Goal: Information Seeking & Learning: Find specific fact

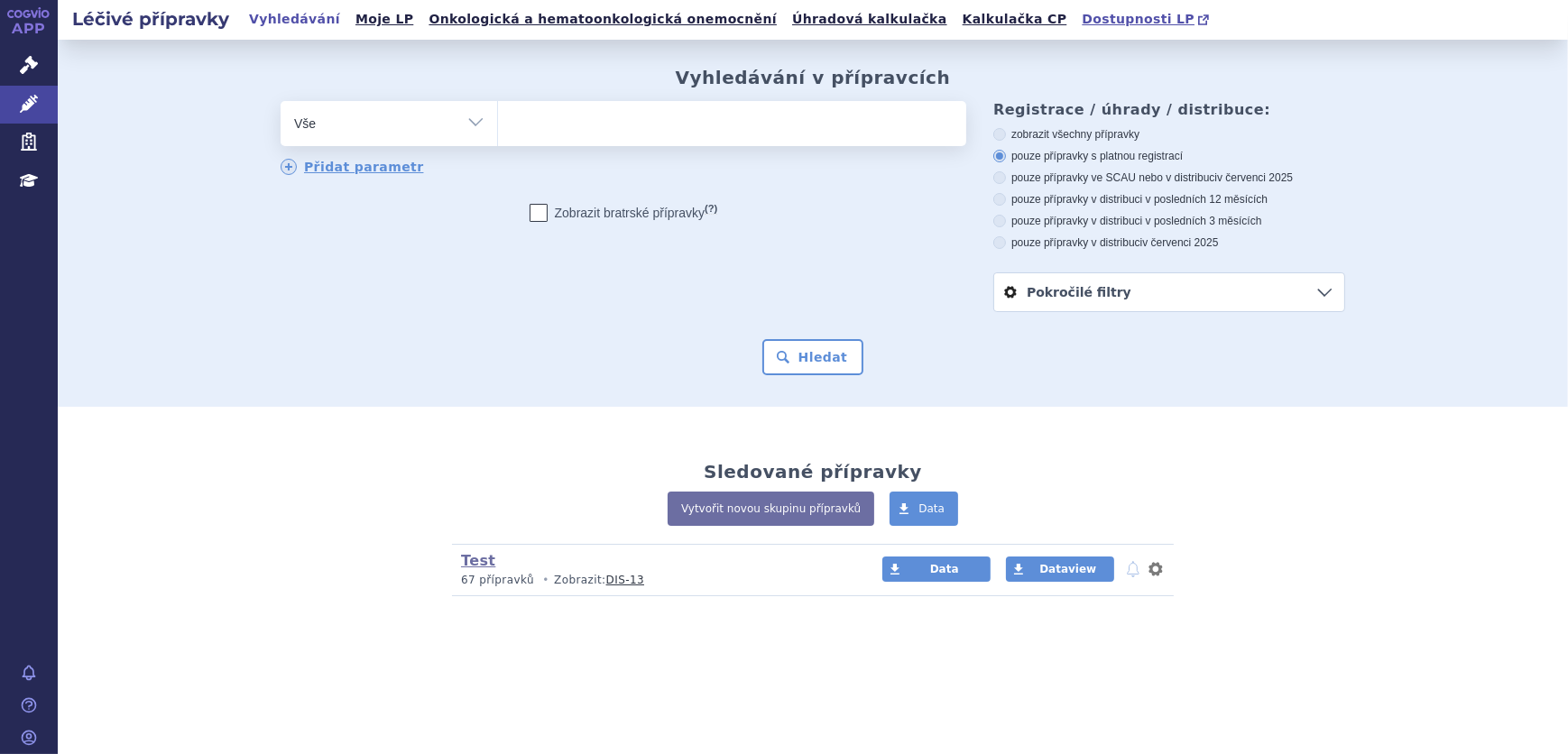
click at [1082, 19] on span "Dostupnosti LP" at bounding box center [1139, 18] width 113 height 14
click at [553, 120] on ul at bounding box center [732, 120] width 468 height 38
click at [498, 120] on select at bounding box center [497, 122] width 1 height 45
paste input "0168901"
type input "0168901"
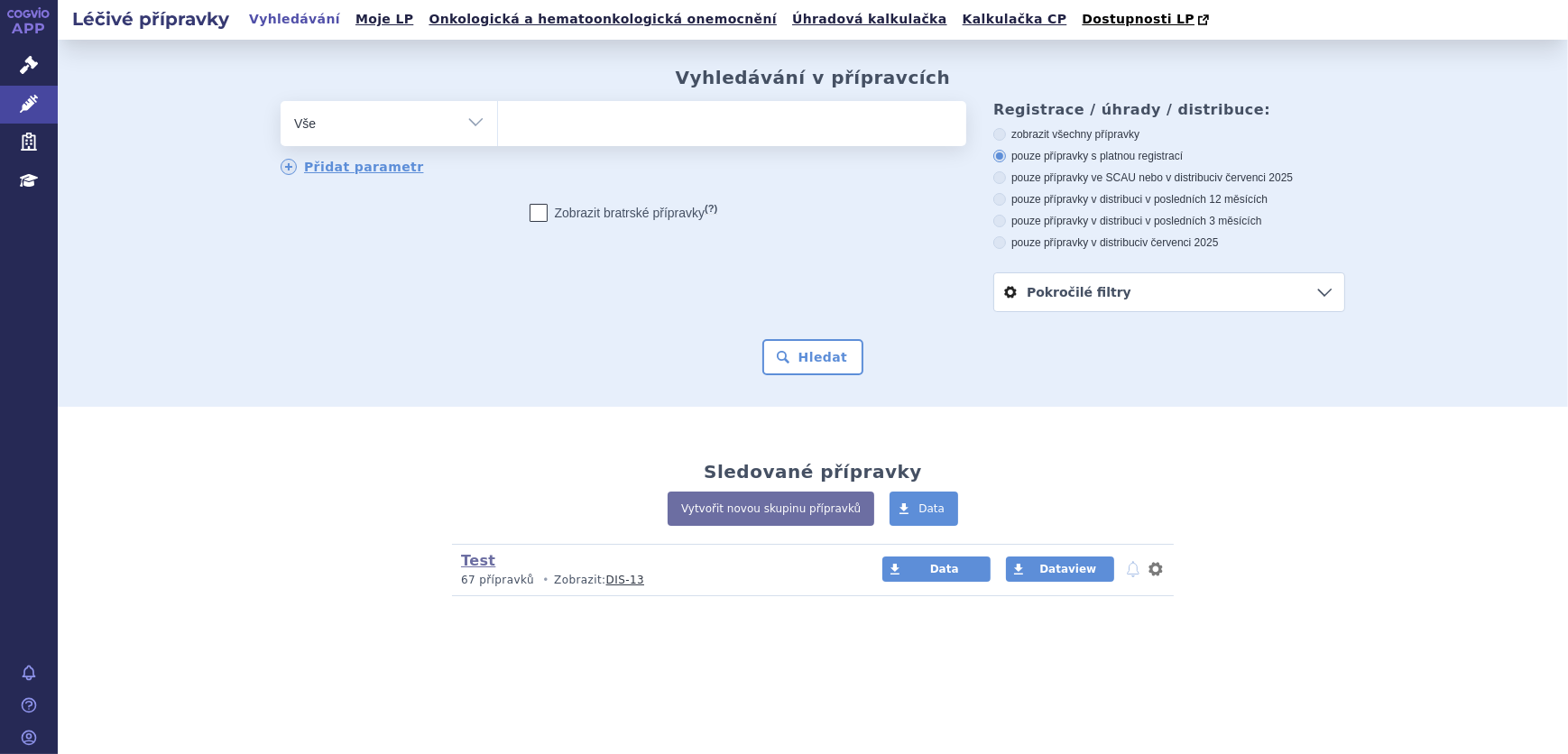
select select "0168901"
click at [800, 350] on button "Hledat" at bounding box center [813, 357] width 102 height 36
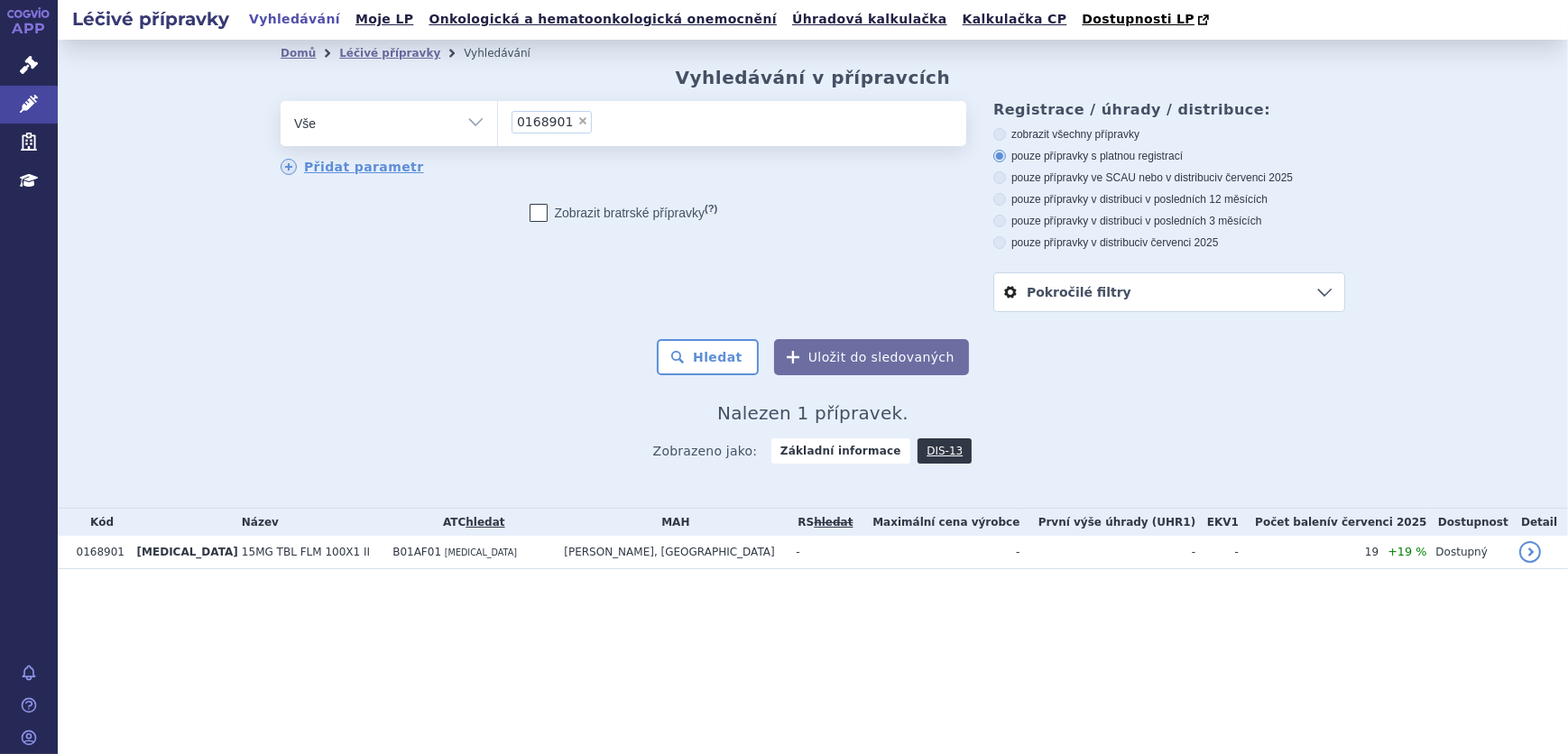
click at [577, 119] on span "×" at bounding box center [582, 120] width 10 height 10
click at [498, 119] on select "0168901" at bounding box center [497, 122] width 1 height 45
select select
type input "0168906"
select select "0168906"
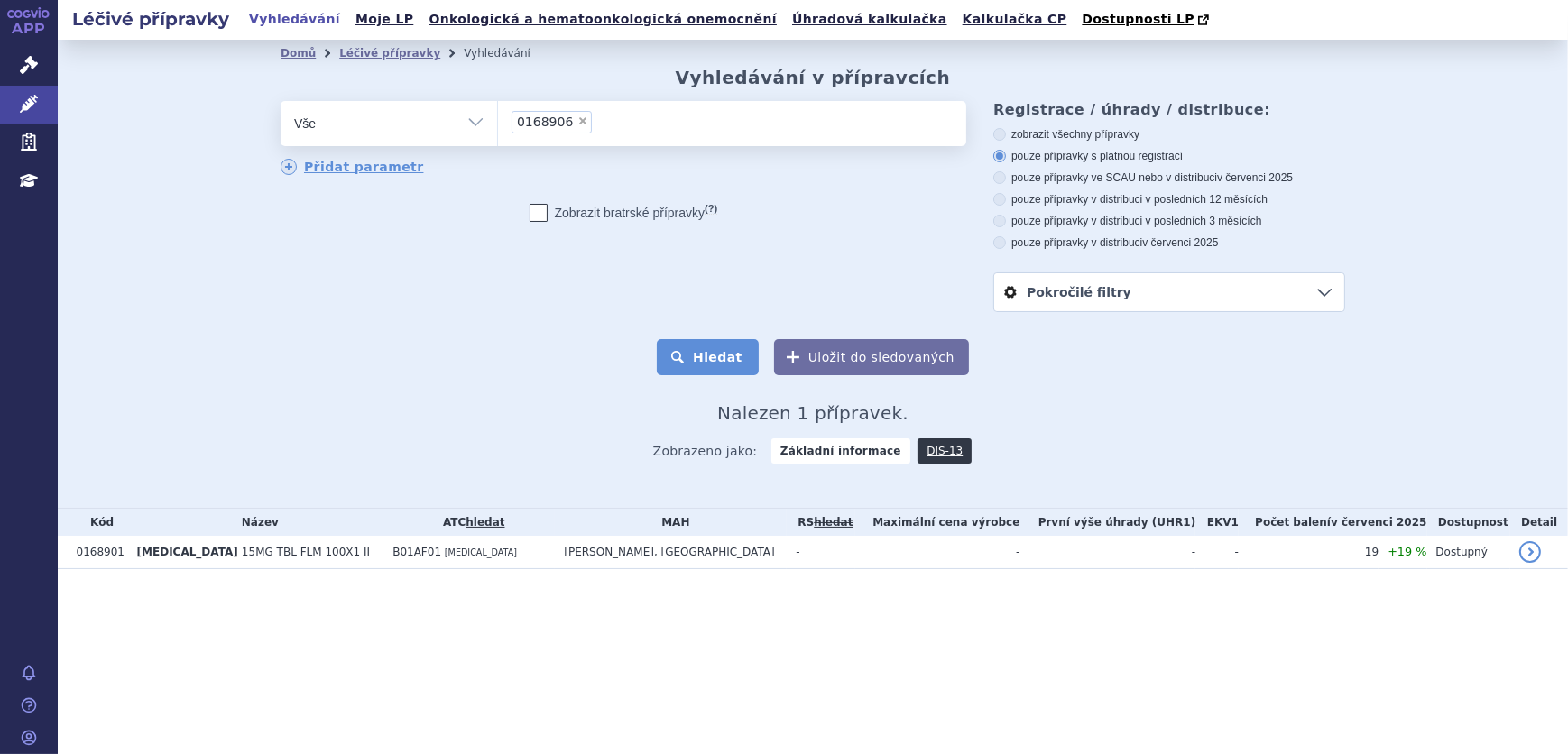
click at [739, 364] on button "Hledat" at bounding box center [707, 357] width 102 height 36
click at [577, 119] on span "×" at bounding box center [582, 120] width 10 height 10
click at [498, 119] on select "0168906" at bounding box center [497, 122] width 1 height 45
select select
type input "0249995"
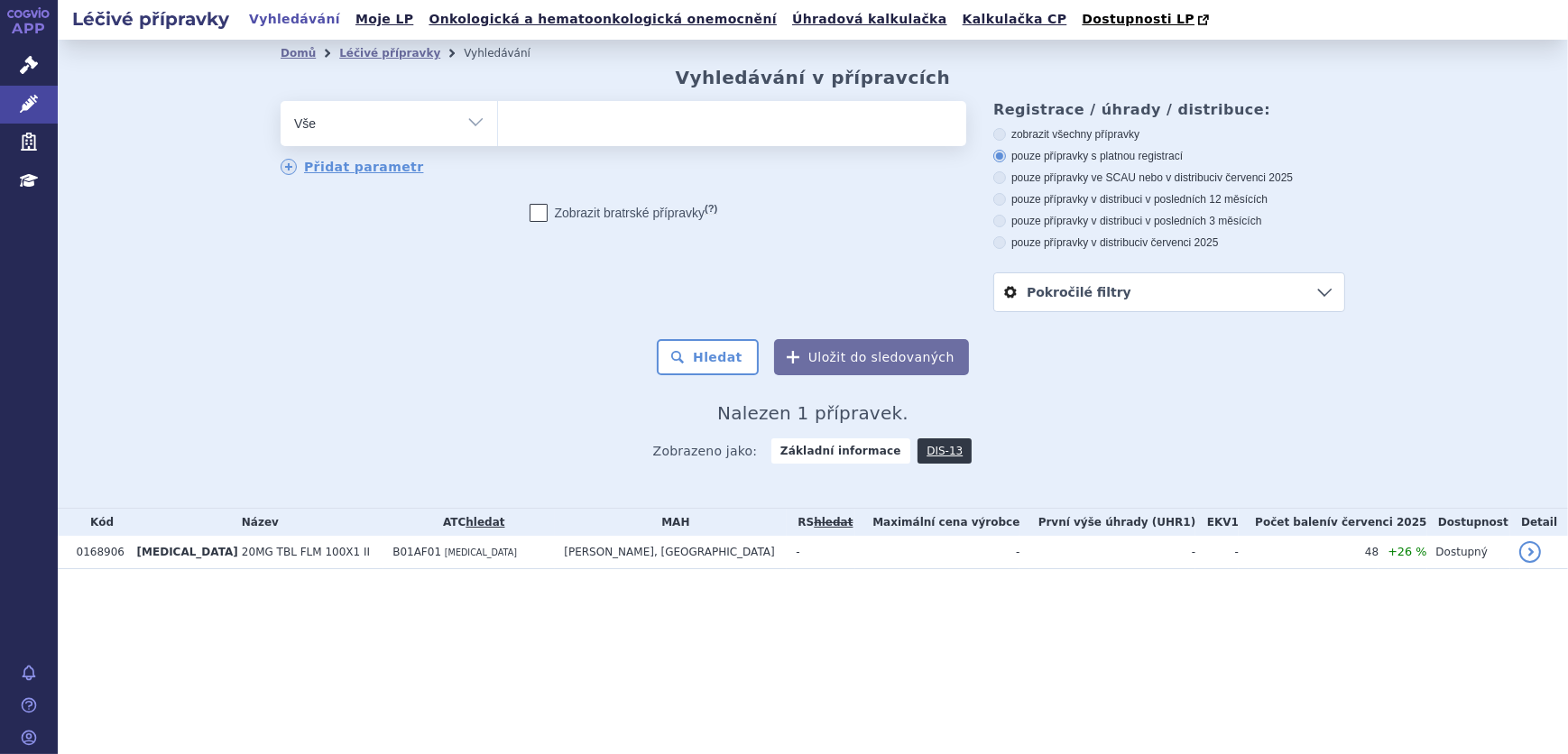
select select "0249995"
click at [698, 358] on button "Hledat" at bounding box center [707, 357] width 102 height 36
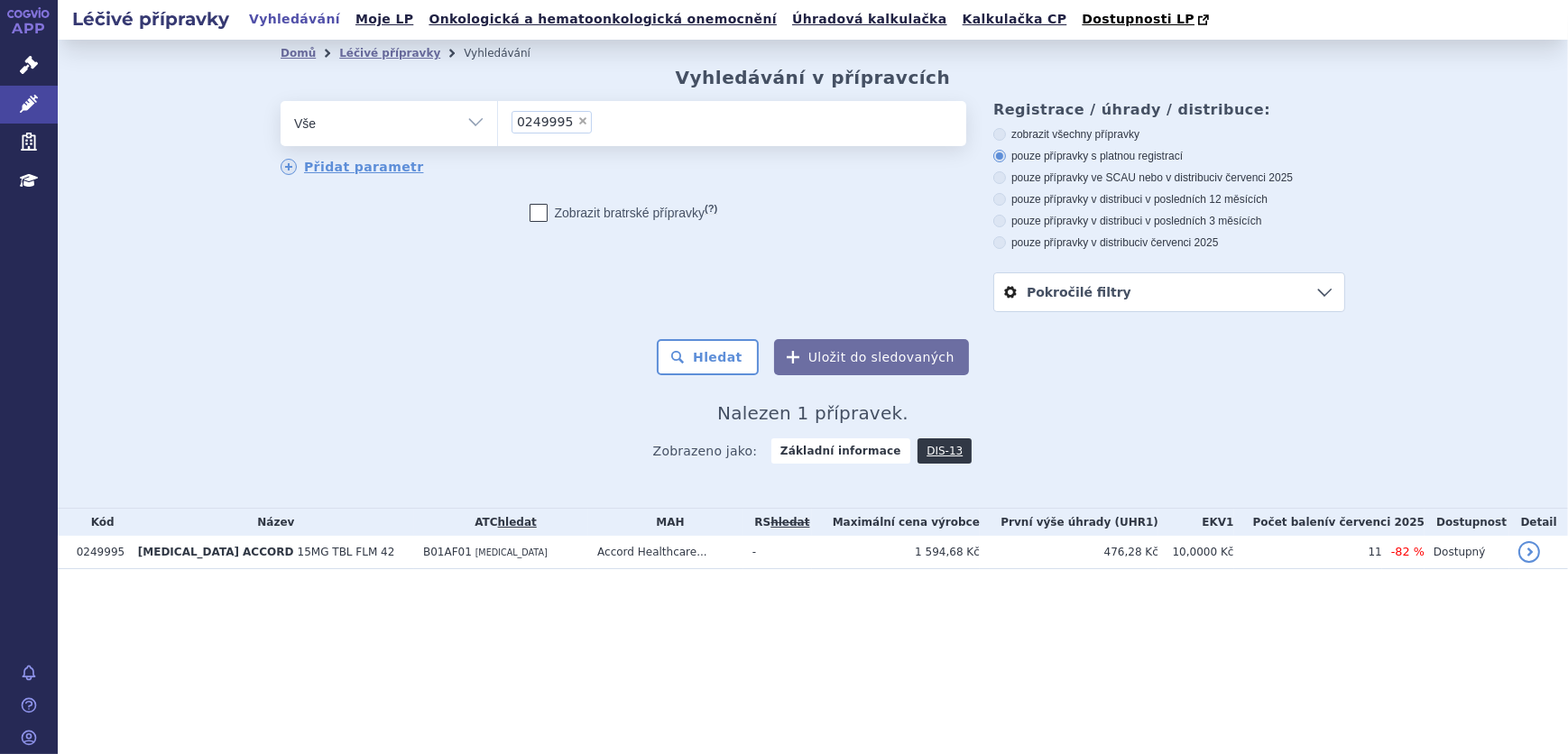
click at [577, 122] on span "×" at bounding box center [582, 120] width 10 height 10
click at [498, 122] on select "0249995" at bounding box center [497, 122] width 1 height 45
select select
type input "0258845"
select select "0258845"
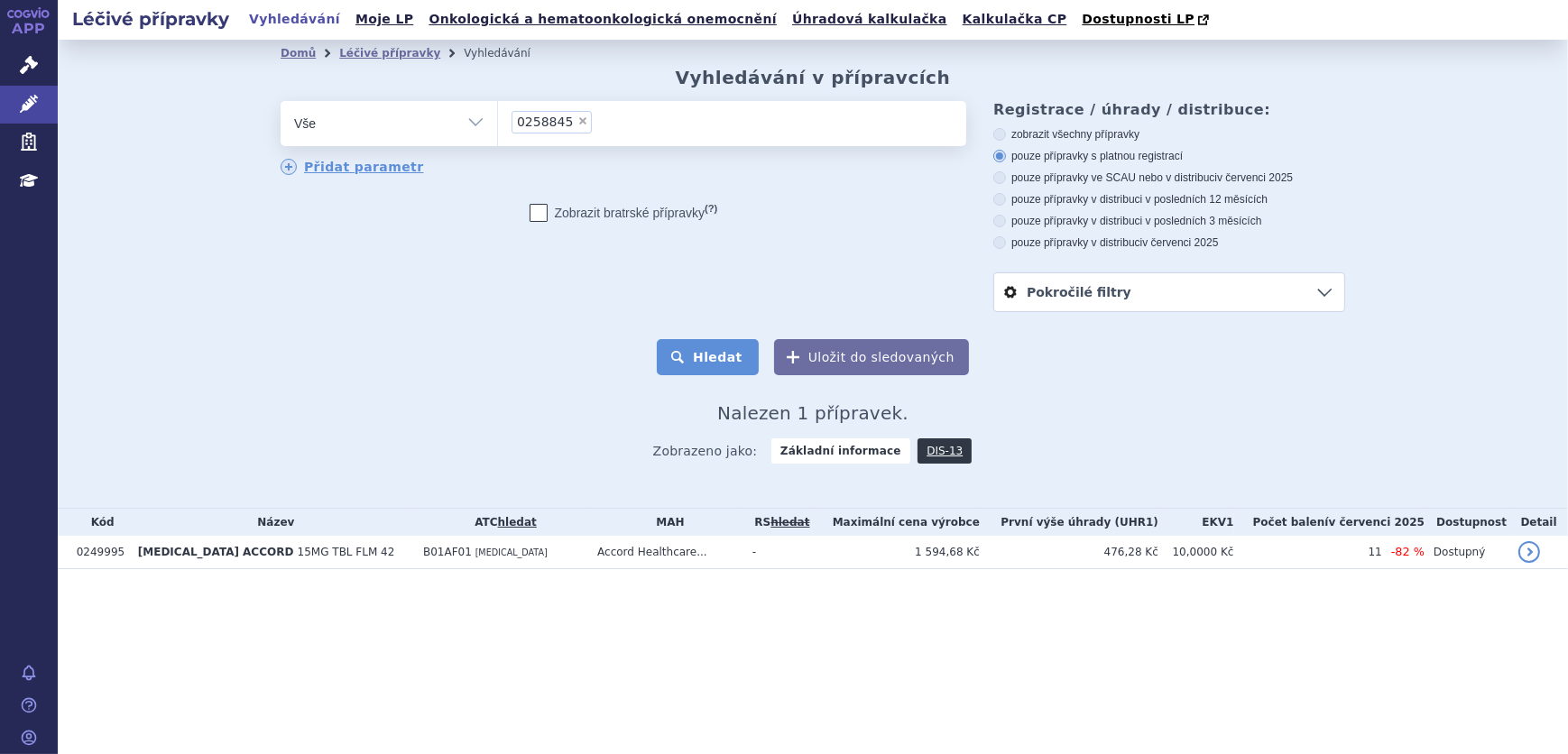
click at [713, 359] on button "Hledat" at bounding box center [707, 357] width 102 height 36
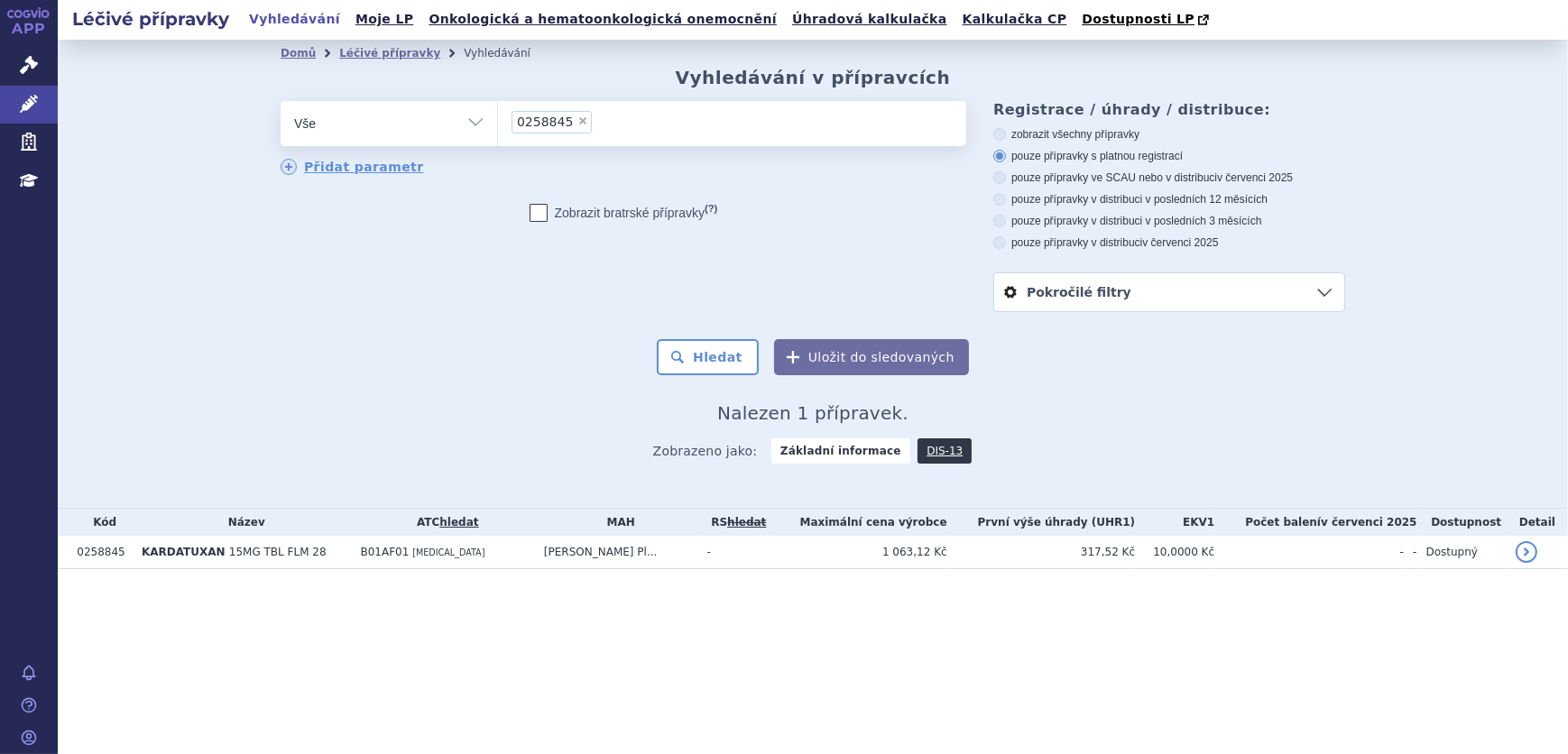
drag, startPoint x: 572, startPoint y: 122, endPoint x: 574, endPoint y: 144, distance: 22.1
click at [577, 122] on span "×" at bounding box center [582, 120] width 10 height 10
click at [498, 122] on select "0258845" at bounding box center [497, 122] width 1 height 45
select select
paste input "0258850"
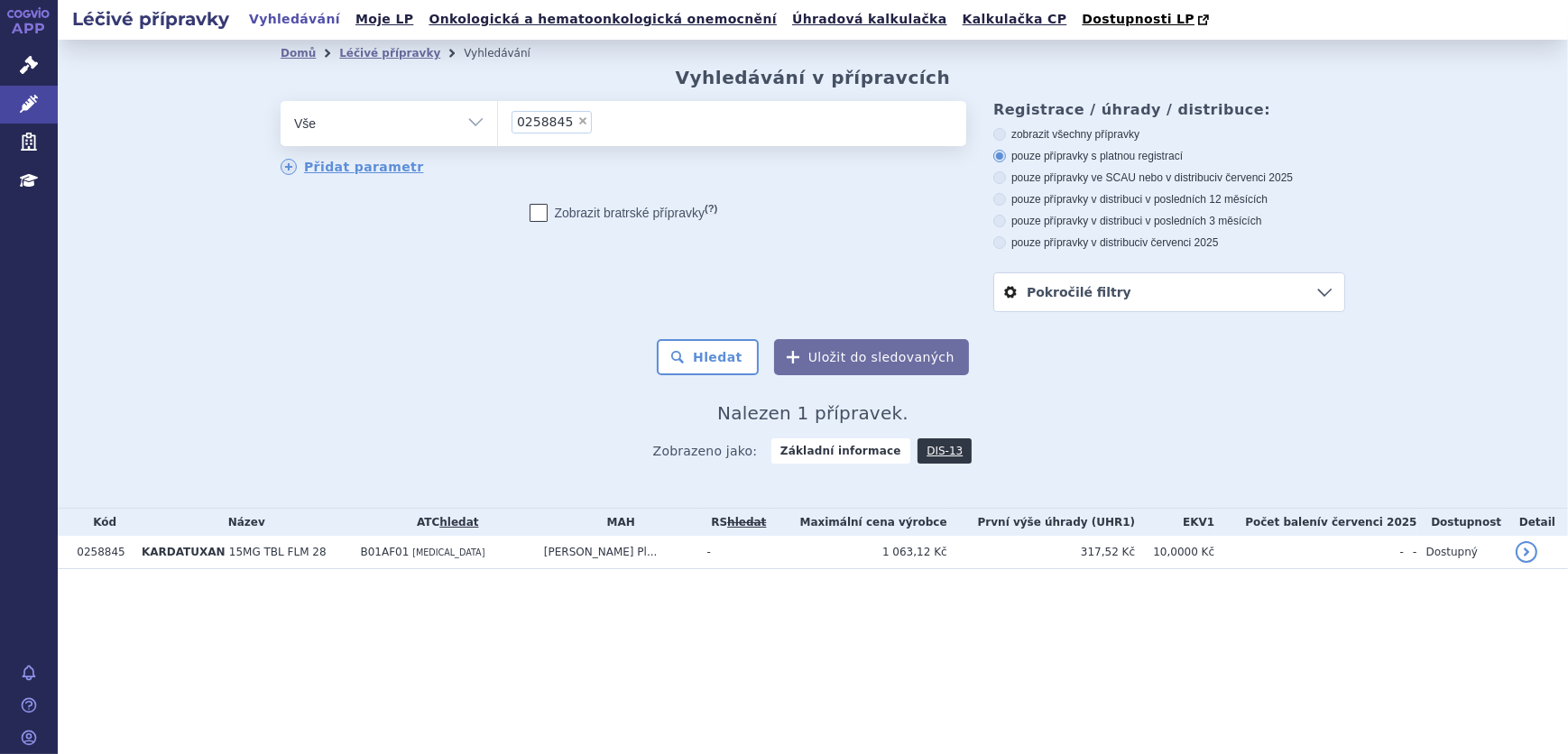
type input "0258850"
select select "0258850"
click at [729, 358] on button "Hledat" at bounding box center [707, 357] width 102 height 36
click at [579, 123] on span "×" at bounding box center [582, 120] width 10 height 10
click at [498, 123] on select "0258850" at bounding box center [497, 122] width 1 height 45
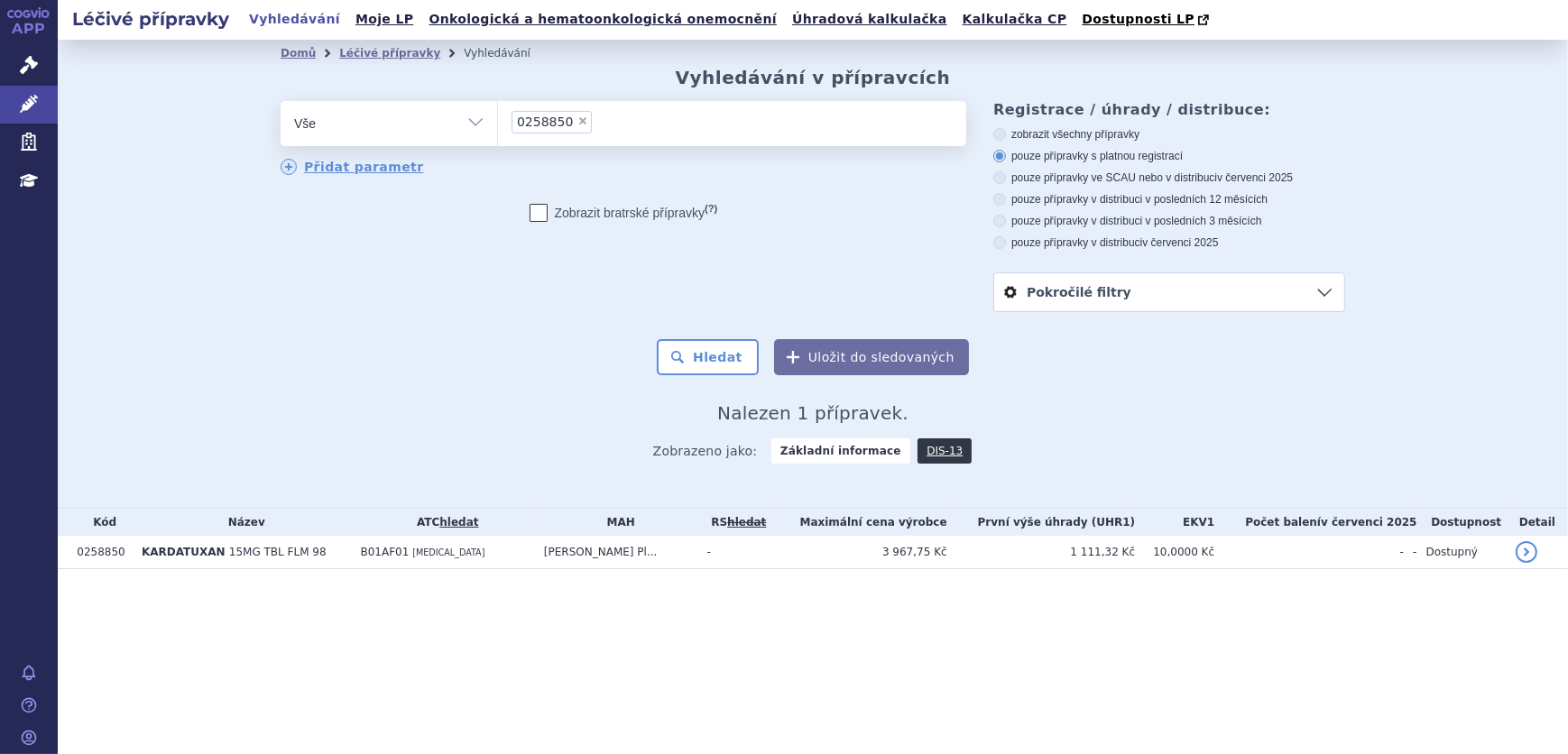
select select
paste input "0258858"
type input "0258858"
select select "0258858"
click at [691, 355] on button "Hledat" at bounding box center [707, 357] width 102 height 36
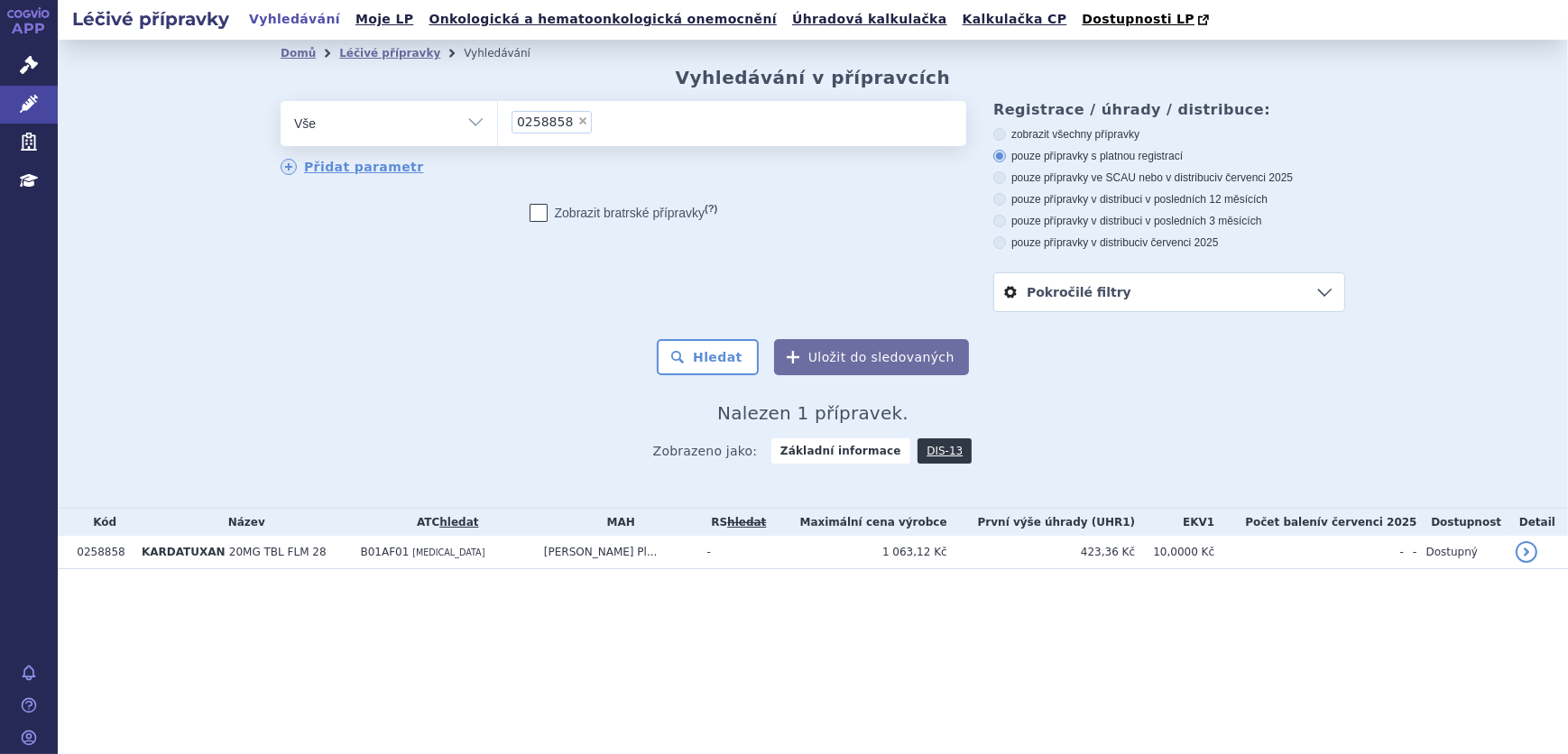
click at [577, 118] on span "×" at bounding box center [582, 120] width 10 height 10
click at [498, 118] on select "0258858" at bounding box center [497, 122] width 1 height 45
select select
type input "0258862"
select select "0258862"
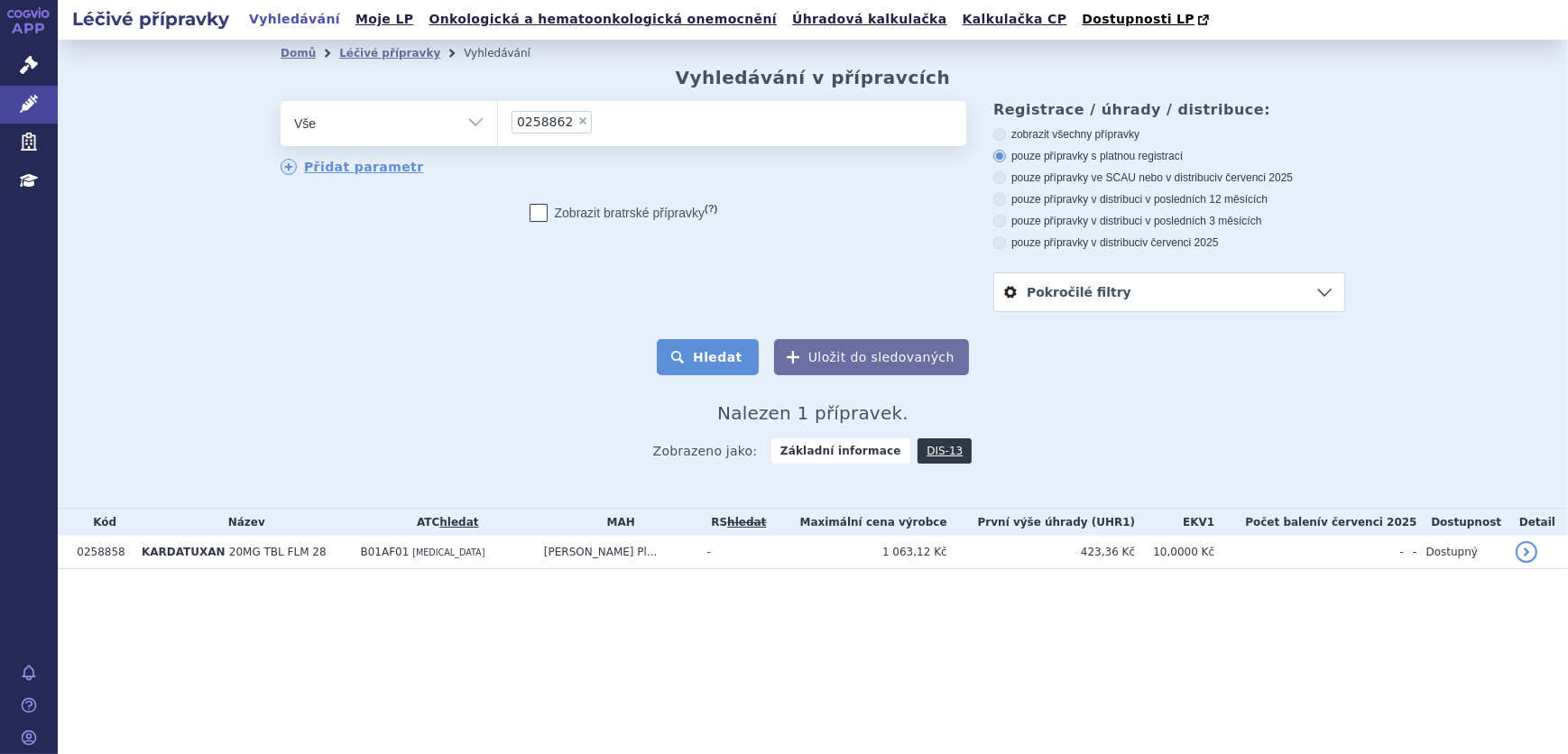
click at [703, 360] on button "Hledat" at bounding box center [707, 357] width 102 height 36
click at [577, 122] on span "×" at bounding box center [582, 120] width 10 height 10
click at [498, 122] on select "0258862" at bounding box center [497, 122] width 1 height 45
select select
type input "0500719"
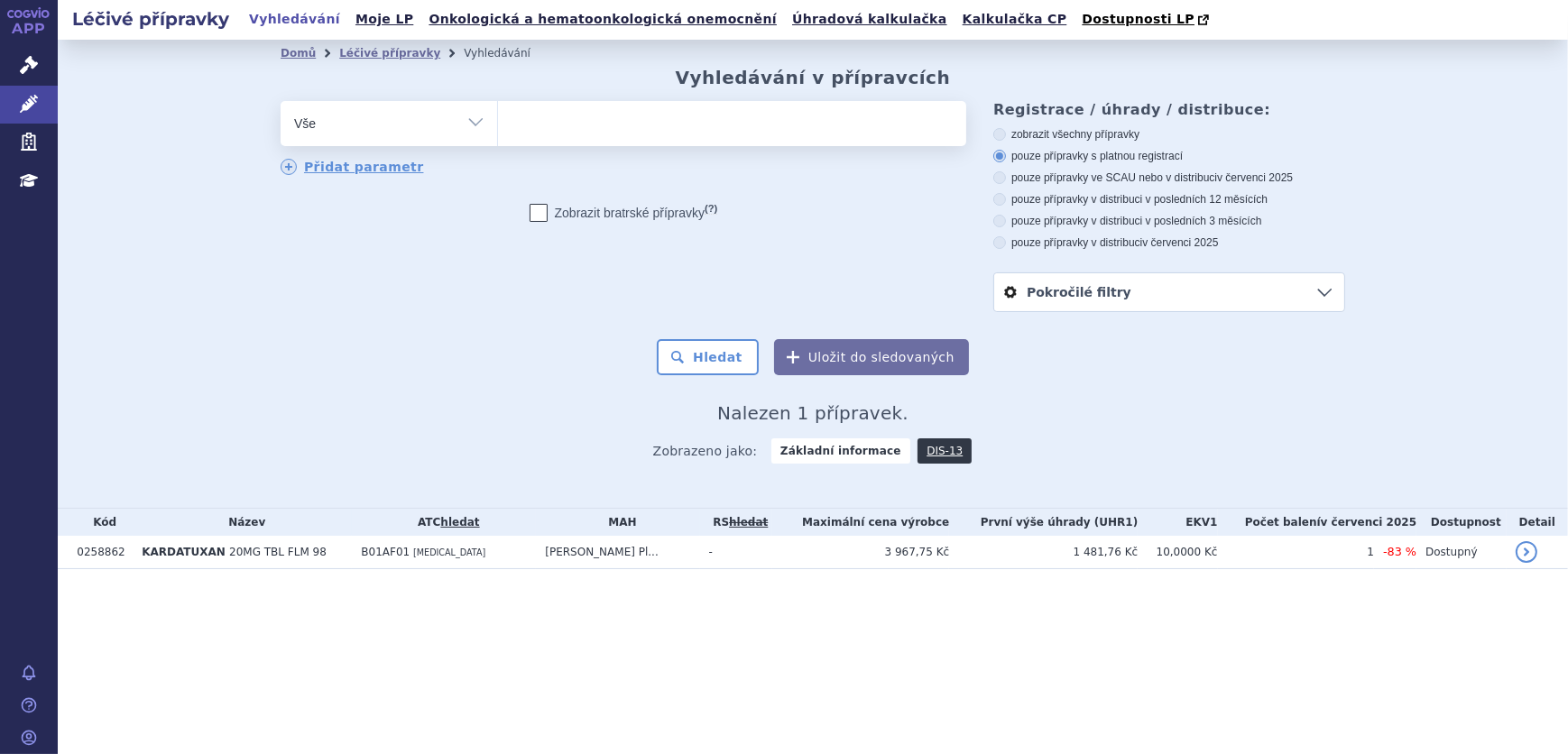
select select "0500719"
click at [679, 352] on button "Hledat" at bounding box center [707, 357] width 102 height 36
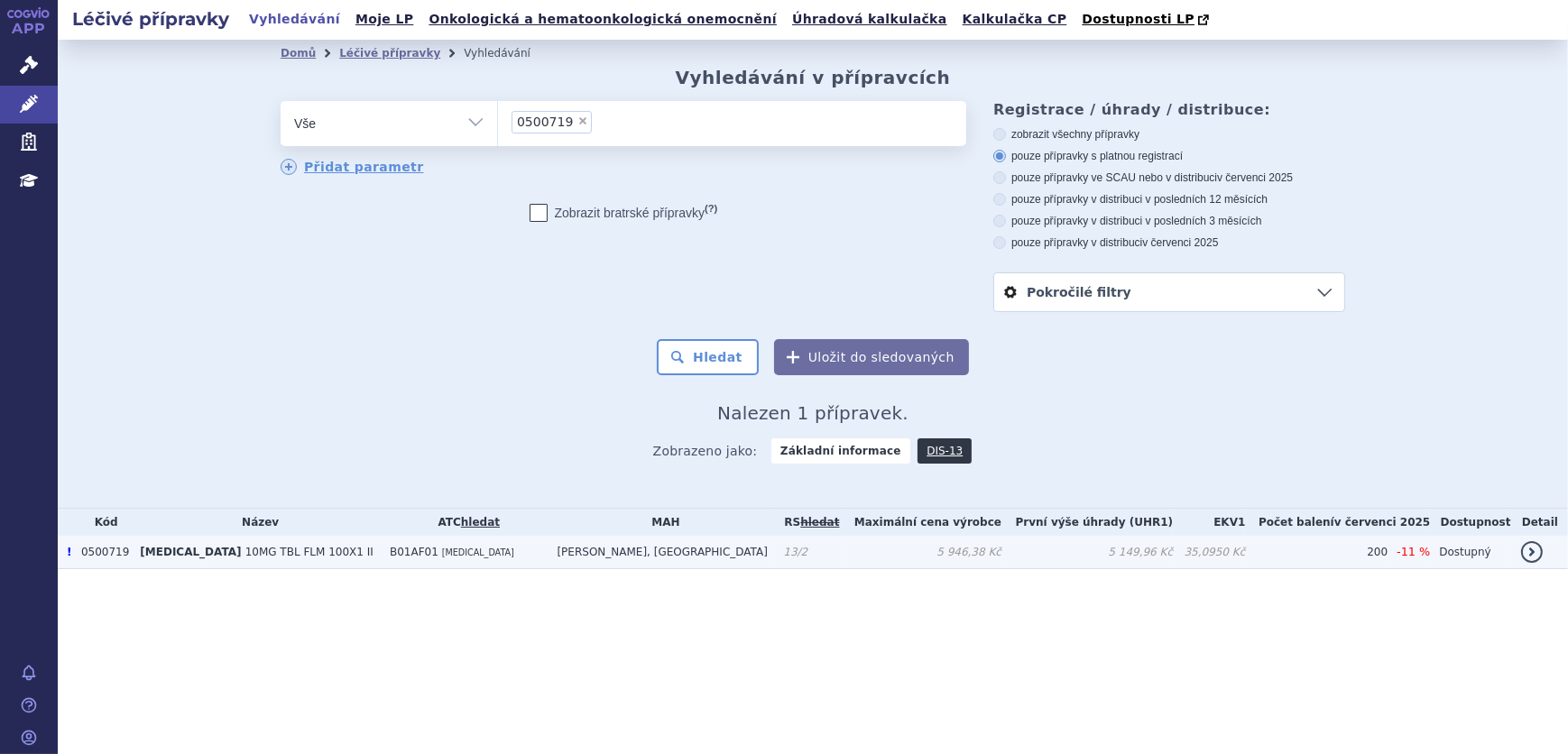
click at [518, 557] on td "B01AF01 RIVAROXABAN" at bounding box center [463, 552] width 167 height 33
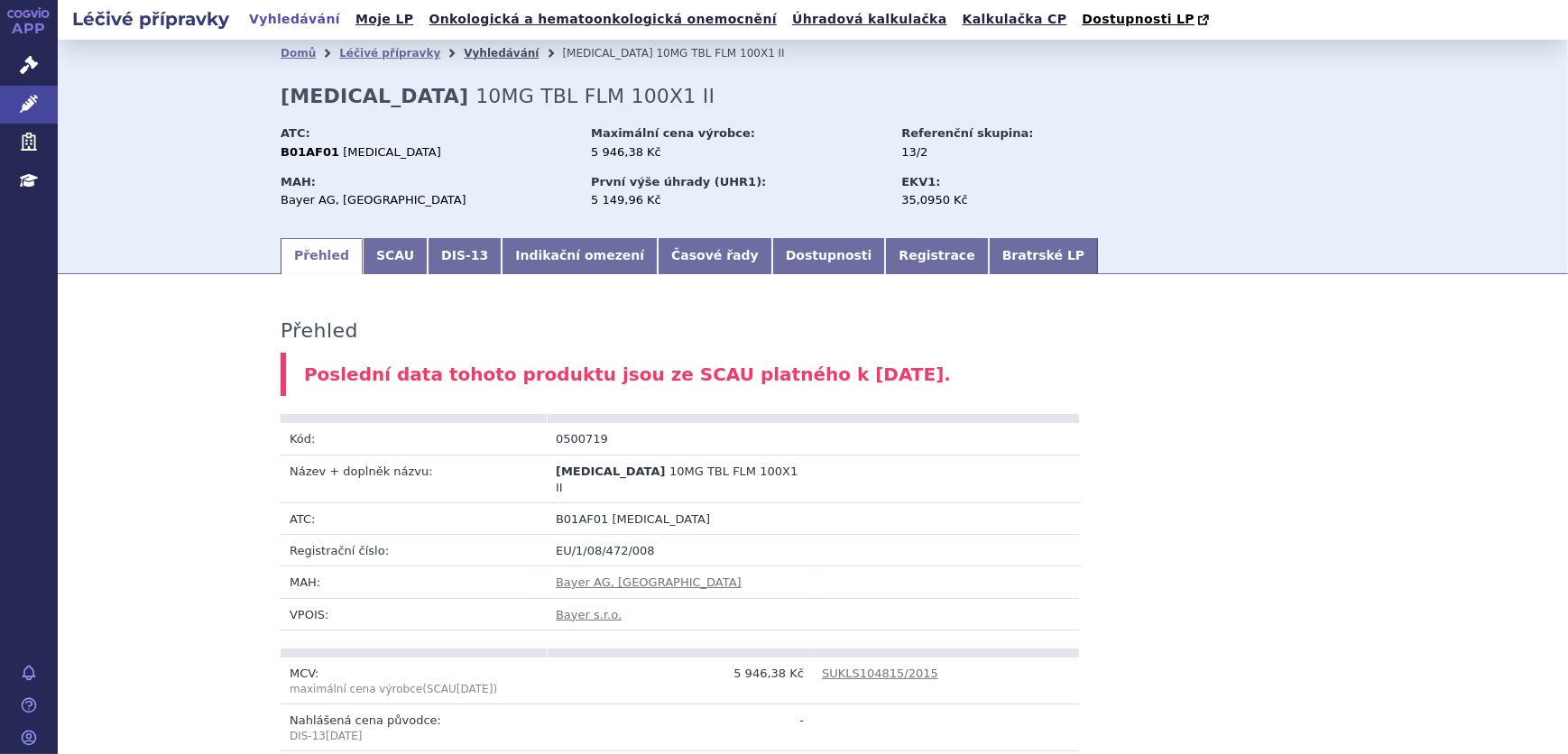
click at [465, 59] on link "Vyhledávání" at bounding box center [501, 53] width 75 height 12
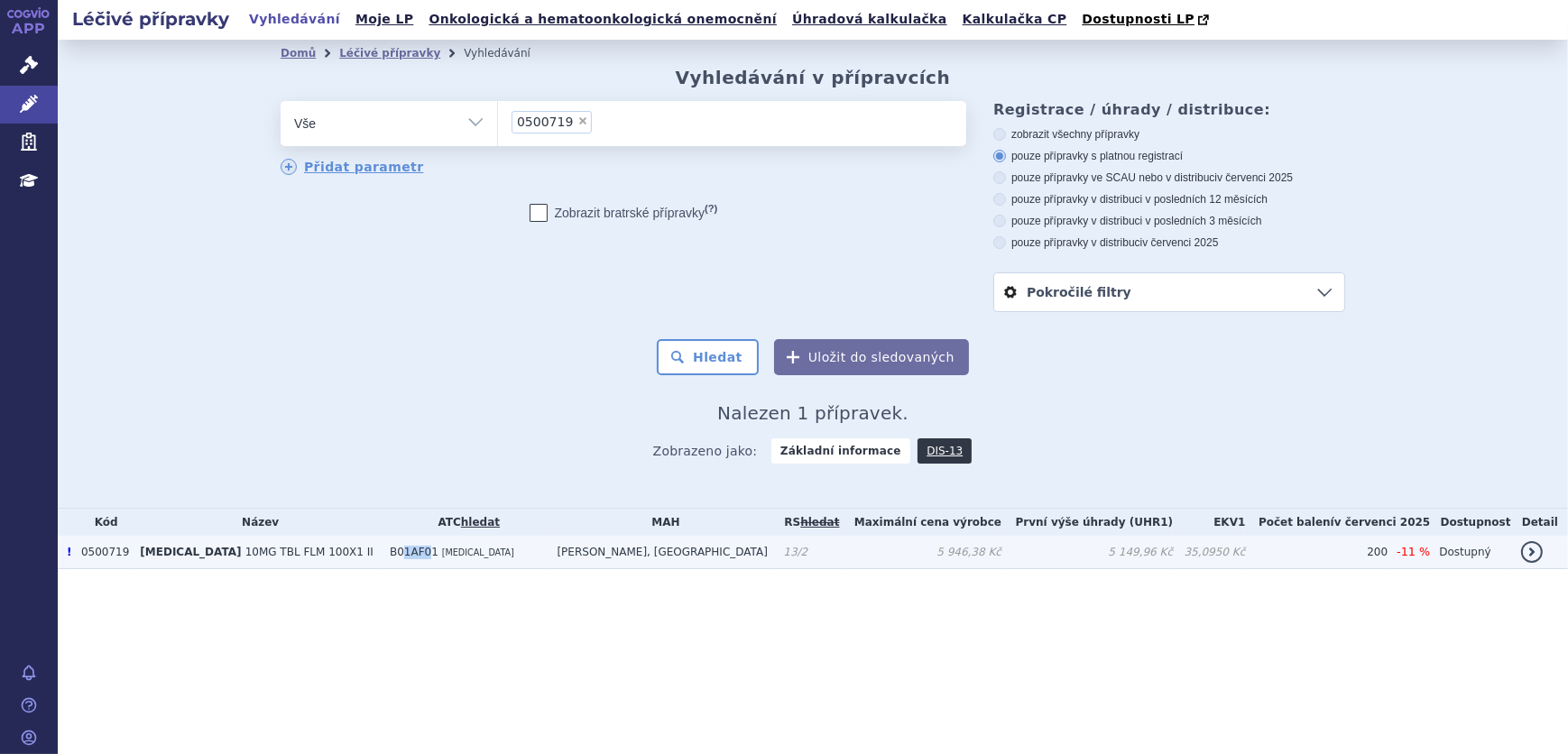
drag, startPoint x: 401, startPoint y: 549, endPoint x: 376, endPoint y: 553, distance: 25.3
click at [390, 553] on span "B01AF01" at bounding box center [414, 552] width 49 height 12
drag, startPoint x: 376, startPoint y: 553, endPoint x: 404, endPoint y: 555, distance: 28.1
click at [404, 555] on span "B01AF01" at bounding box center [414, 552] width 49 height 12
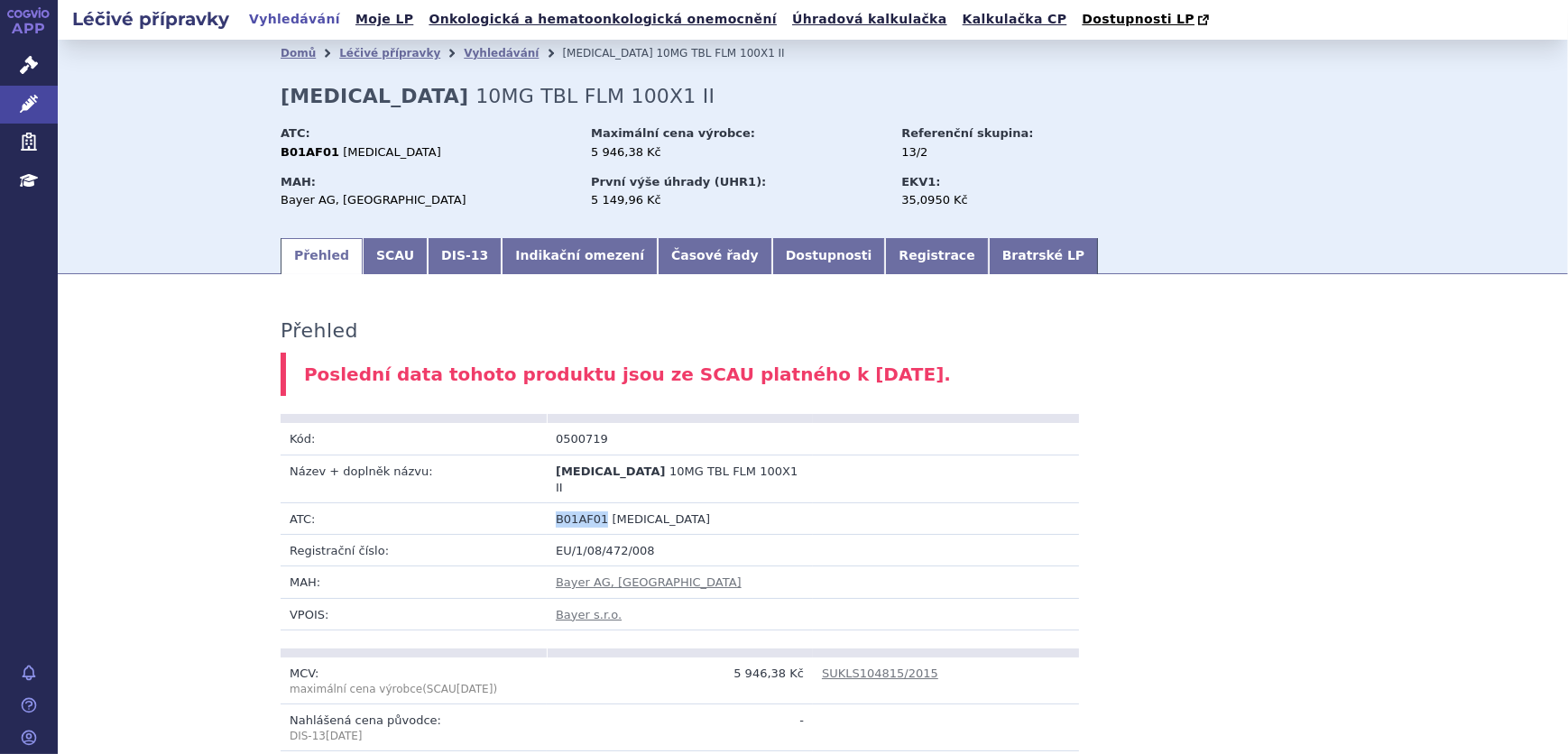
drag, startPoint x: 592, startPoint y: 507, endPoint x: 525, endPoint y: 510, distance: 67.1
click at [528, 510] on tr "ATC: B01AF01 RIVAROXABAN" at bounding box center [680, 520] width 799 height 32
copy tr "B01AF01"
click at [463, 57] on link "Vyhledávání" at bounding box center [501, 53] width 75 height 12
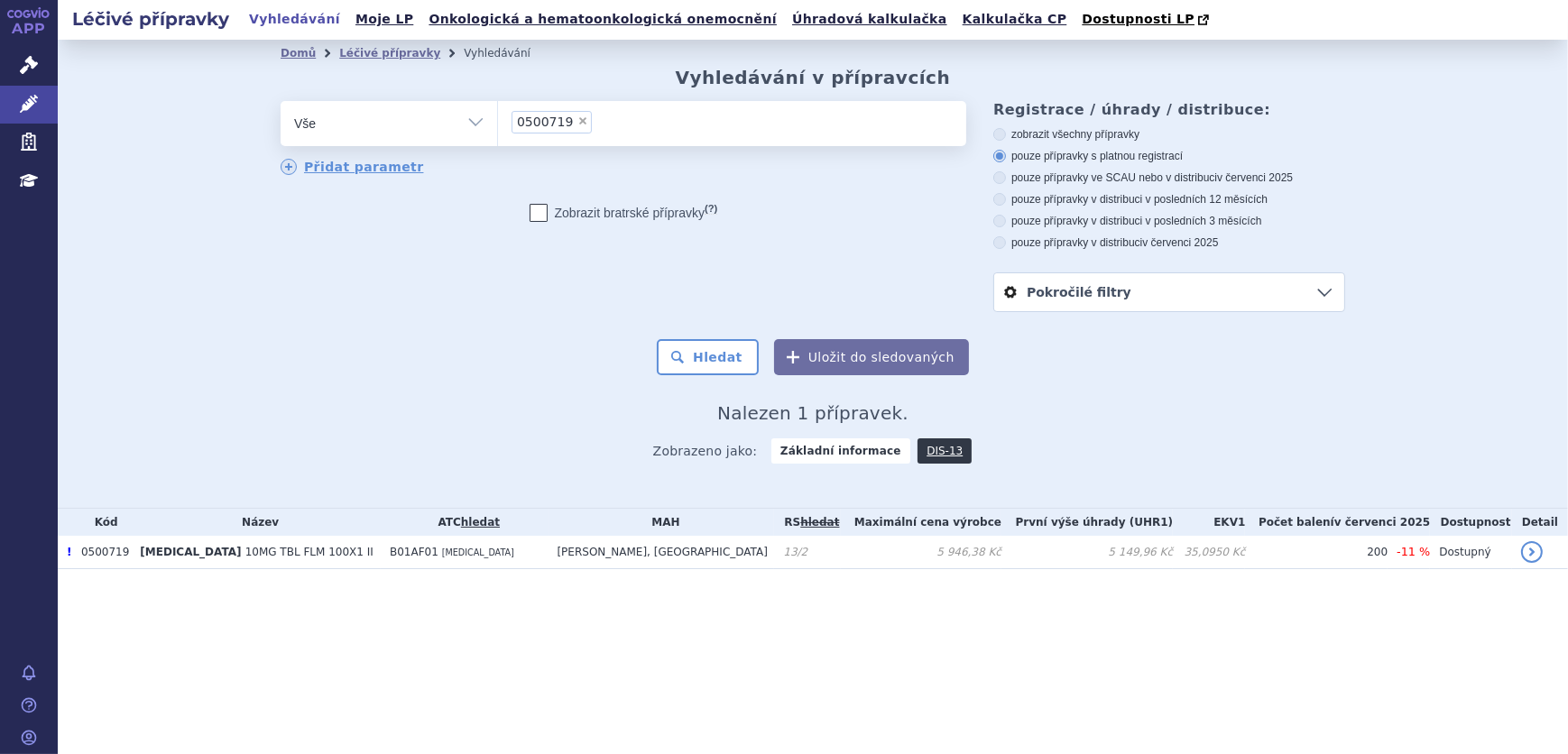
click at [577, 122] on span "×" at bounding box center [582, 120] width 10 height 10
click at [498, 122] on select "0500719" at bounding box center [497, 122] width 1 height 45
select select
type input "XANIRVA"
select select "XANIRVA"
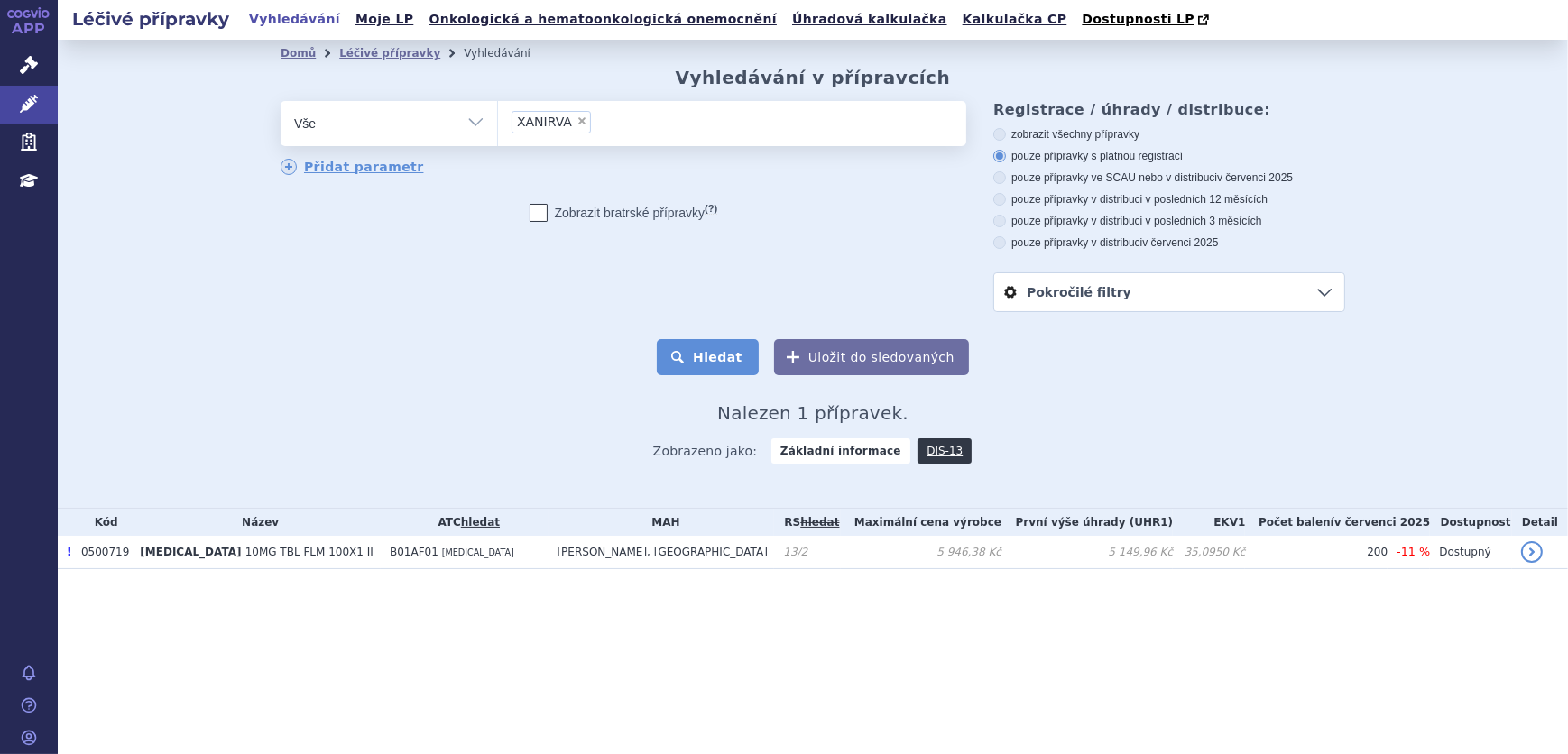
click at [680, 354] on button "Hledat" at bounding box center [707, 357] width 102 height 36
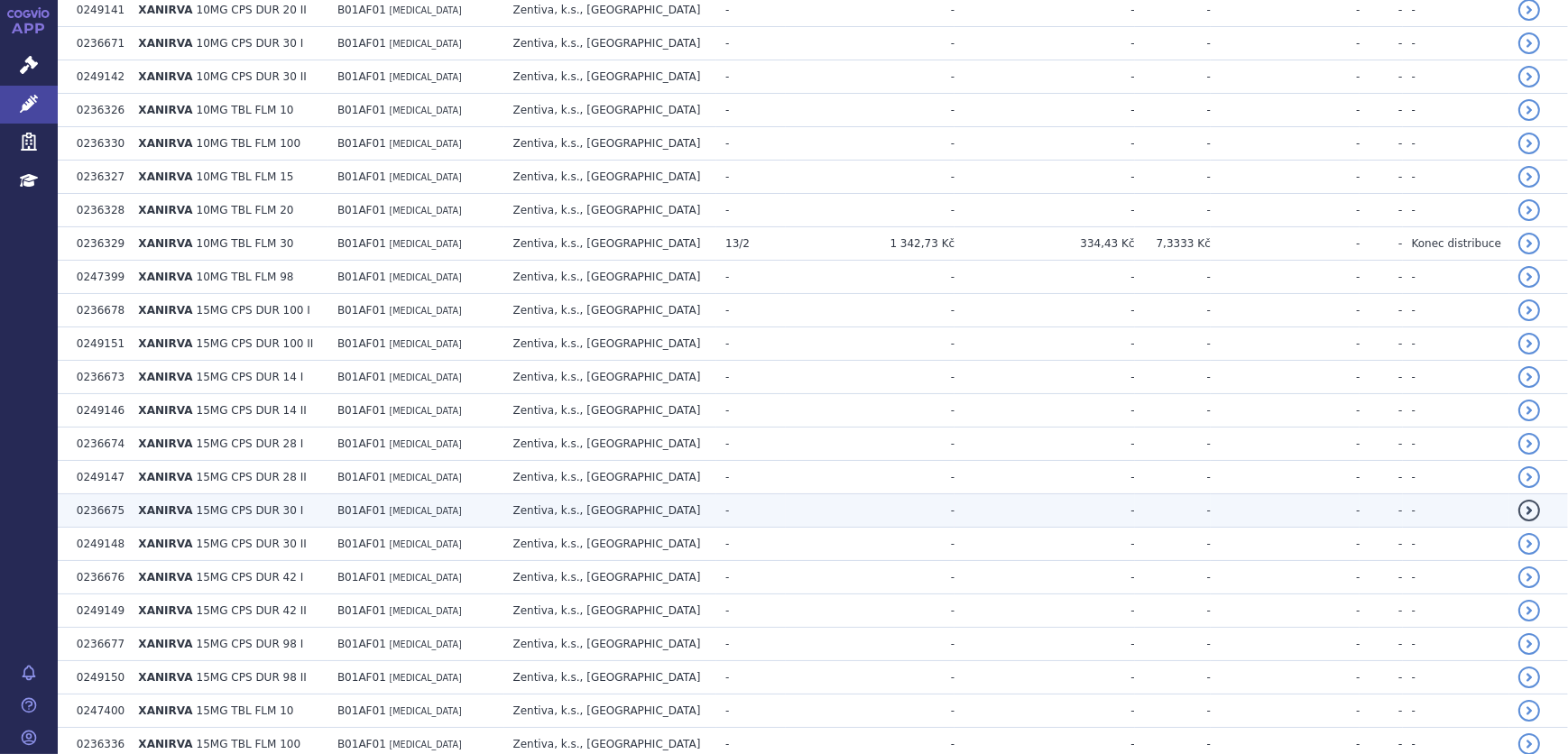
scroll to position [902, 0]
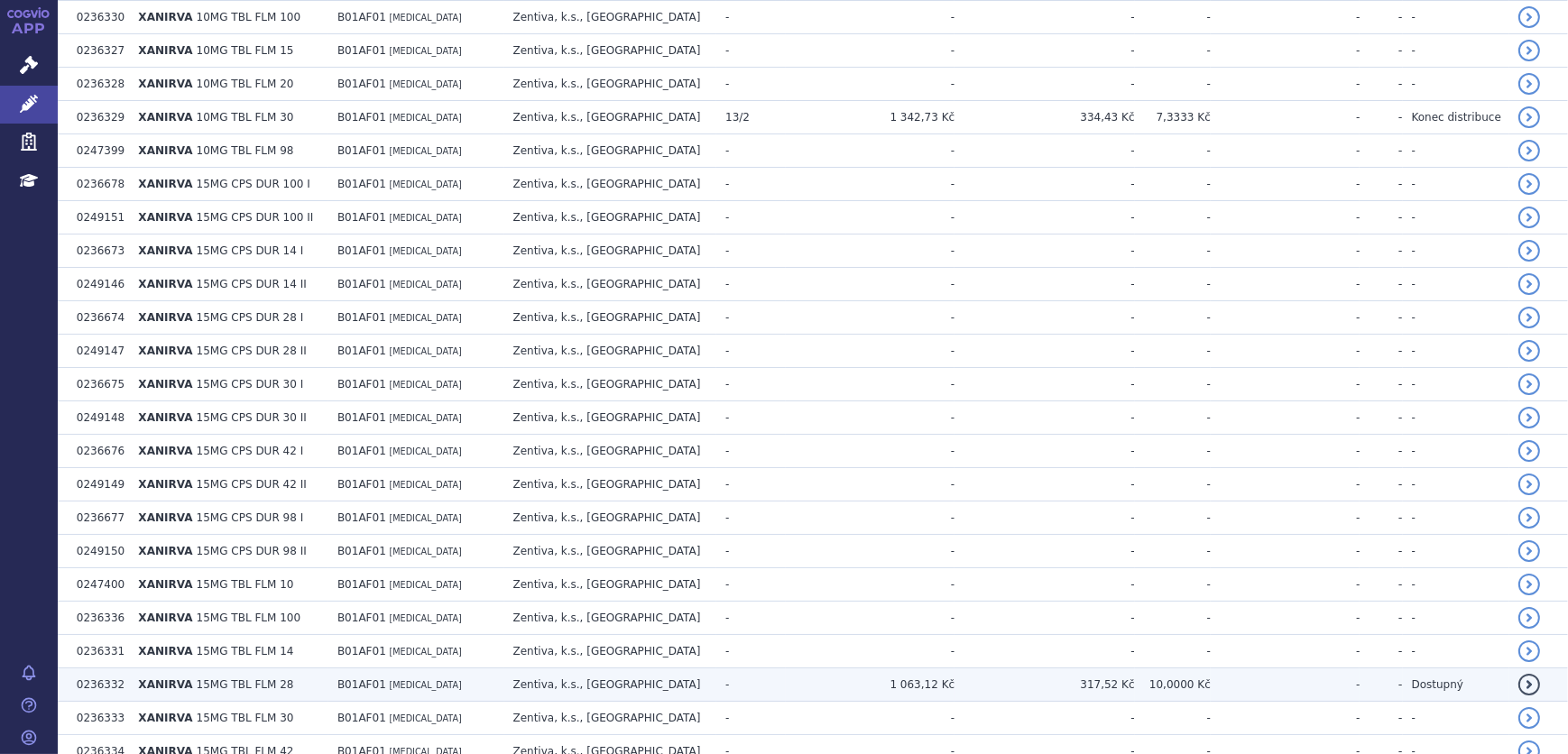
click at [464, 688] on td "B01AF01 RIVAROXABAN" at bounding box center [416, 684] width 176 height 33
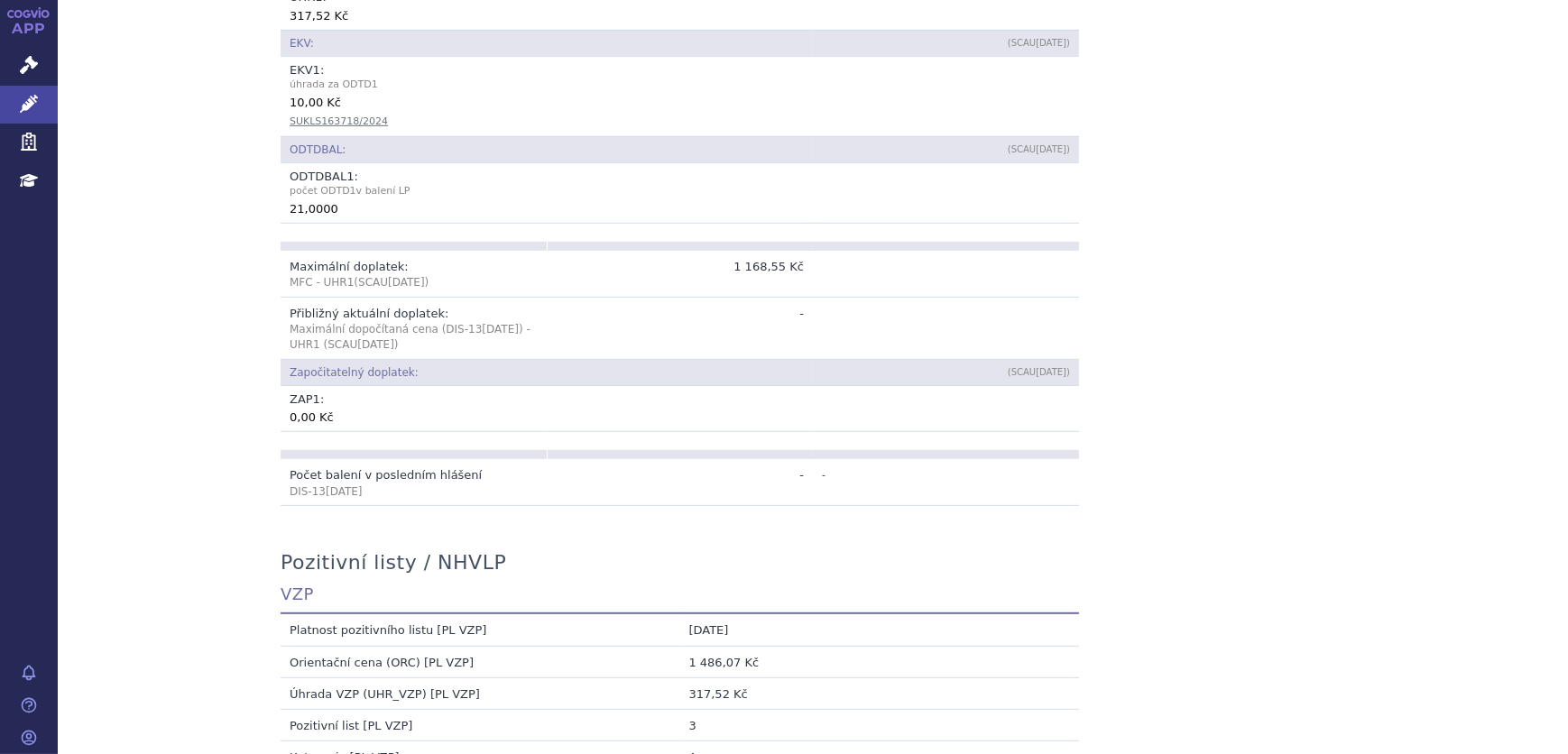
scroll to position [738, 0]
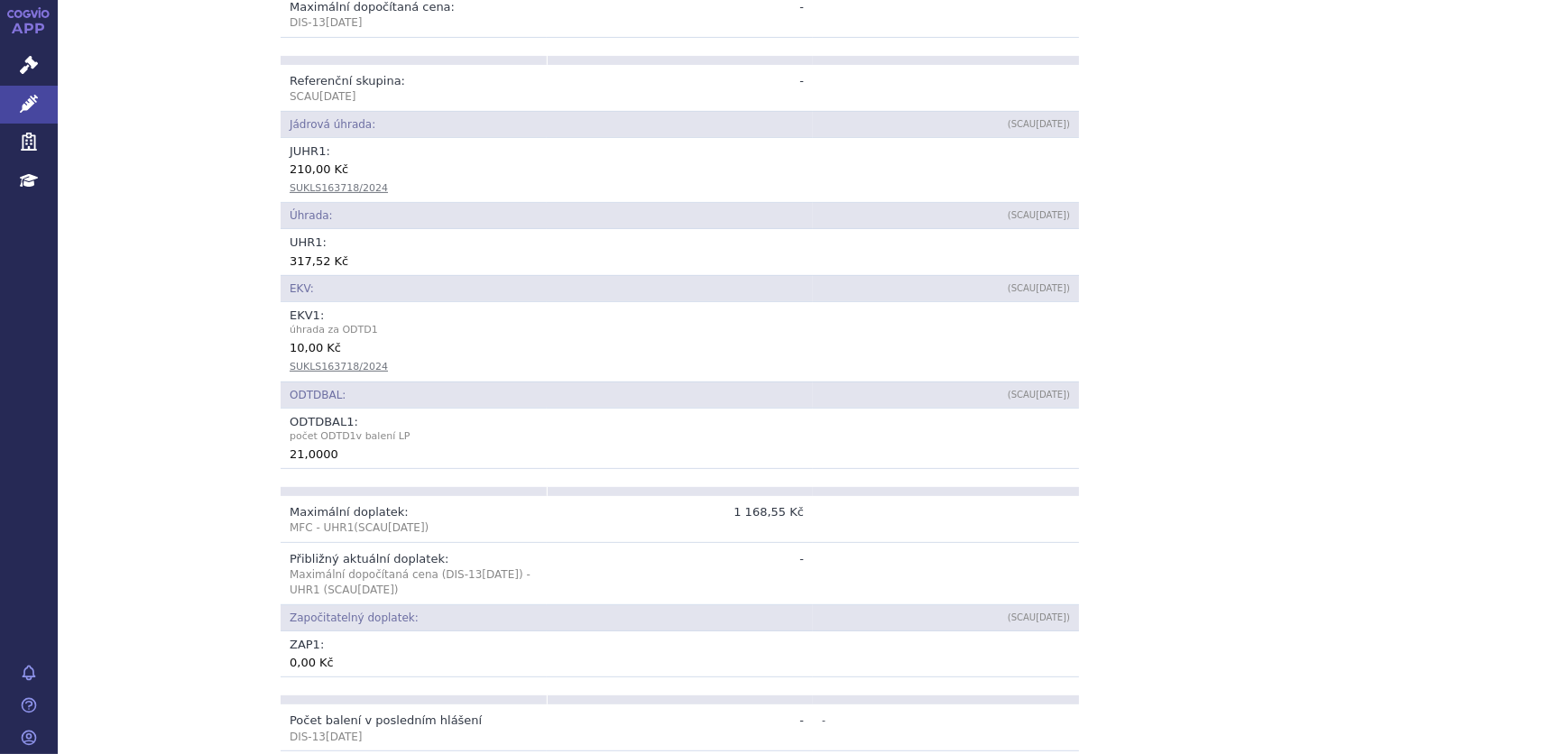
click at [1095, 326] on div "Přehled Kód: 0236332 Název + doplněk názvu: [GEOGRAPHIC_DATA] 15MG TBL FLM 28 A…" at bounding box center [813, 607] width 1137 height 2105
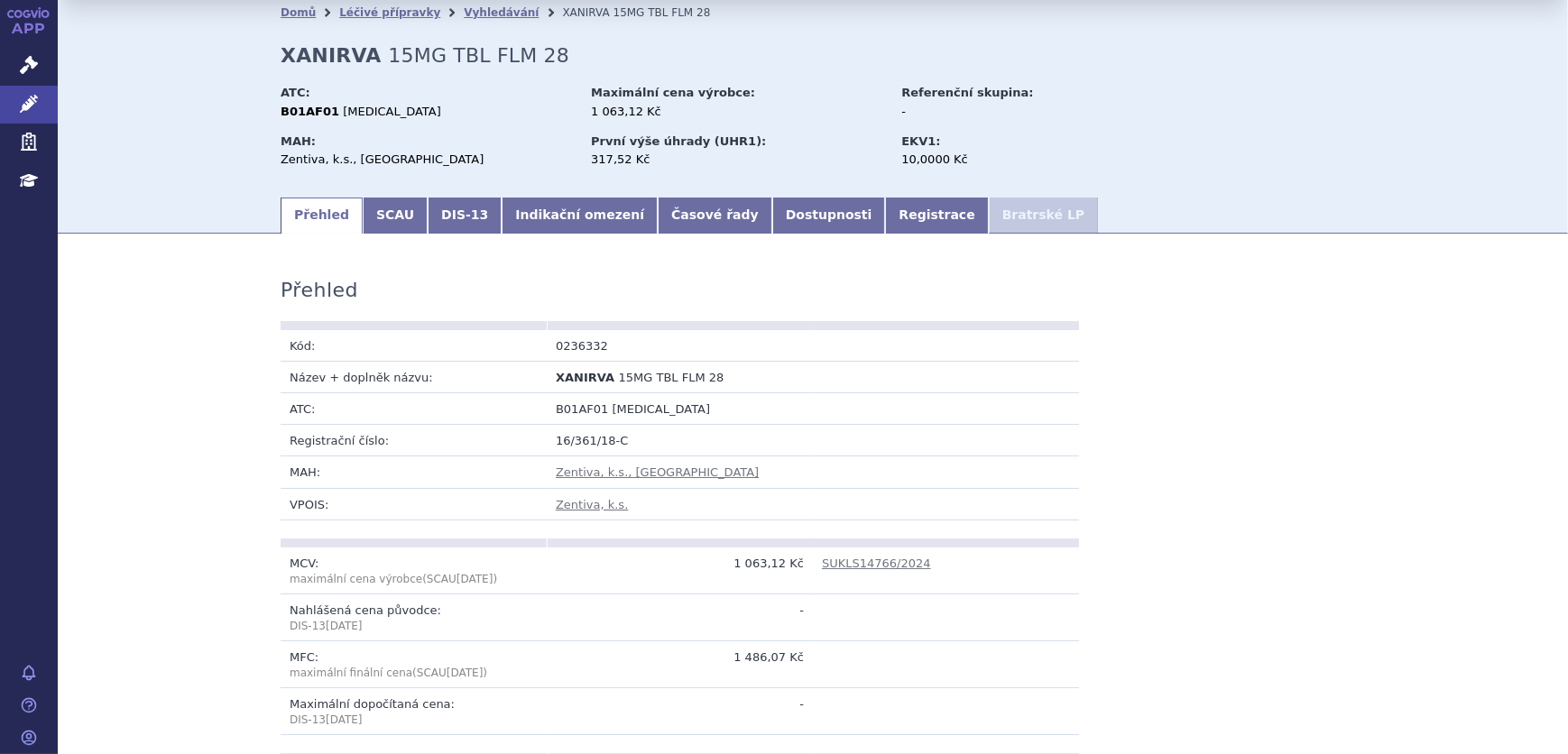
scroll to position [0, 0]
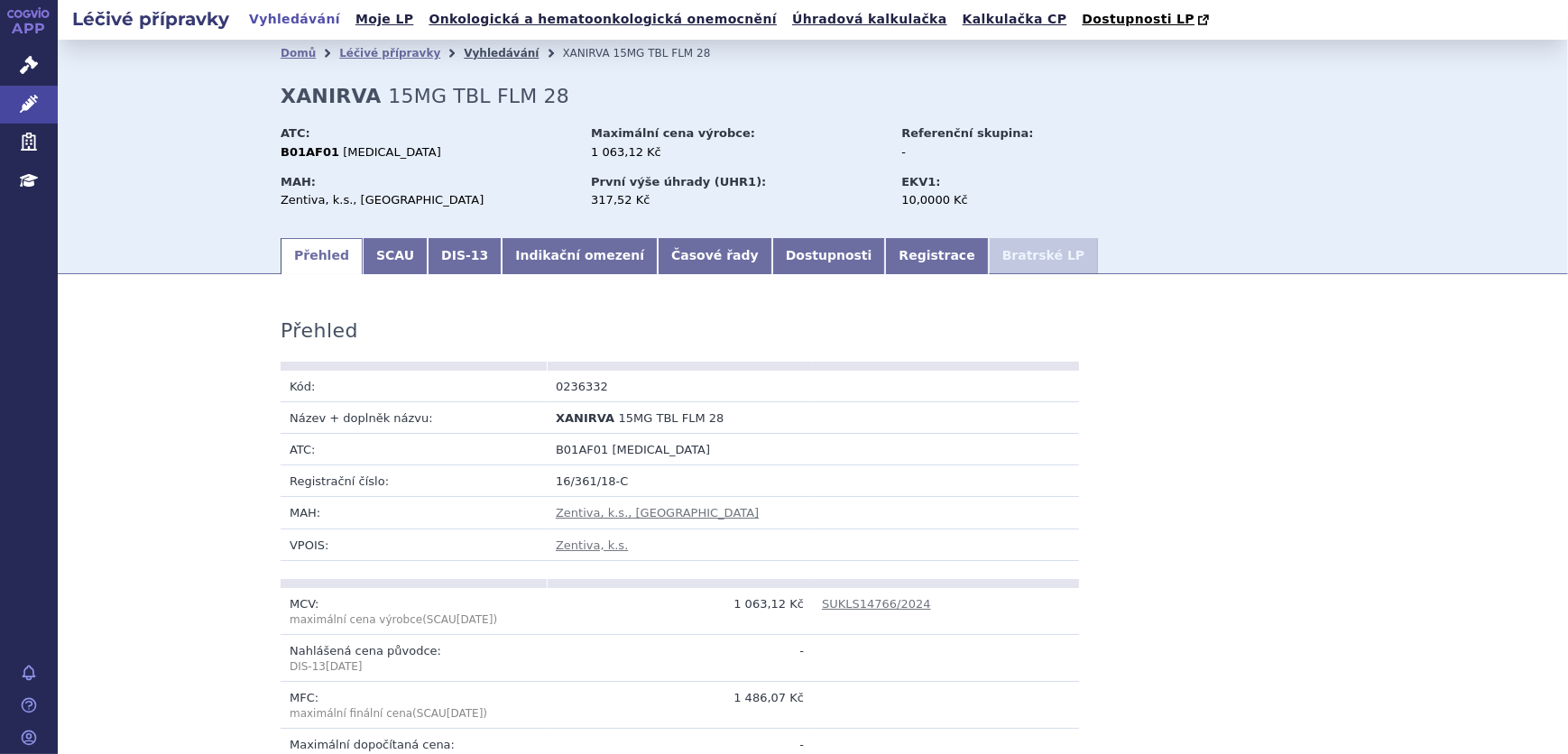
click at [474, 54] on link "Vyhledávání" at bounding box center [501, 53] width 75 height 12
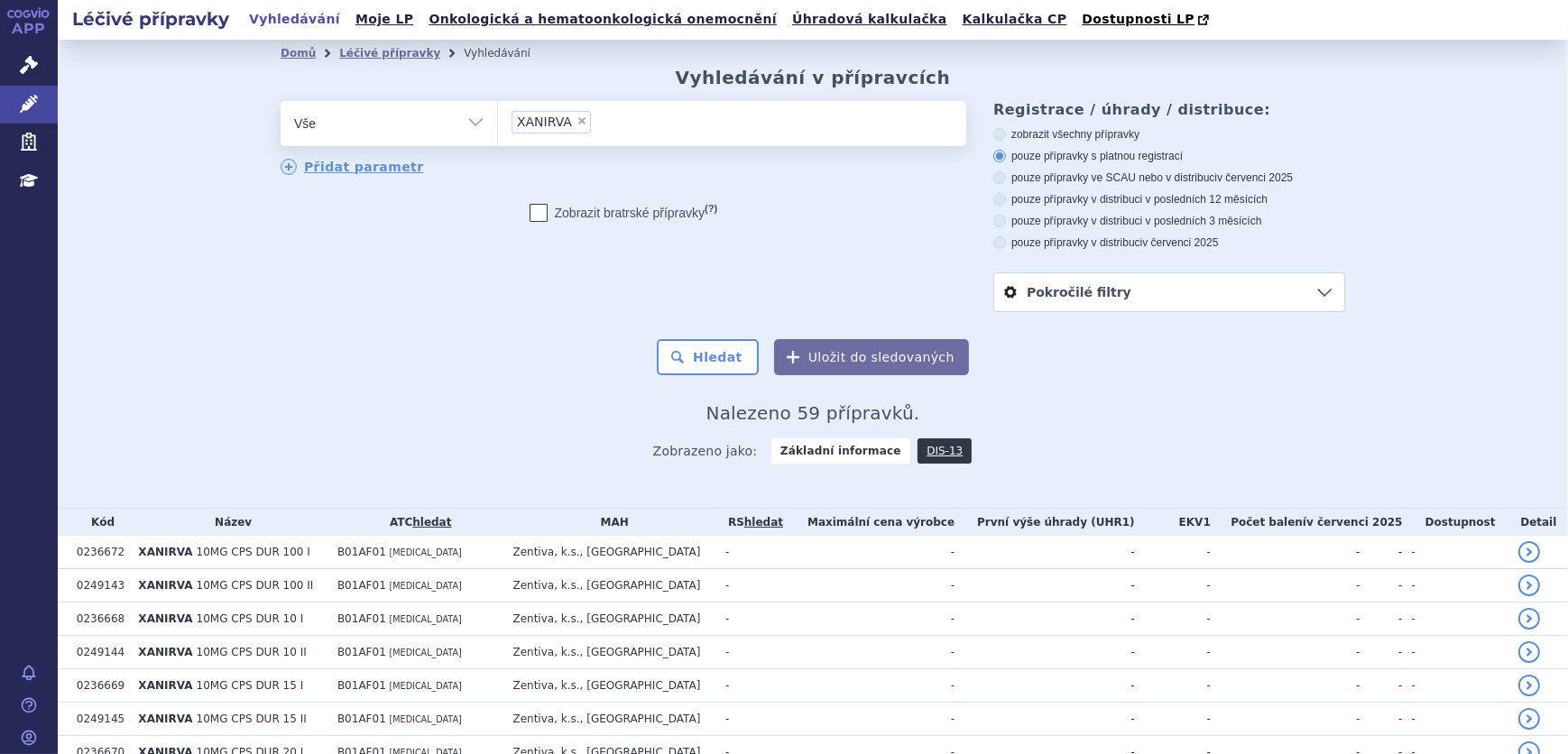
scroll to position [1393, 0]
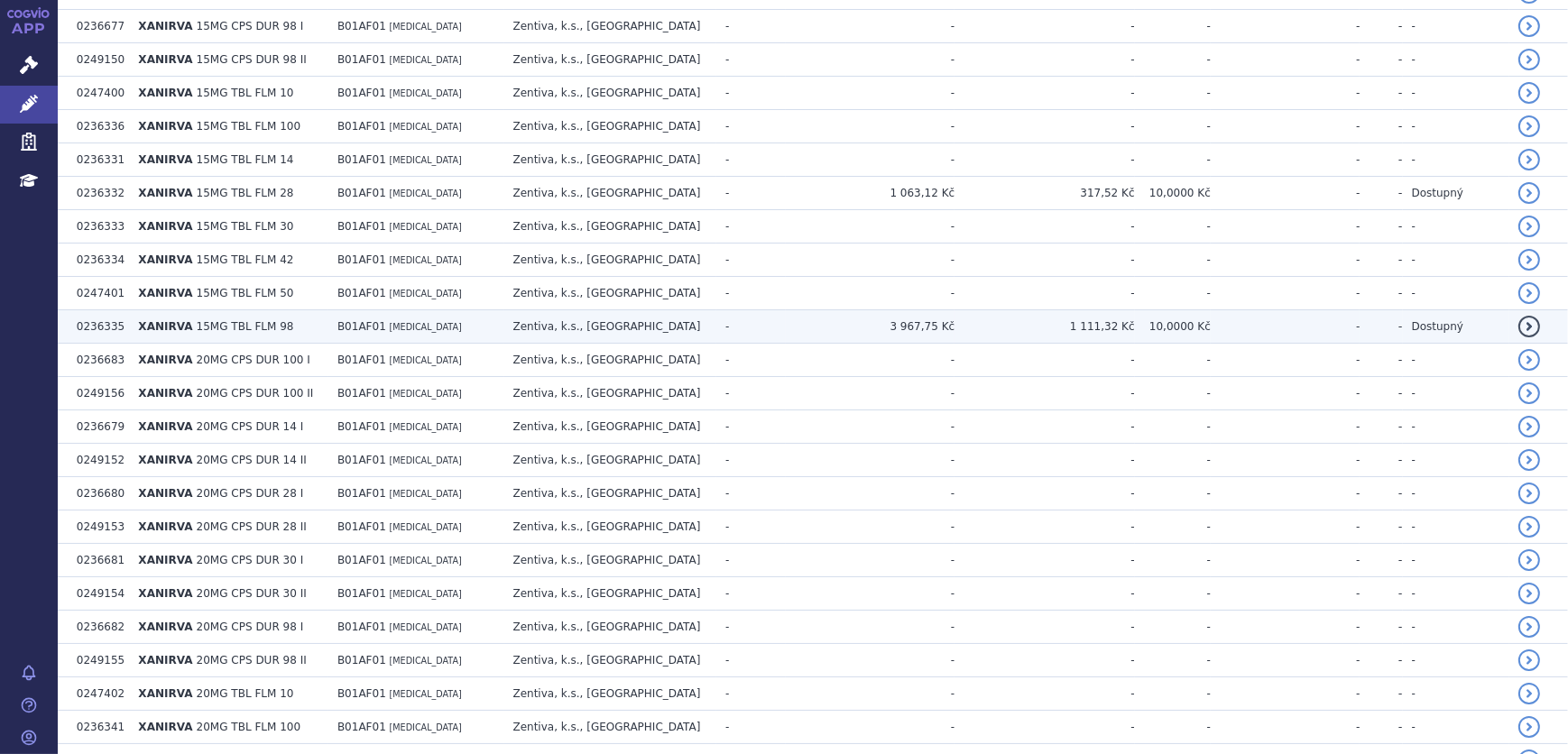
click at [622, 327] on td "Zentiva, k.s., [GEOGRAPHIC_DATA]" at bounding box center [610, 327] width 213 height 33
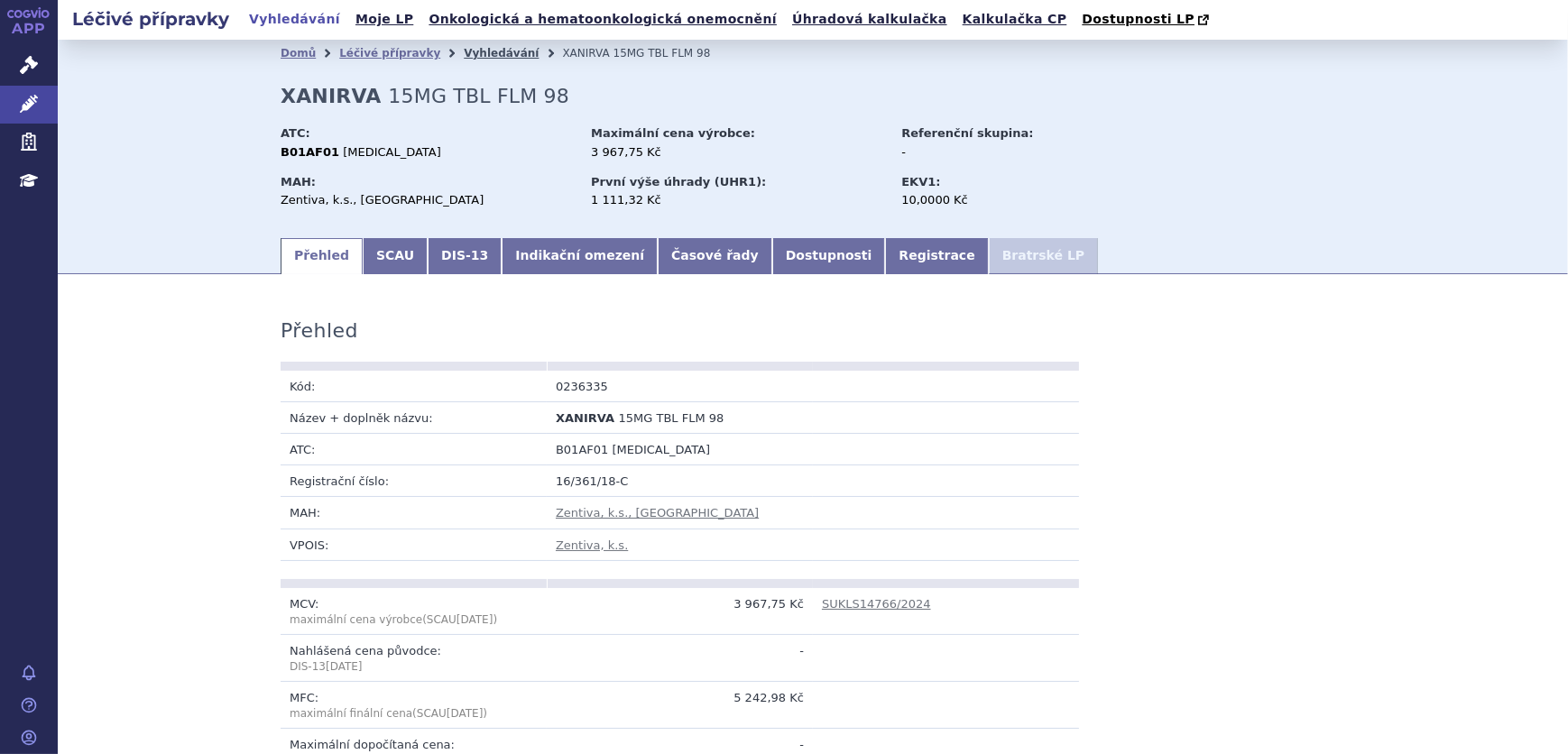
click at [476, 49] on link "Vyhledávání" at bounding box center [501, 53] width 75 height 12
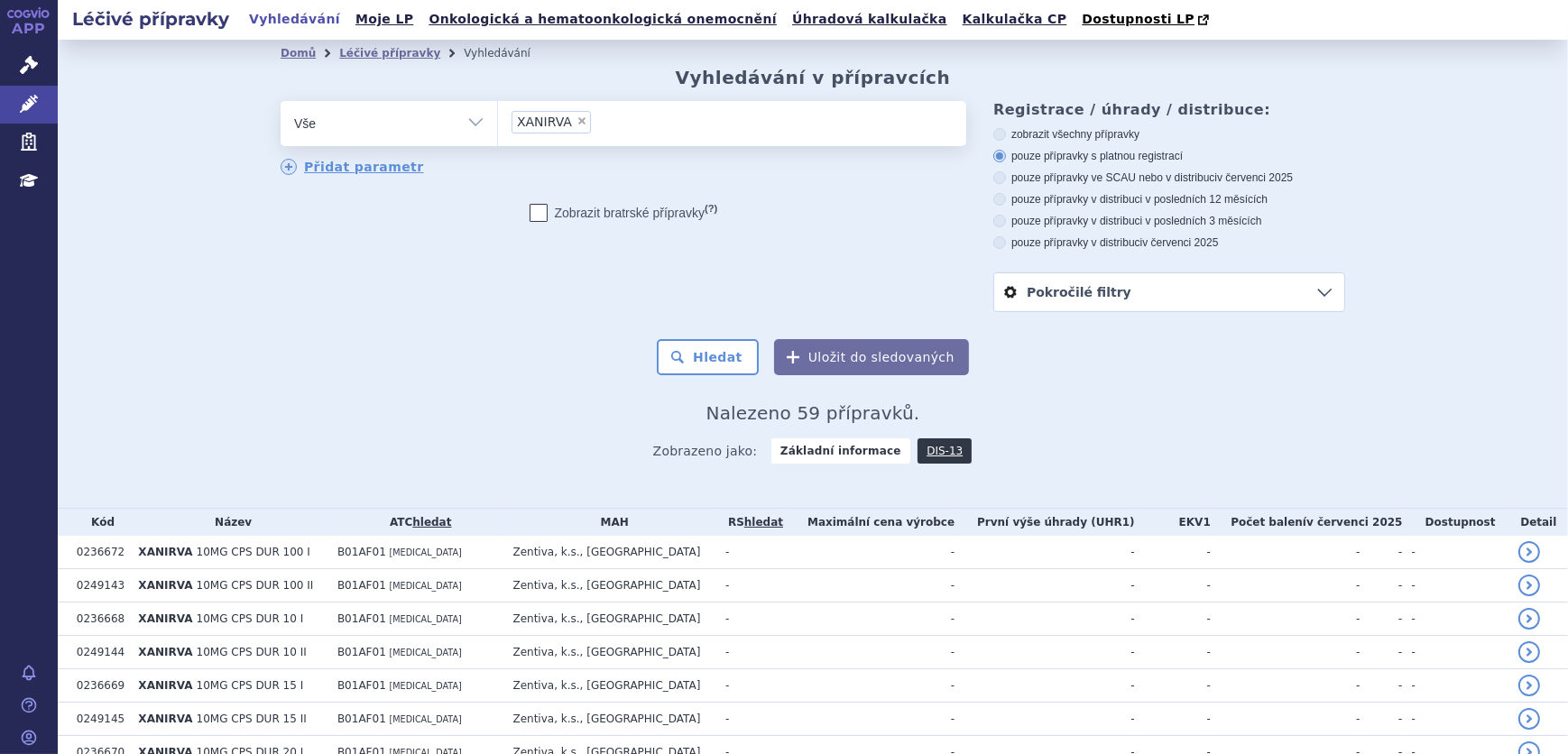
click at [576, 122] on span "×" at bounding box center [581, 120] width 10 height 10
click at [498, 122] on select "XANIRVA" at bounding box center [497, 122] width 1 height 45
select select
type input "XILTESS"
select select "XILTESS"
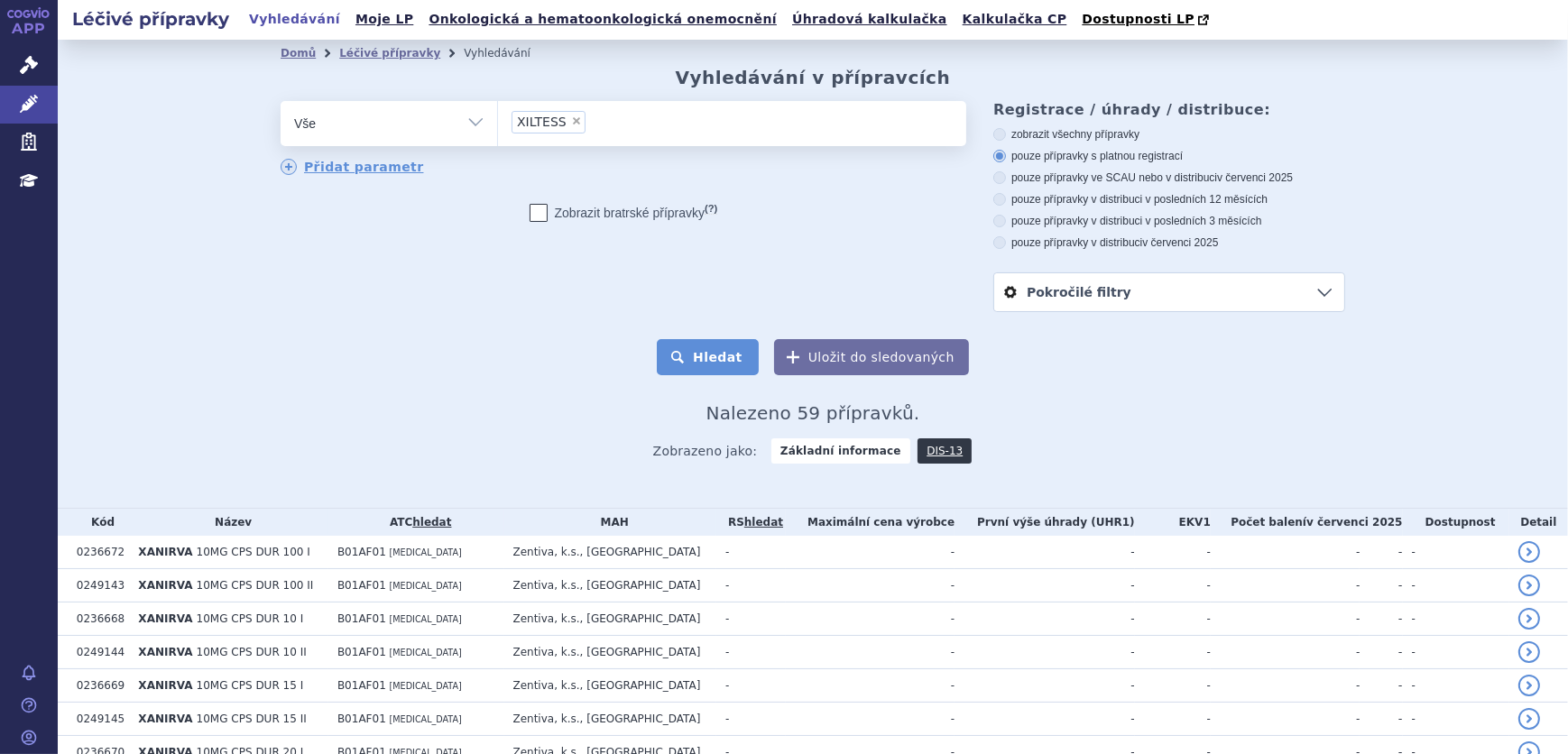
click at [686, 345] on button "Hledat" at bounding box center [707, 357] width 102 height 36
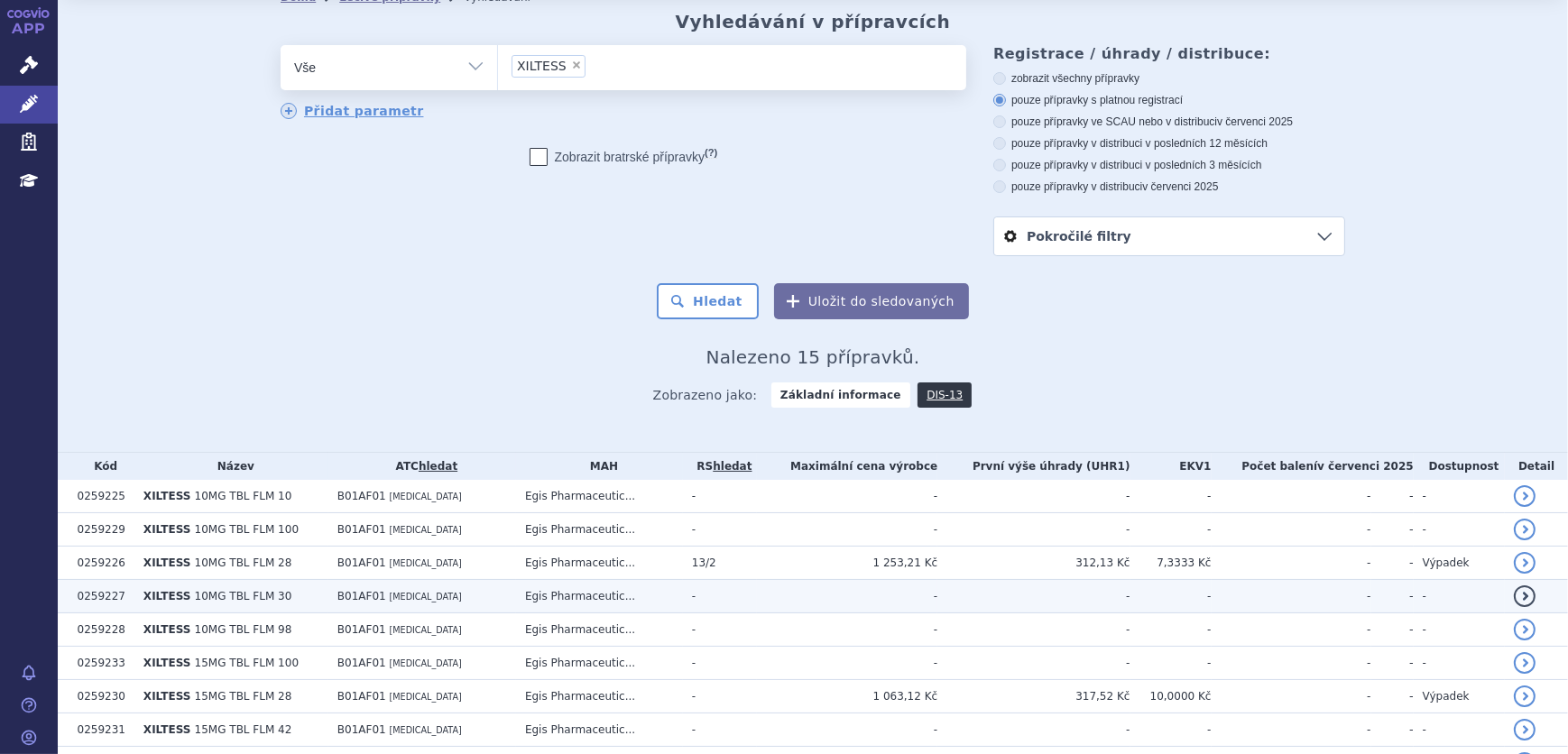
scroll to position [354, 0]
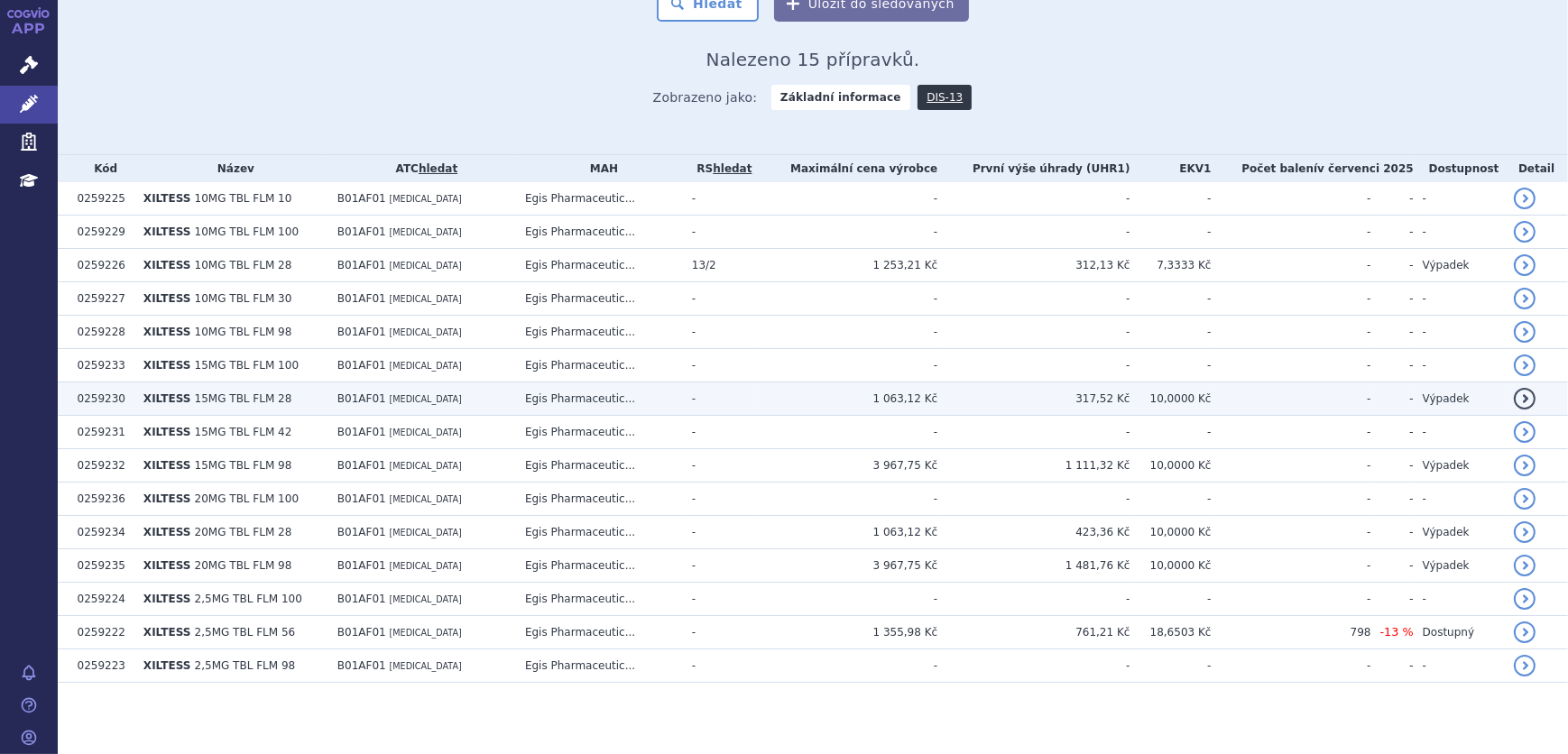
click at [673, 407] on td "Egis Pharmaceutic..." at bounding box center [599, 398] width 167 height 33
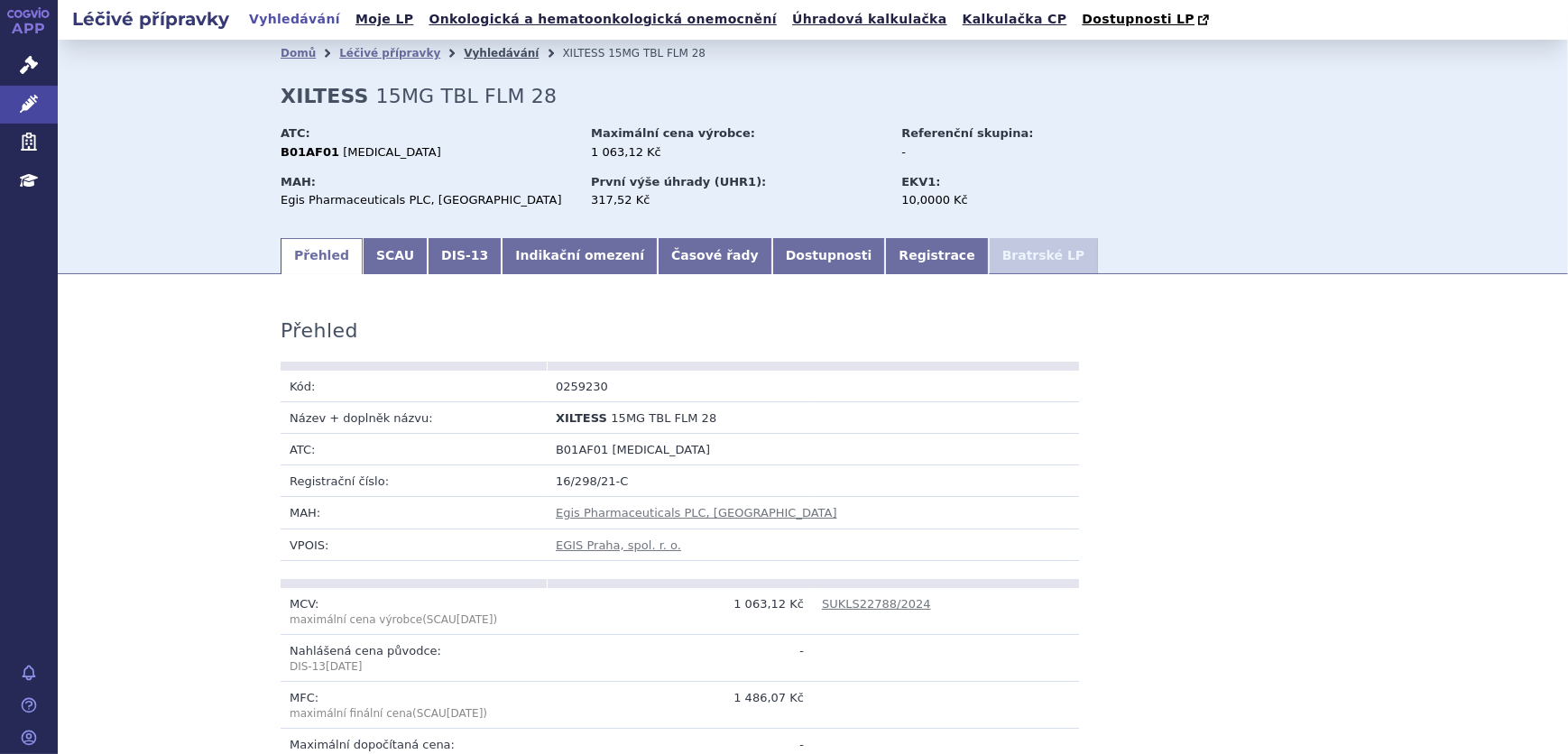
click at [486, 56] on link "Vyhledávání" at bounding box center [501, 53] width 75 height 12
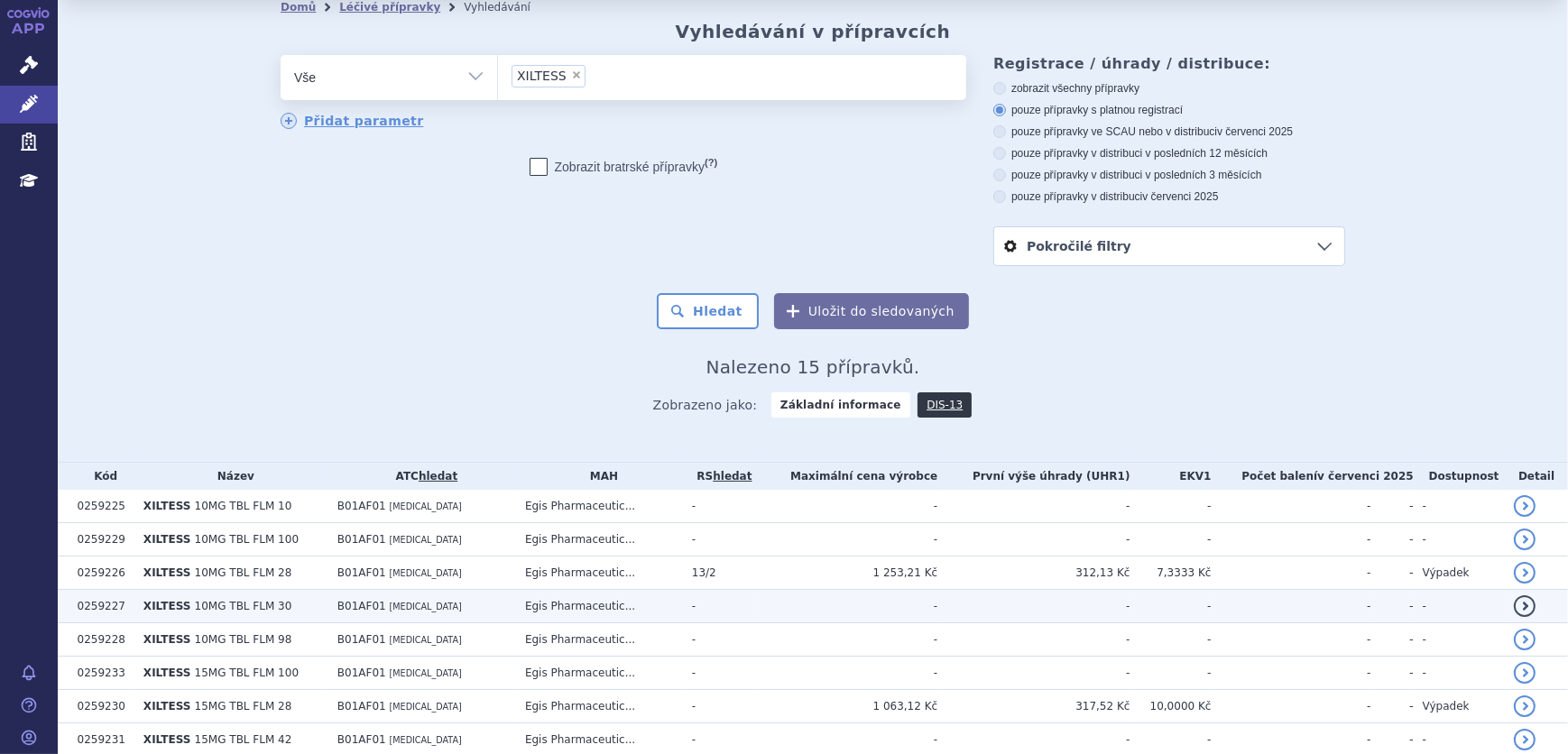
scroll to position [354, 0]
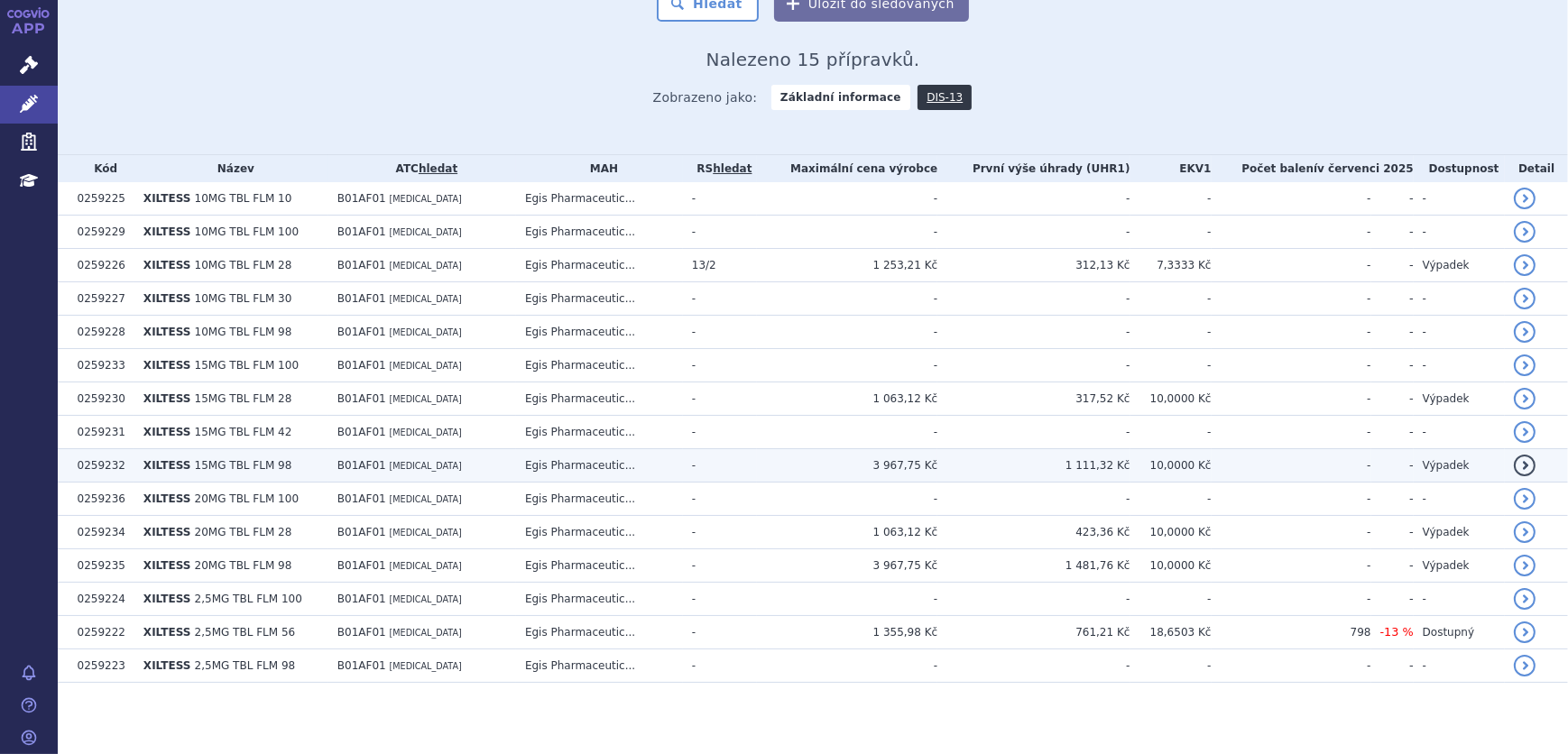
click at [428, 469] on span "[MEDICAL_DATA]" at bounding box center [426, 465] width 73 height 10
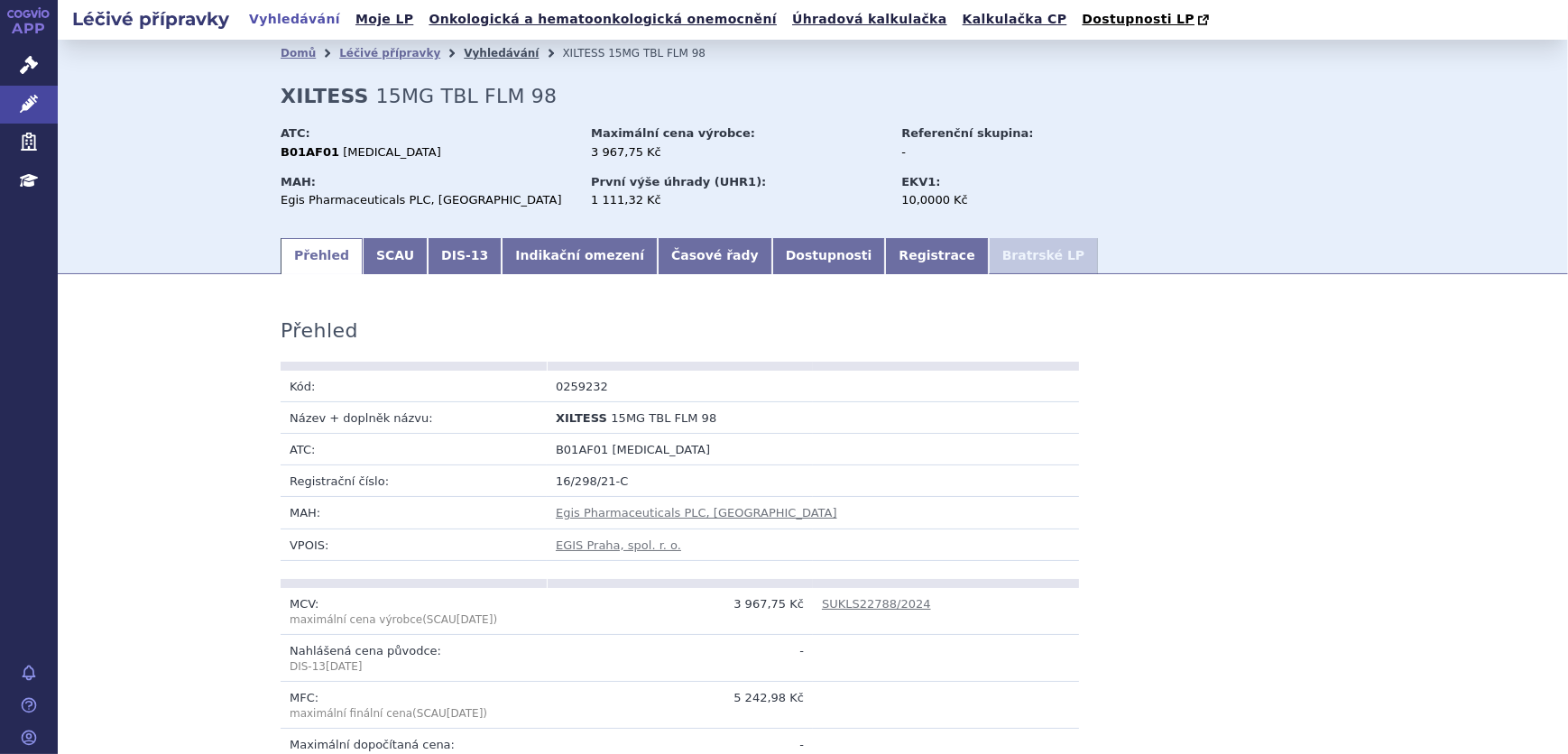
click at [474, 56] on link "Vyhledávání" at bounding box center [501, 53] width 75 height 12
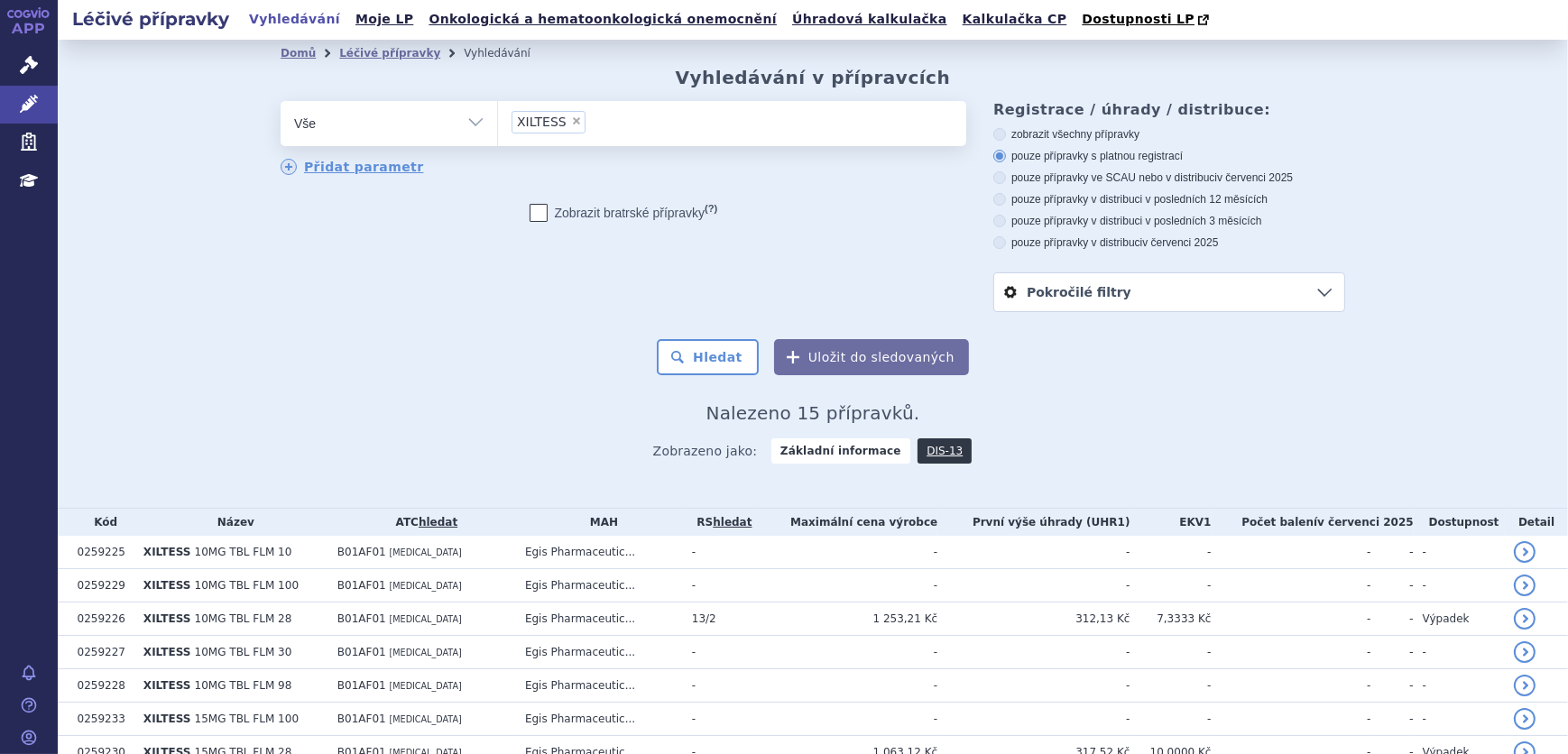
scroll to position [354, 0]
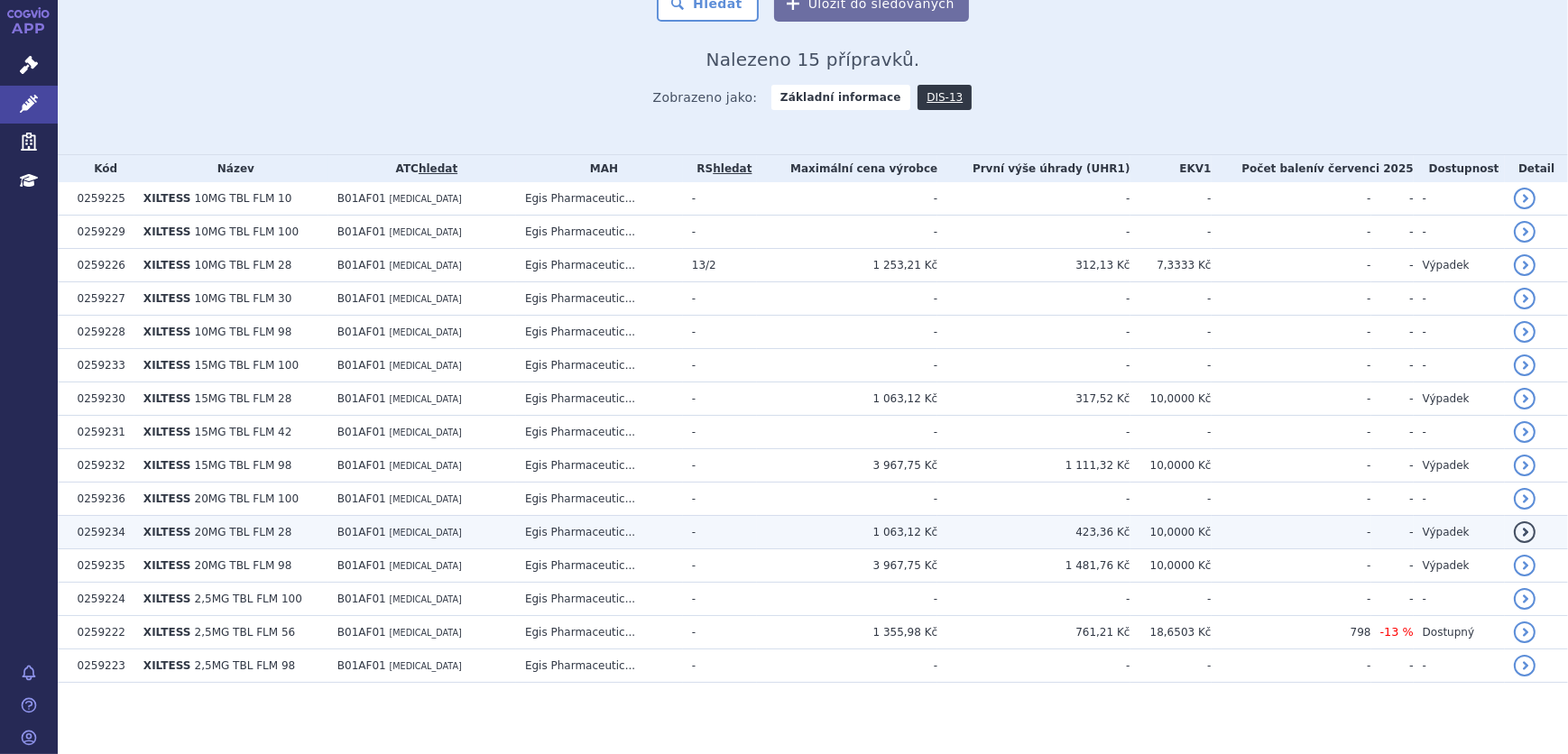
click at [592, 533] on td "Egis Pharmaceutic..." at bounding box center [599, 532] width 167 height 33
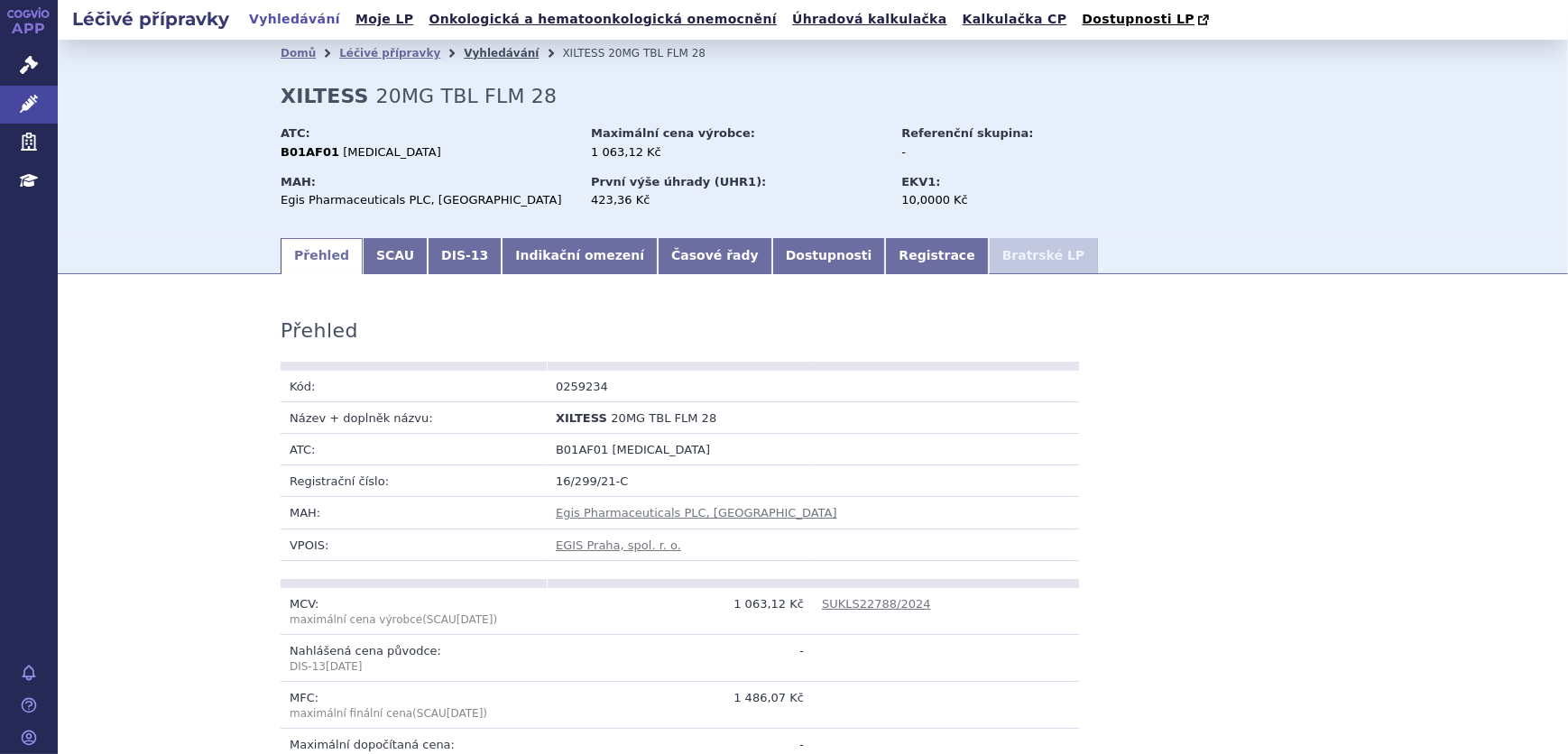
click at [477, 59] on link "Vyhledávání" at bounding box center [501, 53] width 75 height 12
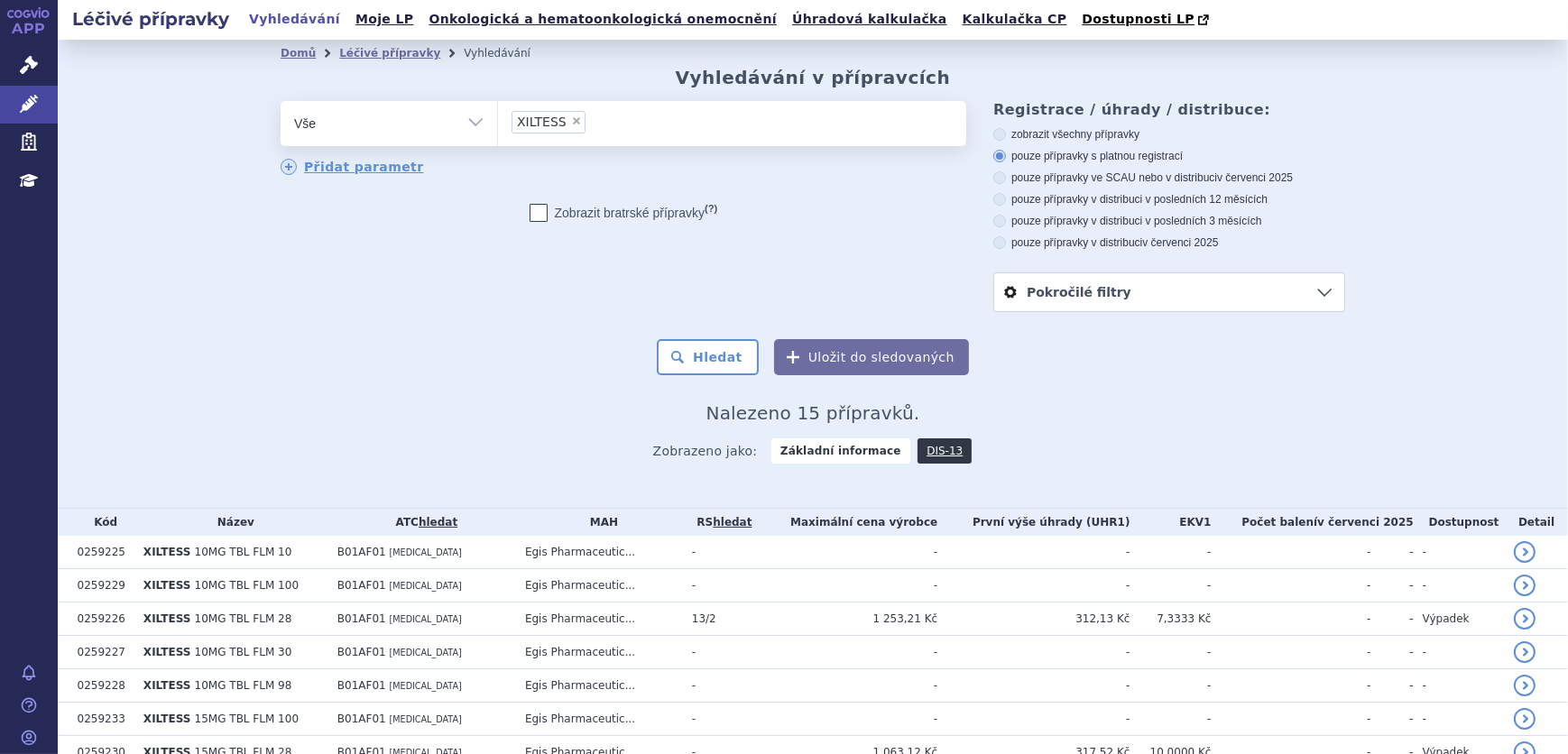
scroll to position [354, 0]
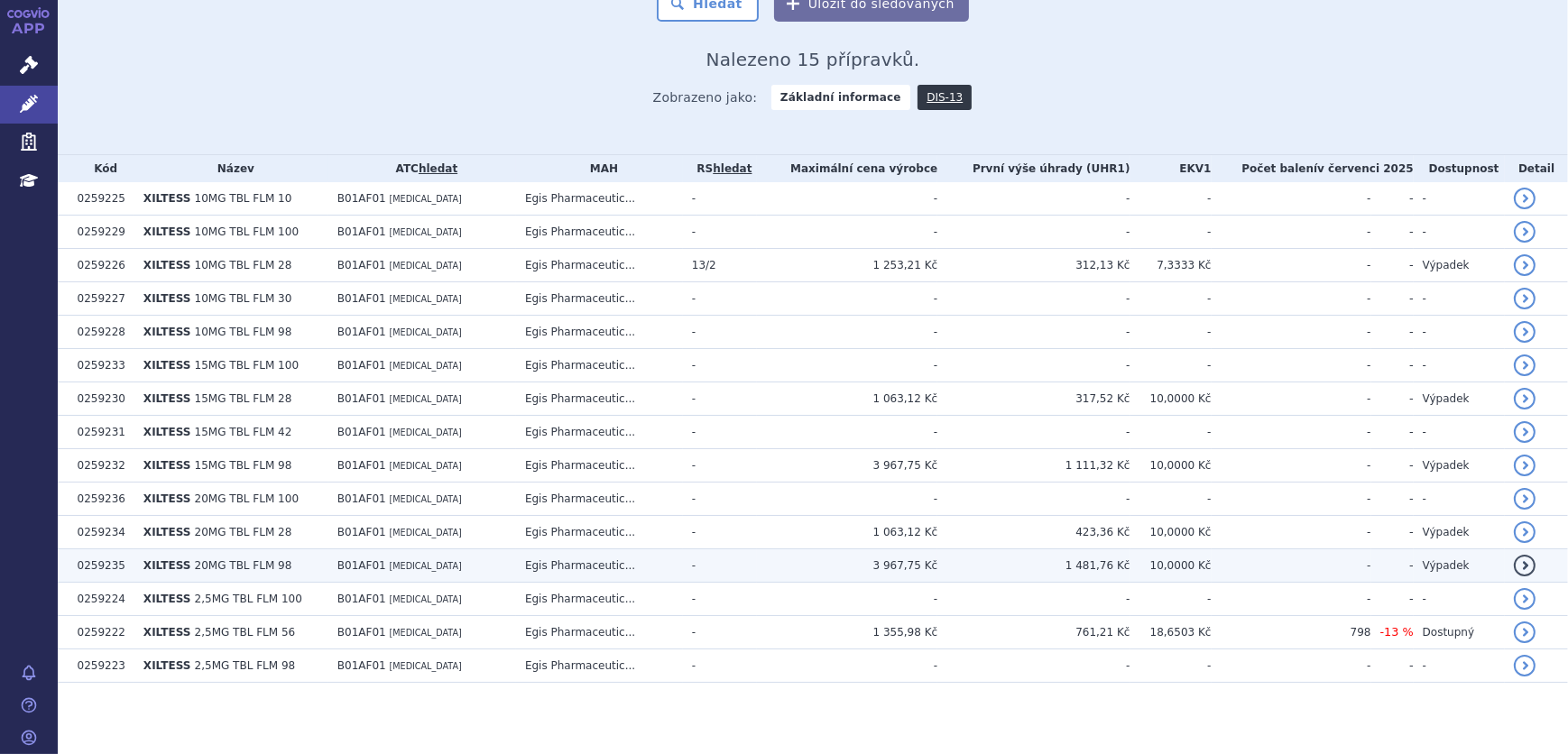
click at [461, 568] on td "B01AF01 [MEDICAL_DATA]" at bounding box center [422, 565] width 187 height 33
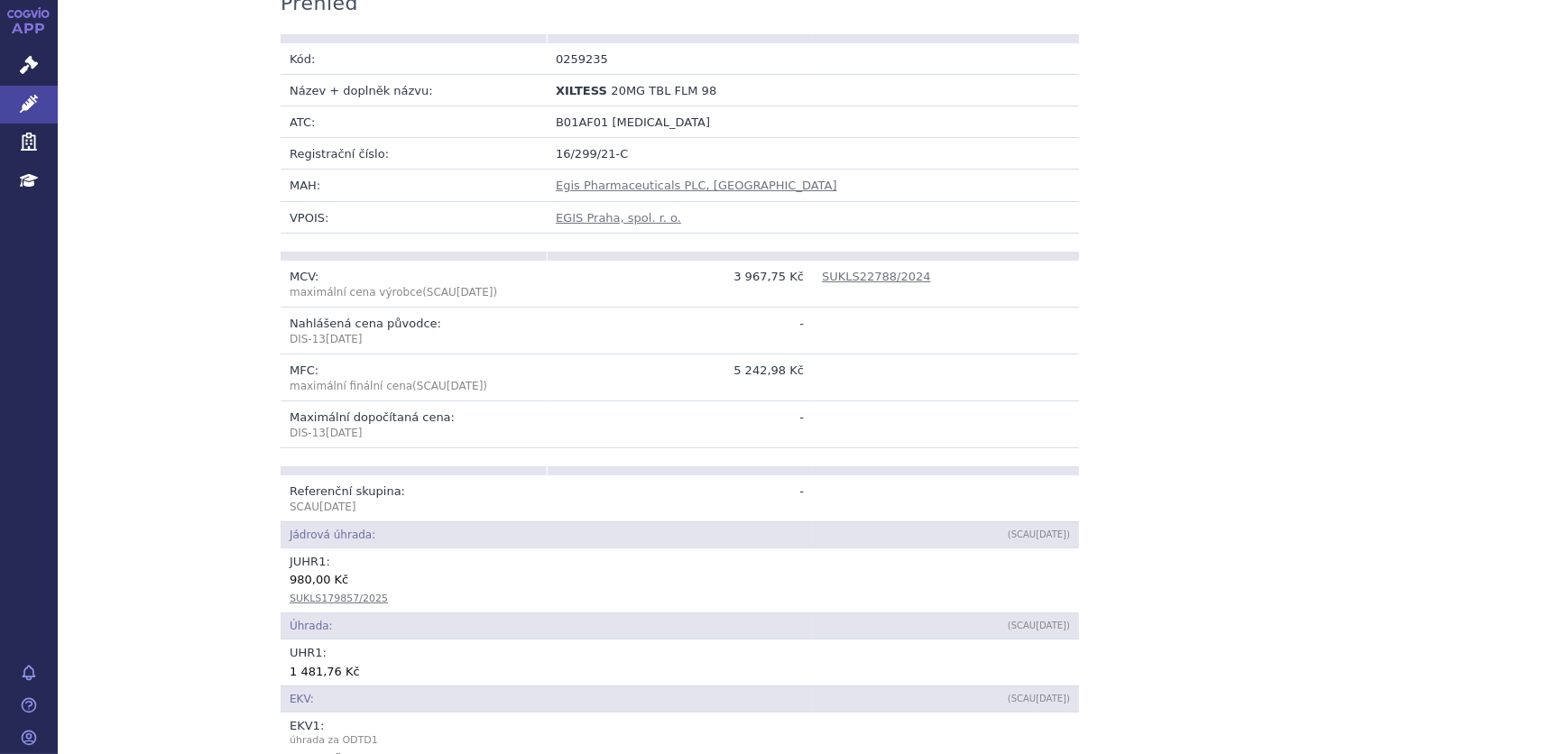
scroll to position [655, 0]
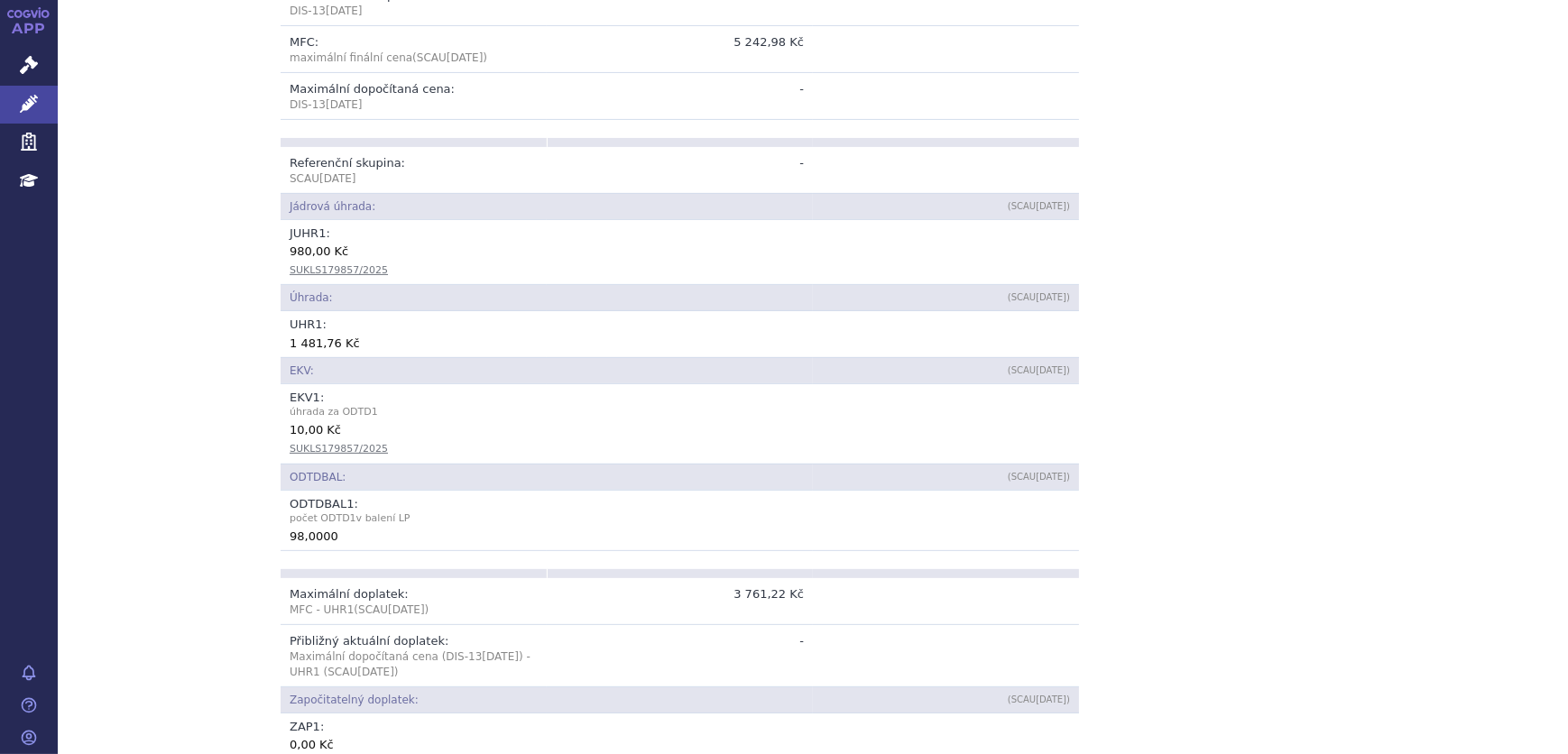
click at [770, 404] on span "úhrada za ODTD 1" at bounding box center [679, 411] width 781 height 16
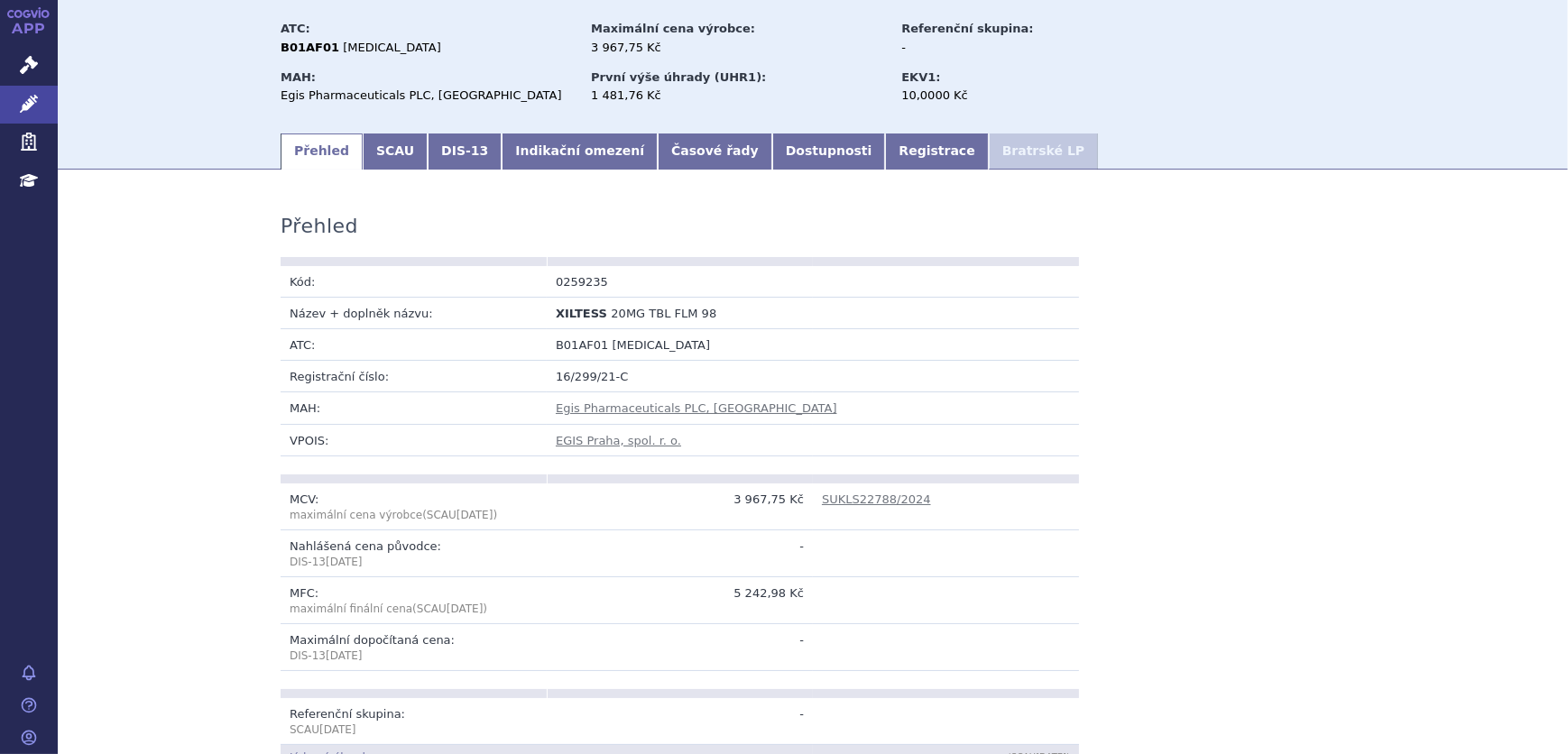
scroll to position [0, 0]
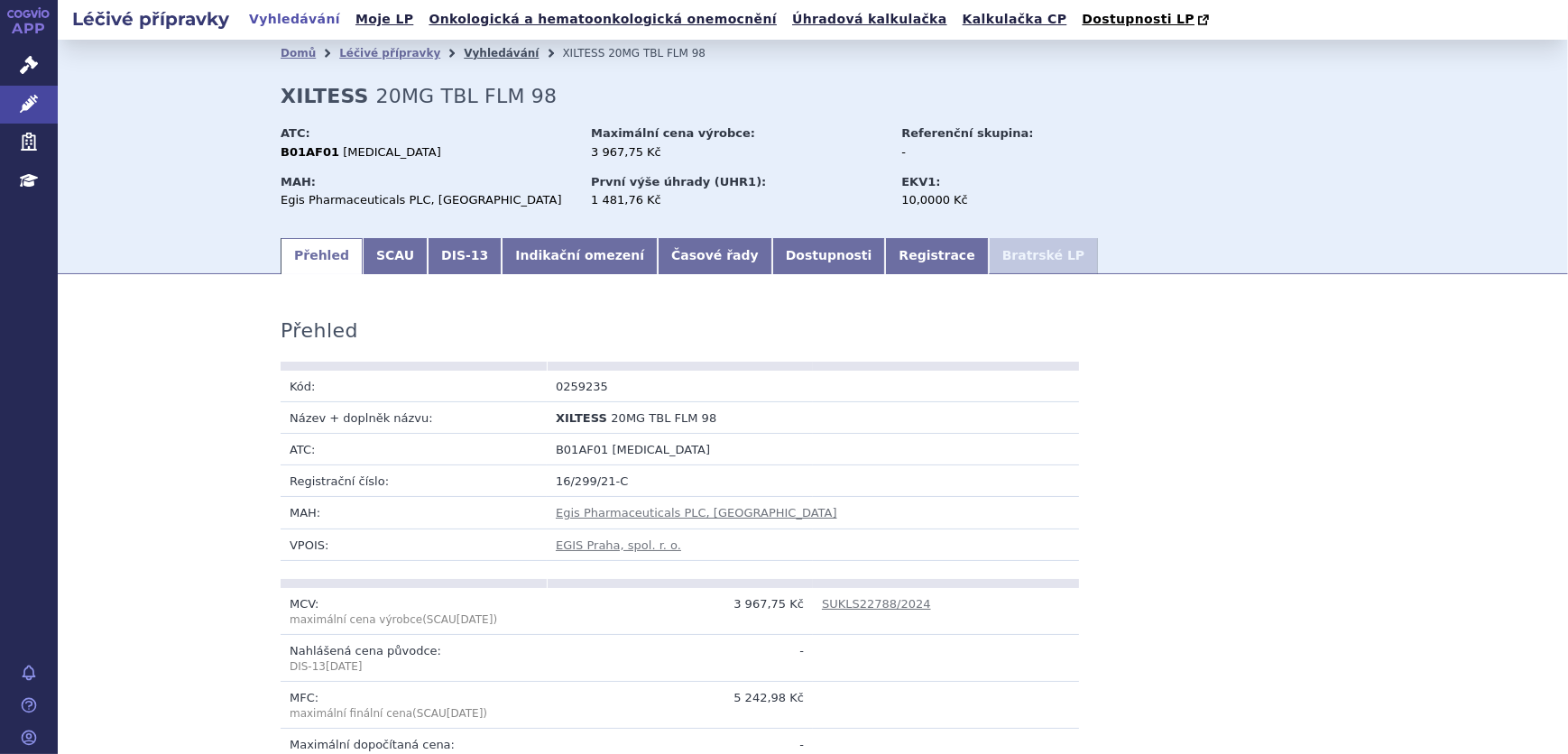
click at [464, 53] on link "Vyhledávání" at bounding box center [501, 53] width 75 height 12
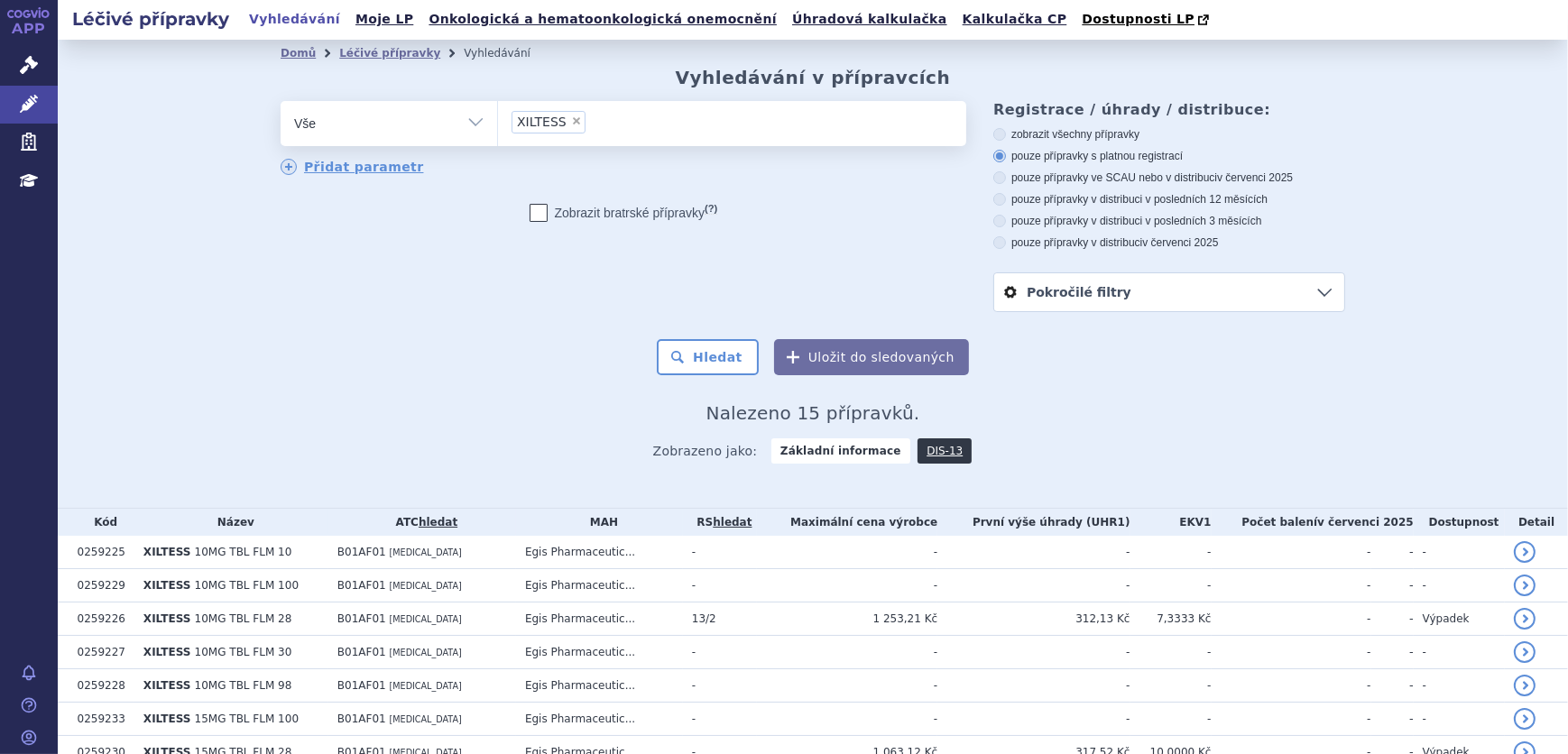
click at [571, 124] on span "×" at bounding box center [575, 120] width 10 height 10
click at [498, 124] on select "XILTESS" at bounding box center [497, 122] width 1 height 45
select select
paste input "[MEDICAL_DATA] TEVA"
type input "[MEDICAL_DATA] TEVA"
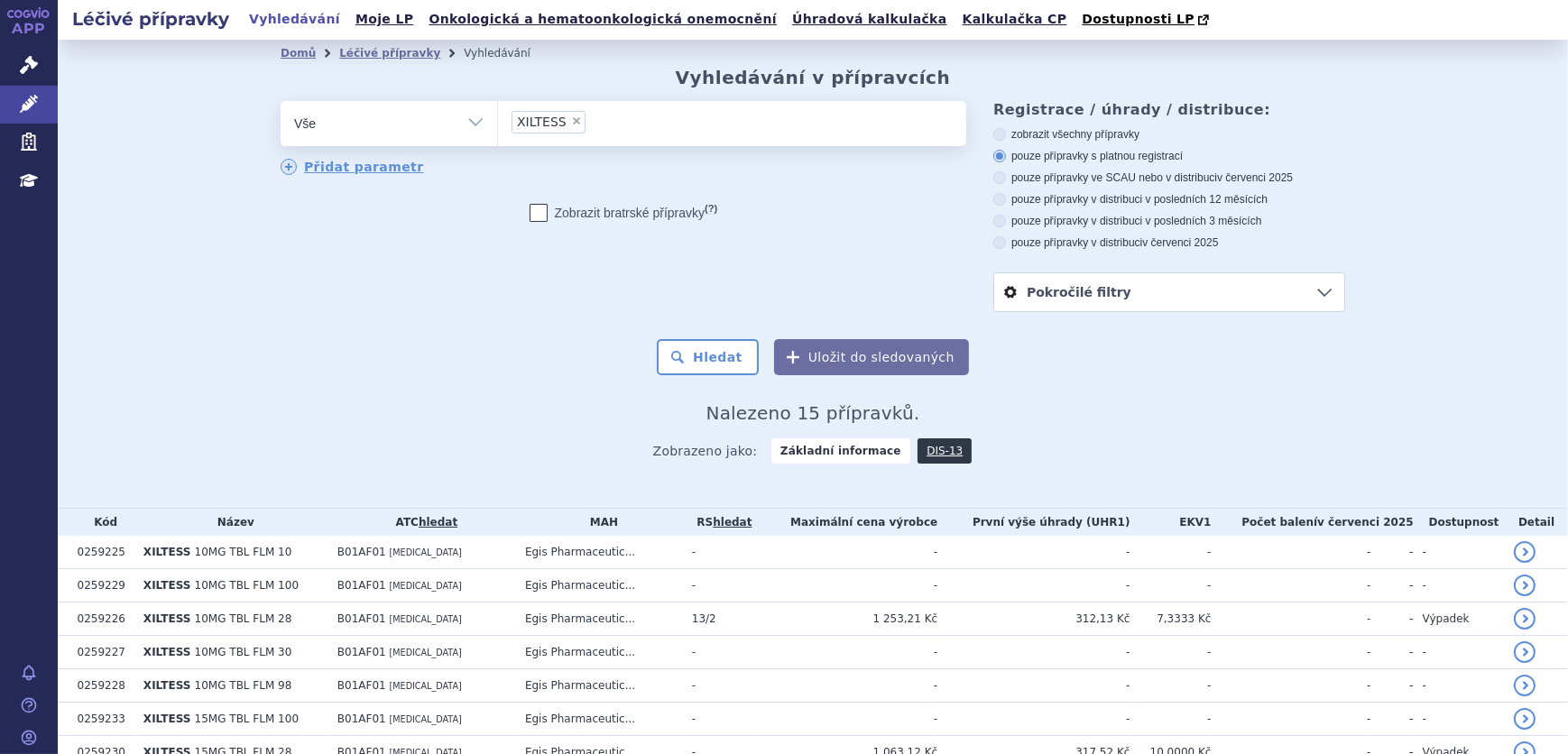
select select "[MEDICAL_DATA] TEVA"
click at [681, 361] on button "Hledat" at bounding box center [707, 357] width 102 height 36
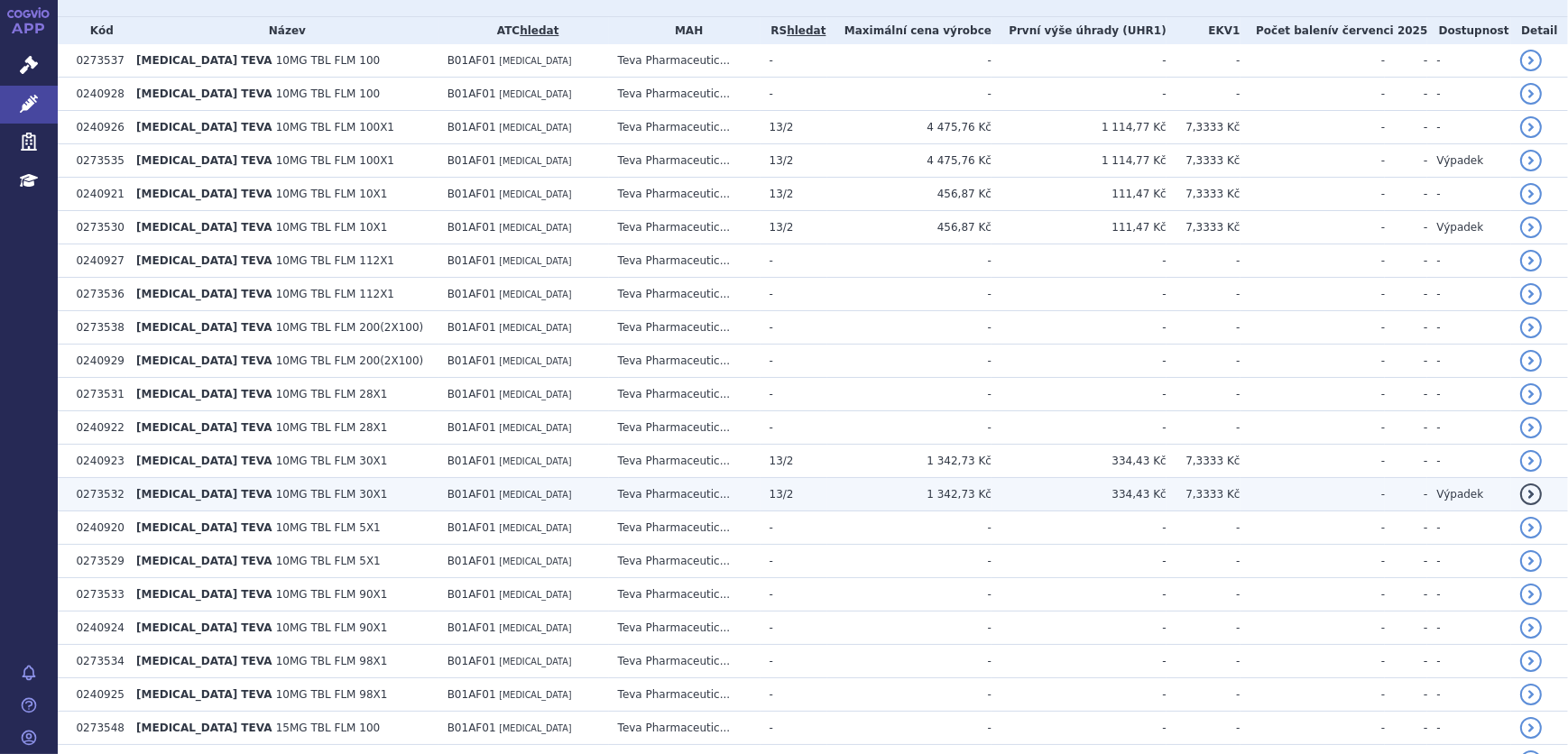
scroll to position [820, 0]
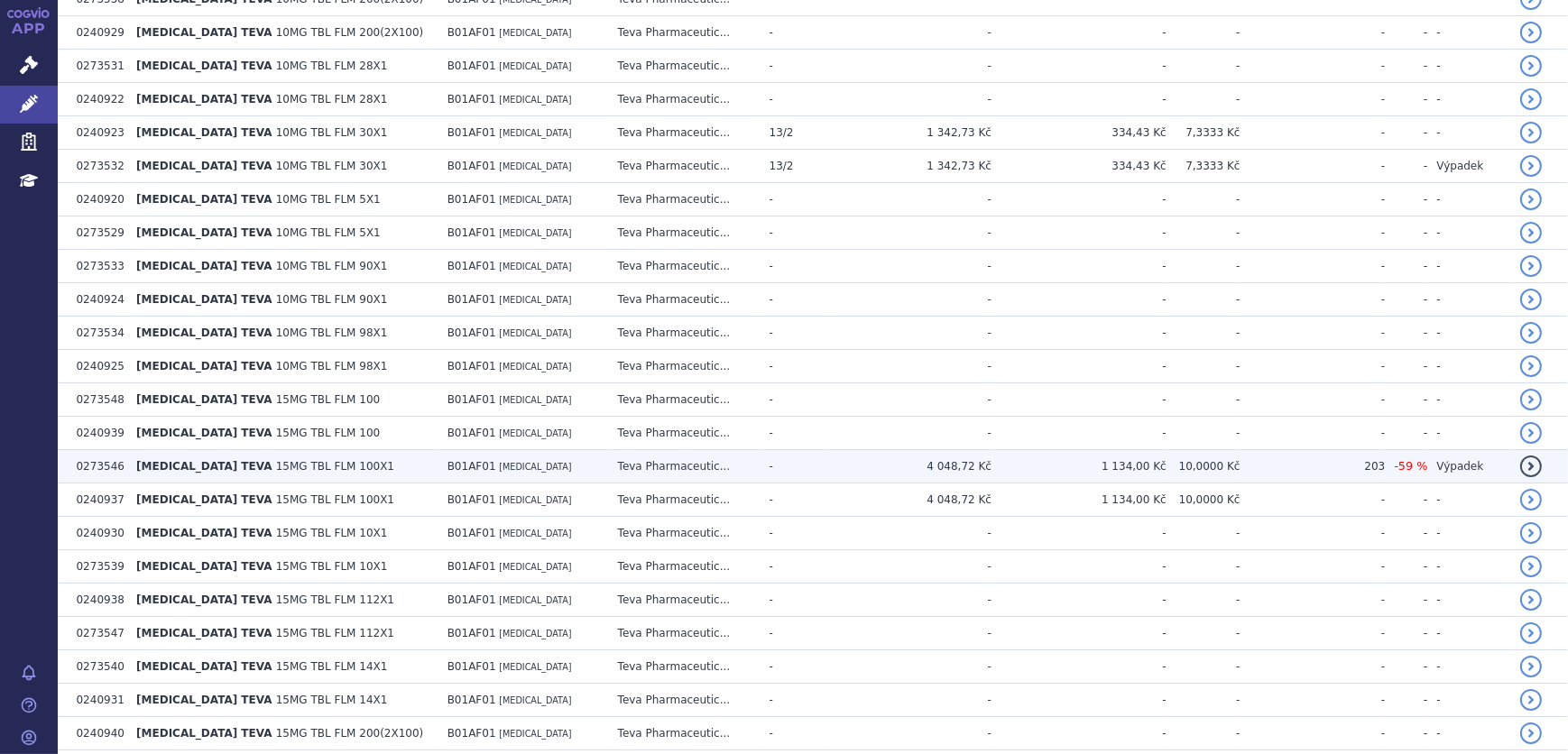
click at [613, 461] on td "Teva Pharmaceutic..." at bounding box center [685, 466] width 152 height 33
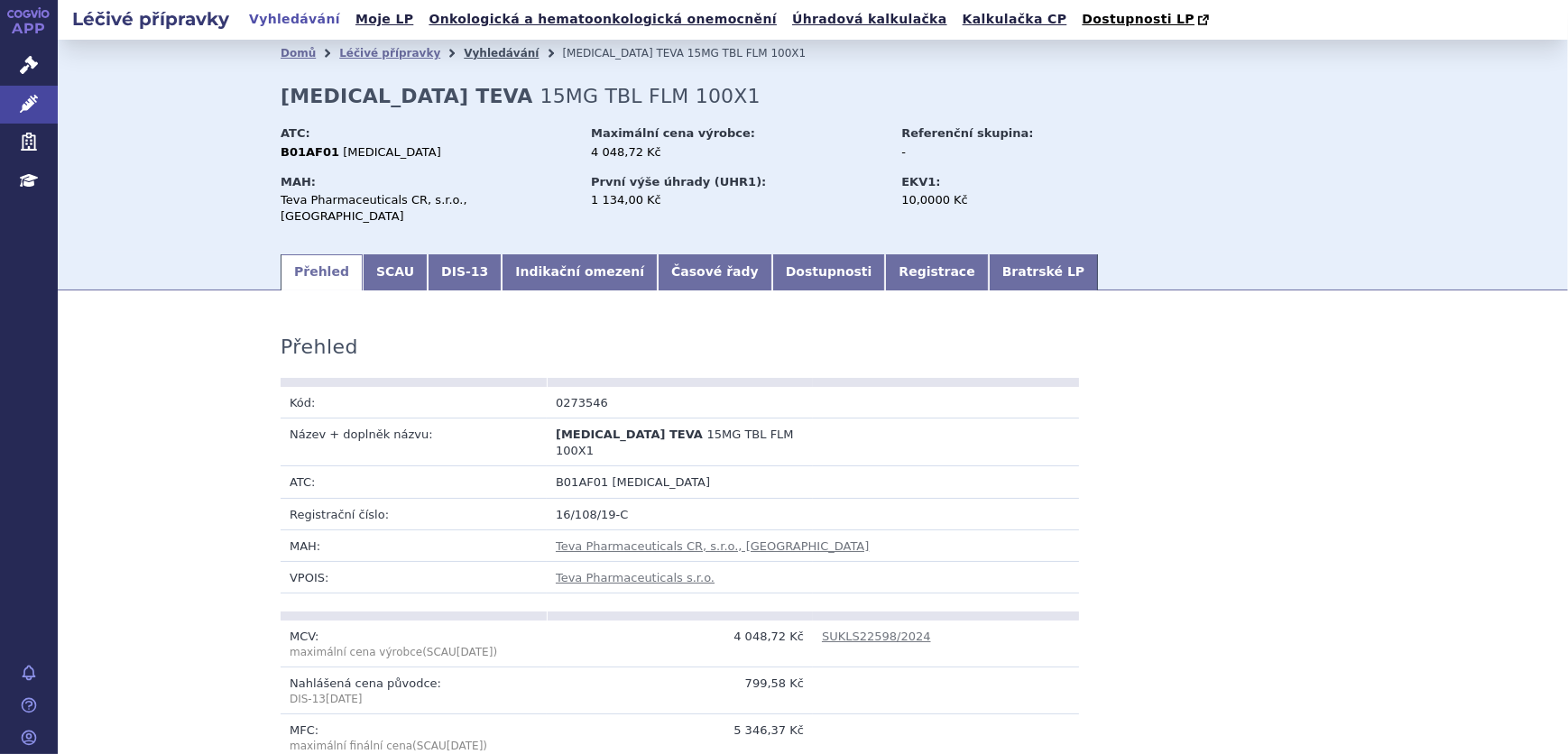
click at [480, 56] on link "Vyhledávání" at bounding box center [501, 53] width 75 height 12
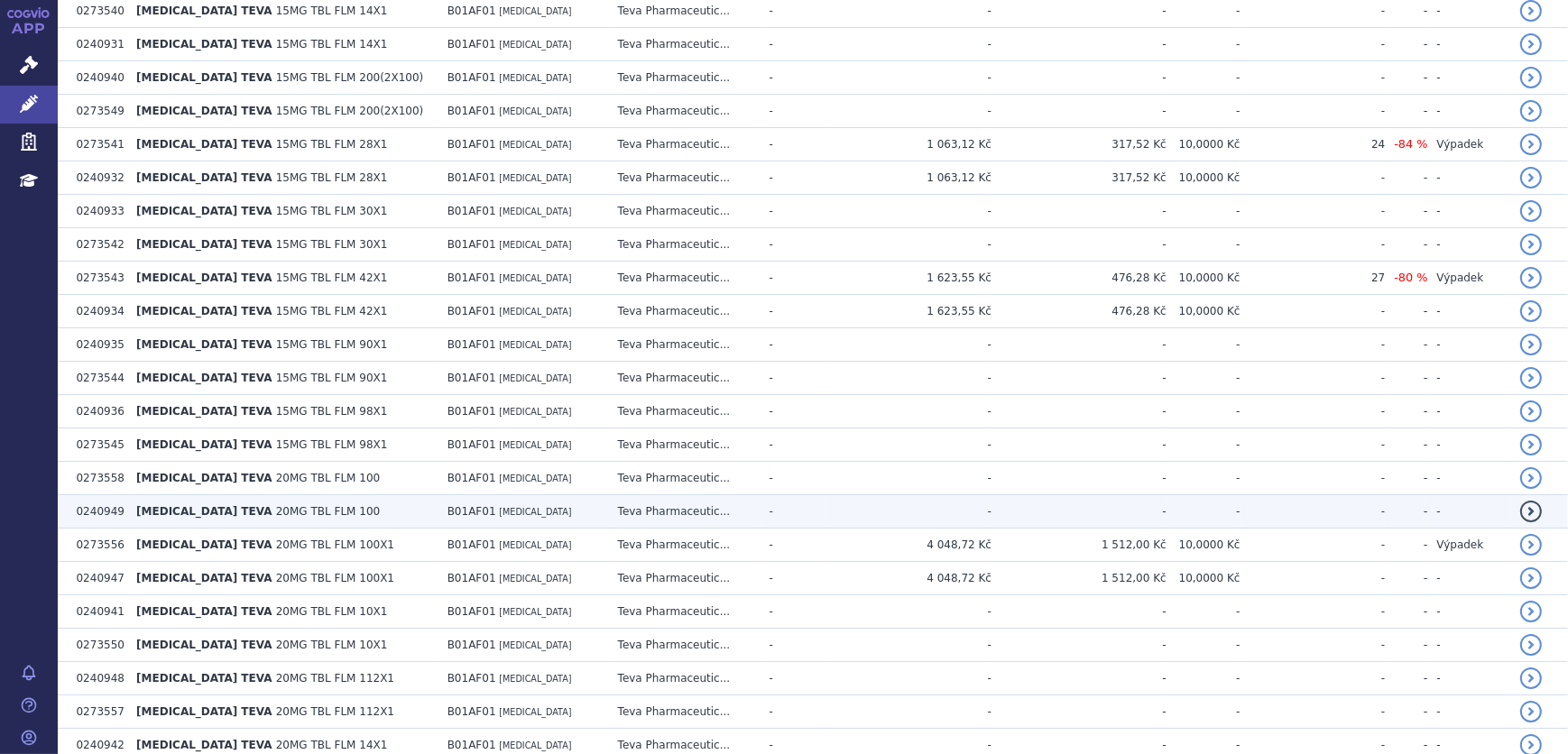
scroll to position [1917, 0]
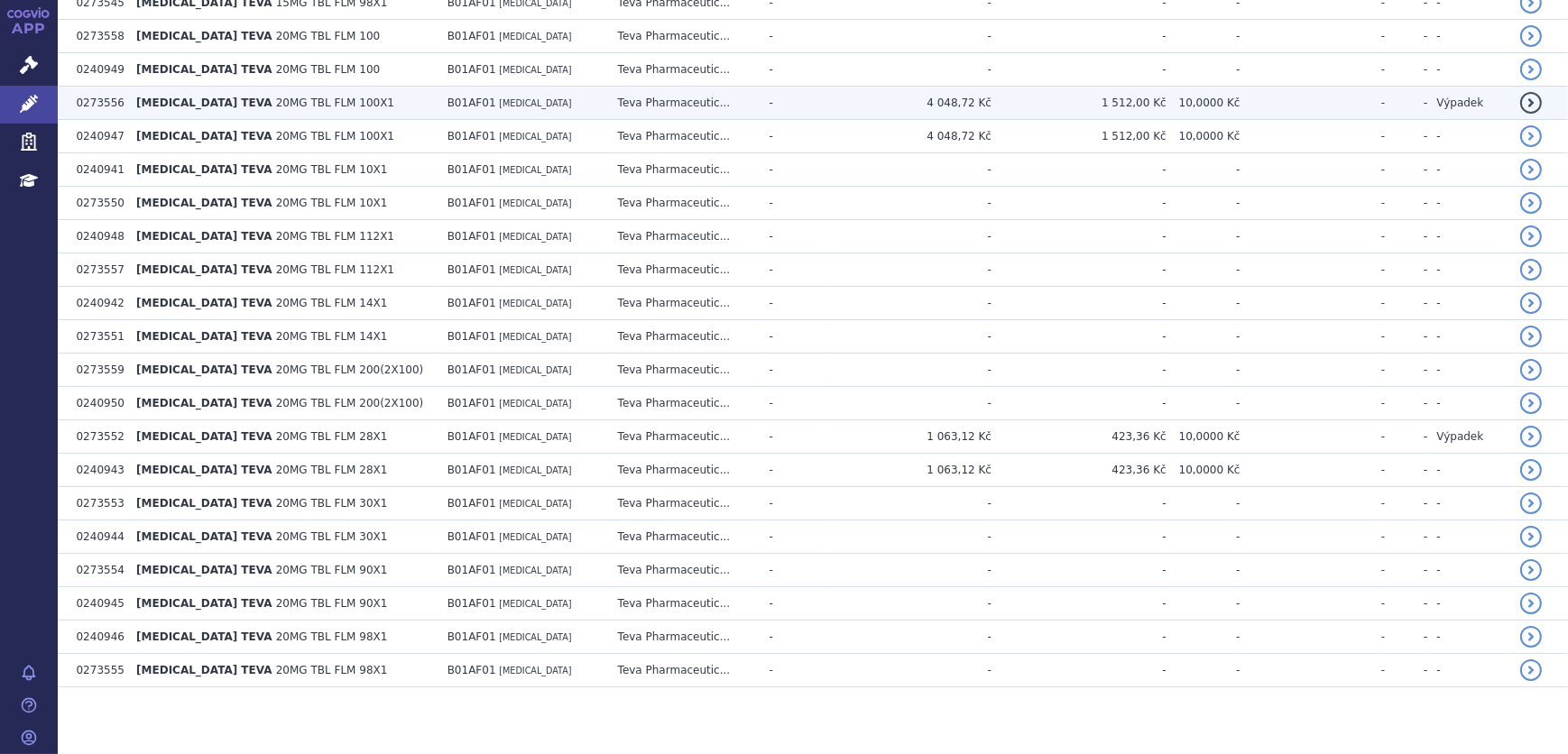
click at [514, 106] on td "B01AF01 [MEDICAL_DATA]" at bounding box center [524, 103] width 170 height 33
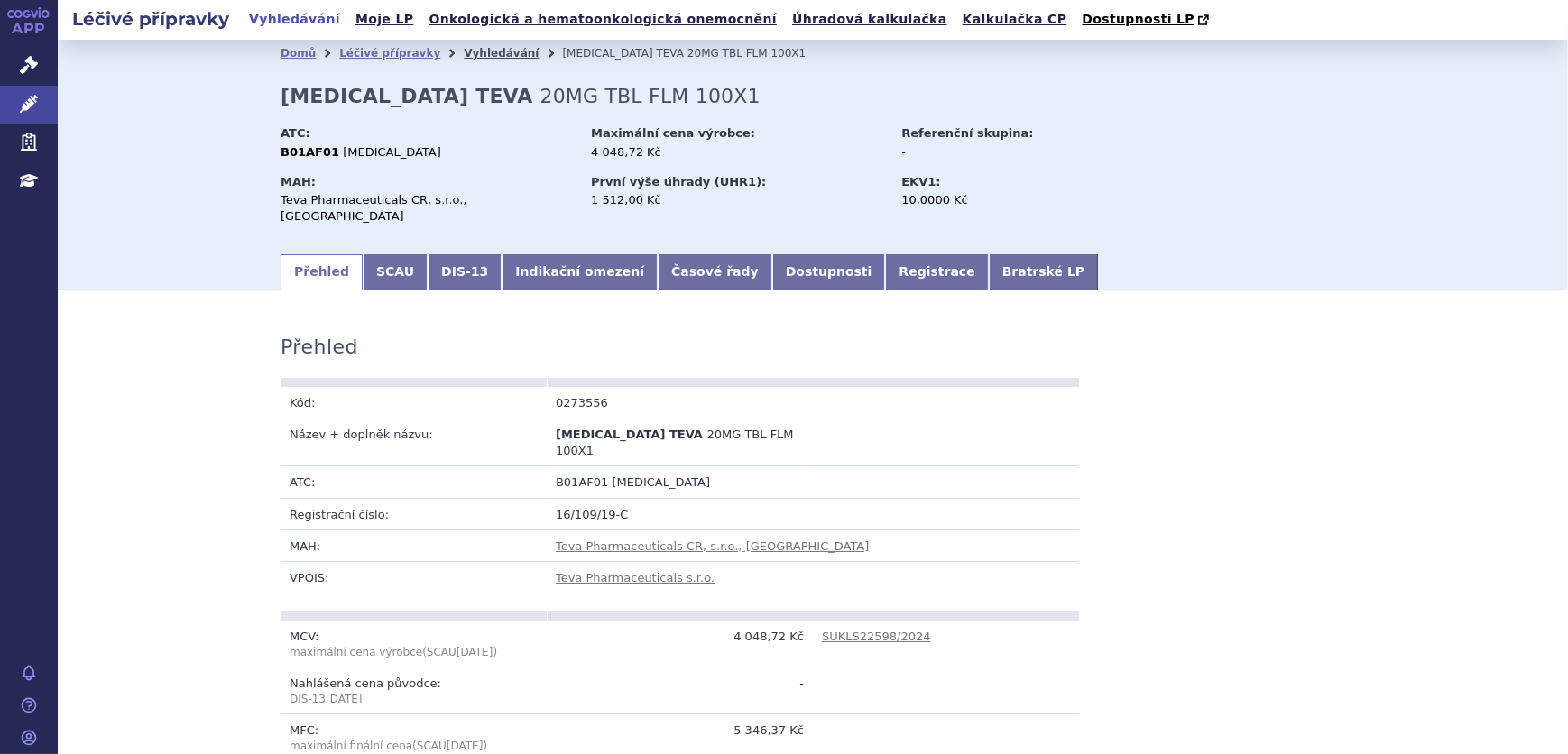
click at [482, 50] on link "Vyhledávání" at bounding box center [501, 53] width 75 height 12
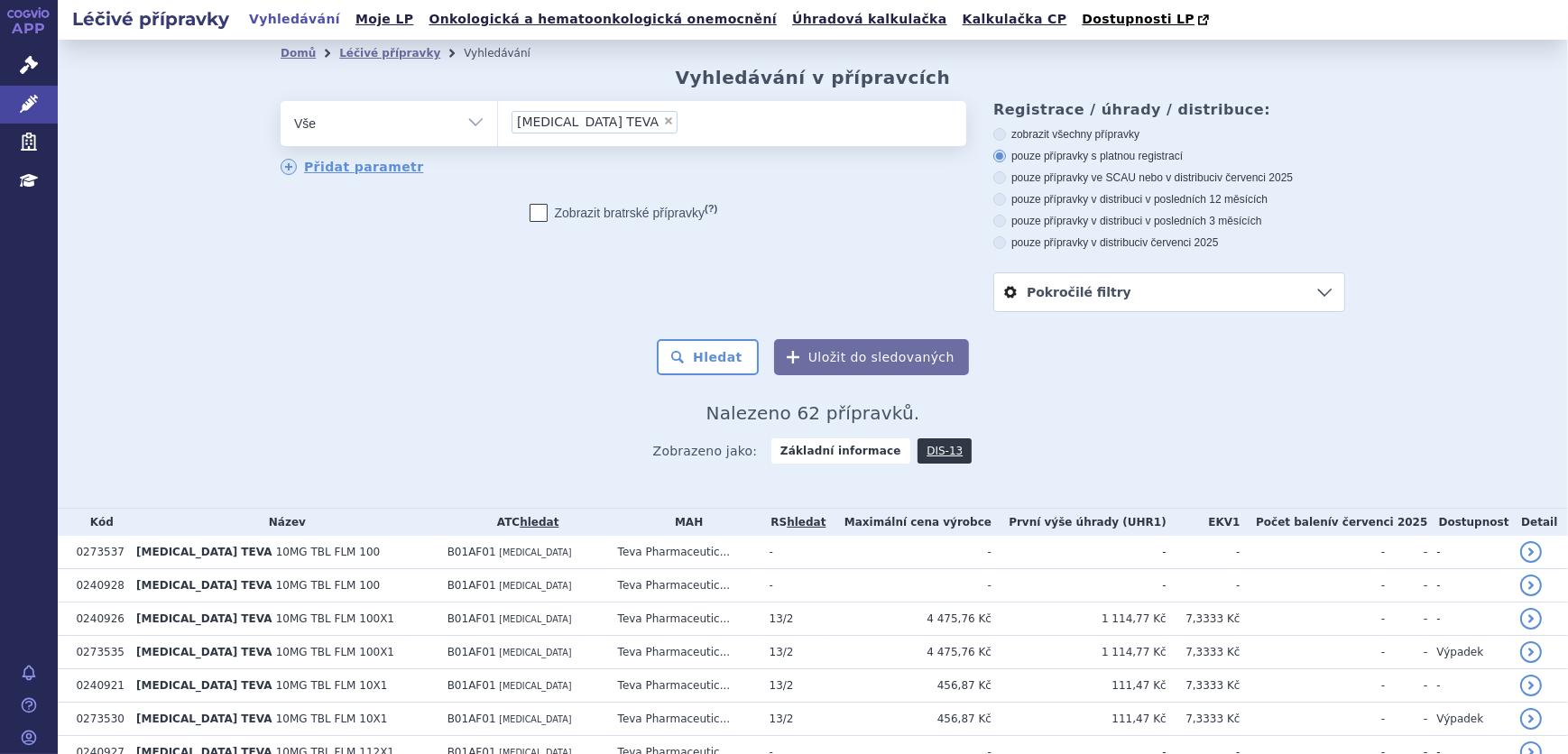
drag, startPoint x: 638, startPoint y: 119, endPoint x: 633, endPoint y: 128, distance: 10.3
click at [663, 119] on span "×" at bounding box center [668, 120] width 10 height 10
click at [498, 119] on select "[MEDICAL_DATA] TEVA" at bounding box center [497, 122] width 1 height 45
select select
type input "0273543"
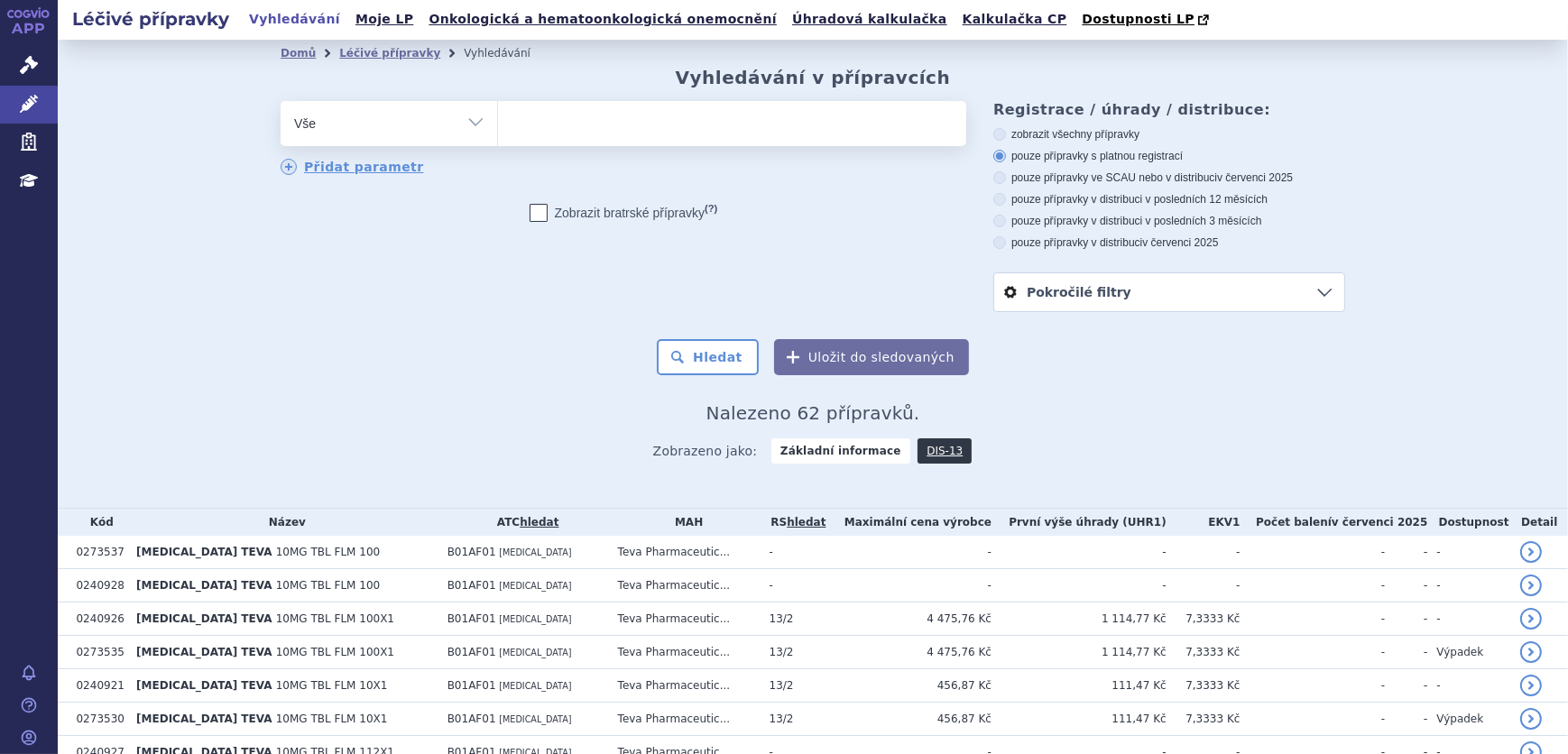
select select "0273543"
click at [687, 356] on button "Hledat" at bounding box center [707, 357] width 102 height 36
click at [712, 361] on button "Hledat" at bounding box center [707, 357] width 102 height 36
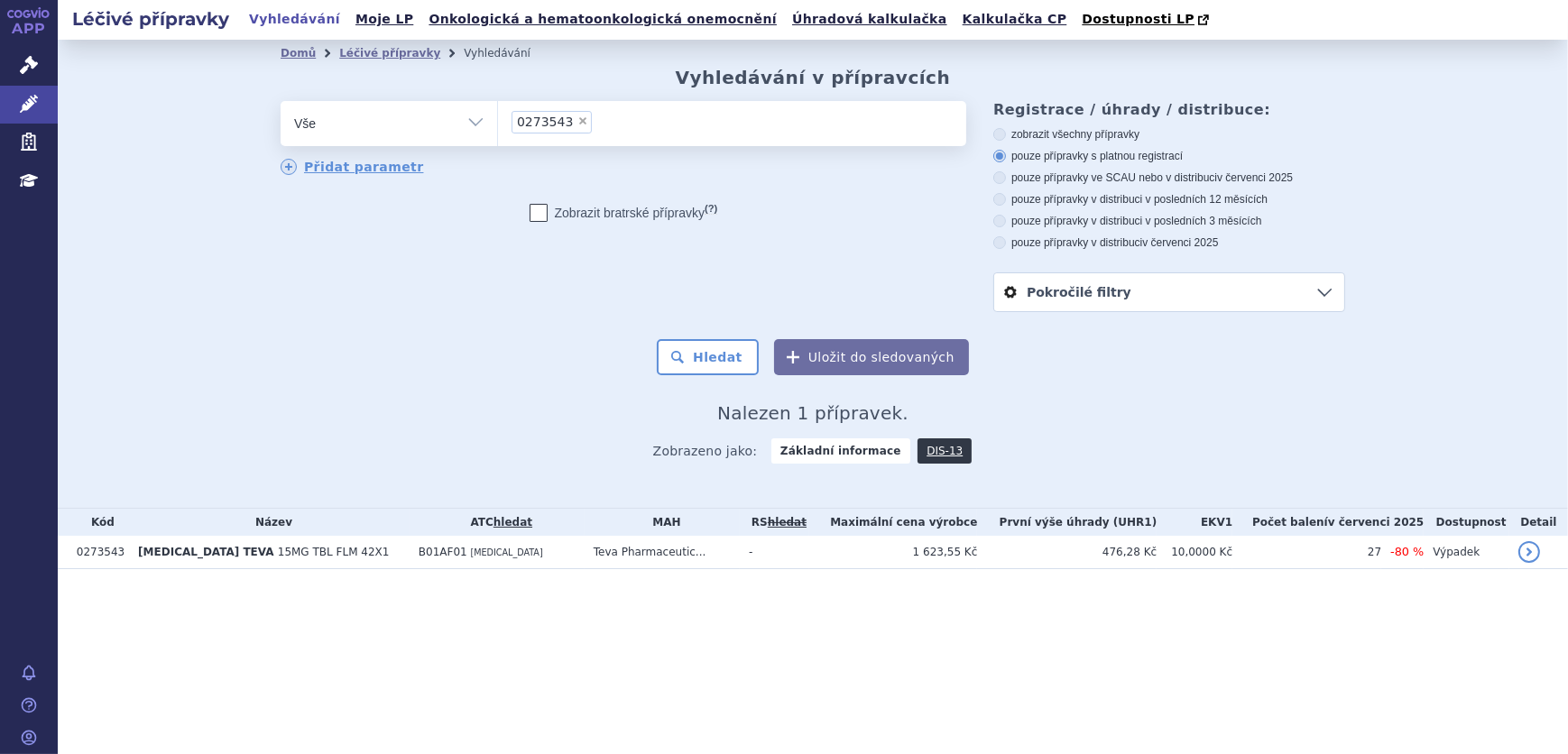
click at [501, 556] on span "[MEDICAL_DATA]" at bounding box center [507, 552] width 73 height 10
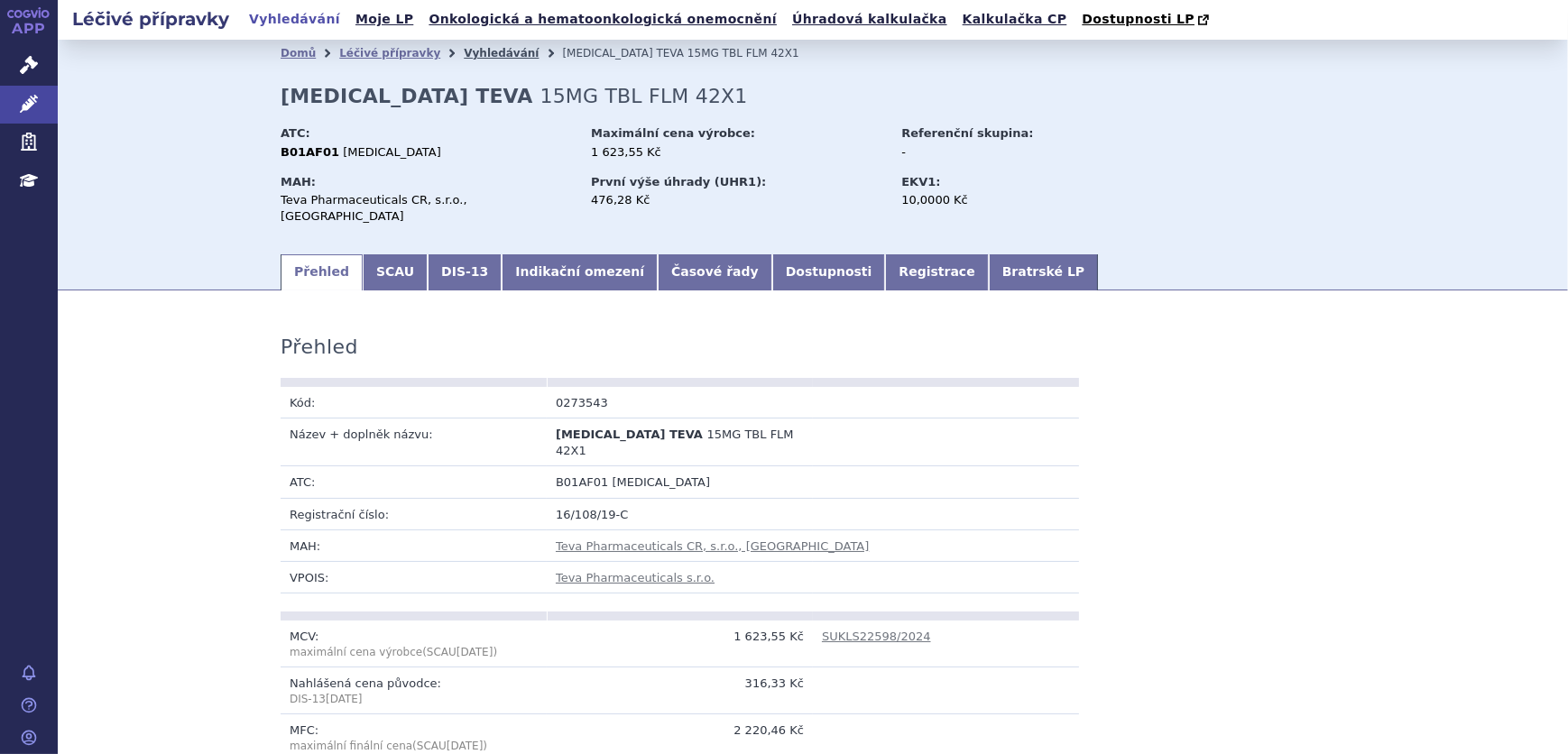
click at [465, 54] on link "Vyhledávání" at bounding box center [501, 53] width 75 height 12
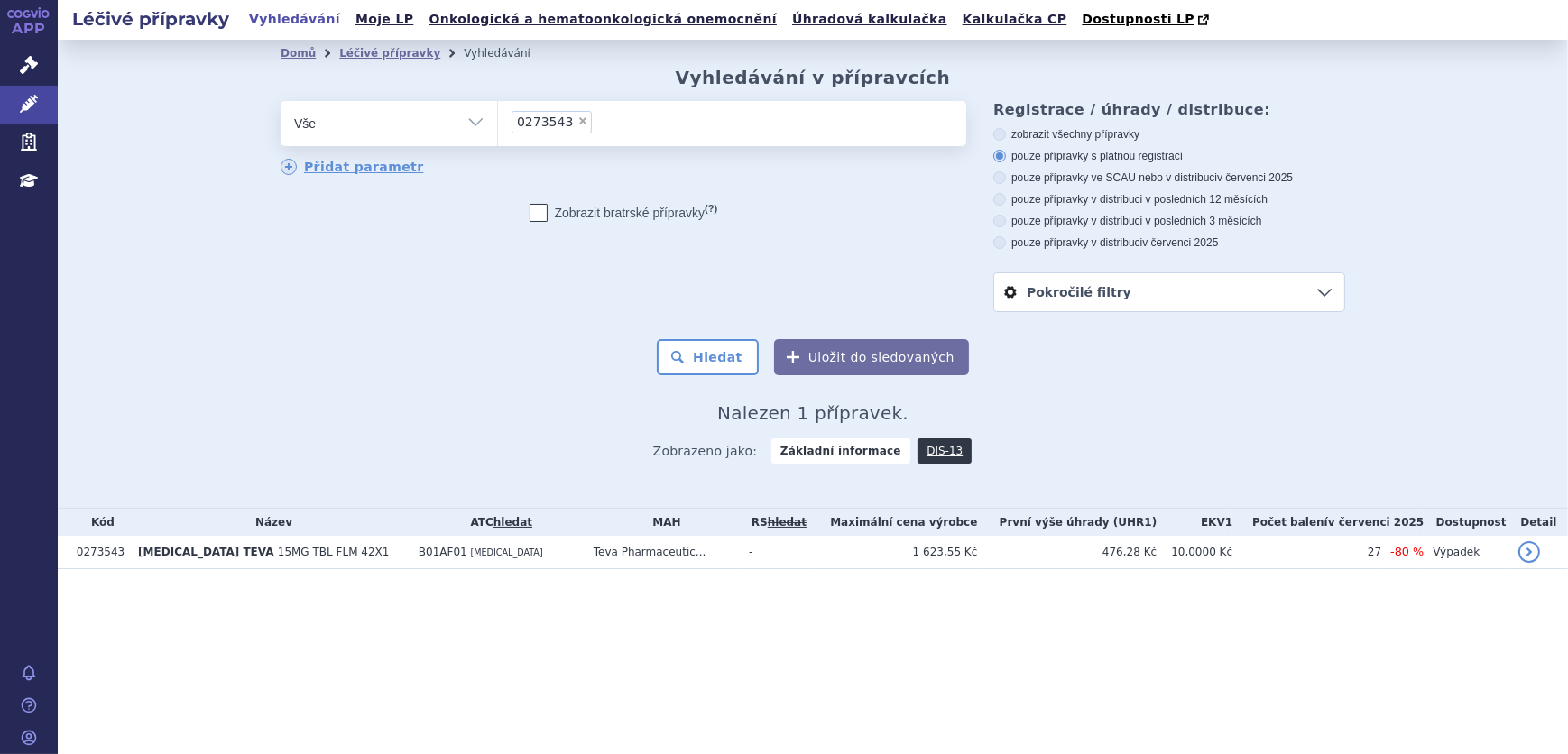
click at [577, 120] on span "×" at bounding box center [582, 120] width 10 height 10
click at [498, 120] on select "0273543" at bounding box center [497, 122] width 1 height 45
select select
type input "0273541"
select select "0273541"
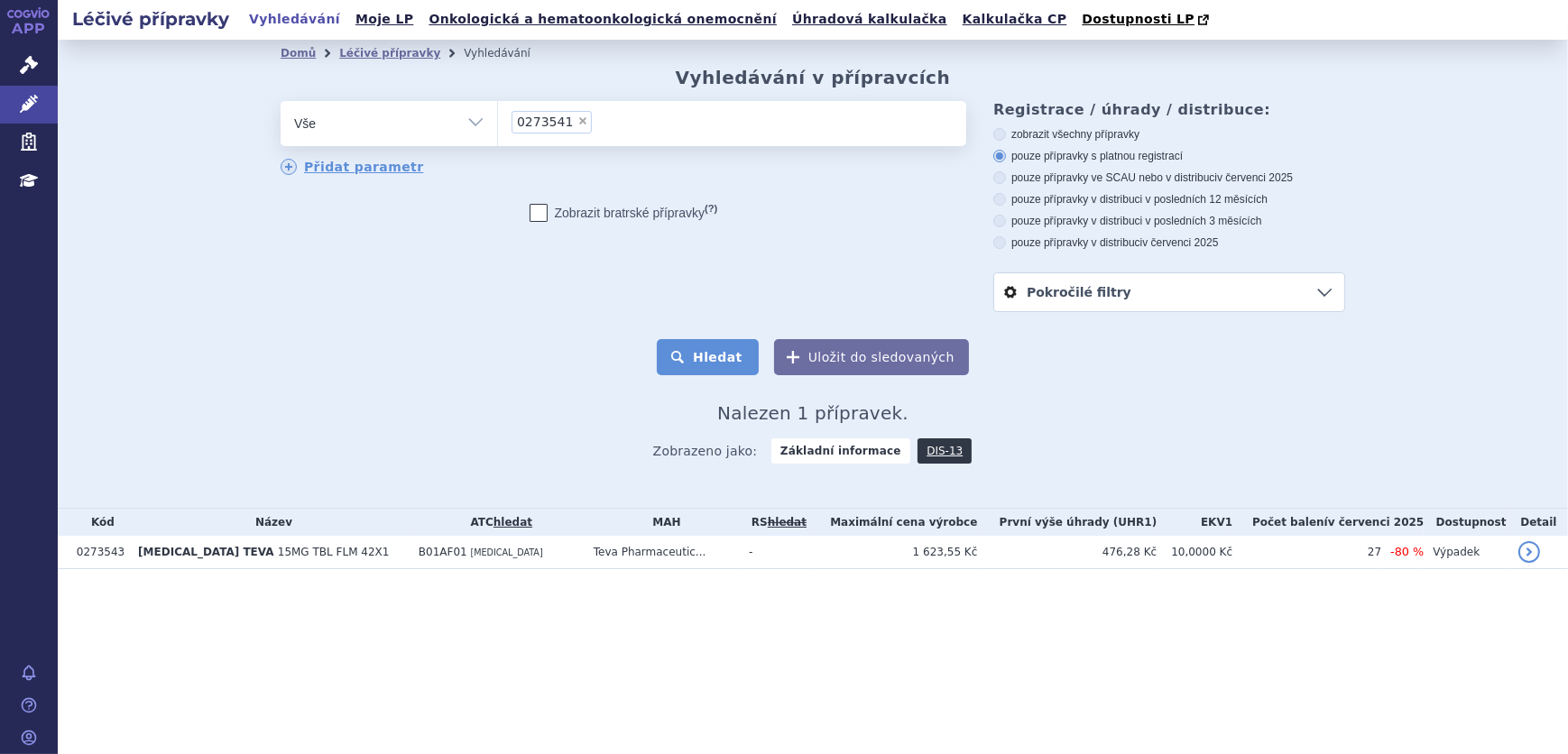
click at [681, 354] on button "Hledat" at bounding box center [707, 357] width 102 height 36
click at [739, 553] on td "Teva Pharmaceutic..." at bounding box center [662, 552] width 155 height 33
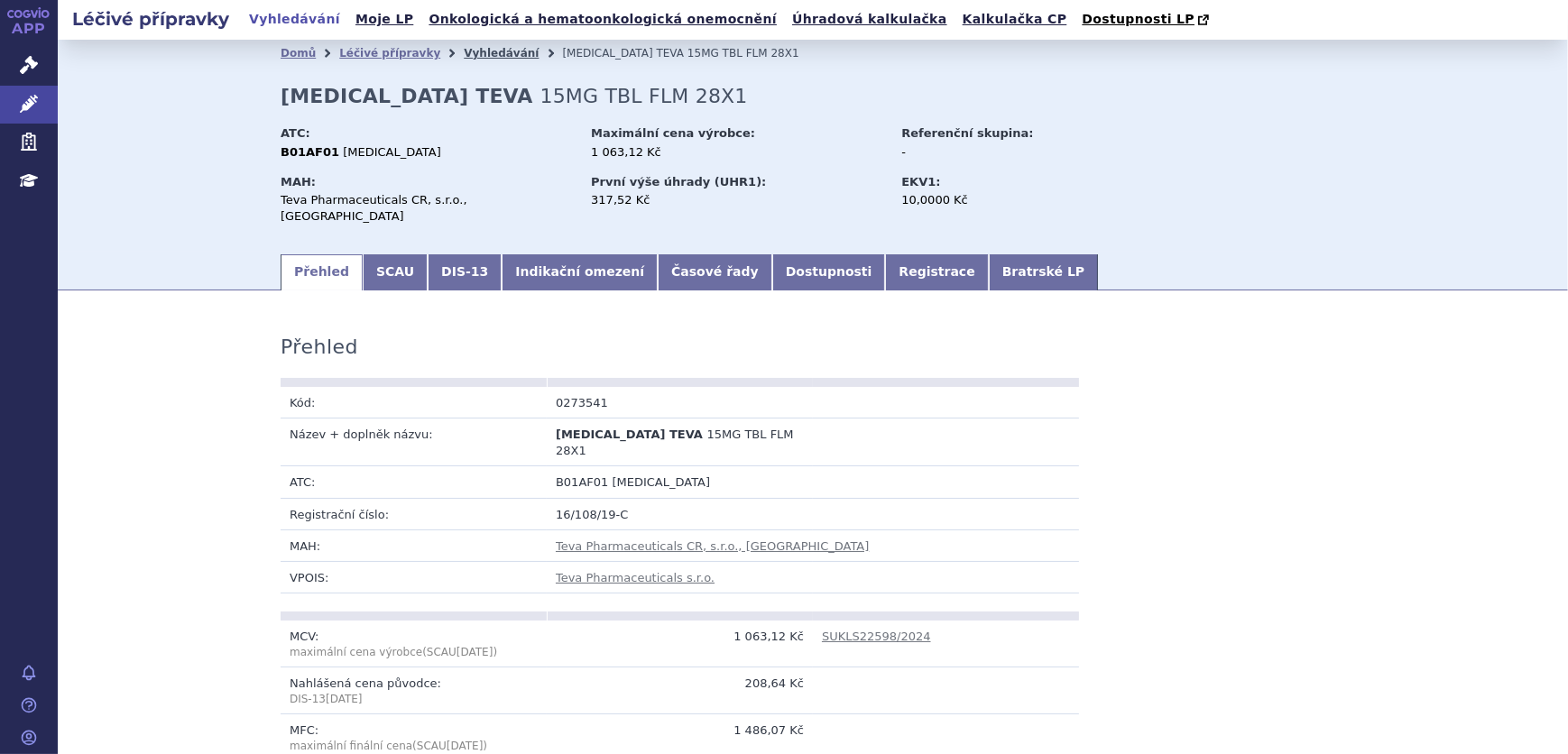
click at [463, 57] on link "Vyhledávání" at bounding box center [501, 53] width 75 height 12
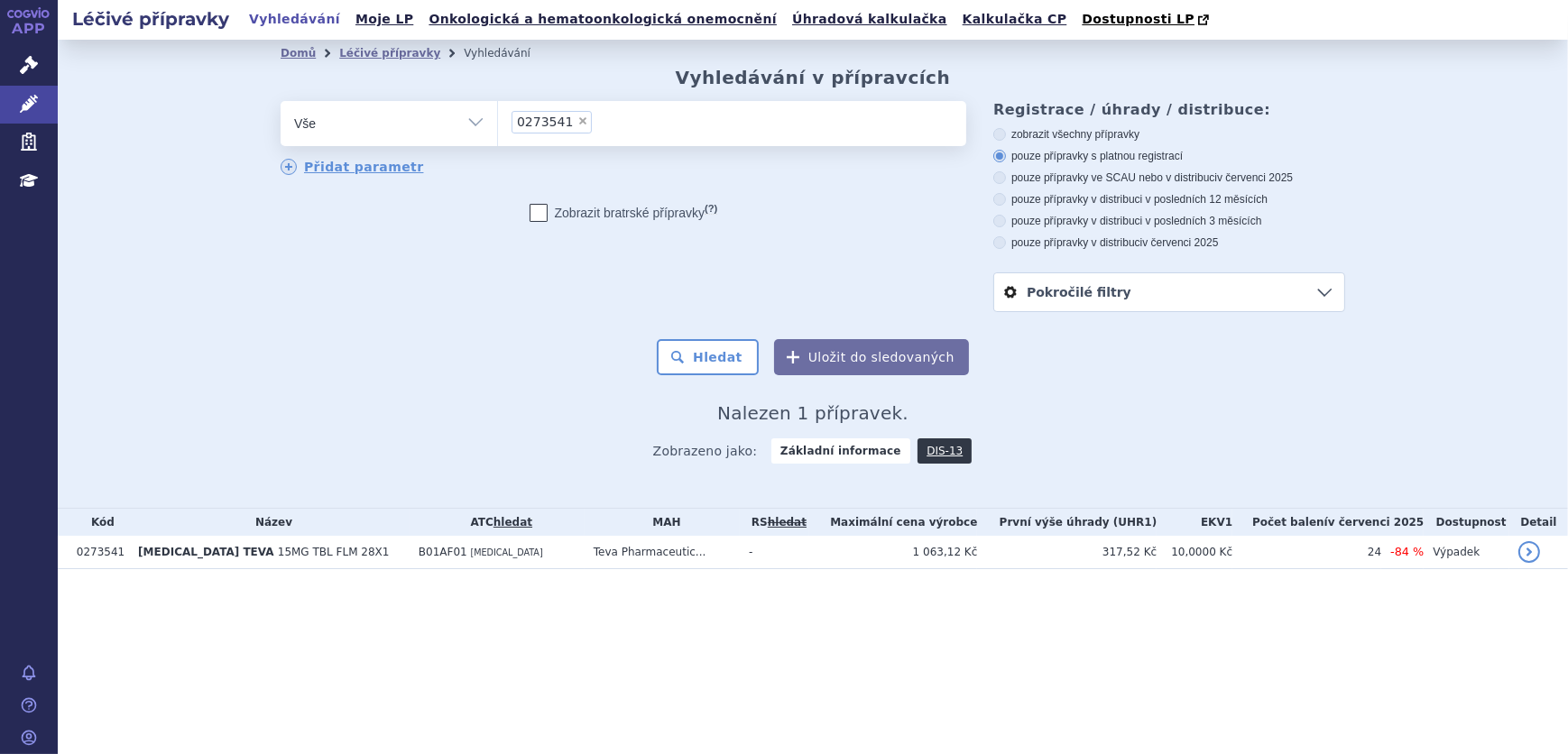
click at [577, 118] on span "×" at bounding box center [582, 120] width 10 height 10
click at [498, 118] on select "0273541" at bounding box center [497, 122] width 1 height 45
select select
type input "0275345"
select select "0275345"
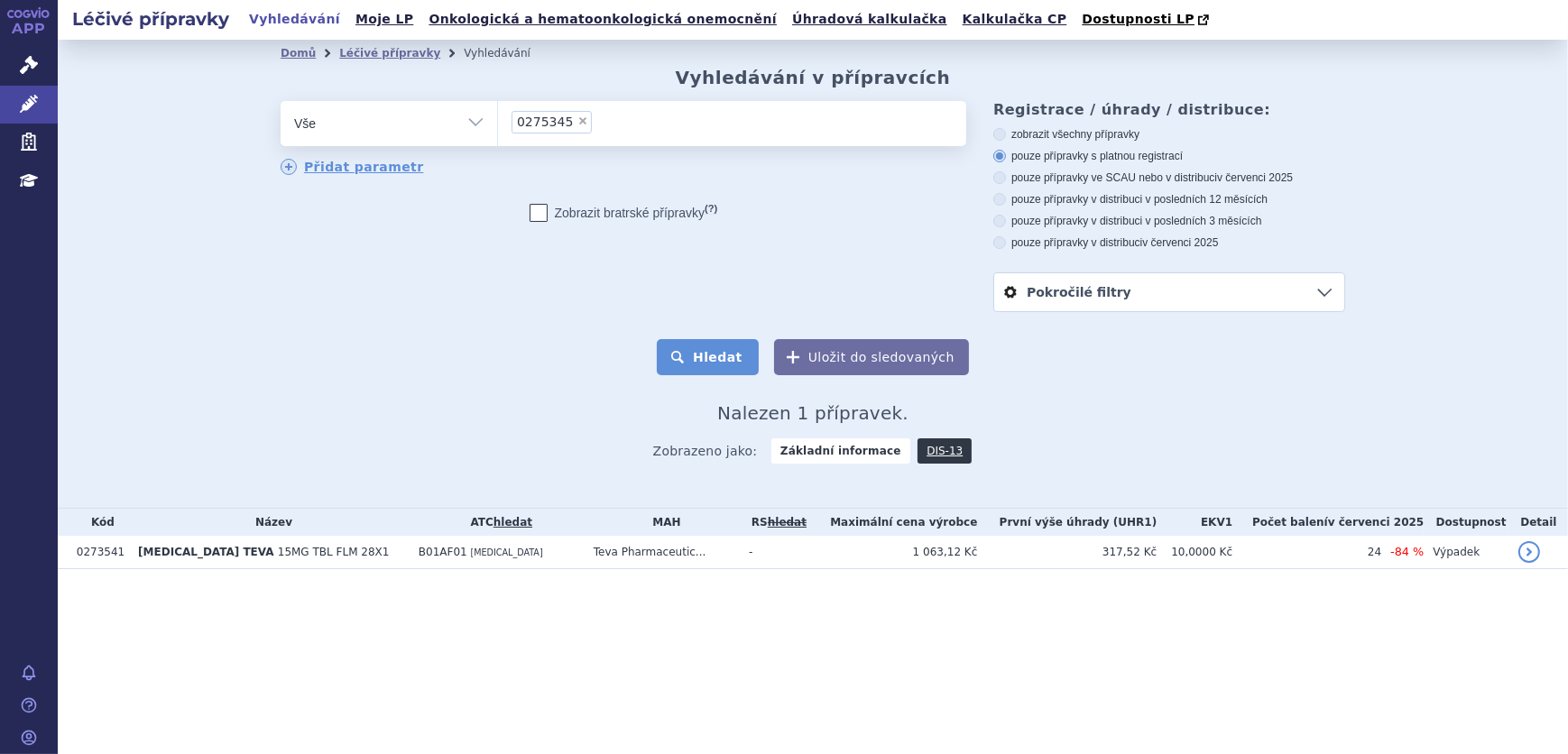
click at [708, 353] on button "Hledat" at bounding box center [707, 357] width 102 height 36
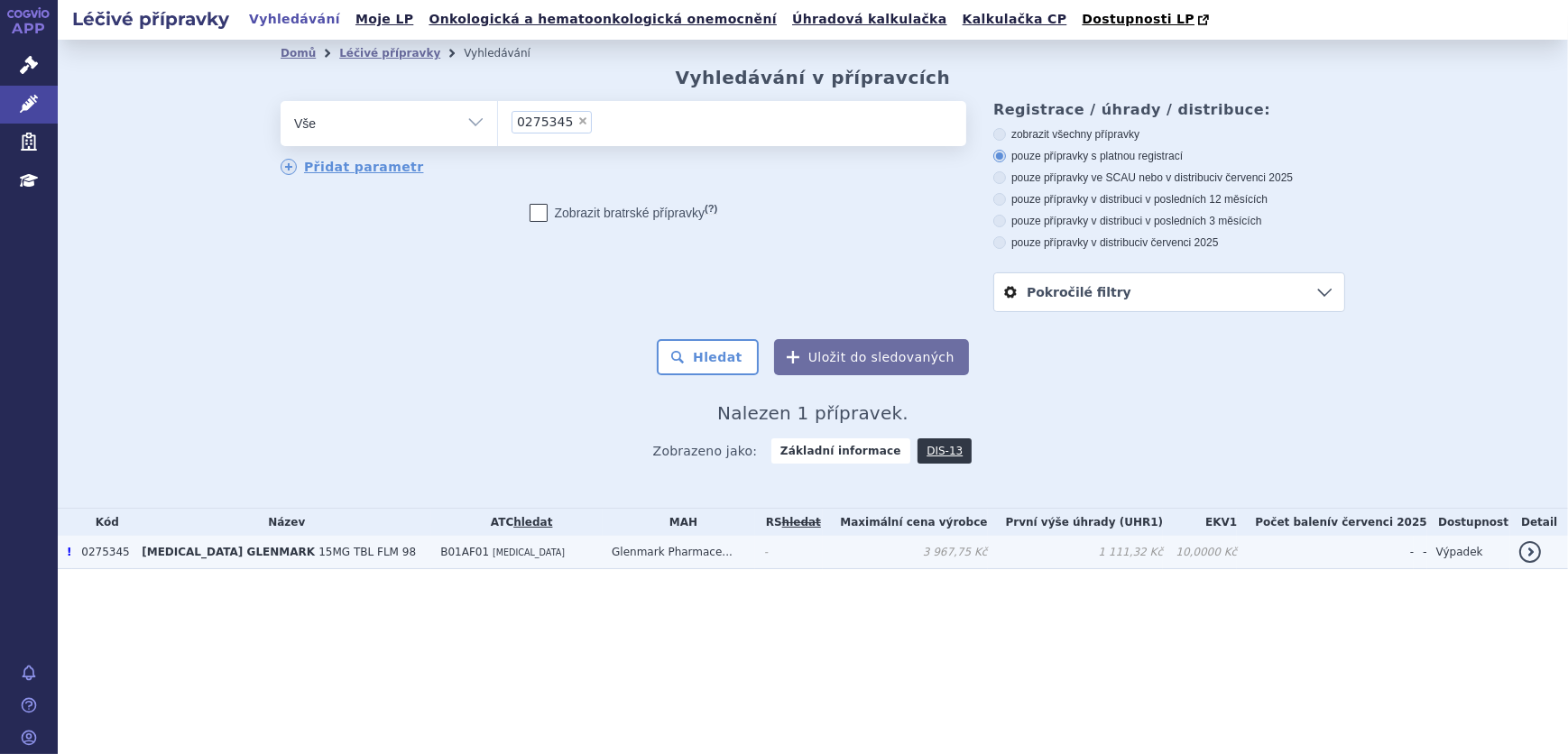
click at [493, 556] on span "[MEDICAL_DATA]" at bounding box center [528, 552] width 73 height 10
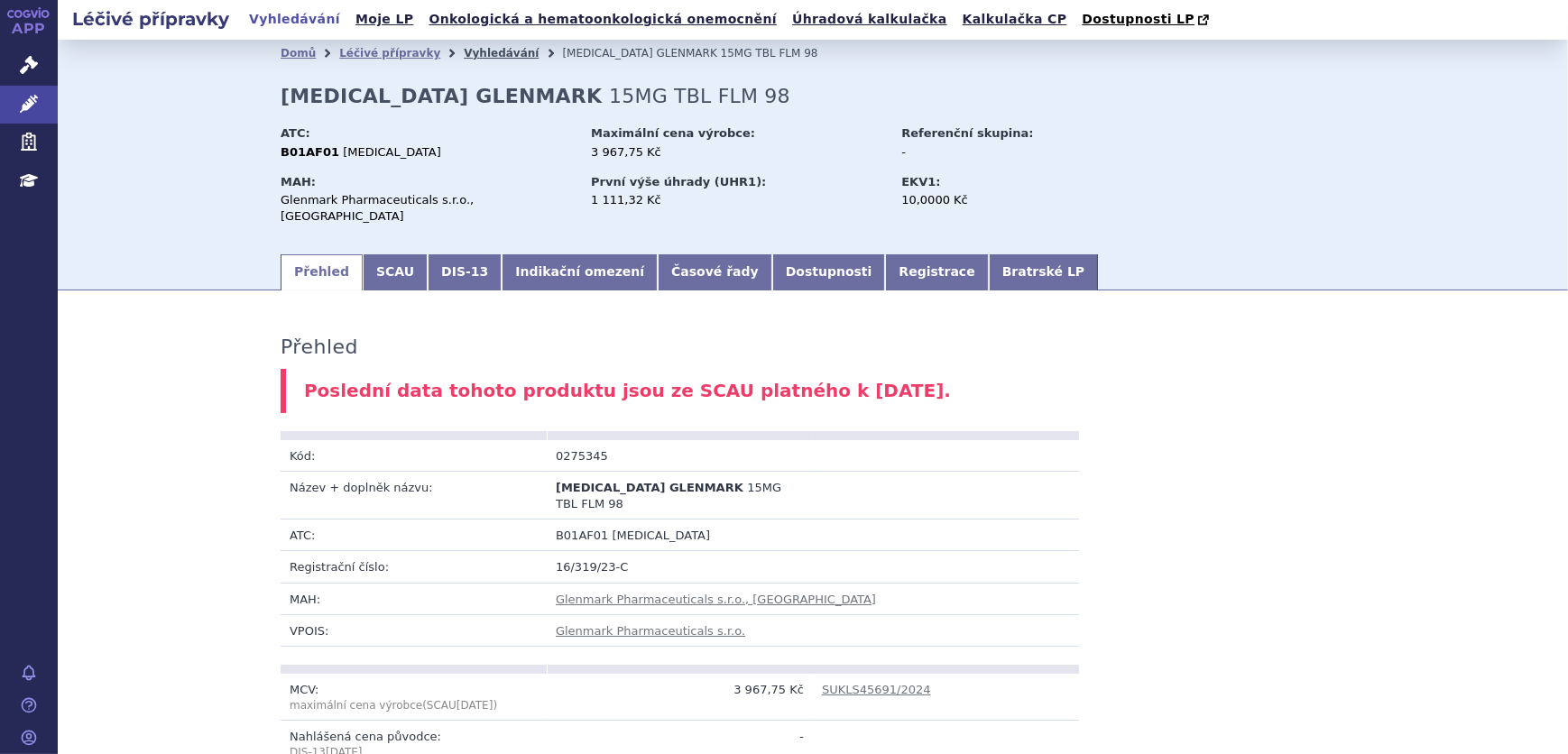
click at [469, 56] on link "Vyhledávání" at bounding box center [501, 53] width 75 height 12
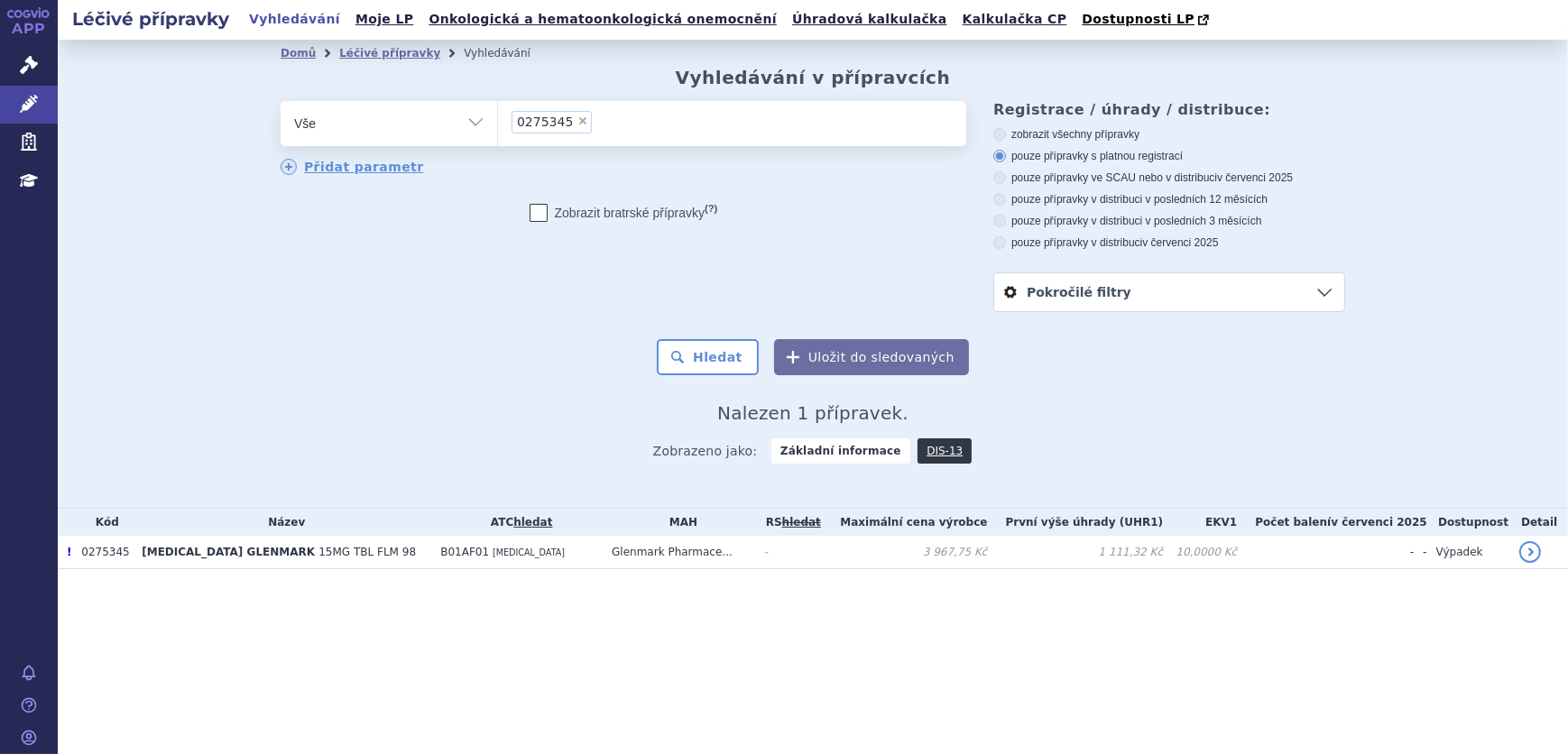
click at [577, 121] on span "×" at bounding box center [582, 120] width 10 height 10
click at [498, 121] on select "0275345" at bounding box center [497, 122] width 1 height 45
select select
type input "0249999"
select select "0249999"
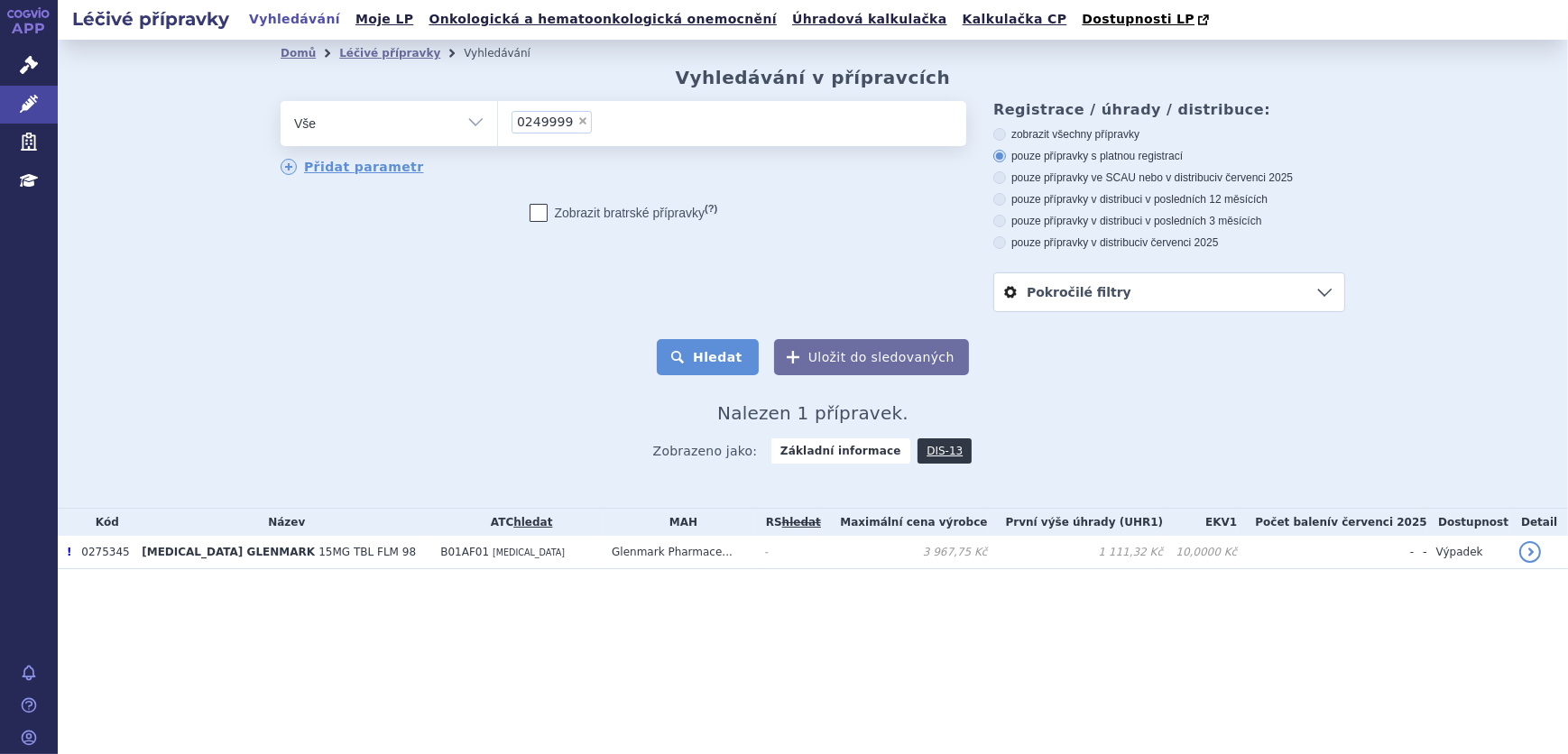
click at [692, 352] on button "Hledat" at bounding box center [707, 357] width 102 height 36
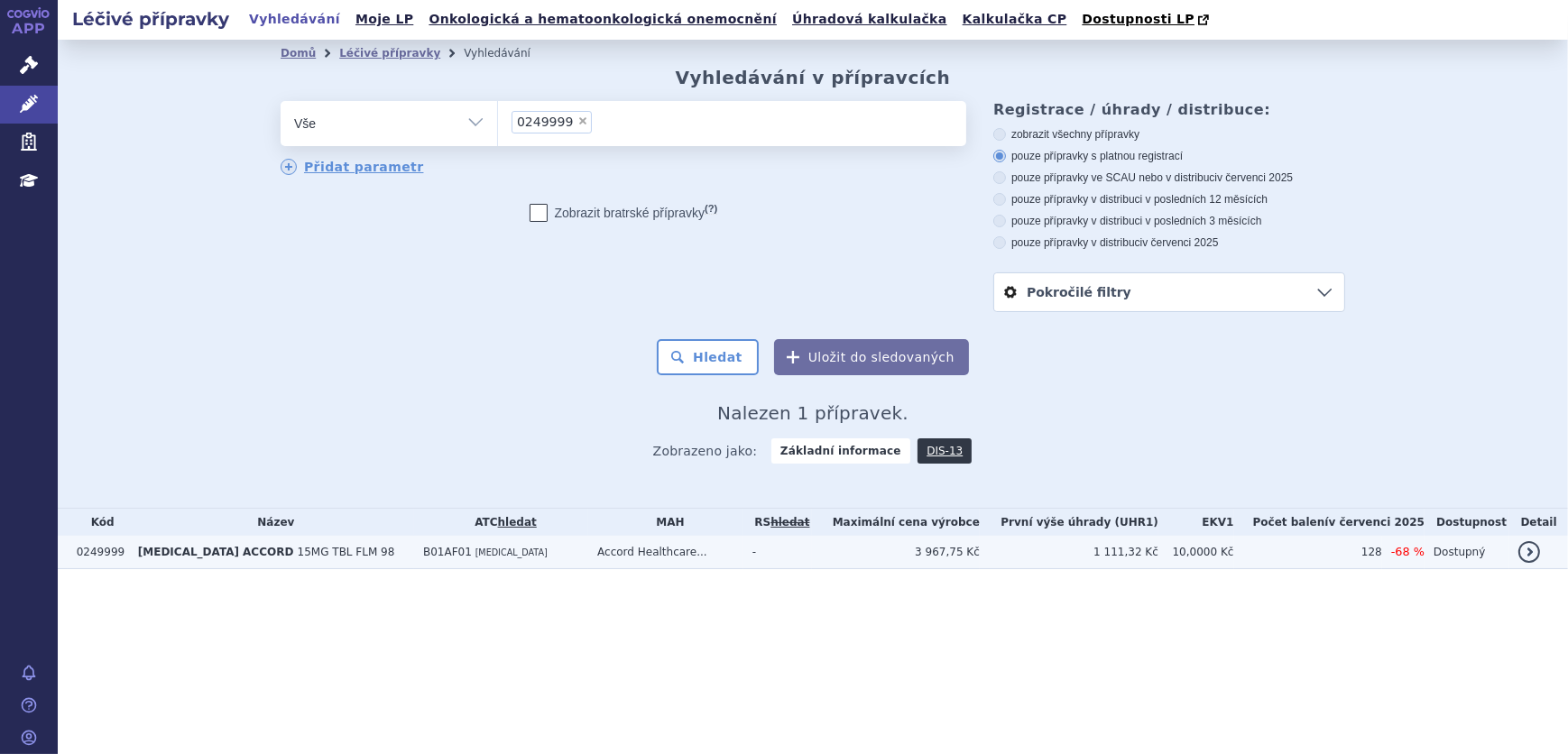
drag, startPoint x: 511, startPoint y: 548, endPoint x: 499, endPoint y: 550, distance: 12.2
click at [509, 548] on td "B01AF01 RIVAROXABAN" at bounding box center [501, 552] width 174 height 33
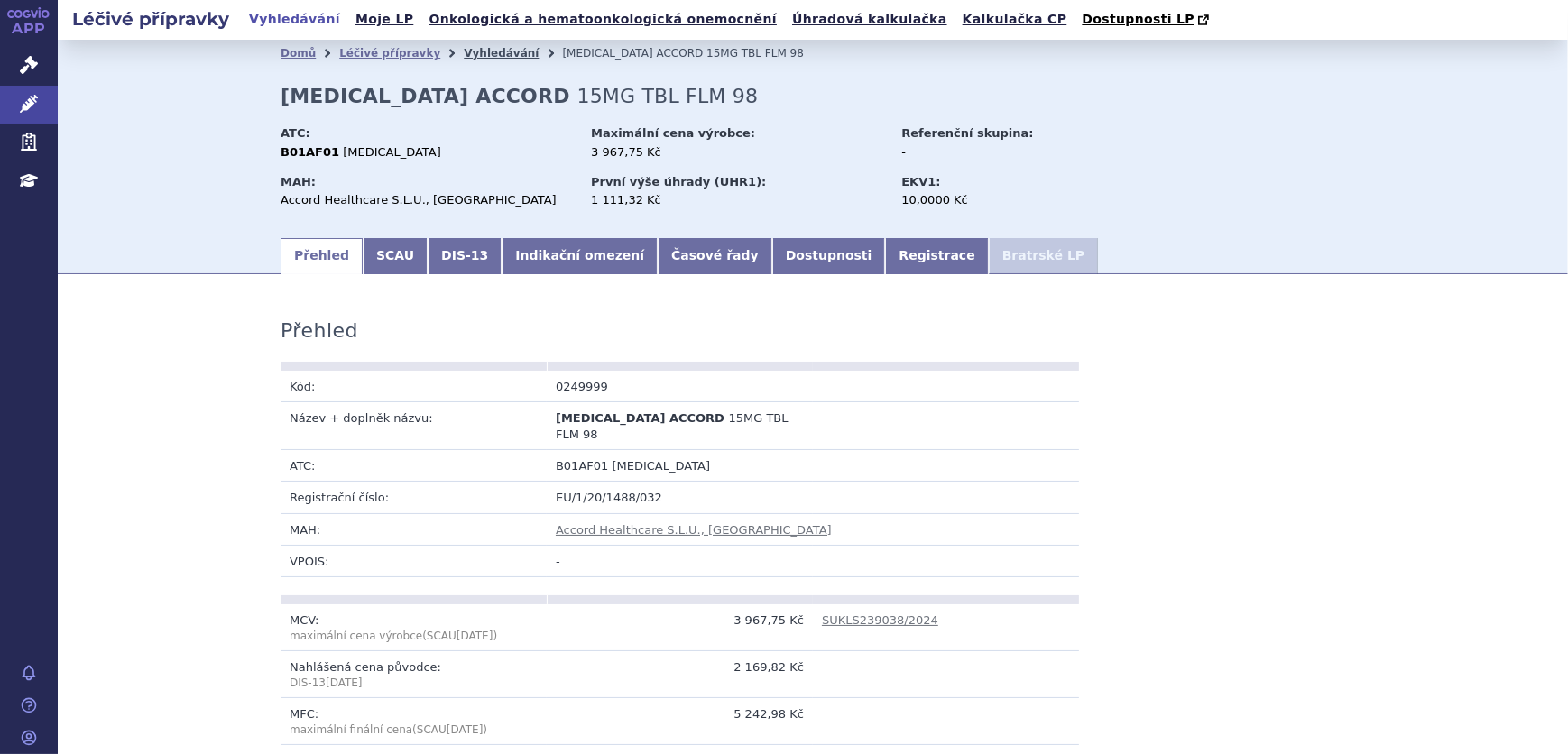
click at [487, 56] on link "Vyhledávání" at bounding box center [501, 53] width 75 height 12
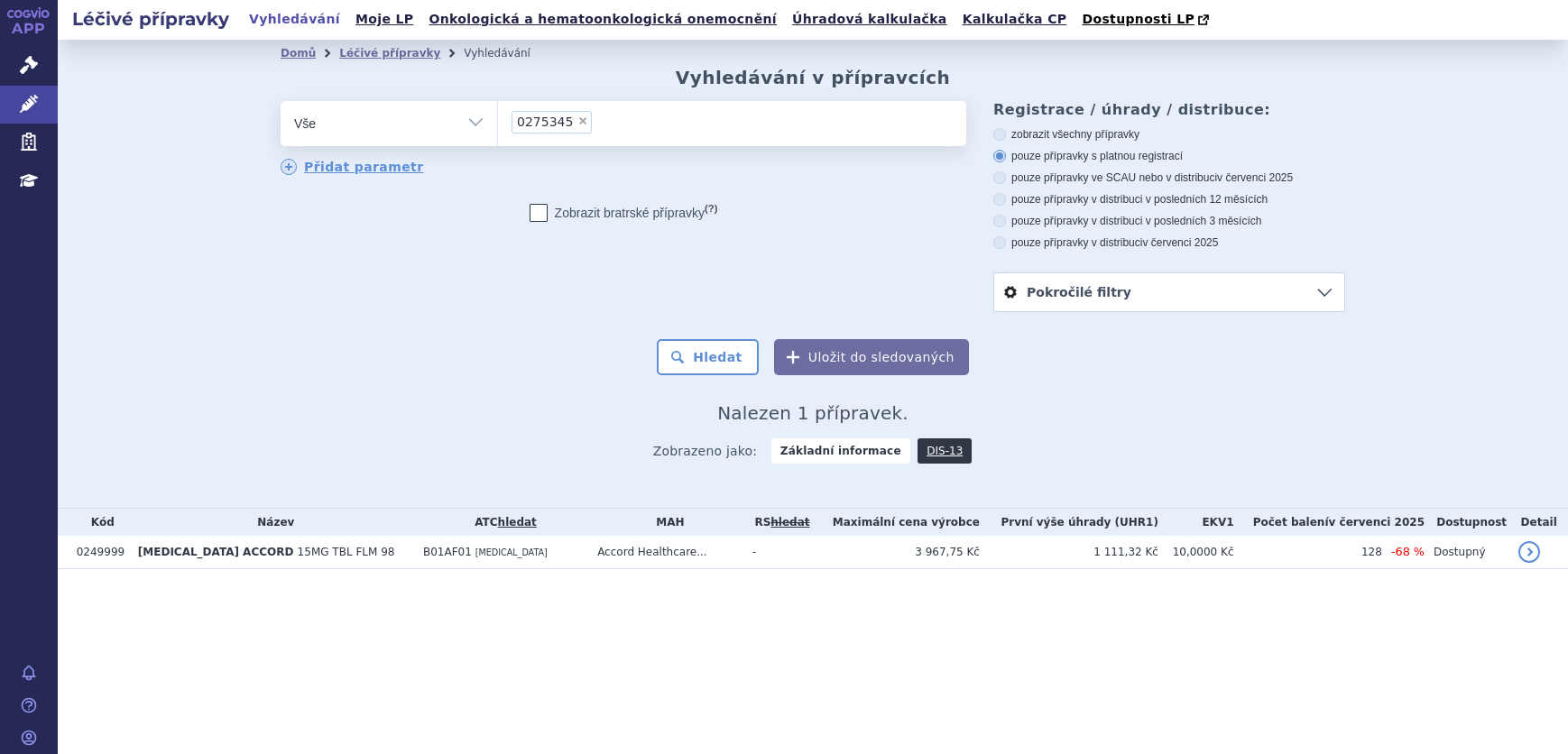
select select "0275345"
click at [708, 359] on button "Hledat" at bounding box center [707, 357] width 102 height 36
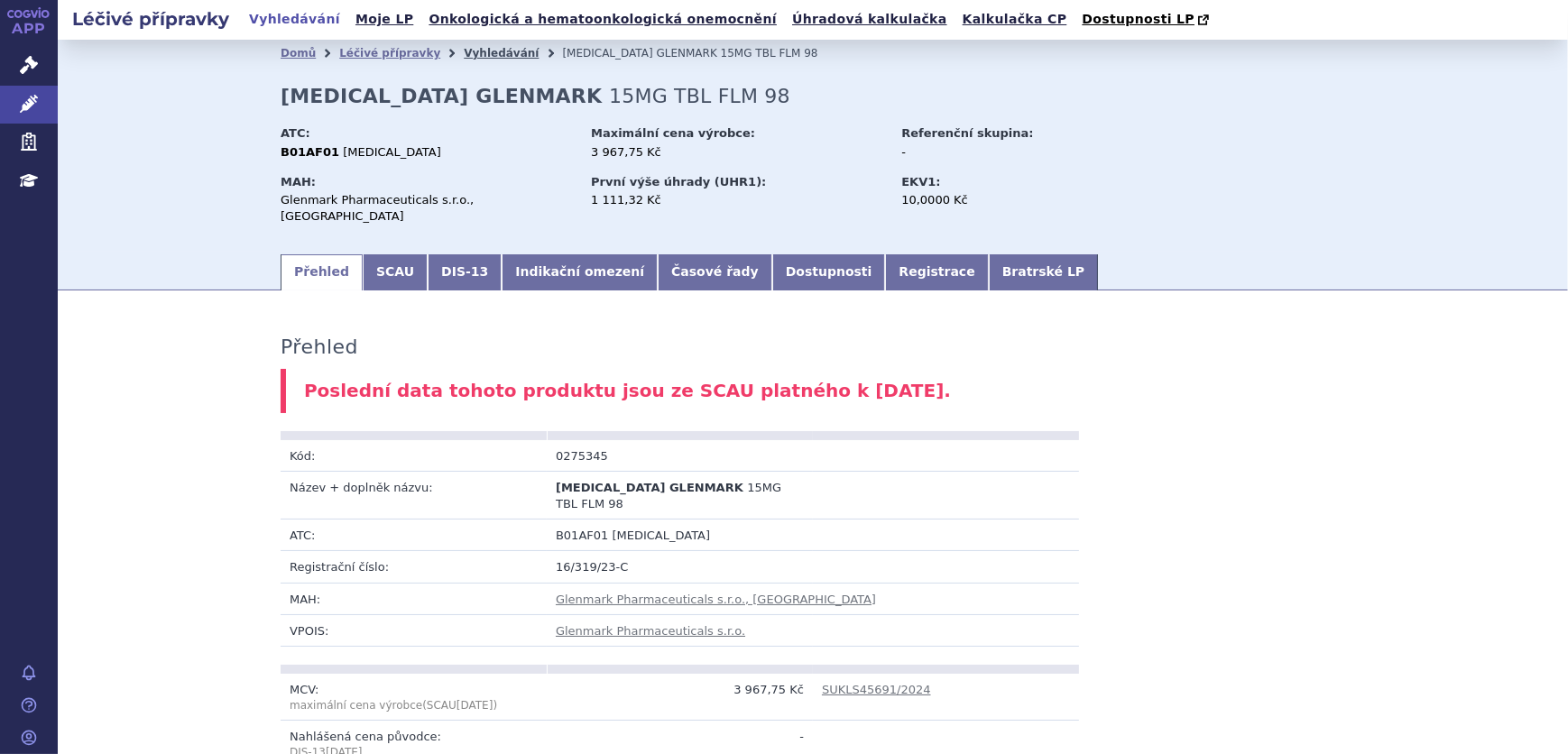
click at [463, 59] on link "Vyhledávání" at bounding box center [501, 53] width 75 height 12
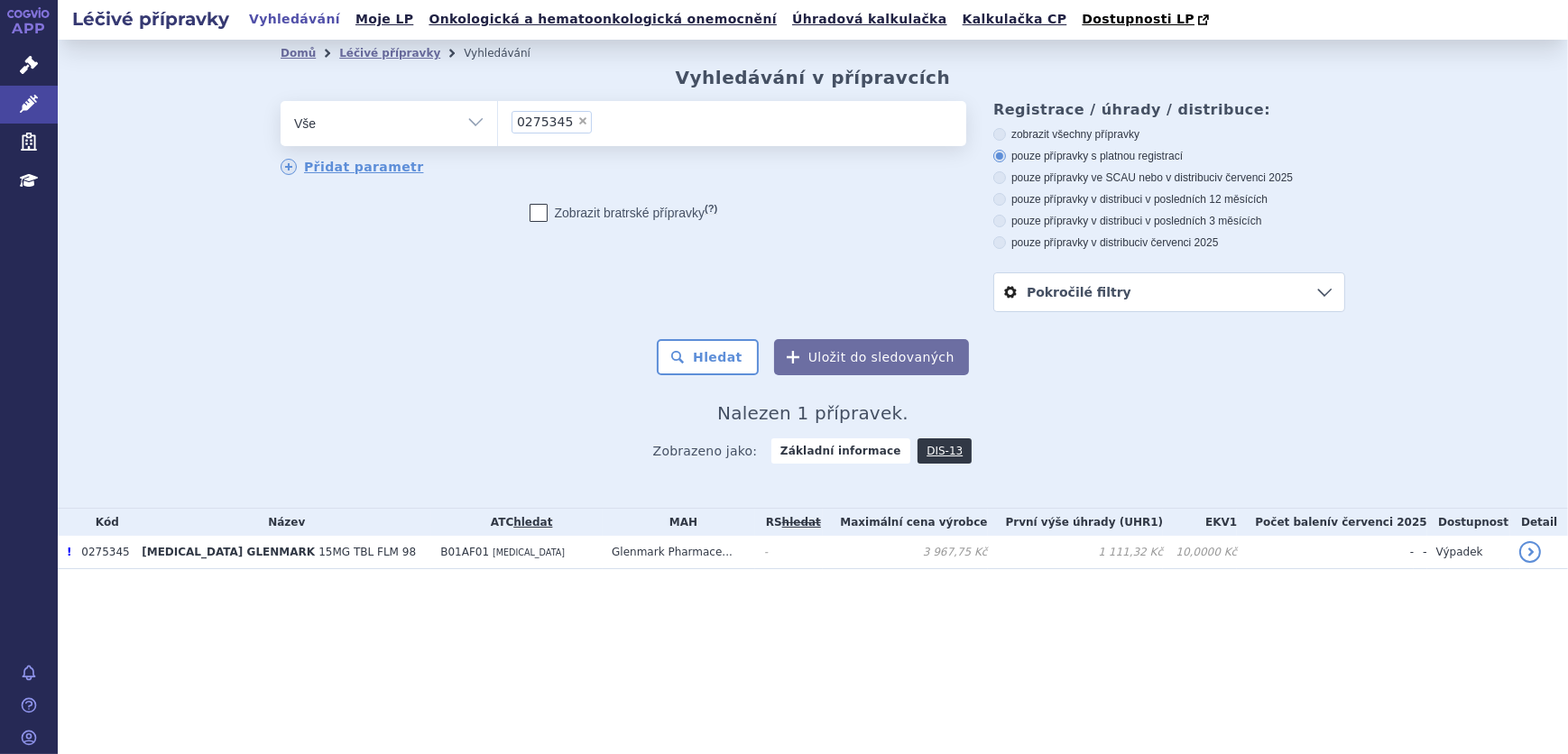
click at [577, 118] on span "×" at bounding box center [582, 120] width 10 height 10
click at [498, 118] on select "0275345" at bounding box center [497, 122] width 1 height 45
select select
type input "0258833"
select select "0258833"
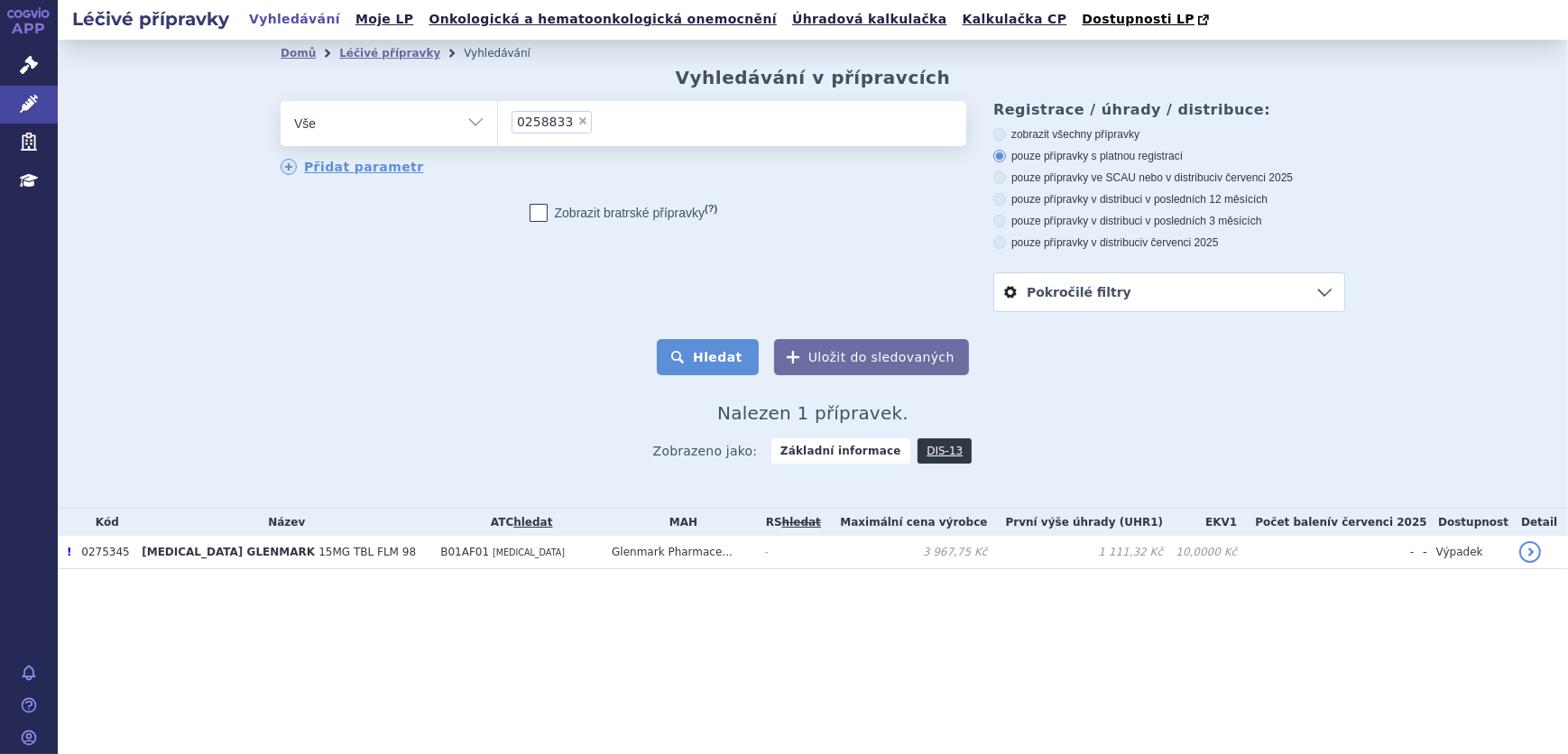
click at [686, 352] on button "Hledat" at bounding box center [707, 357] width 102 height 36
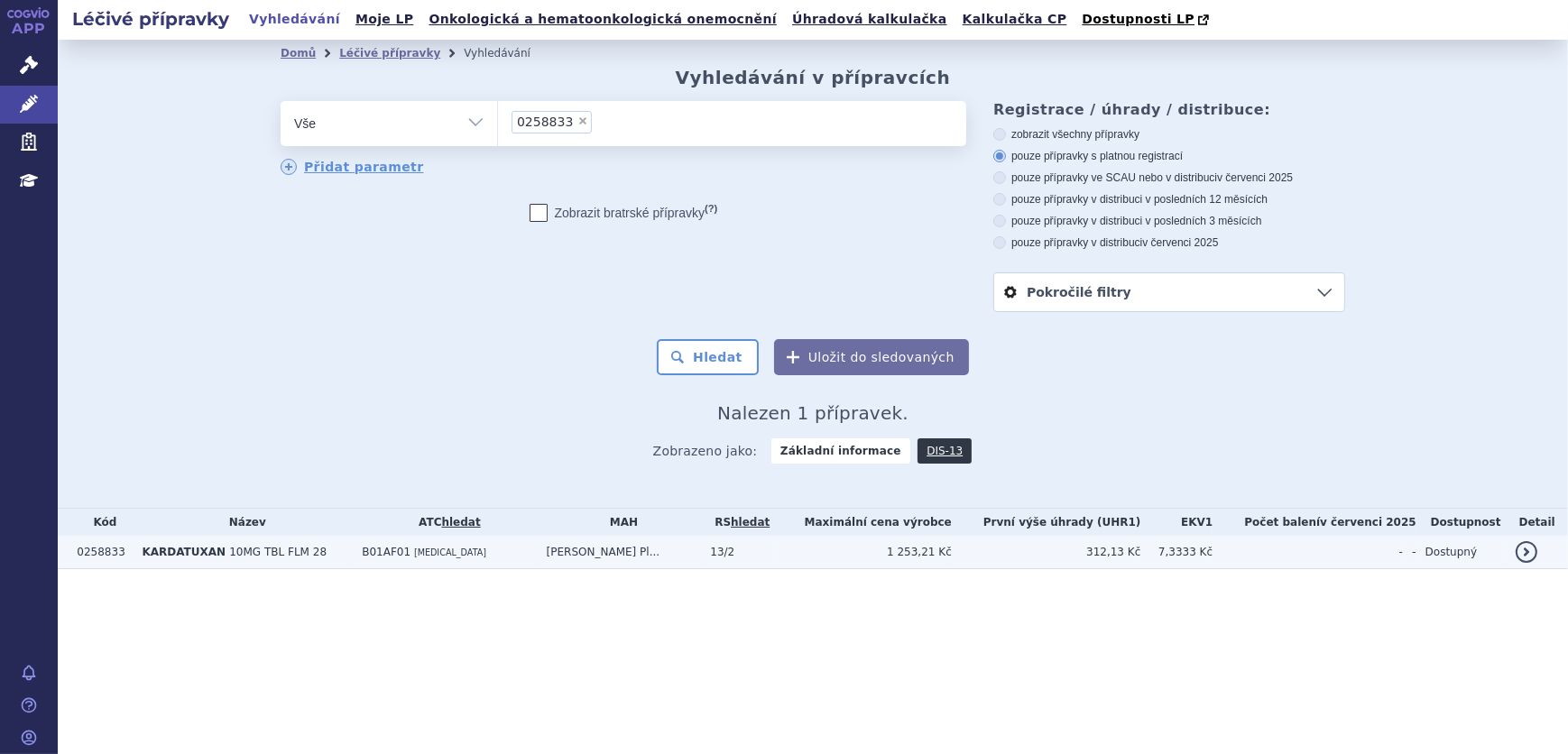
click at [318, 552] on td "KARDATUXAN 10MG TBL FLM 28" at bounding box center [243, 552] width 220 height 33
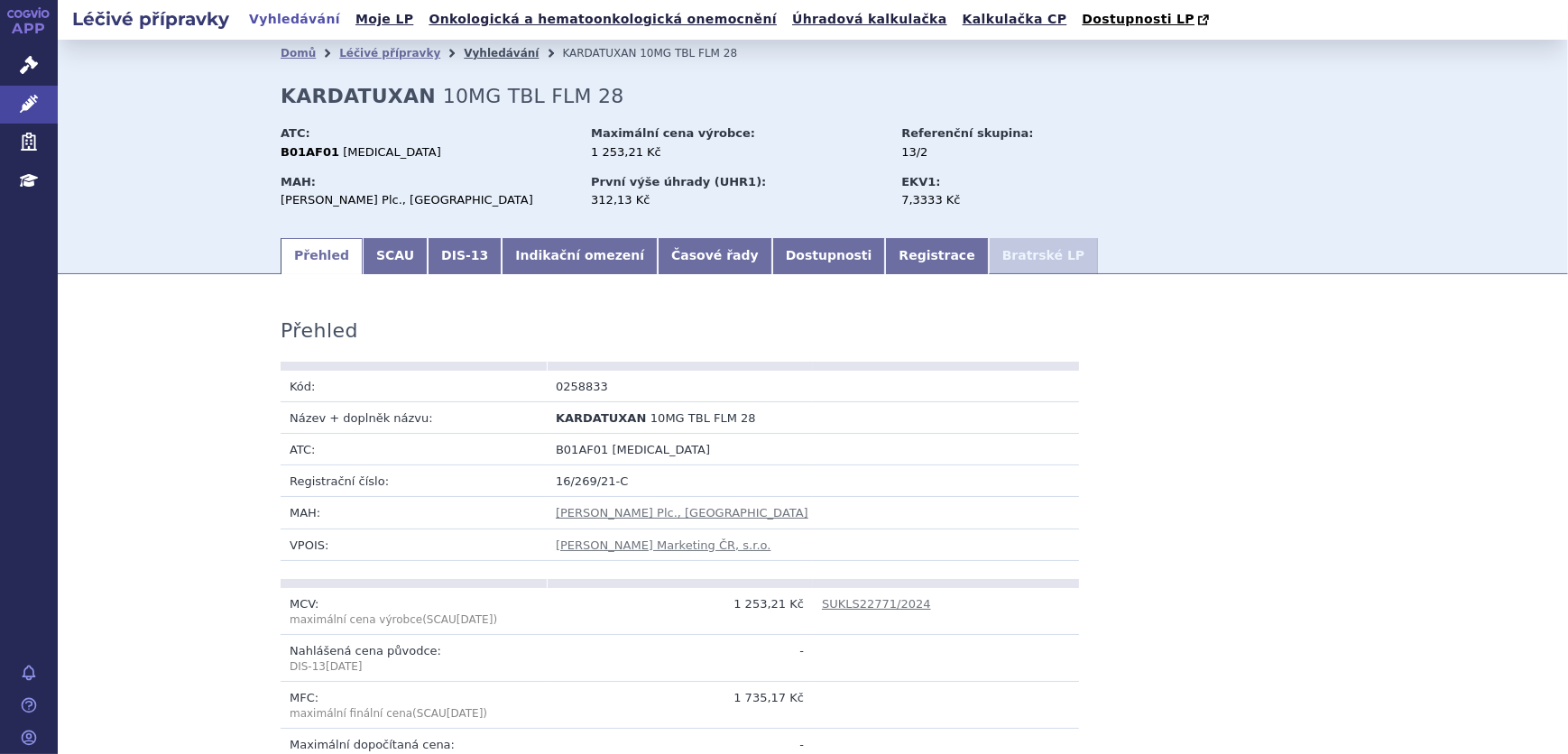
click at [466, 56] on link "Vyhledávání" at bounding box center [501, 53] width 75 height 12
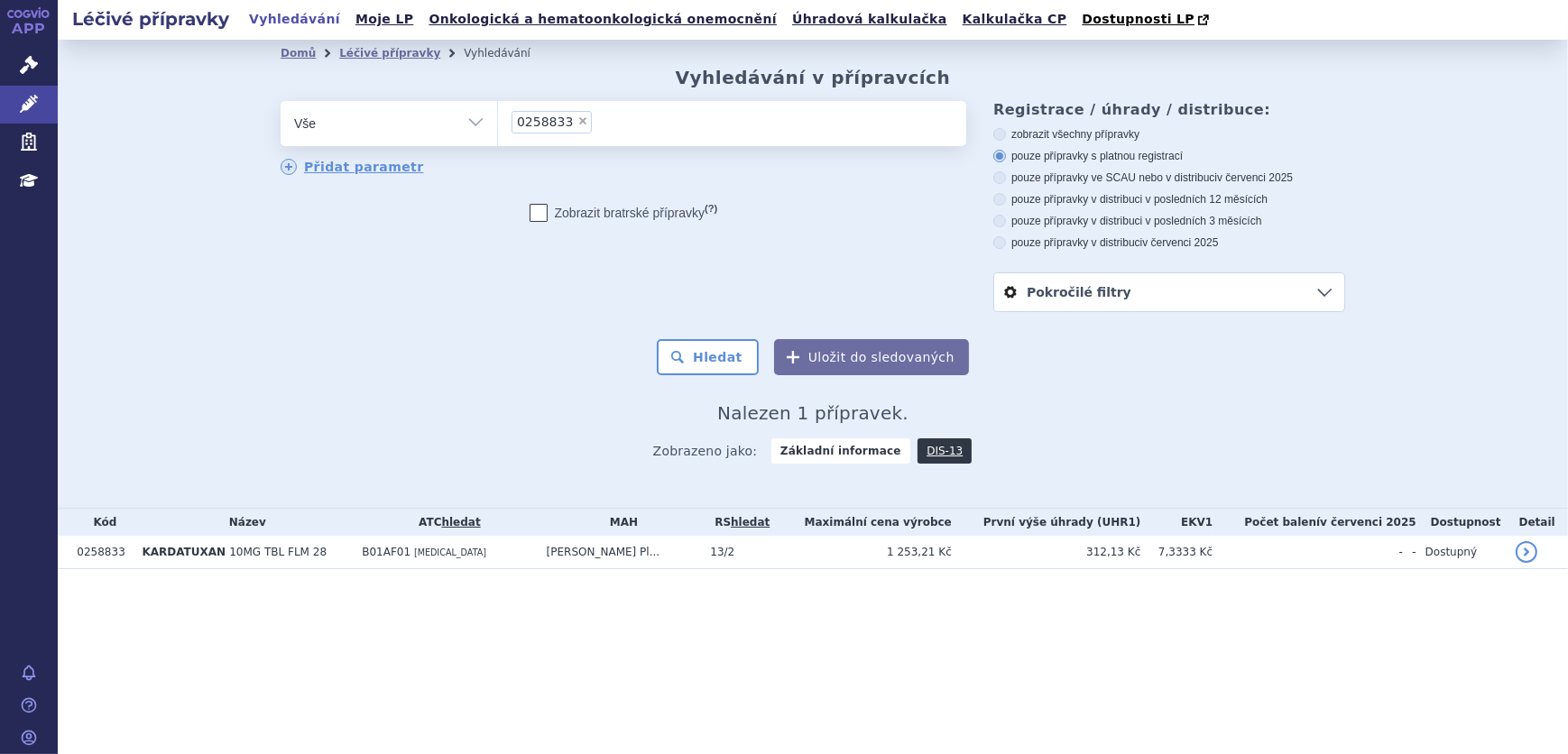
click at [577, 119] on span "×" at bounding box center [582, 120] width 10 height 10
click at [498, 119] on select "0258833" at bounding box center [497, 122] width 1 height 45
select select
type input "0500717"
select select "0500717"
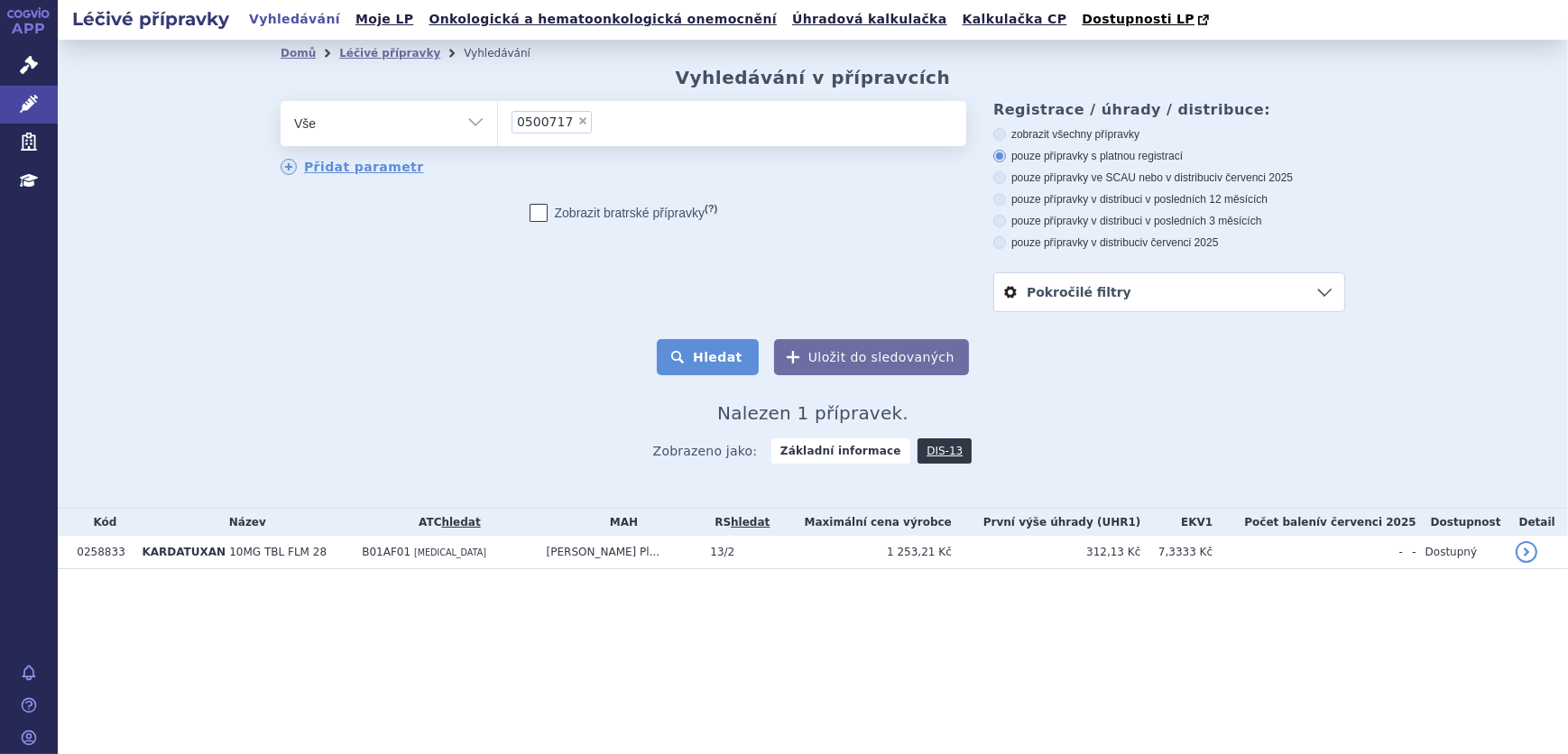
click at [702, 353] on button "Hledat" at bounding box center [707, 357] width 102 height 36
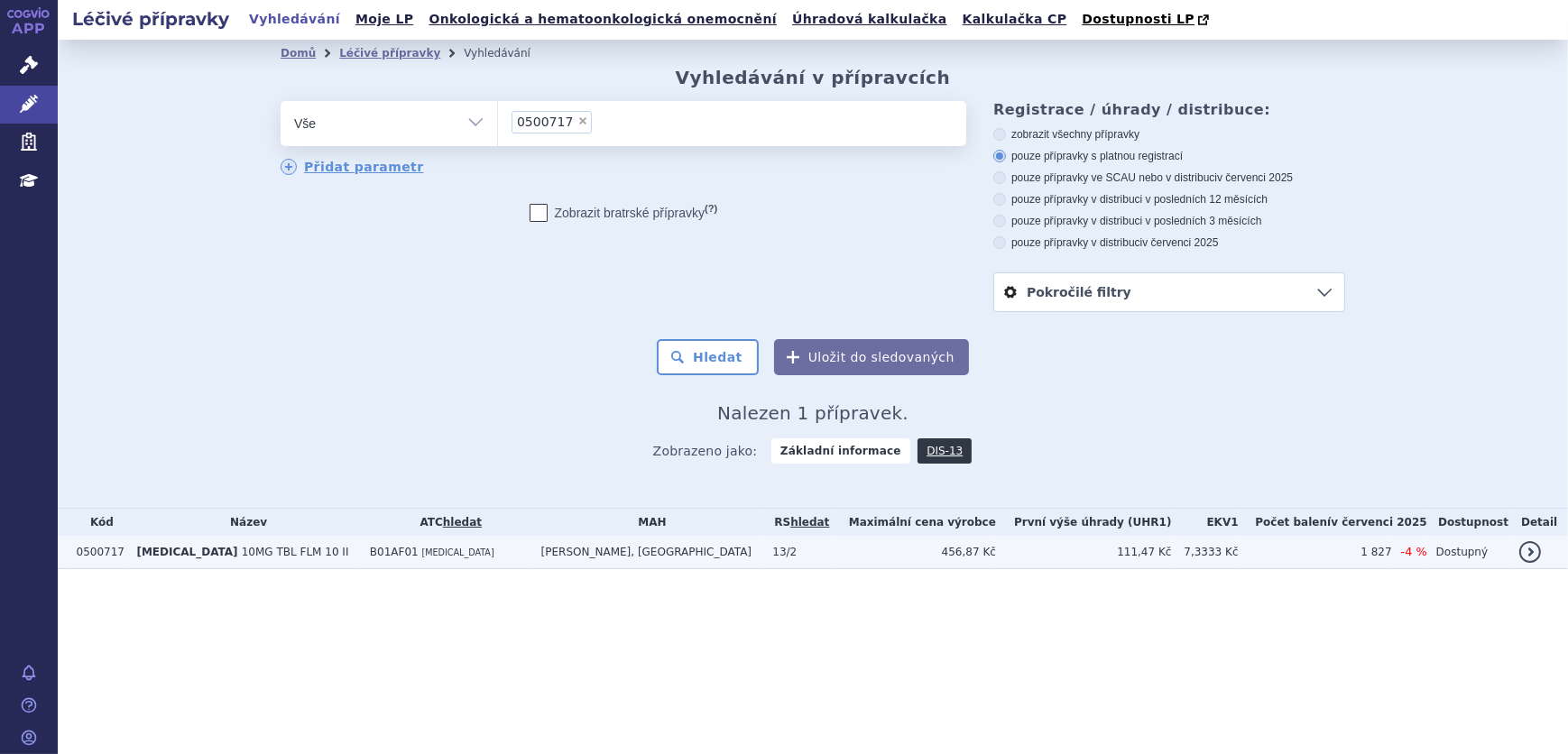
click at [469, 547] on td "B01AF01 [MEDICAL_DATA]" at bounding box center [446, 552] width 171 height 33
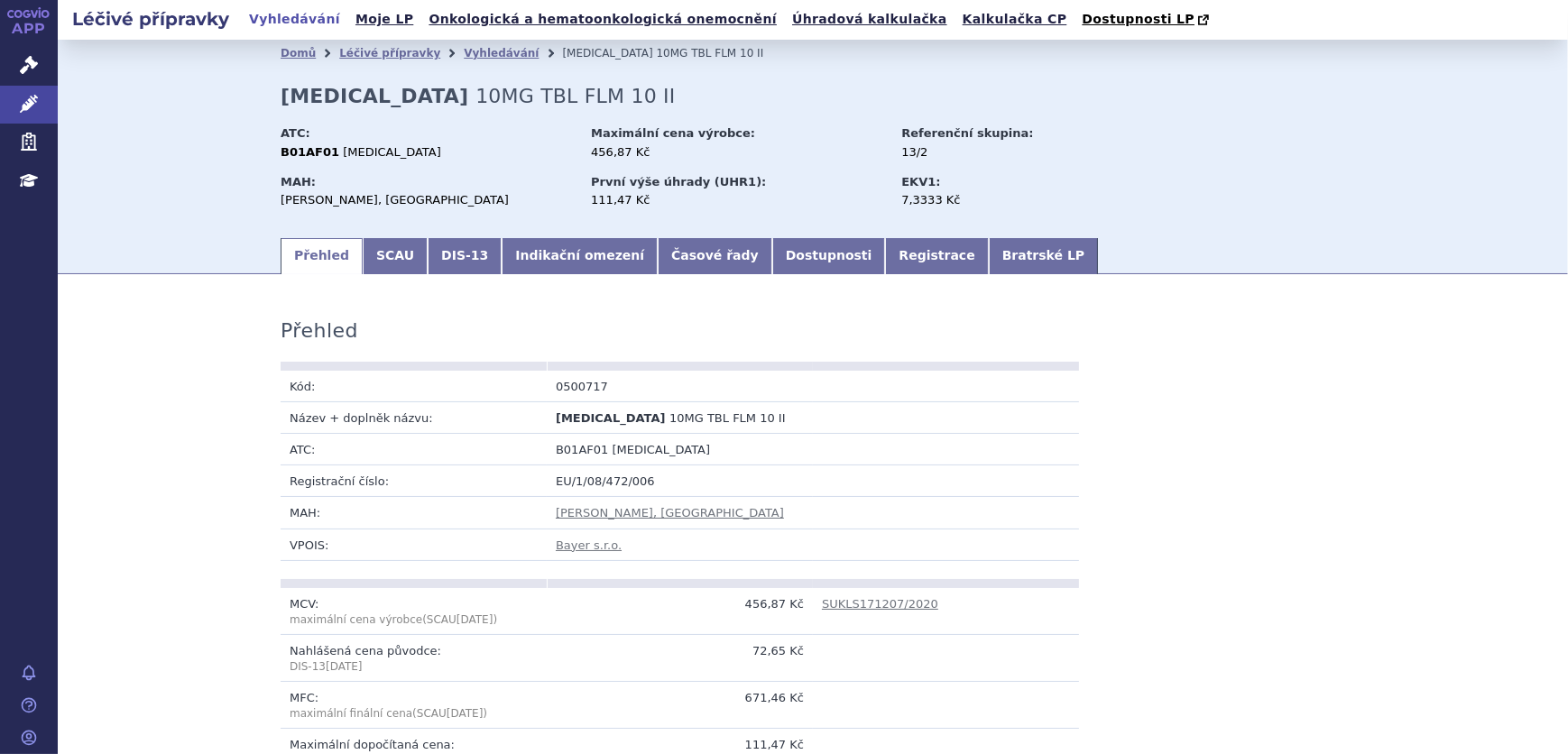
drag, startPoint x: 470, startPoint y: 58, endPoint x: 508, endPoint y: 101, distance: 57.4
click at [470, 58] on link "Vyhledávání" at bounding box center [501, 53] width 75 height 12
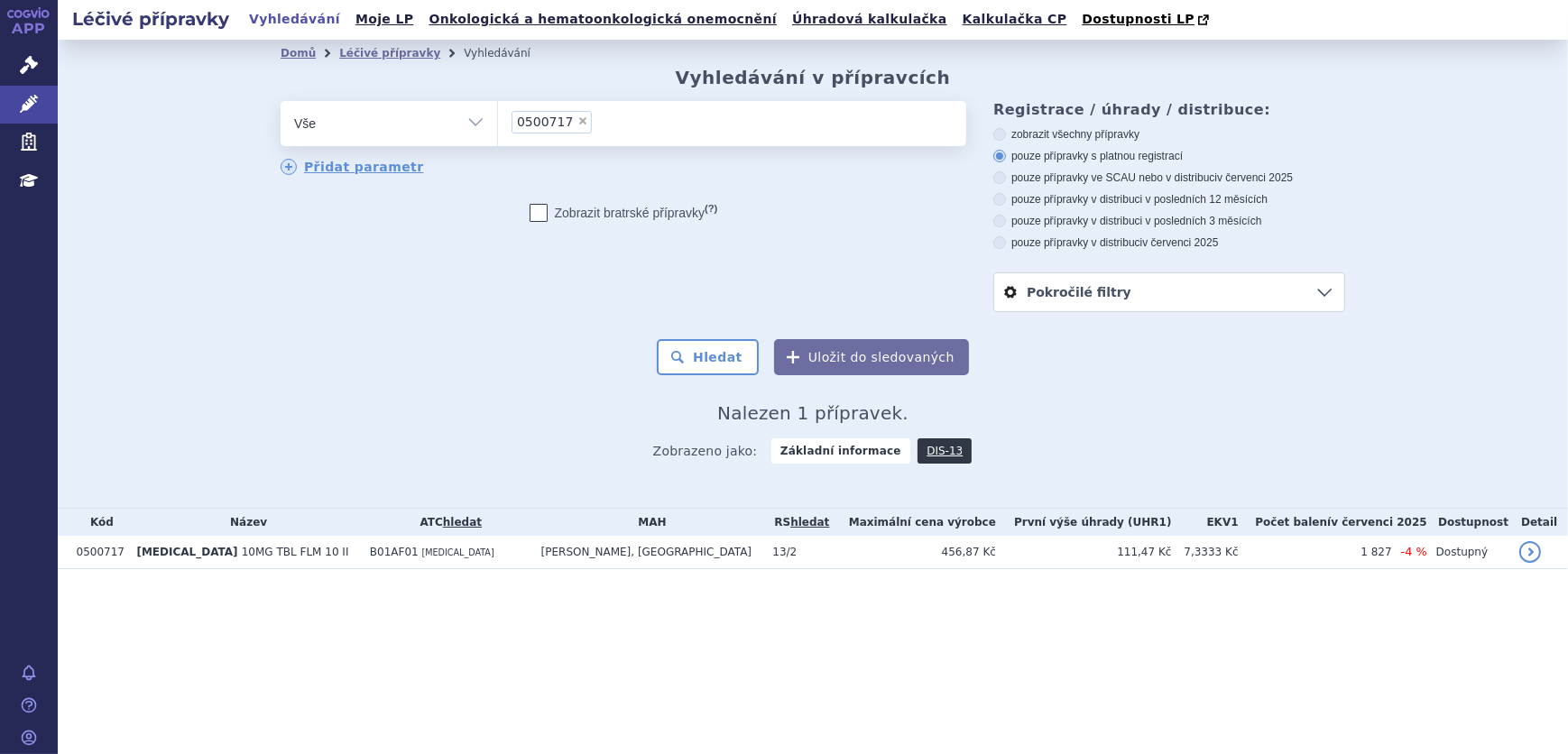
click at [577, 117] on span "×" at bounding box center [582, 120] width 10 height 10
click at [498, 117] on select "0500717" at bounding box center [497, 122] width 1 height 45
select select
type input "0500718"
select select "0500718"
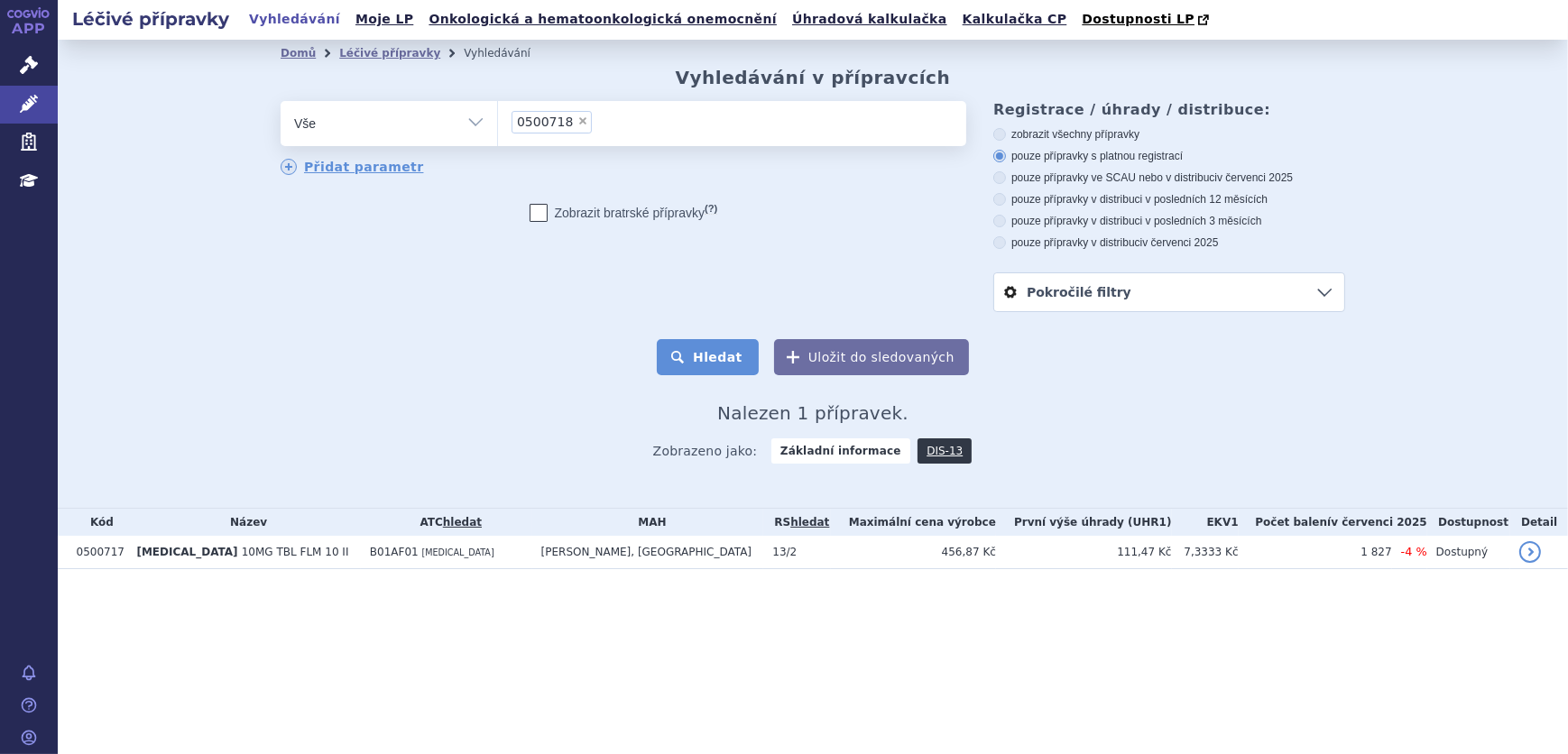
click at [706, 373] on button "Hledat" at bounding box center [707, 357] width 102 height 36
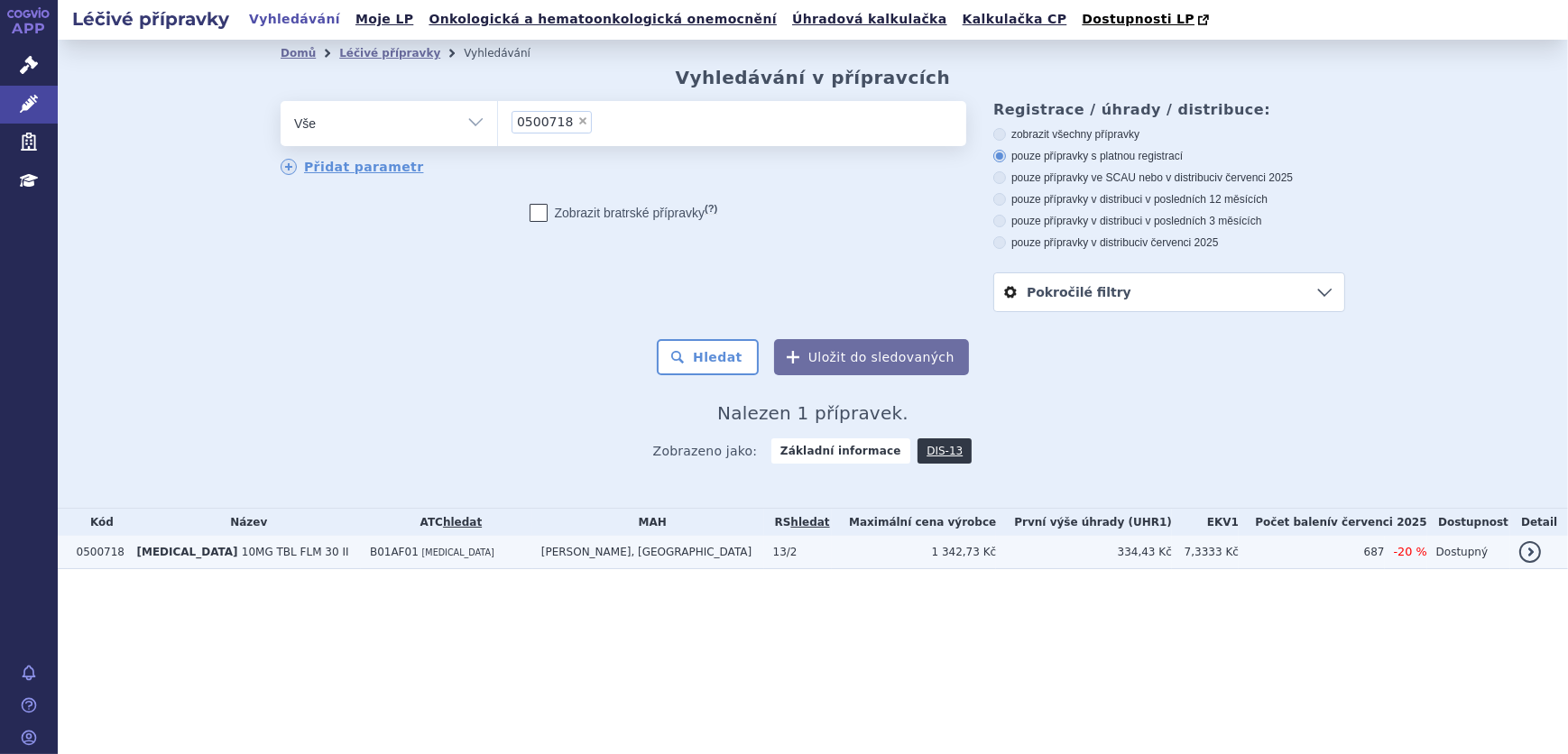
click at [606, 552] on td "[PERSON_NAME], [GEOGRAPHIC_DATA]" at bounding box center [648, 552] width 232 height 33
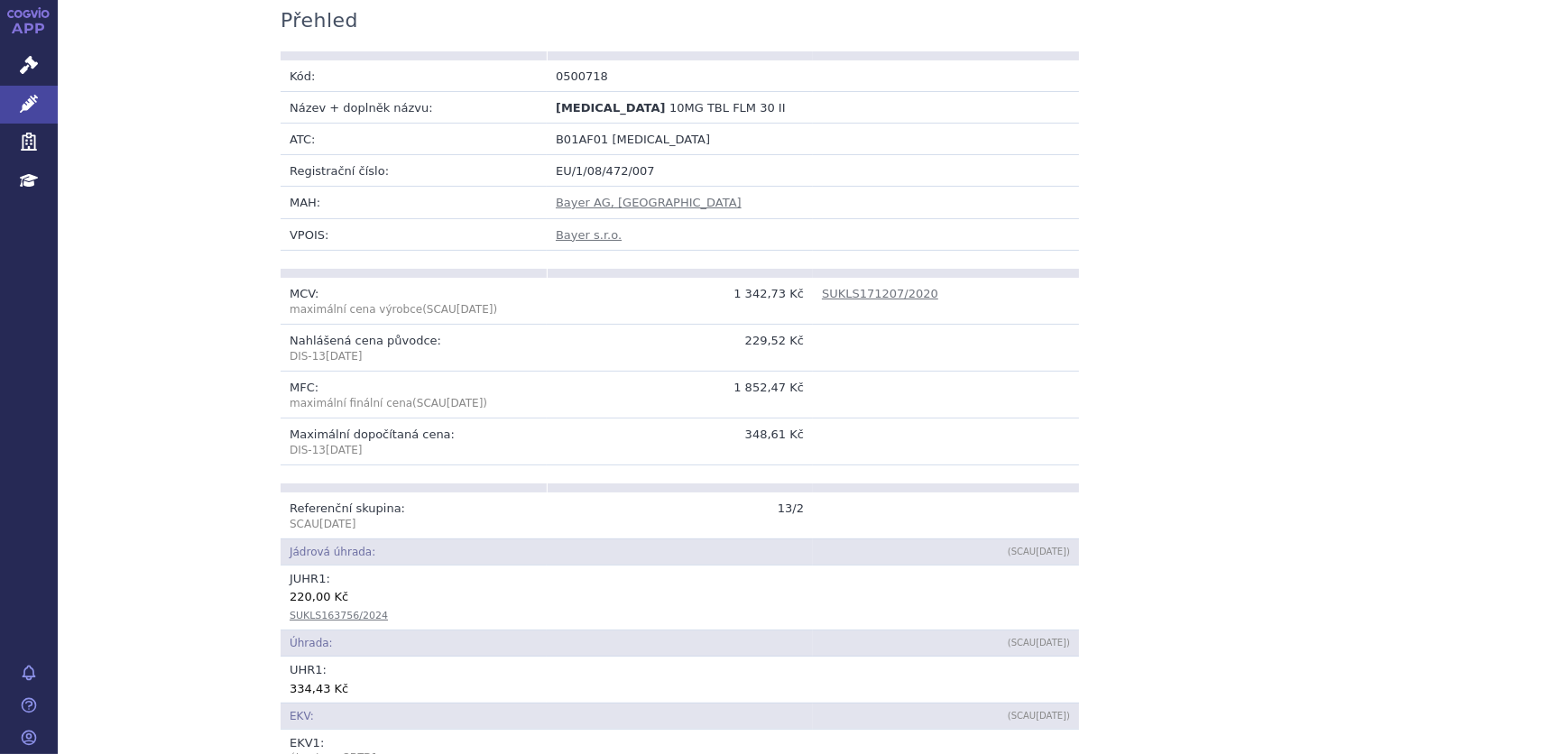
scroll to position [491, 0]
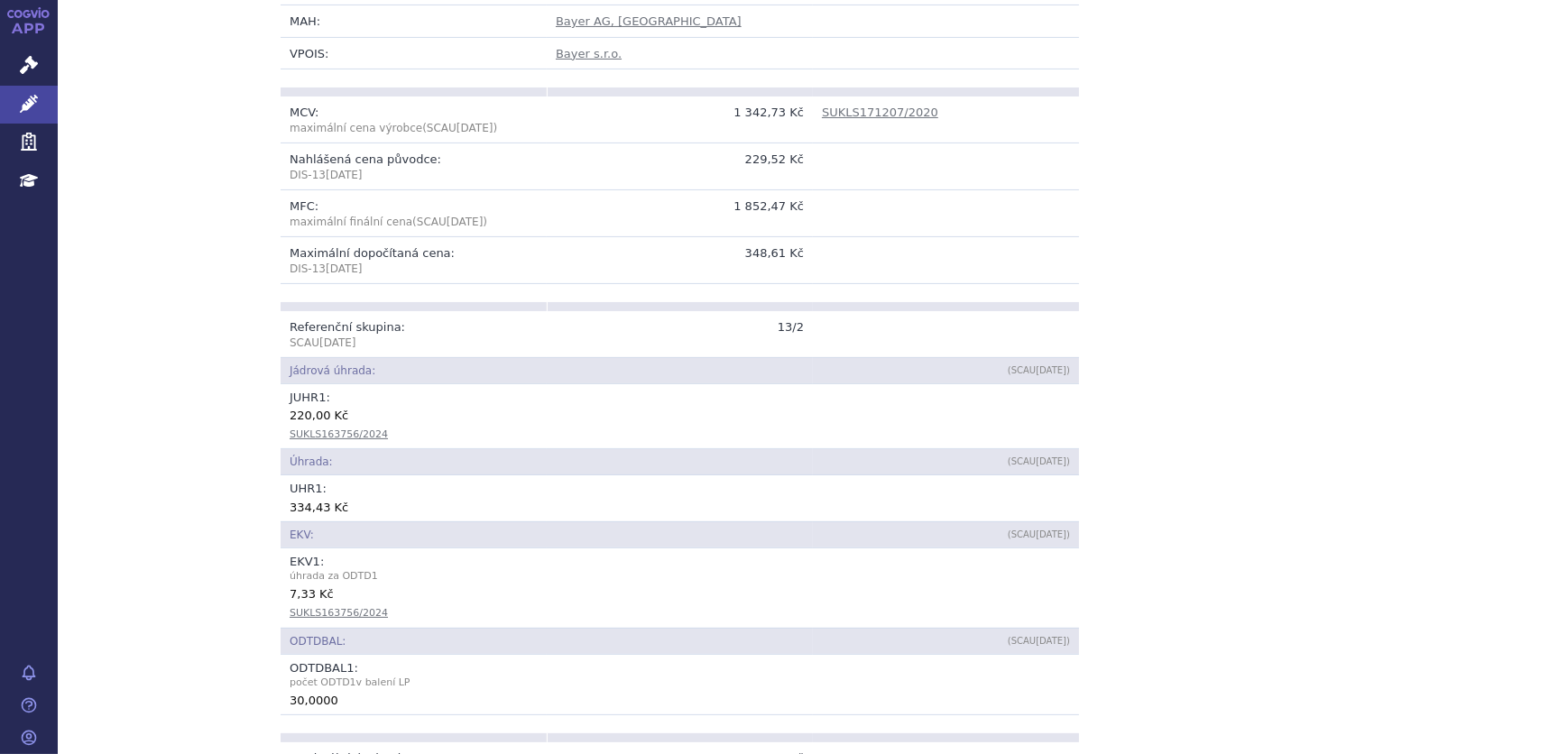
click at [397, 434] on div "SUKLS163756/2024" at bounding box center [679, 433] width 781 height 19
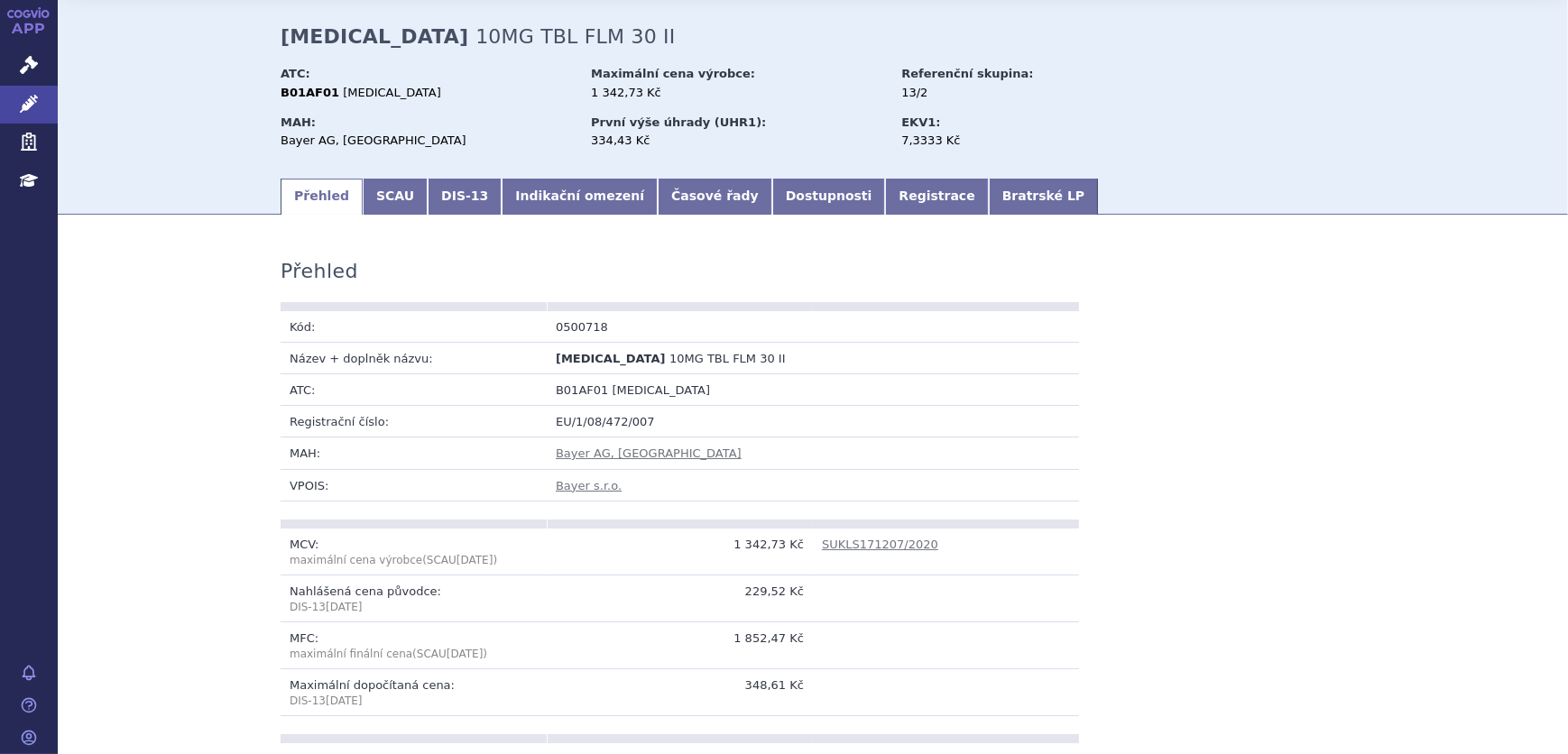
scroll to position [0, 0]
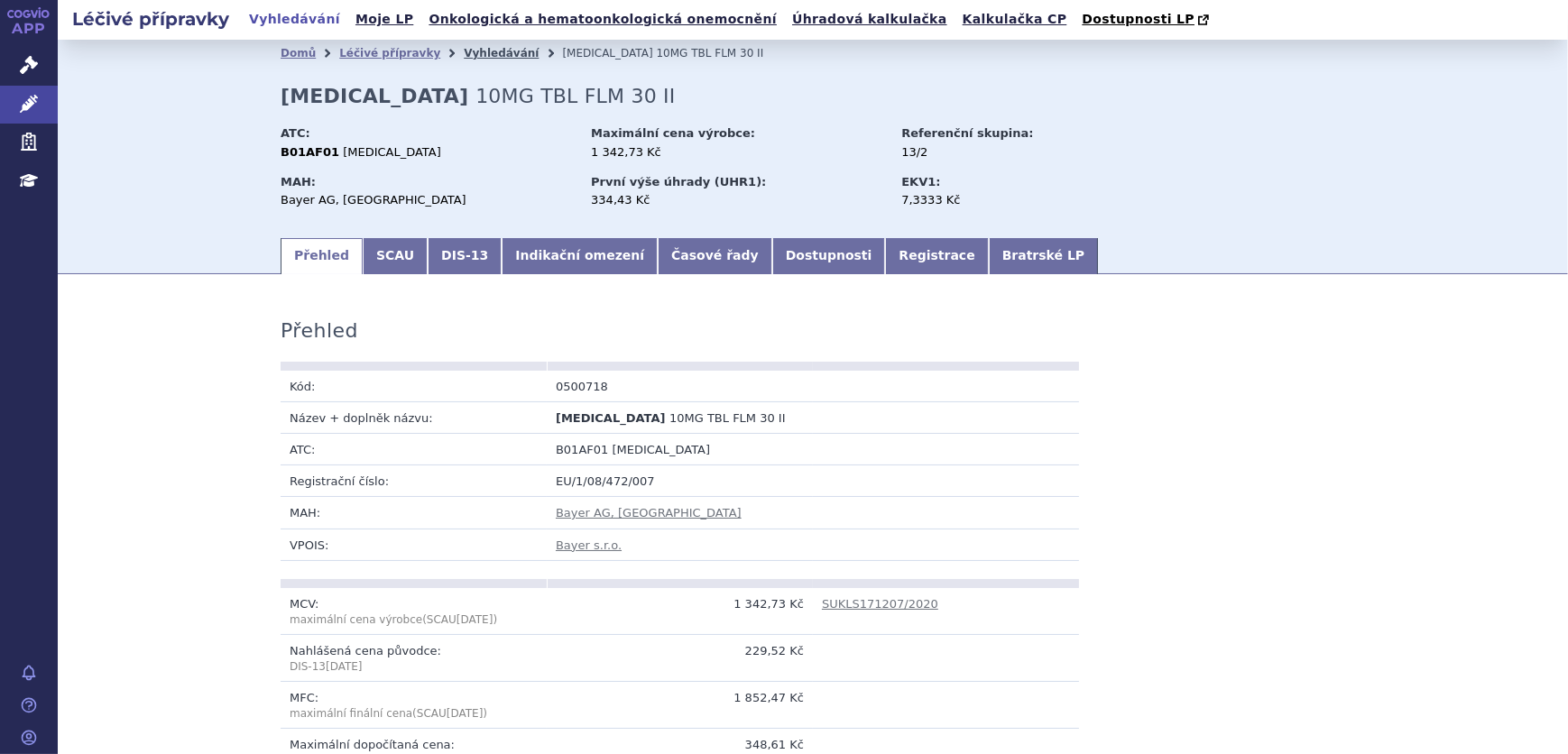
click at [463, 54] on link "Vyhledávání" at bounding box center [501, 53] width 75 height 12
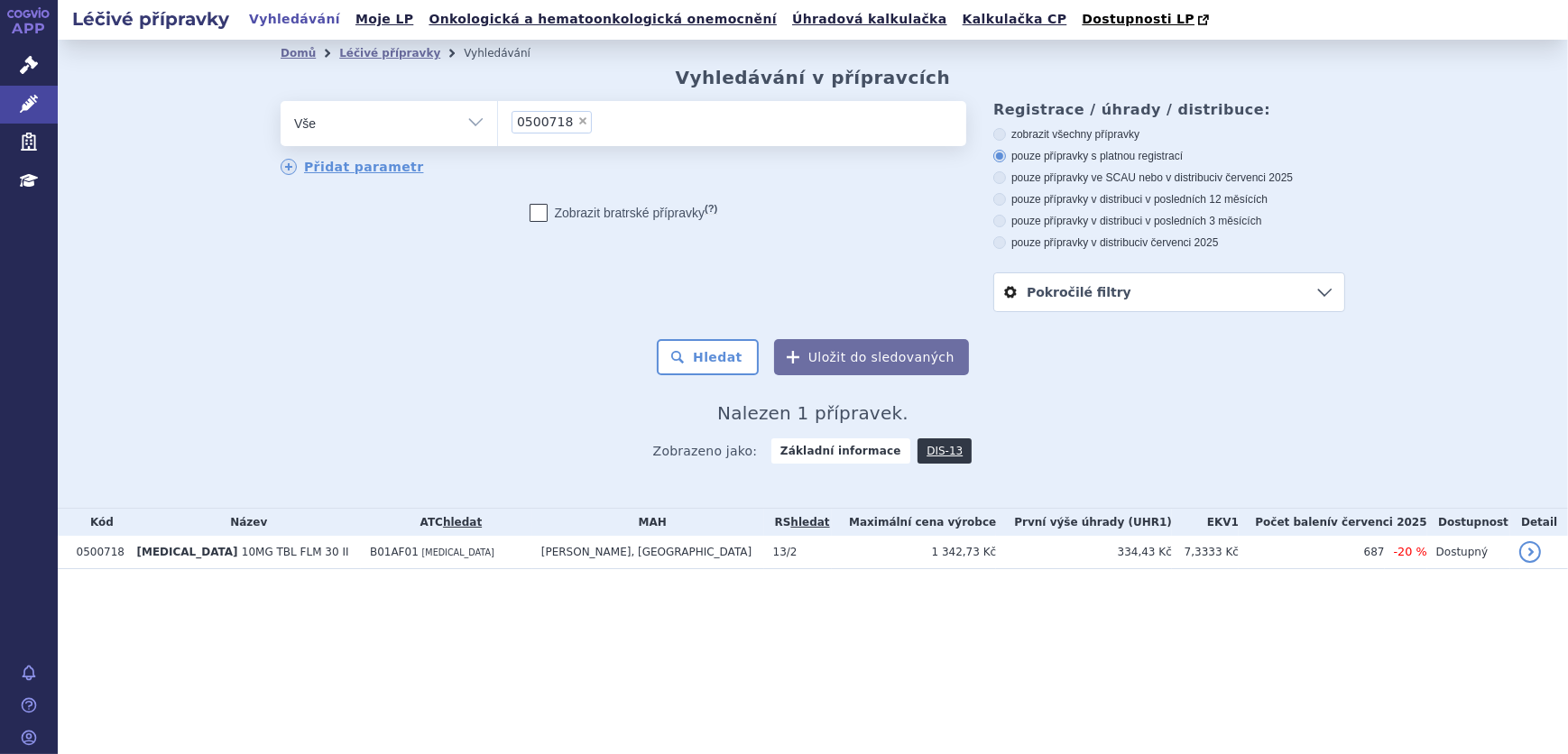
click at [577, 118] on span "×" at bounding box center [582, 120] width 10 height 10
click at [498, 118] on select "0500718" at bounding box center [497, 122] width 1 height 45
select select
type input "0168897"
select select "0168897"
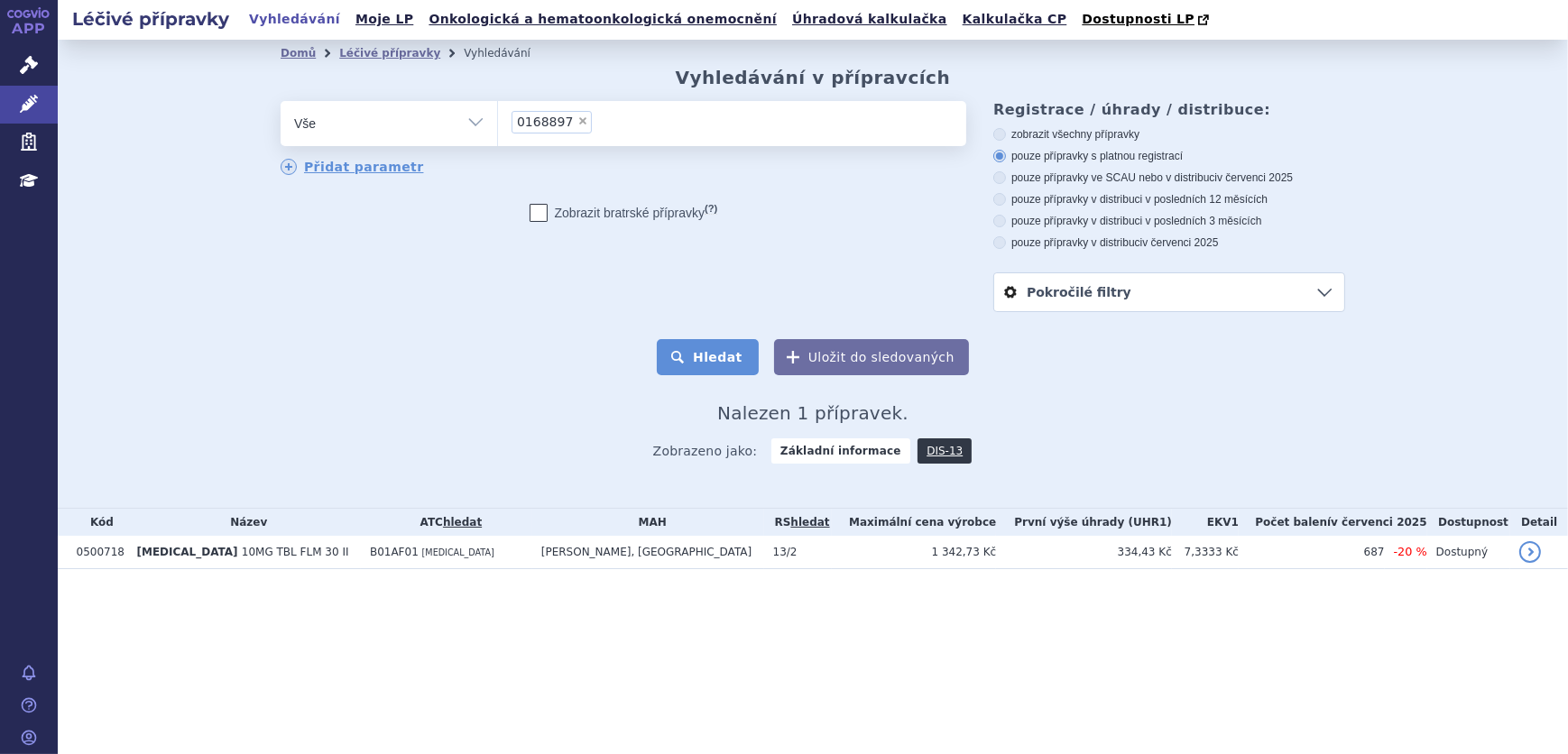
click at [704, 361] on button "Hledat" at bounding box center [707, 357] width 102 height 36
click at [518, 549] on td "B01AF01 [MEDICAL_DATA]" at bounding box center [444, 552] width 170 height 33
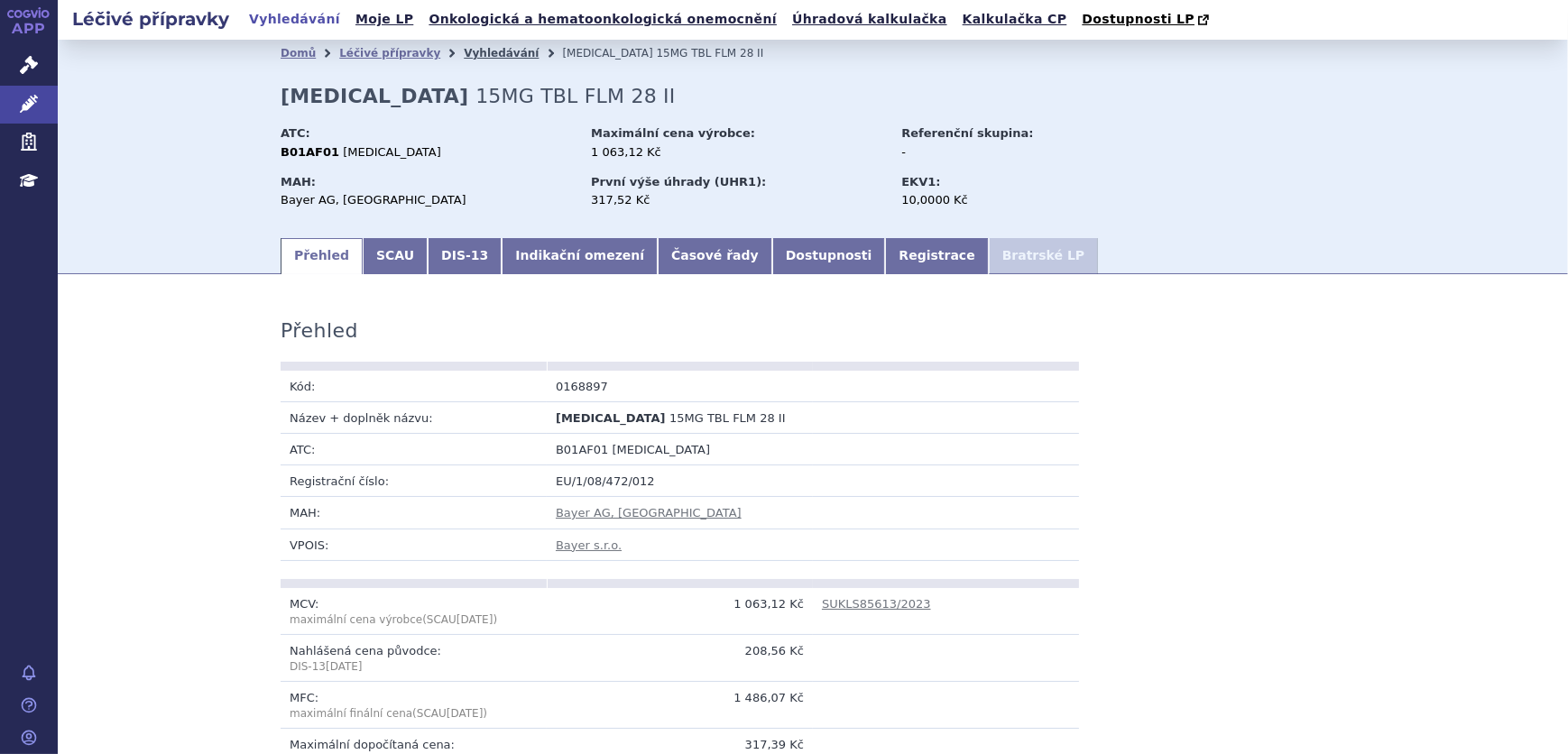
click at [475, 56] on link "Vyhledávání" at bounding box center [501, 53] width 75 height 12
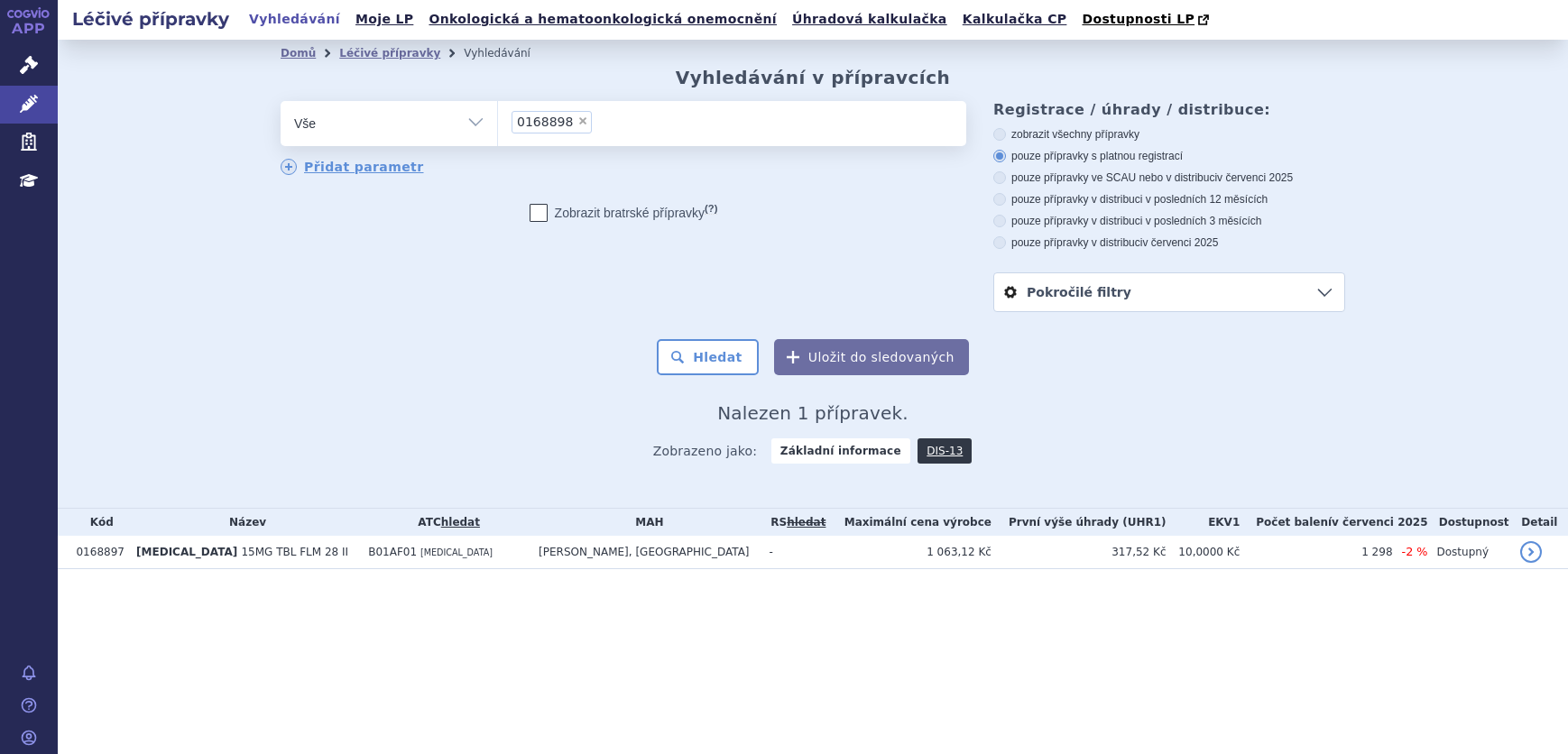
select select "0168898"
click at [699, 351] on button "Hledat" at bounding box center [707, 357] width 102 height 36
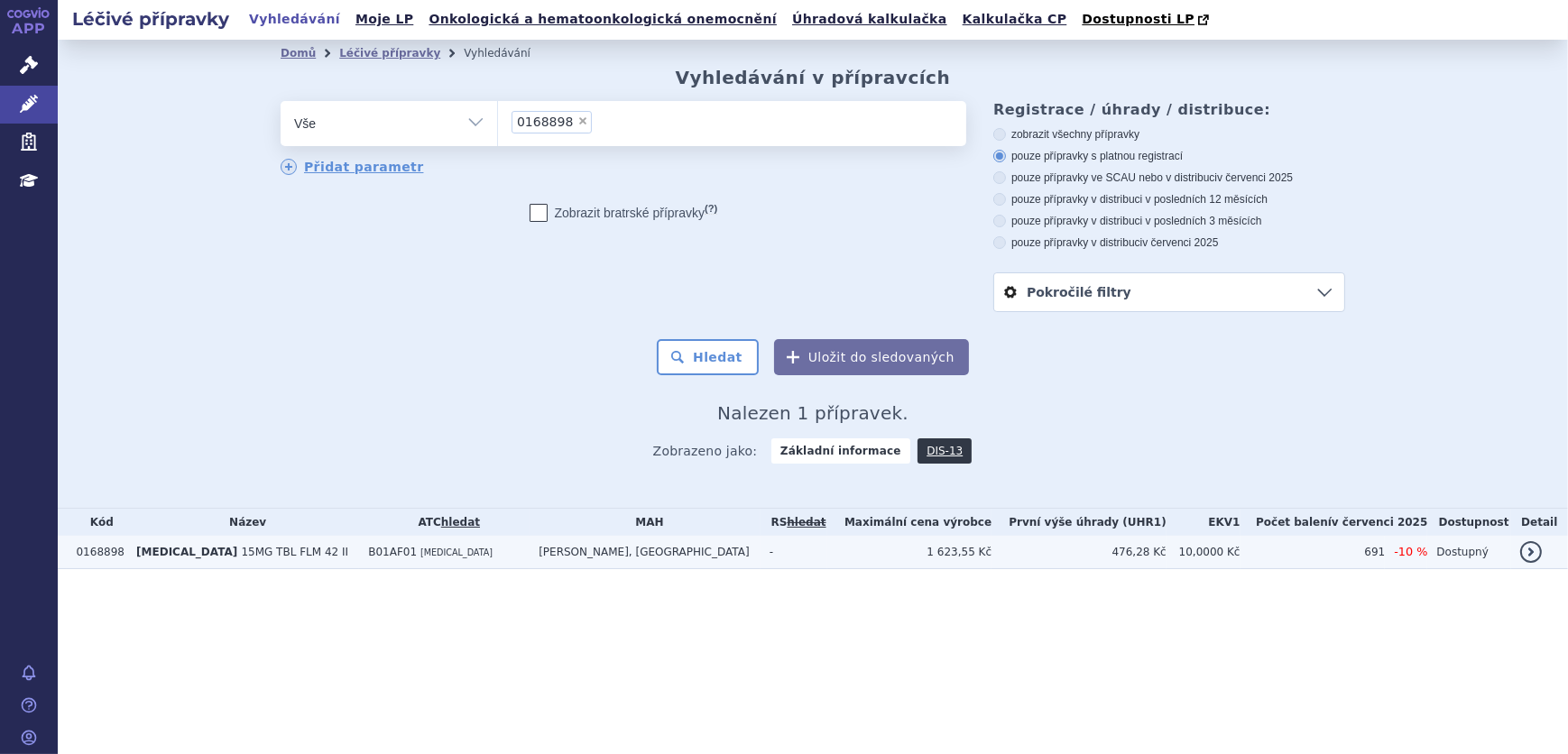
click at [575, 550] on td "[PERSON_NAME], [GEOGRAPHIC_DATA]" at bounding box center [644, 552] width 231 height 33
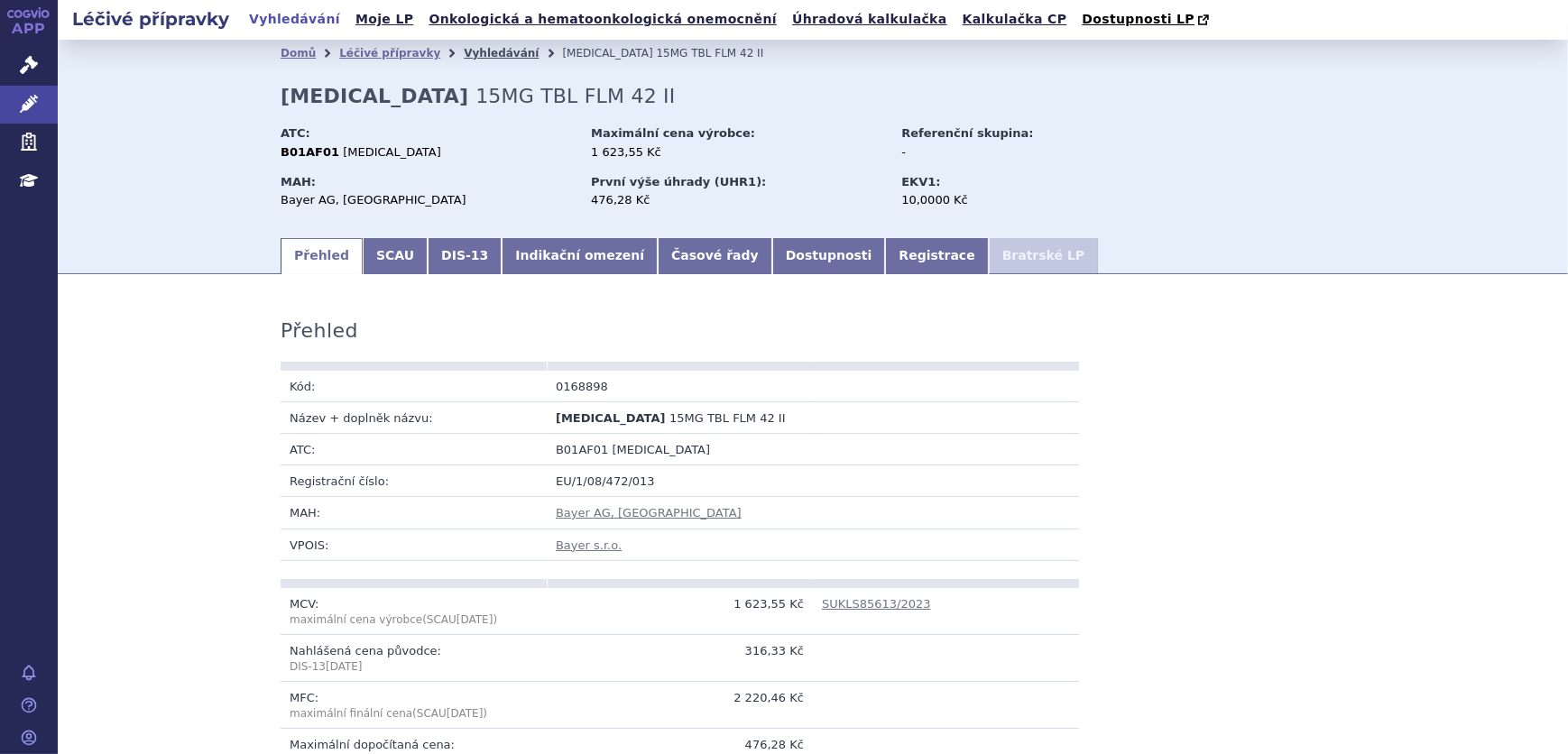
click at [466, 59] on link "Vyhledávání" at bounding box center [501, 53] width 75 height 12
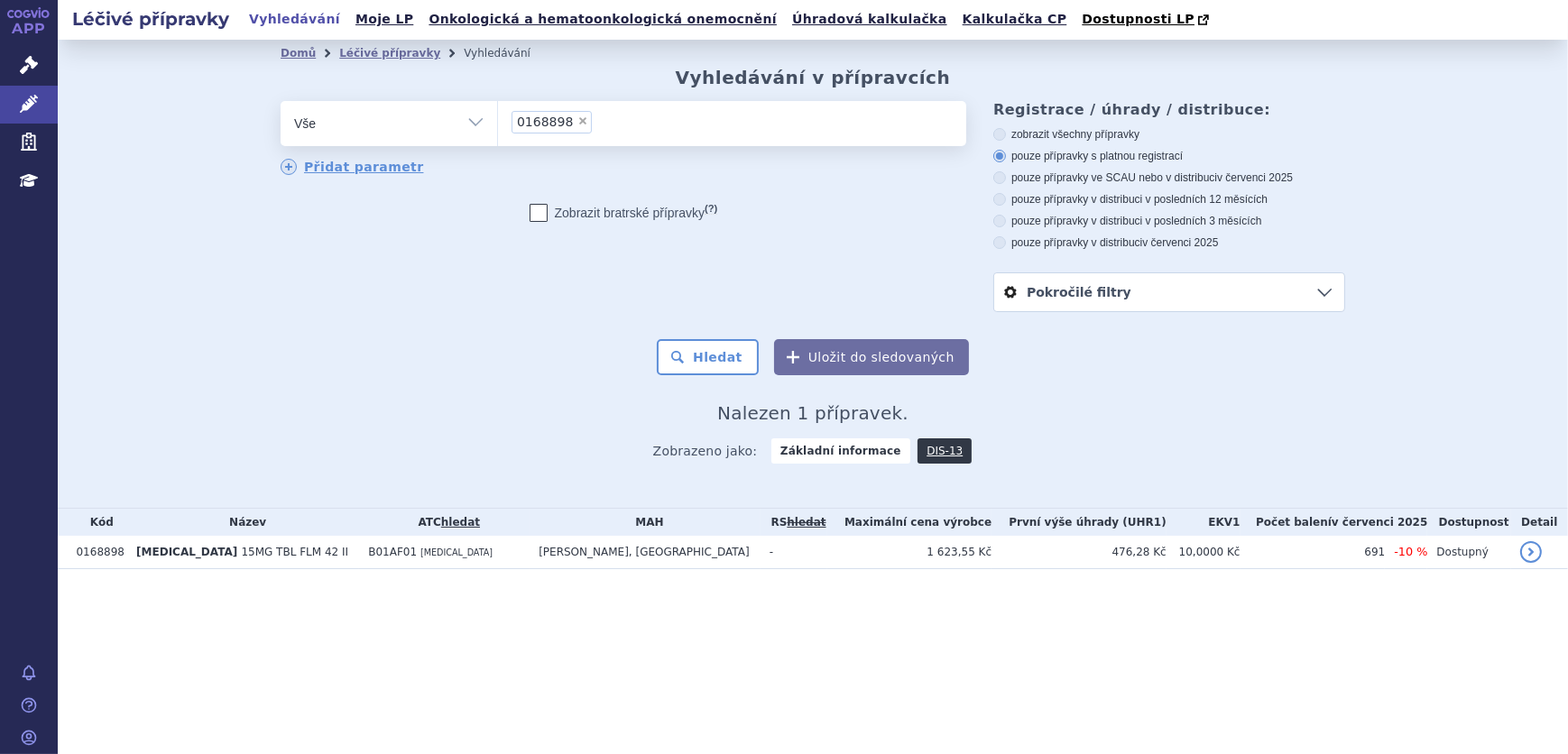
drag, startPoint x: 0, startPoint y: 0, endPoint x: 575, endPoint y: 120, distance: 587.4
click at [578, 120] on span "×" at bounding box center [582, 120] width 10 height 10
click at [498, 120] on select "0168898" at bounding box center [497, 122] width 1 height 45
select select
type input "0168899"
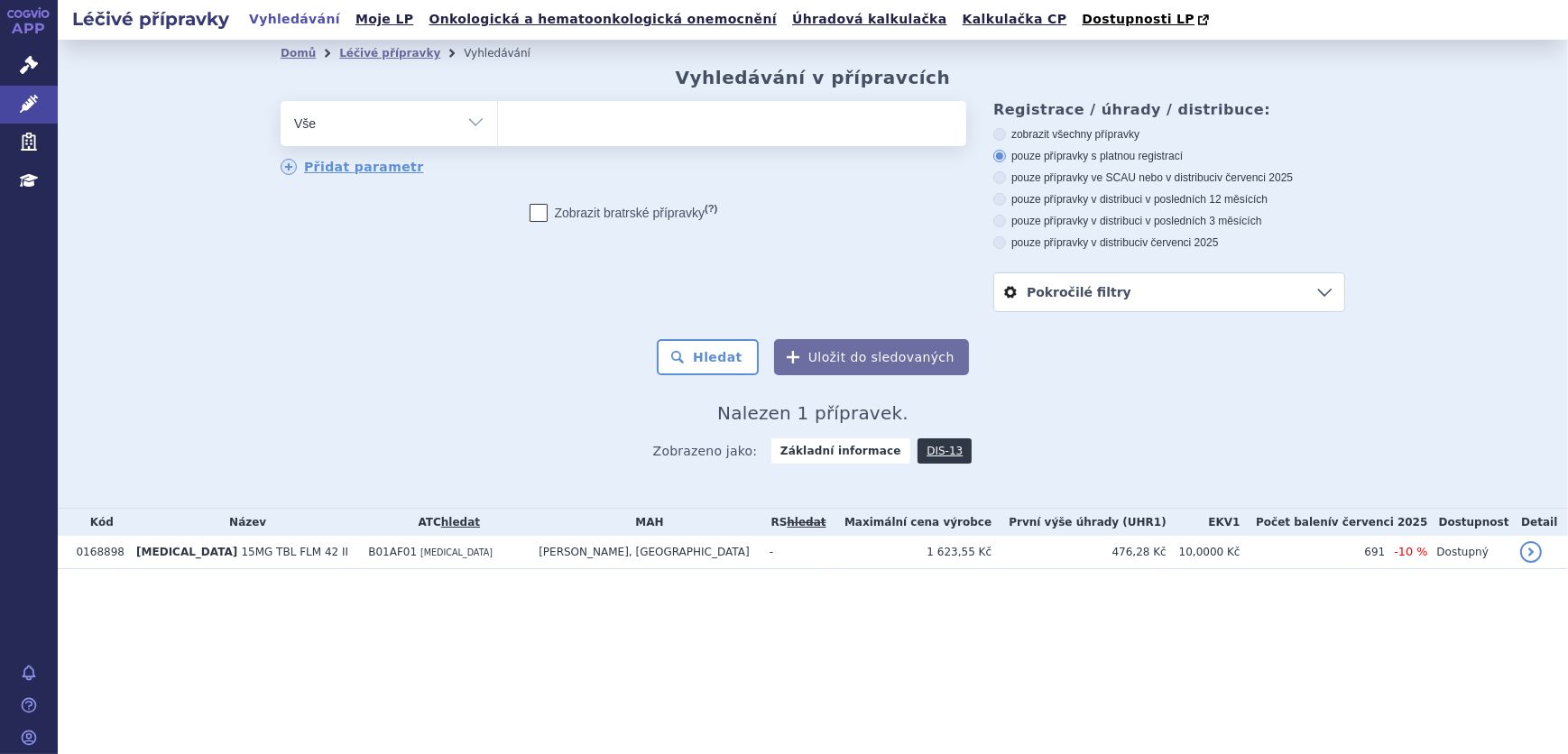
select select "0168899"
click at [703, 350] on button "Hledat" at bounding box center [707, 357] width 102 height 36
click at [642, 562] on td "Bayer AG, [GEOGRAPHIC_DATA]" at bounding box center [644, 552] width 230 height 33
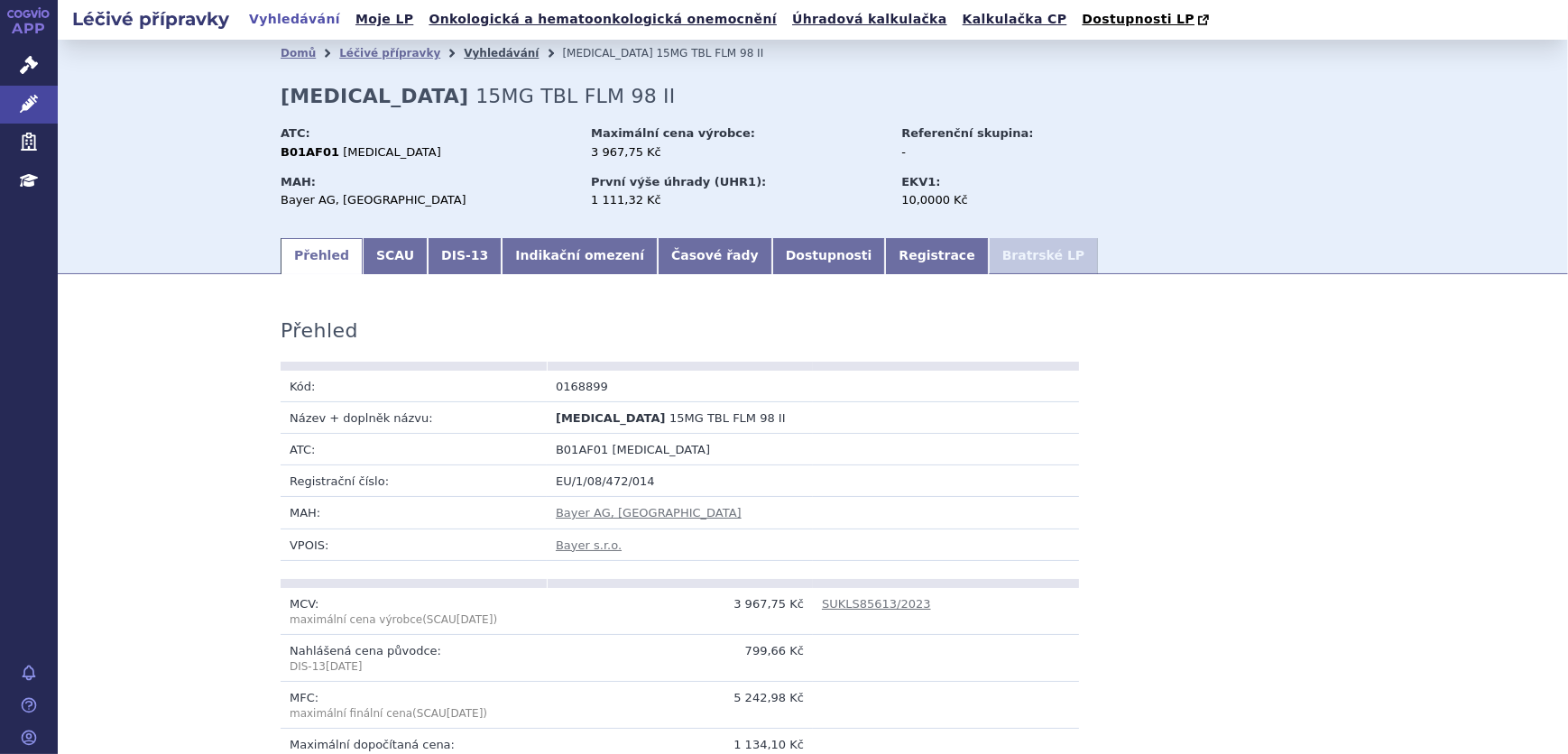
click at [472, 51] on link "Vyhledávání" at bounding box center [501, 53] width 75 height 12
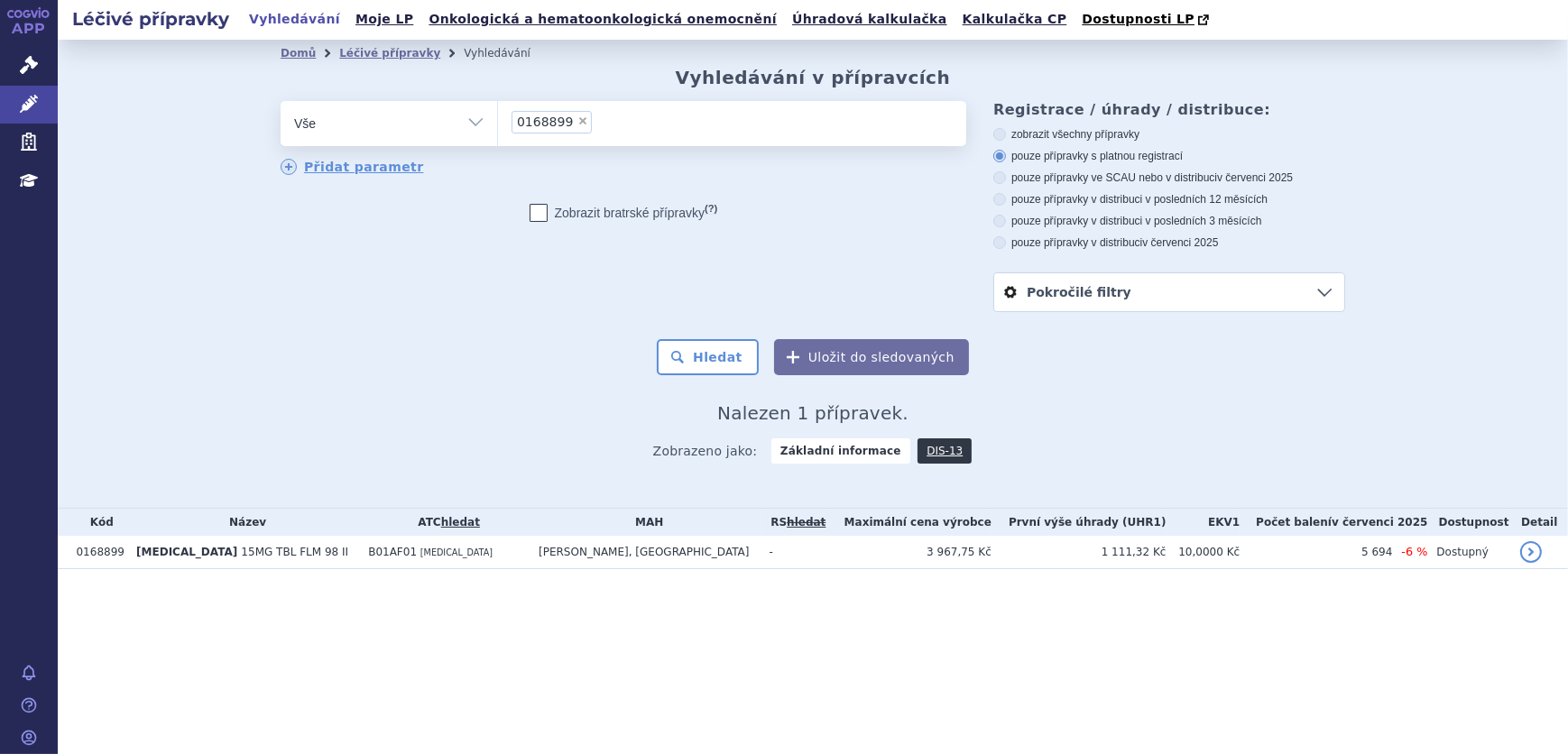
click at [577, 119] on span "×" at bounding box center [582, 120] width 10 height 10
click at [498, 119] on select "0168899" at bounding box center [497, 122] width 1 height 45
select select
type input "0168903"
select select "0168903"
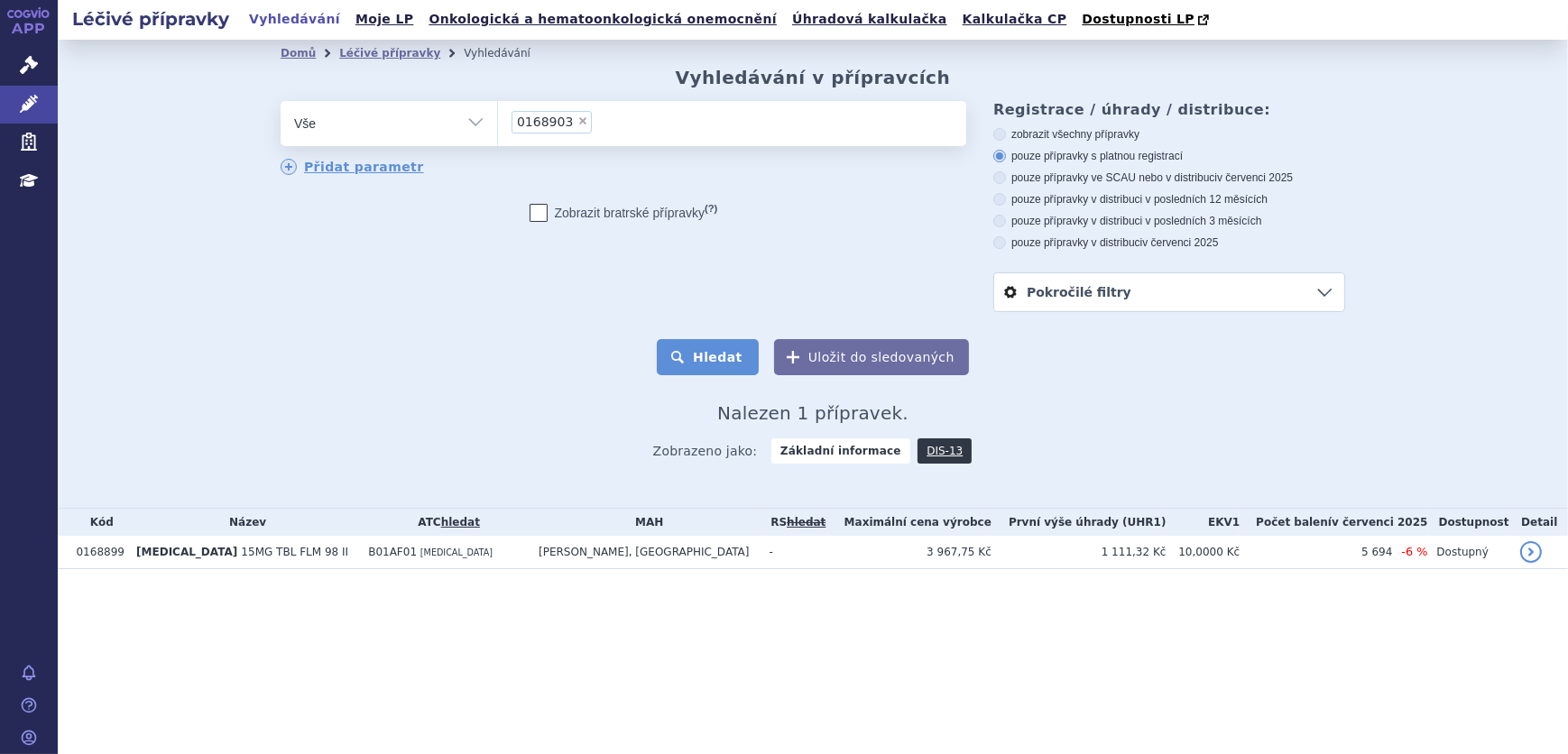
click at [703, 361] on button "Hledat" at bounding box center [707, 357] width 102 height 36
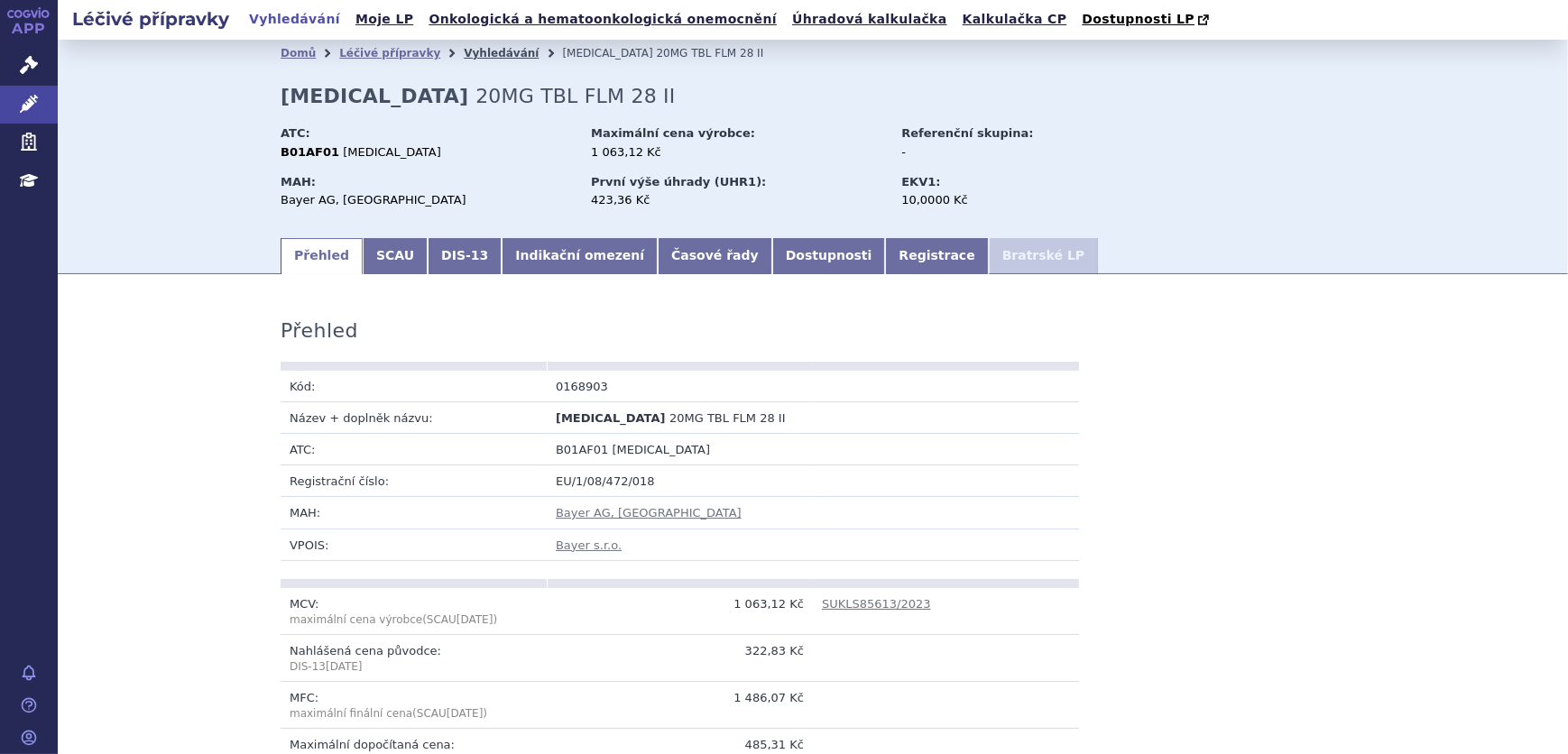
click at [473, 58] on link "Vyhledávání" at bounding box center [501, 53] width 75 height 12
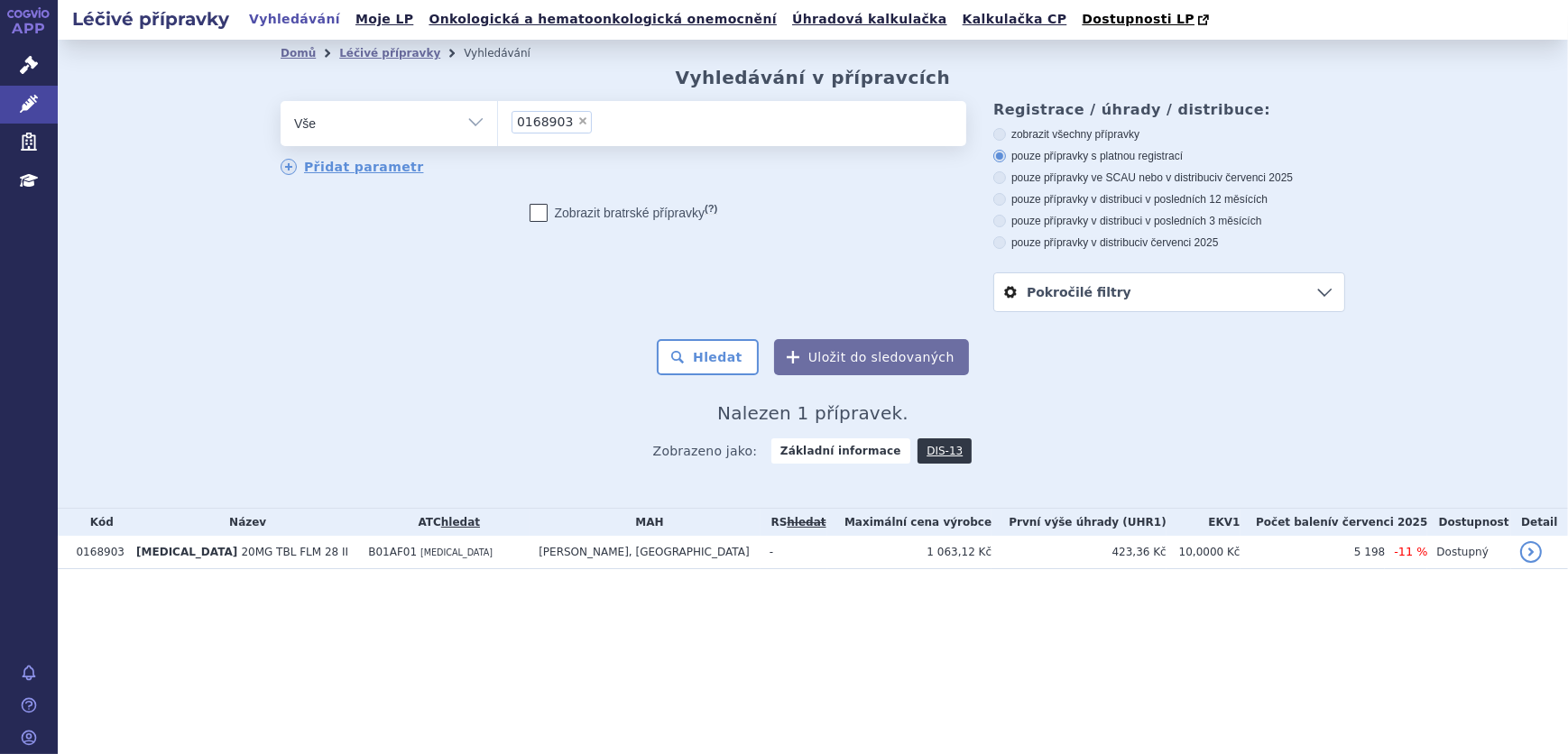
click at [577, 121] on span "×" at bounding box center [582, 120] width 10 height 10
click at [498, 121] on select "0168903" at bounding box center [497, 122] width 1 height 45
select select
type input "0168904"
select select "0168904"
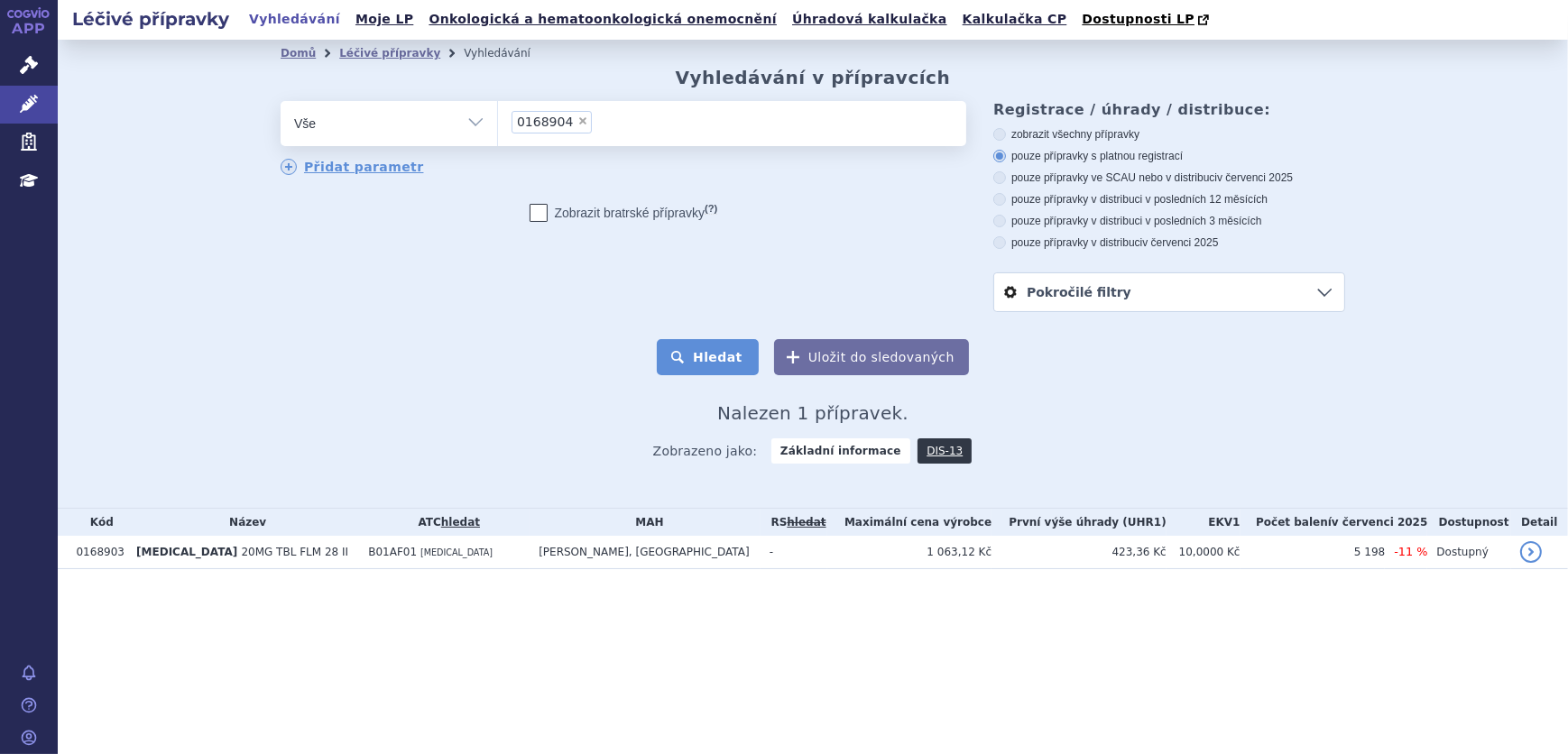
click at [698, 375] on button "Hledat" at bounding box center [707, 357] width 102 height 36
click at [473, 562] on td "B01AF01 RIVAROXABAN" at bounding box center [444, 552] width 170 height 33
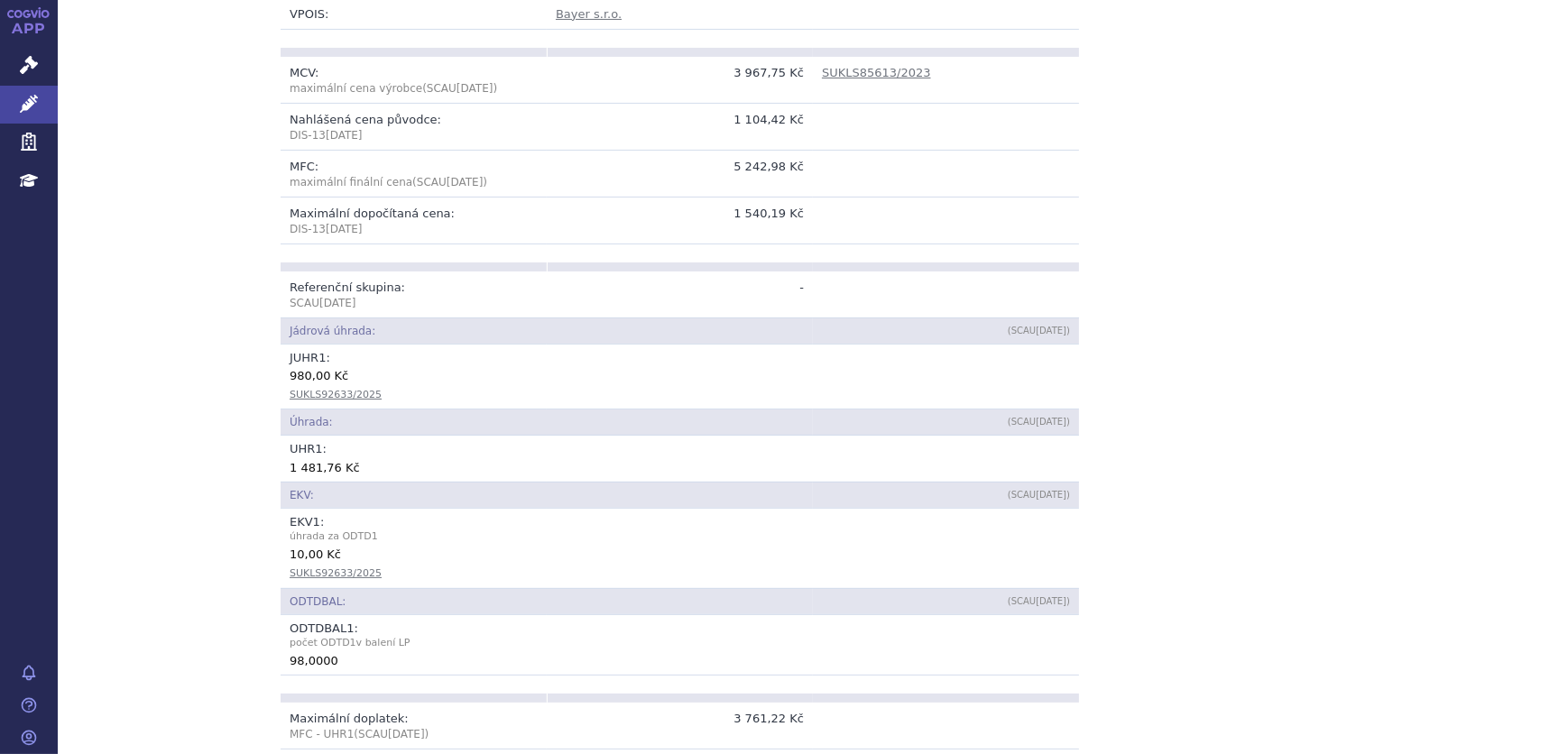
scroll to position [573, 0]
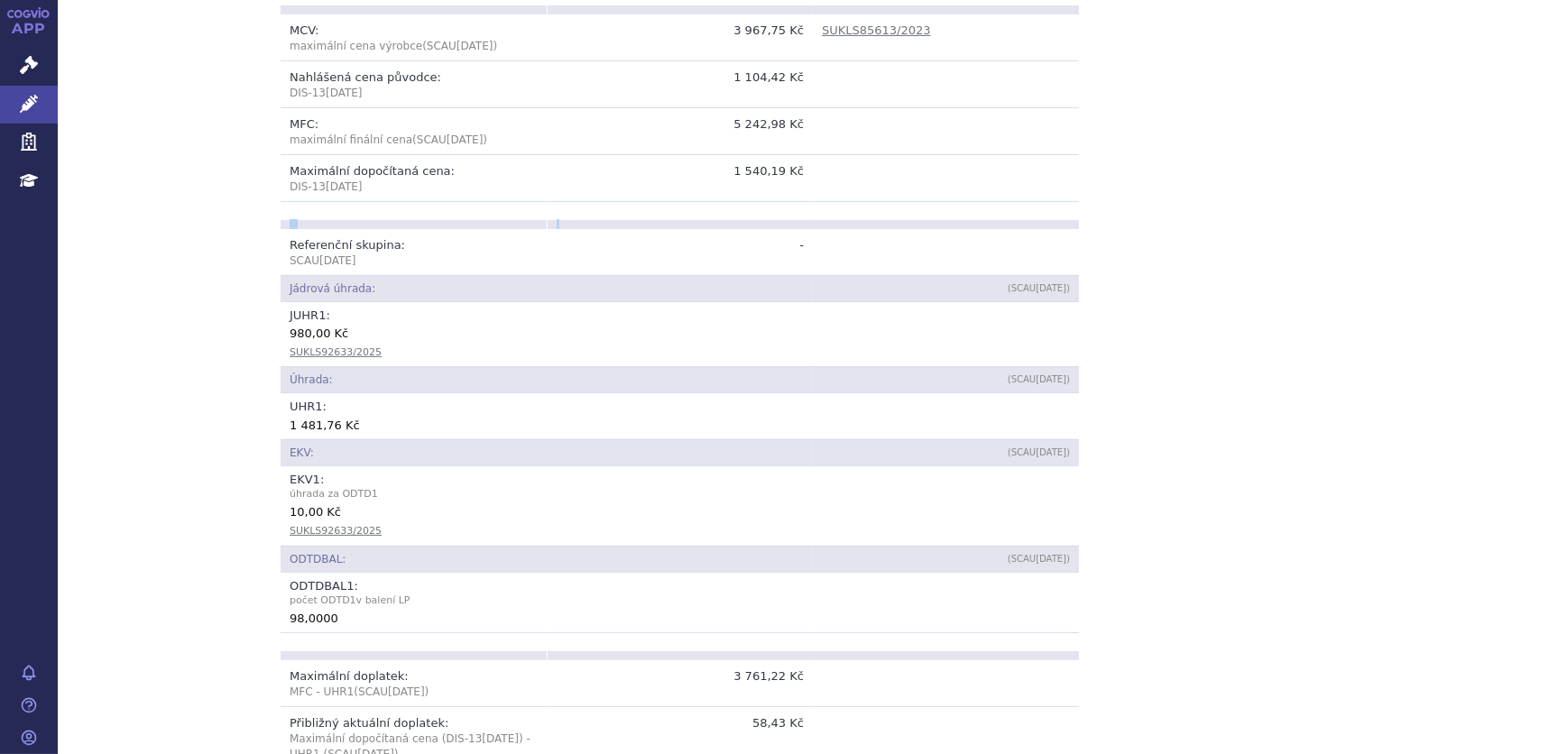
drag, startPoint x: 672, startPoint y: 220, endPoint x: 587, endPoint y: 189, distance: 90.5
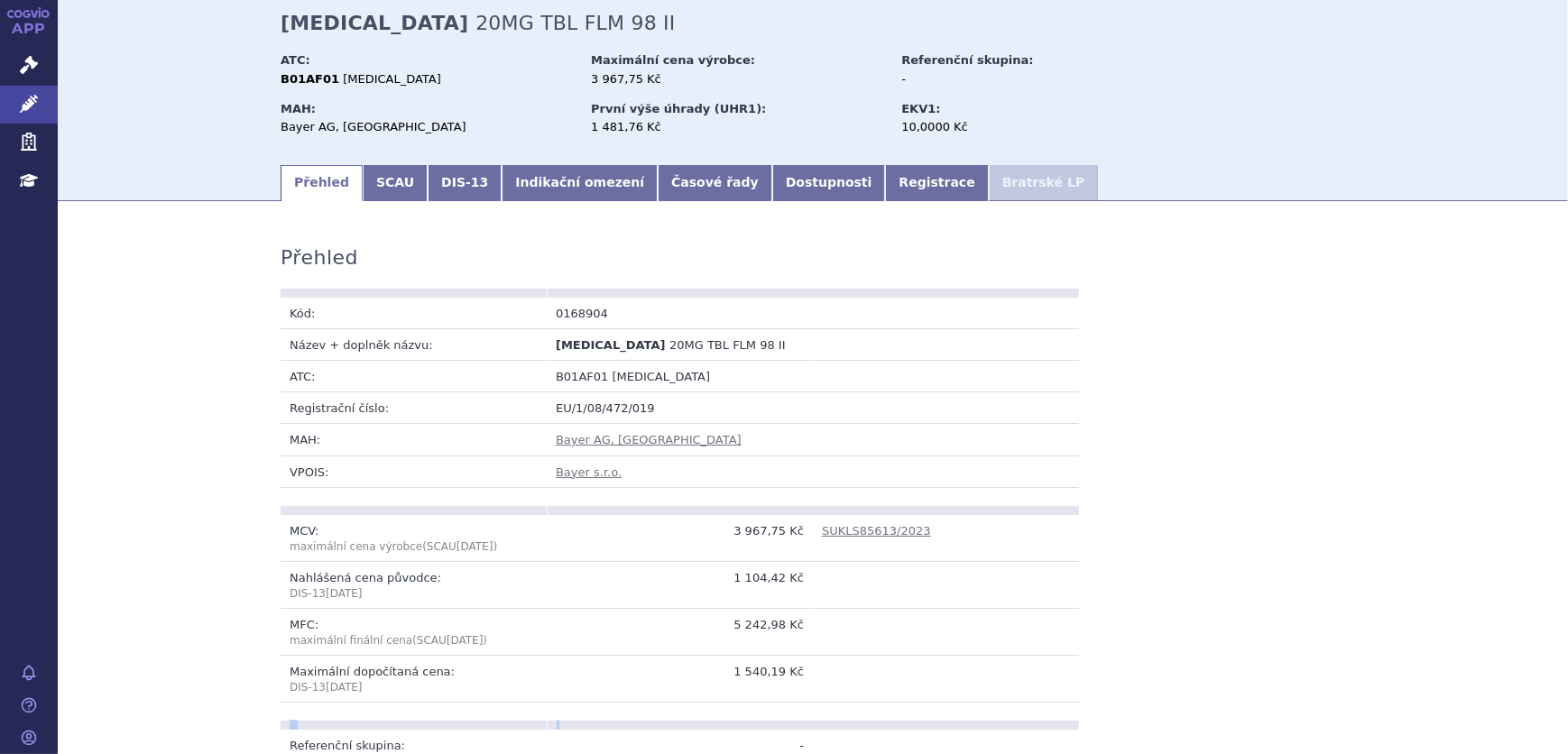
scroll to position [0, 0]
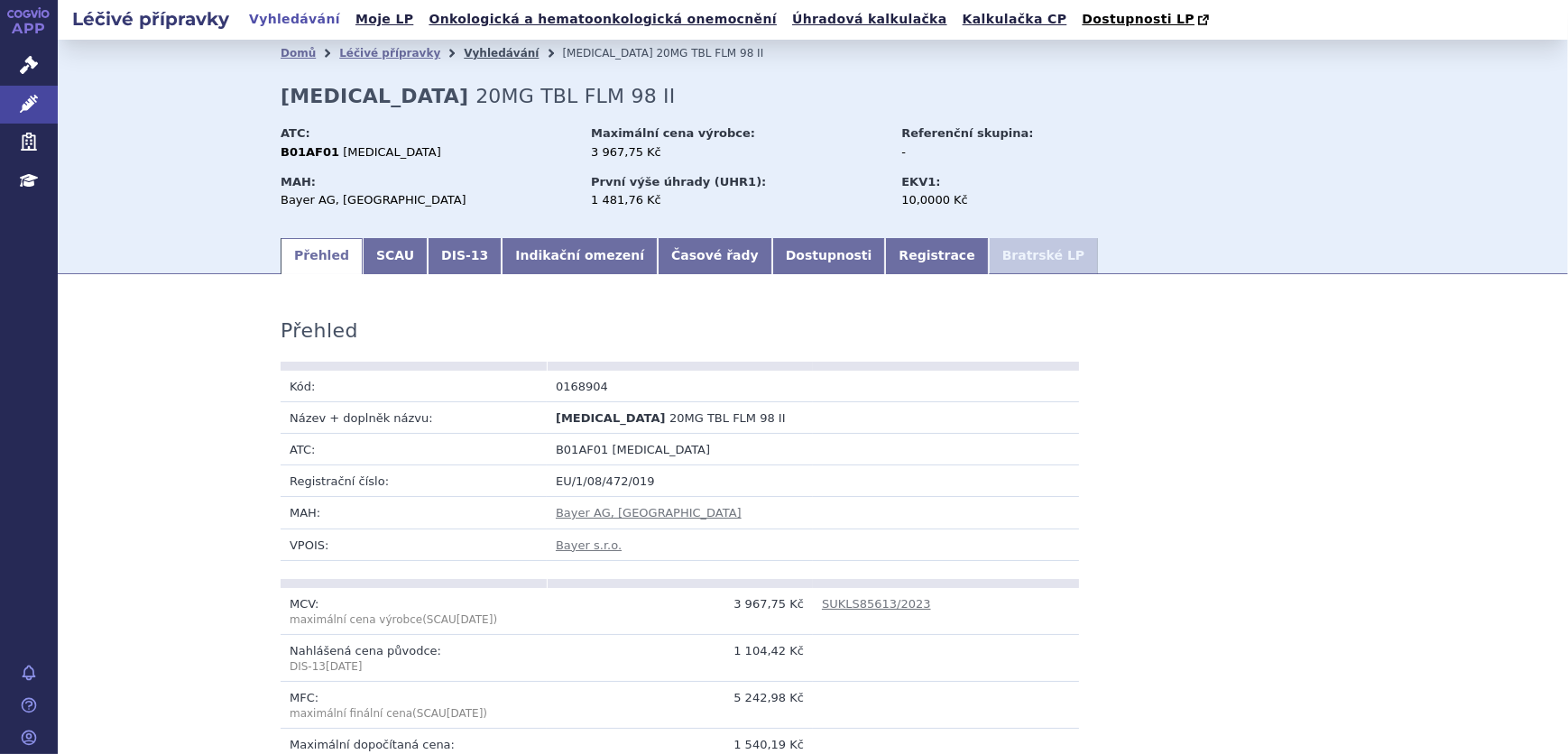
click at [469, 50] on link "Vyhledávání" at bounding box center [501, 53] width 75 height 12
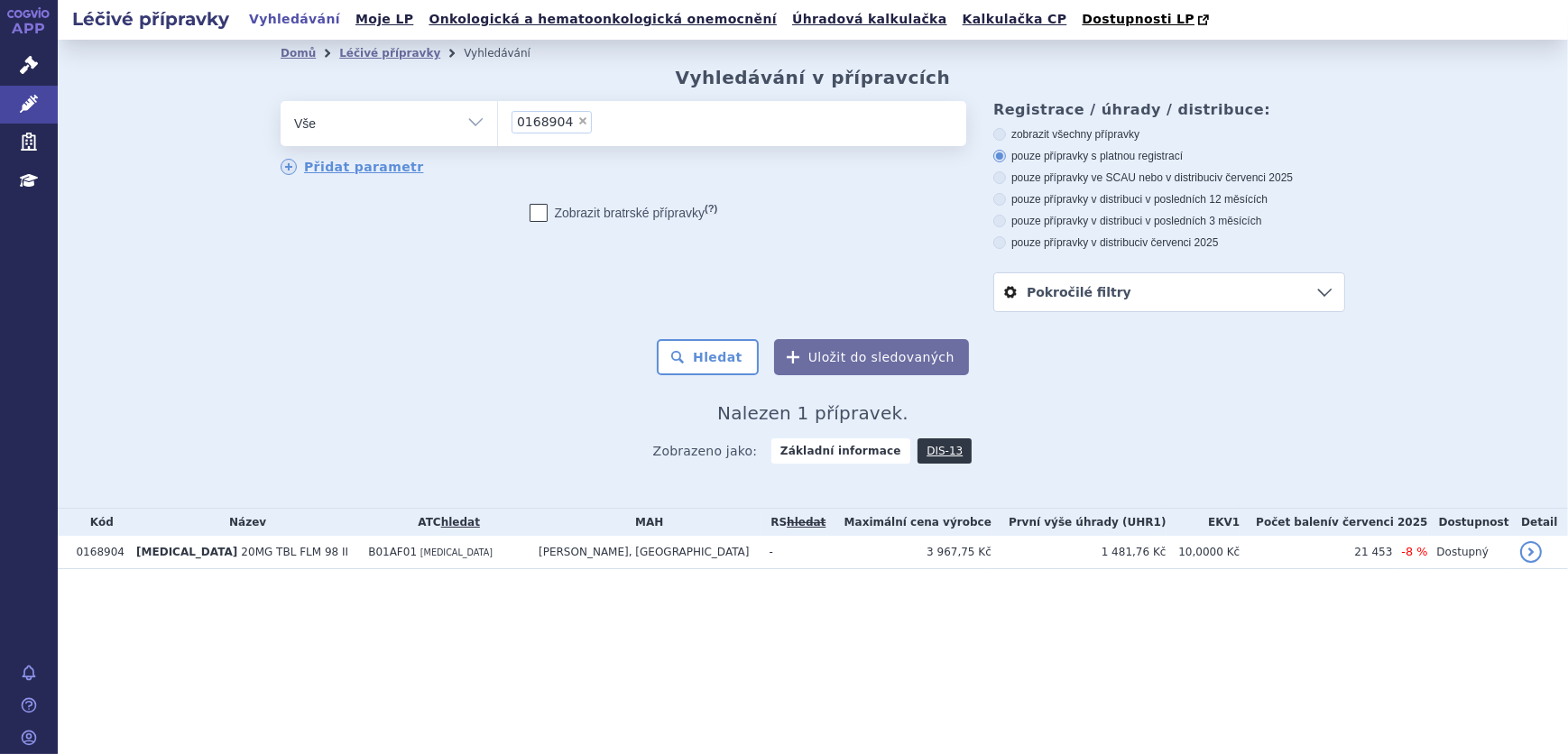
click at [577, 121] on span "×" at bounding box center [582, 120] width 10 height 10
click at [498, 121] on select "0168904" at bounding box center [497, 122] width 1 height 45
select select
type input "0258862"
select select "0258862"
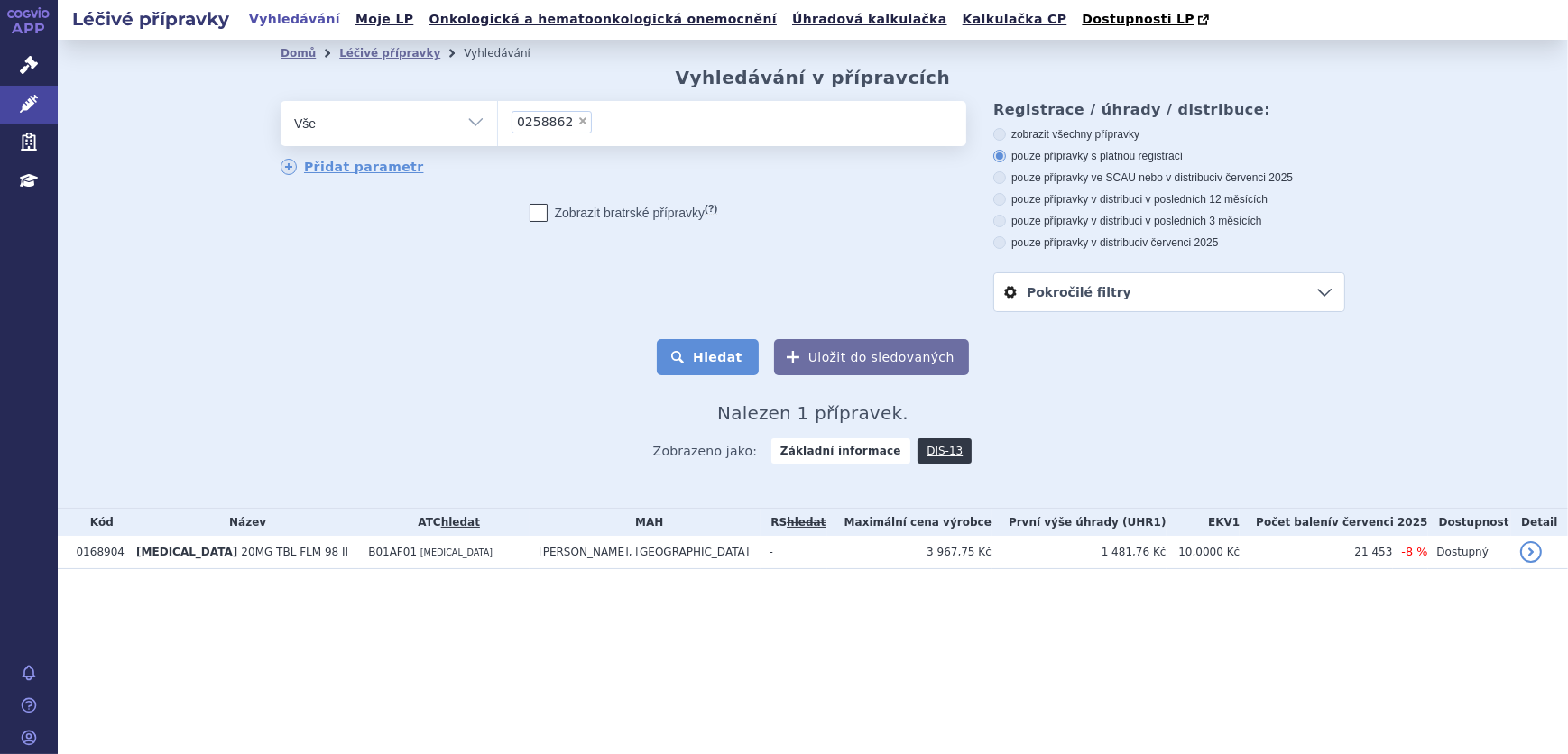
click at [686, 362] on button "Hledat" at bounding box center [707, 357] width 102 height 36
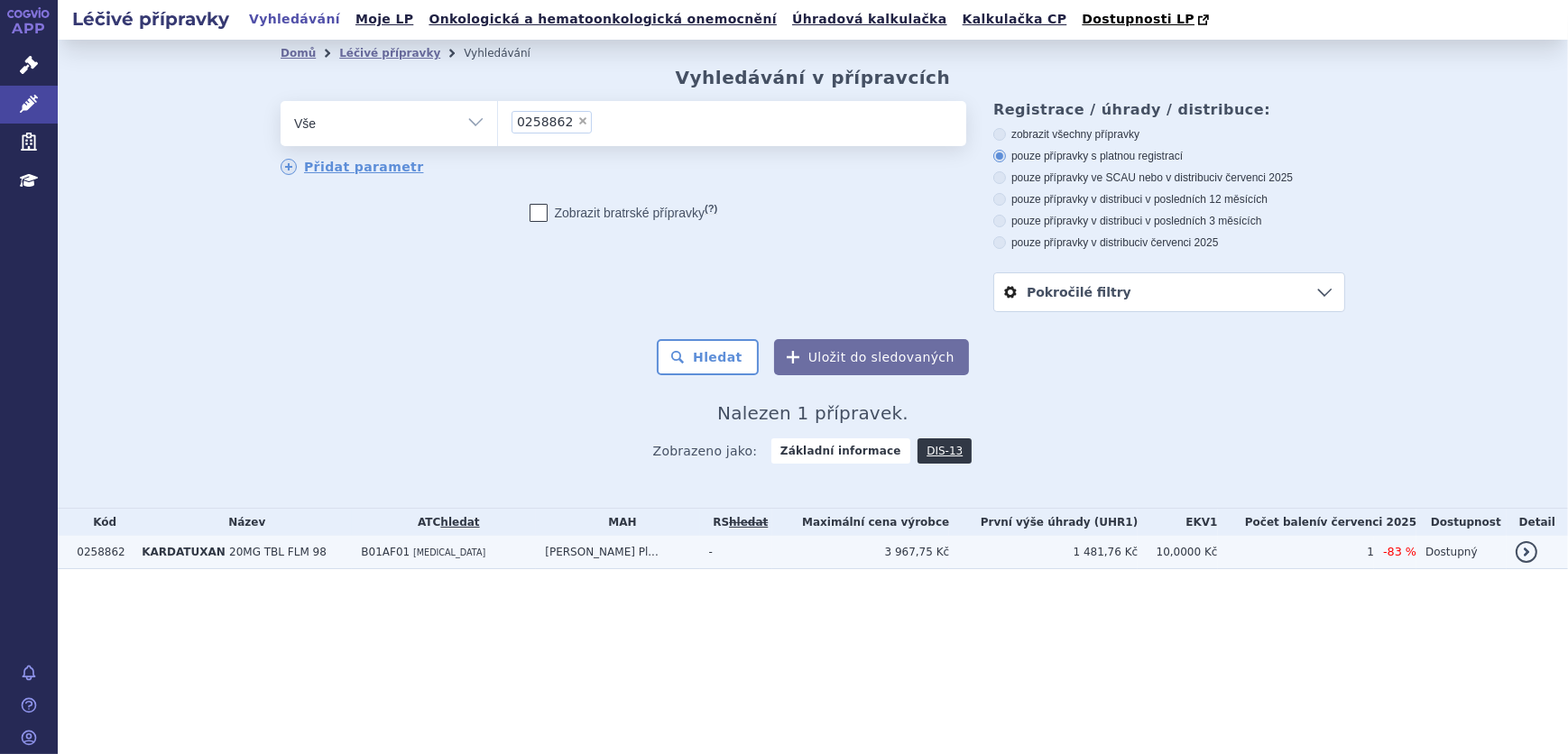
click at [488, 566] on td "B01AF01 RIVAROXABAN" at bounding box center [444, 552] width 184 height 33
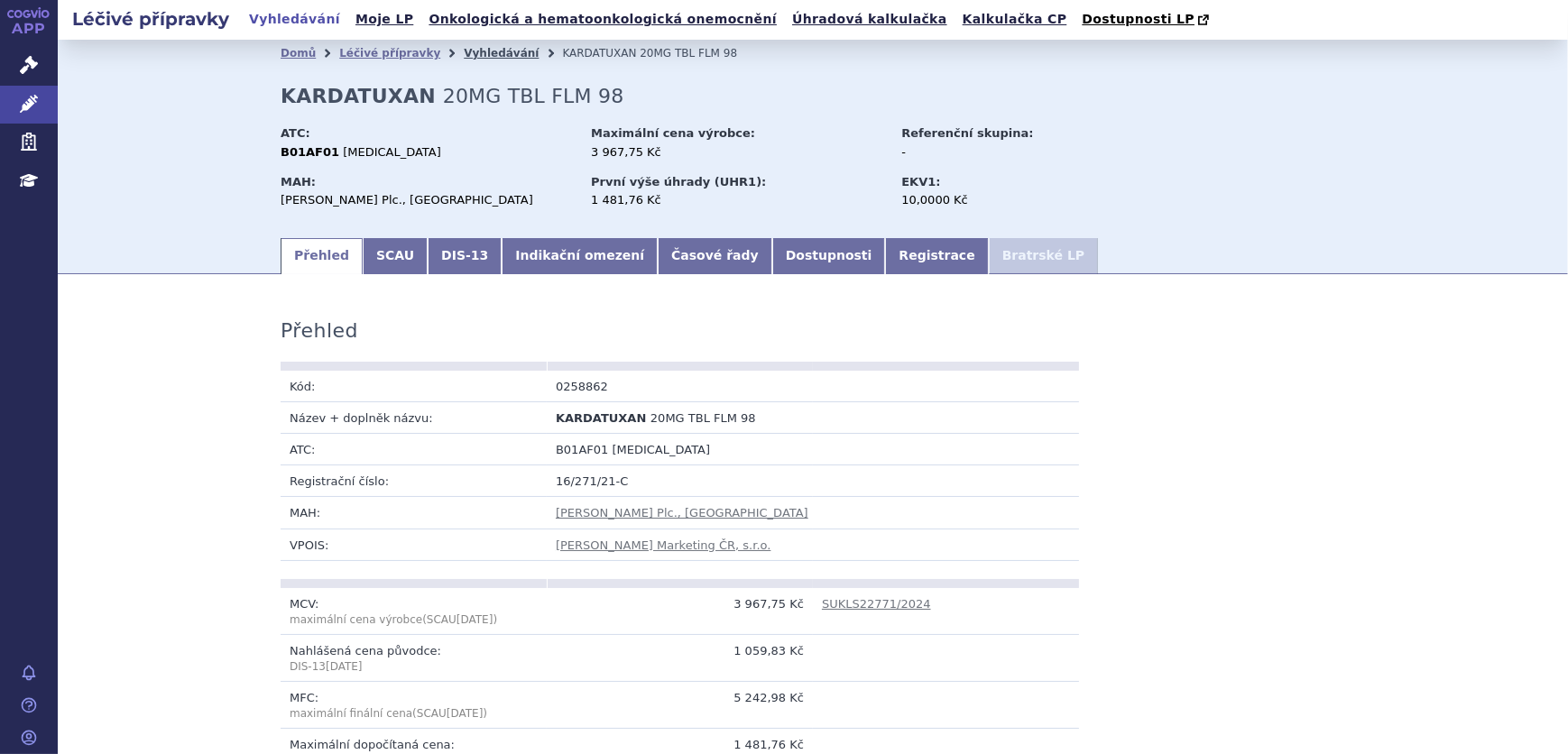
click at [463, 53] on link "Vyhledávání" at bounding box center [501, 53] width 75 height 12
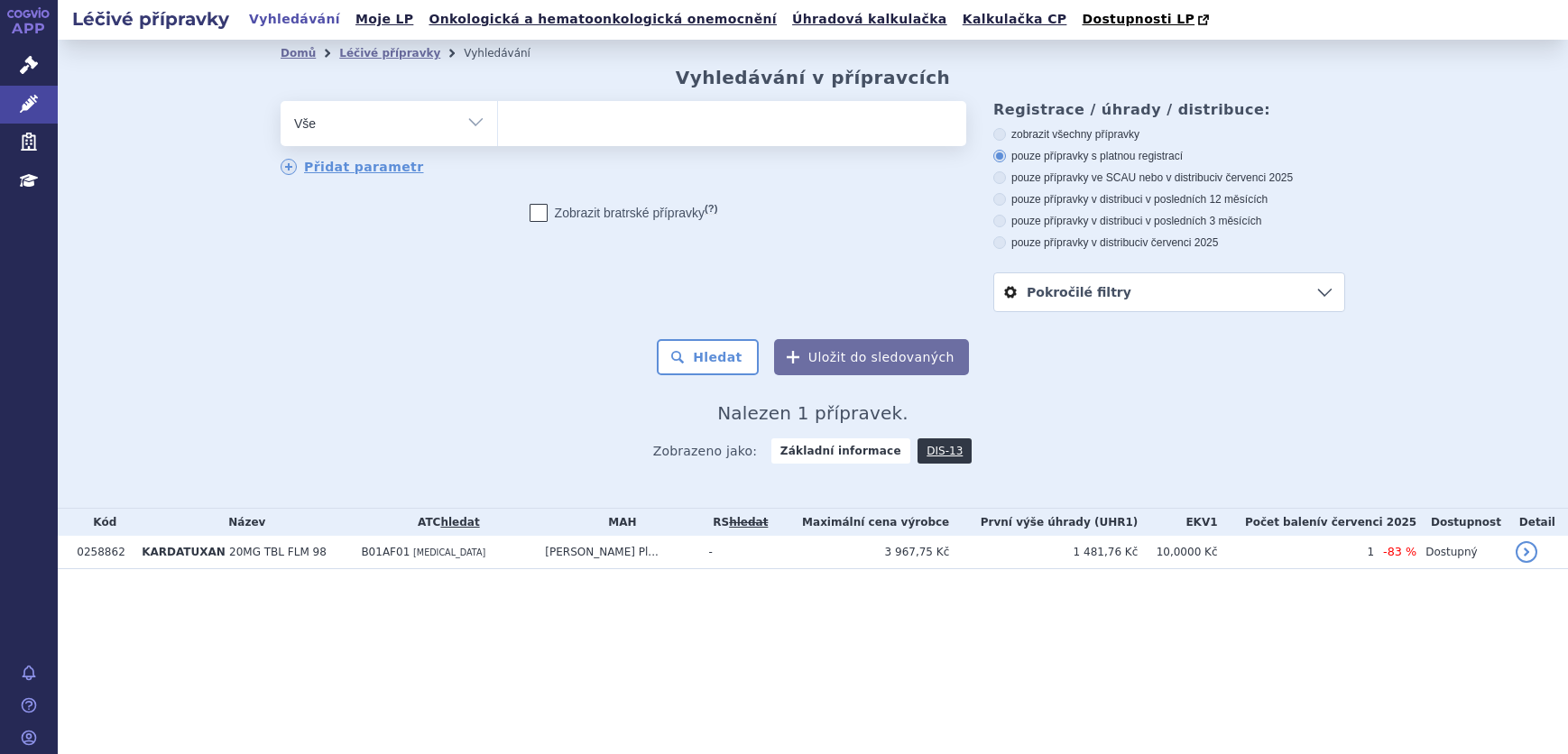
select select
type input "0258858"
select select "0258858"
click at [729, 370] on button "Hledat" at bounding box center [707, 357] width 102 height 36
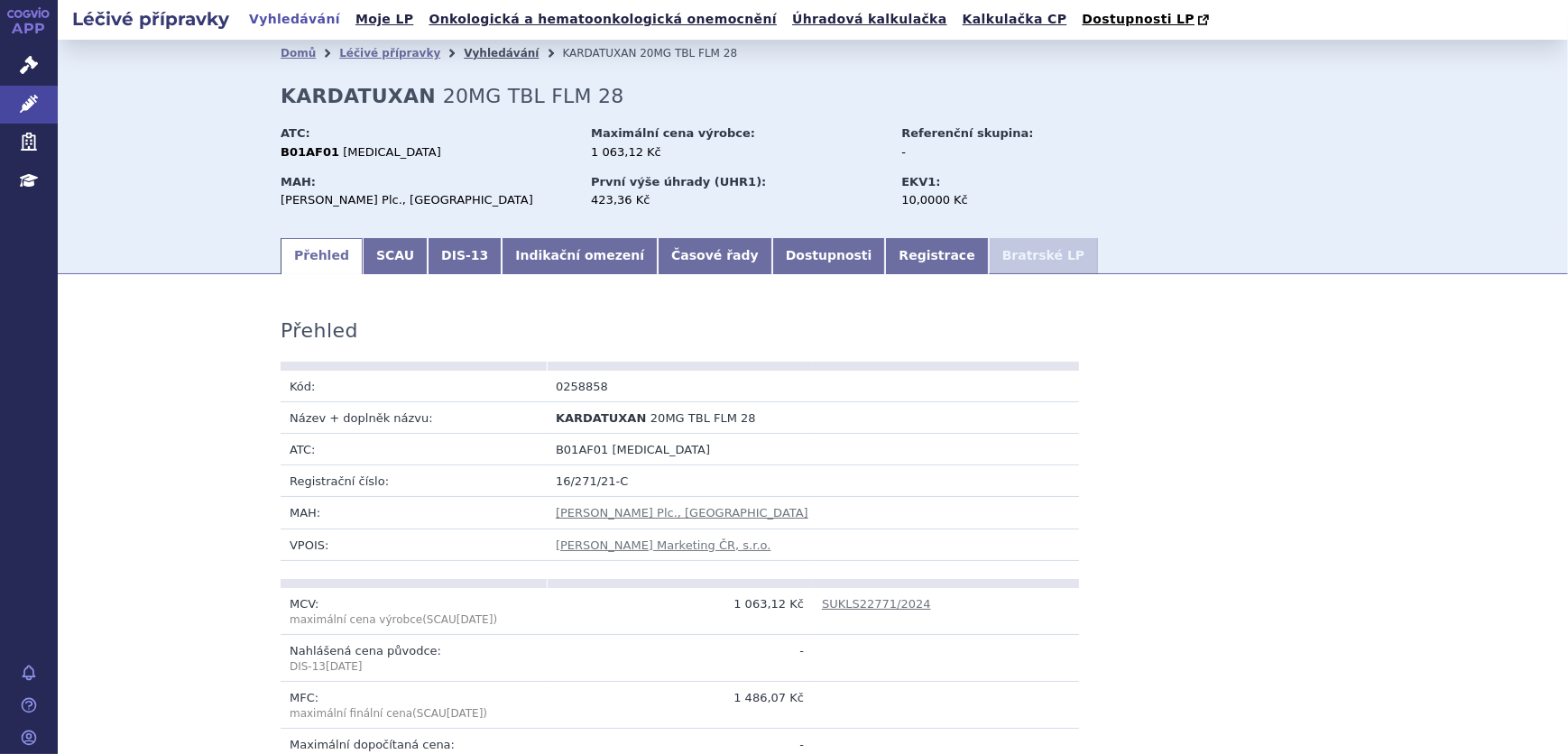
click at [477, 54] on link "Vyhledávání" at bounding box center [501, 53] width 75 height 12
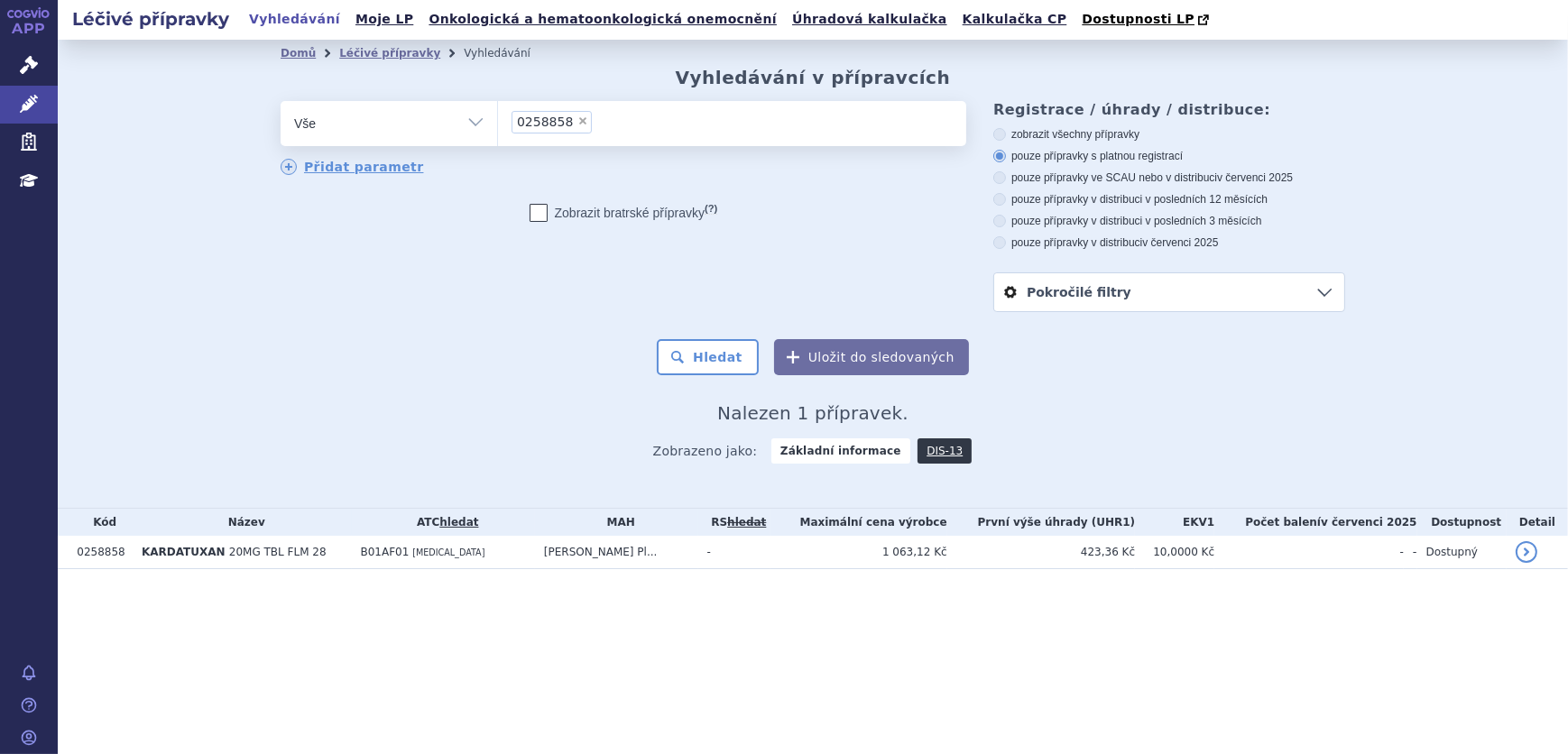
click at [577, 125] on span "×" at bounding box center [582, 120] width 10 height 10
click at [498, 125] on select "0258858" at bounding box center [497, 122] width 1 height 45
select select
type input "0258850"
select select "0258850"
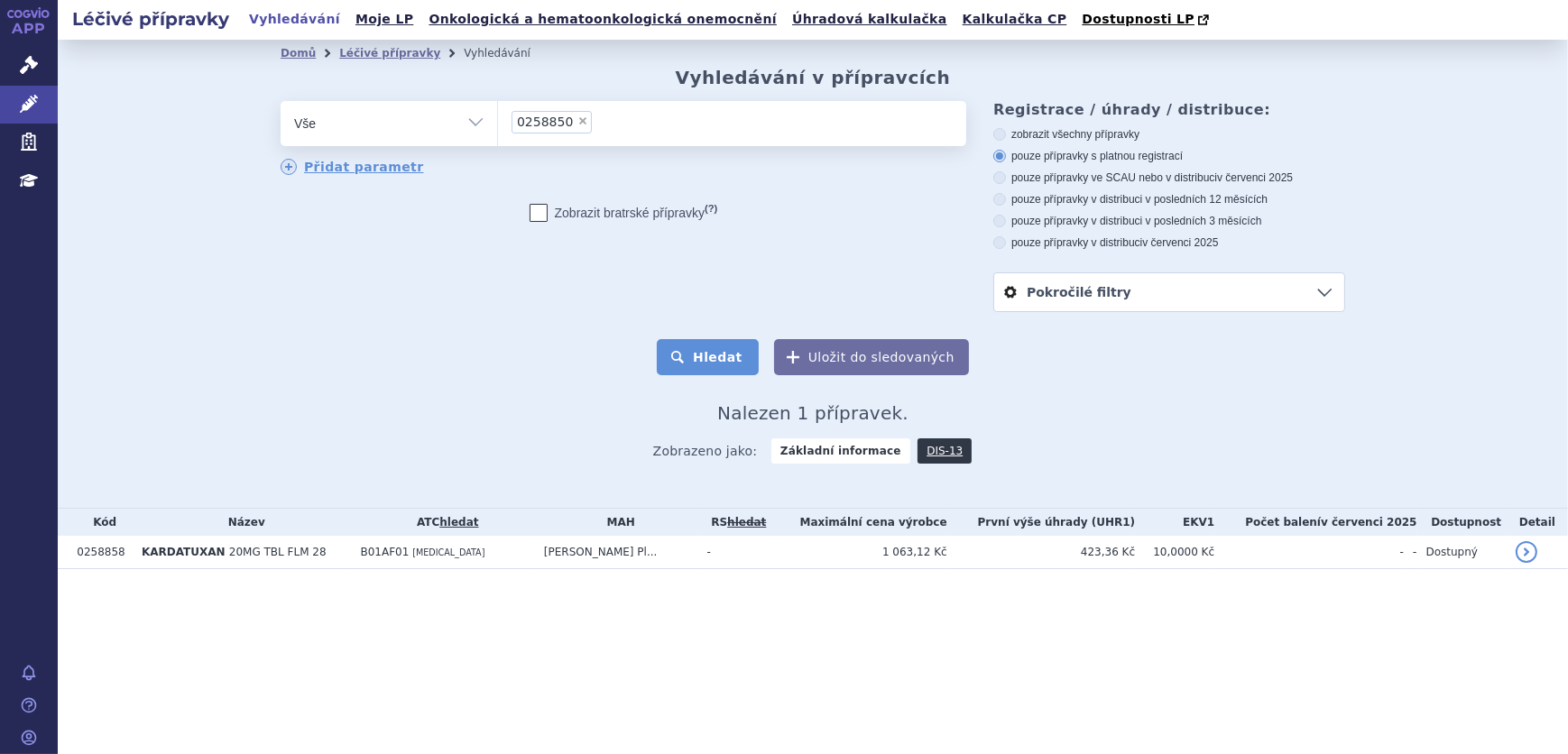
click at [713, 358] on button "Hledat" at bounding box center [707, 357] width 102 height 36
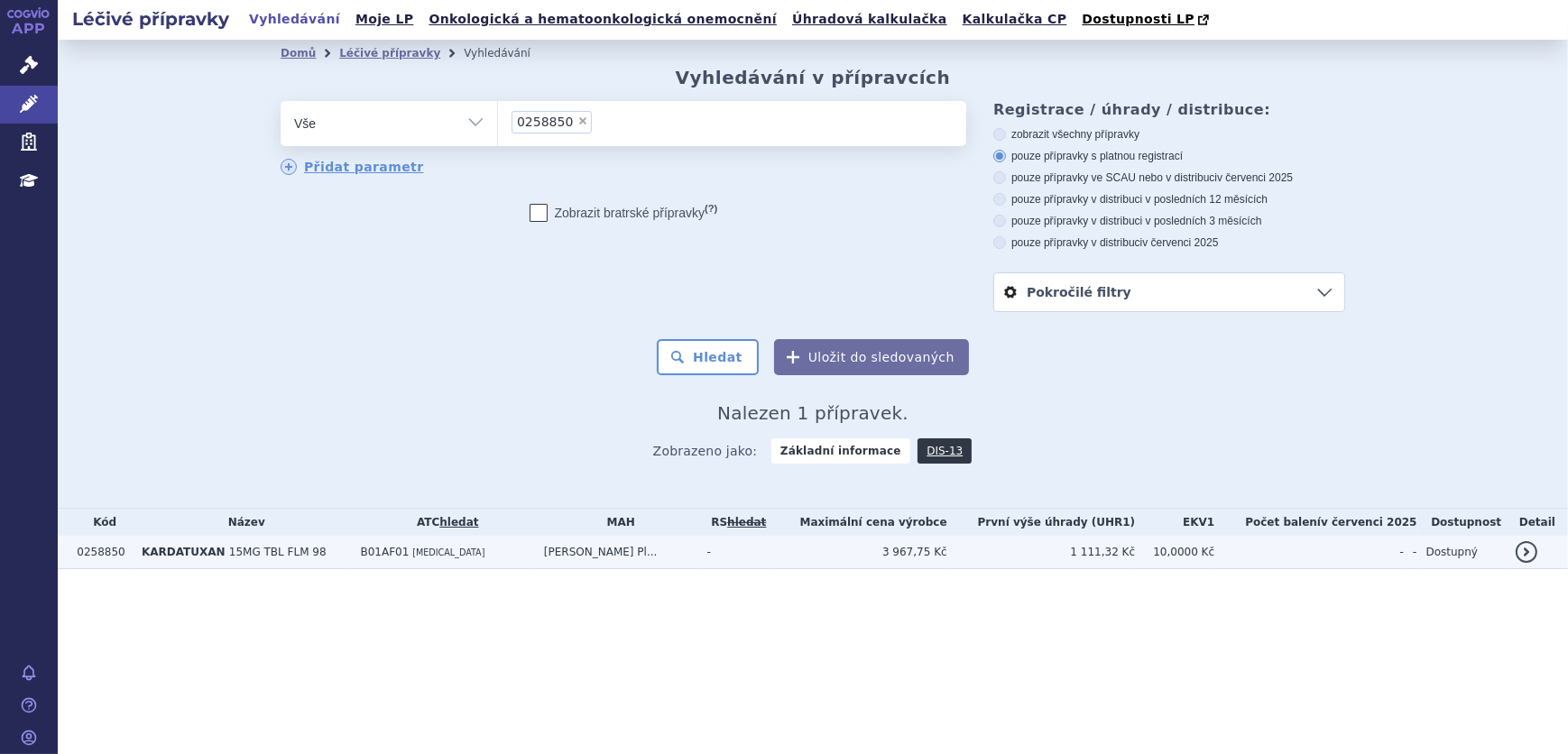
click at [443, 549] on span "[MEDICAL_DATA]" at bounding box center [448, 552] width 73 height 10
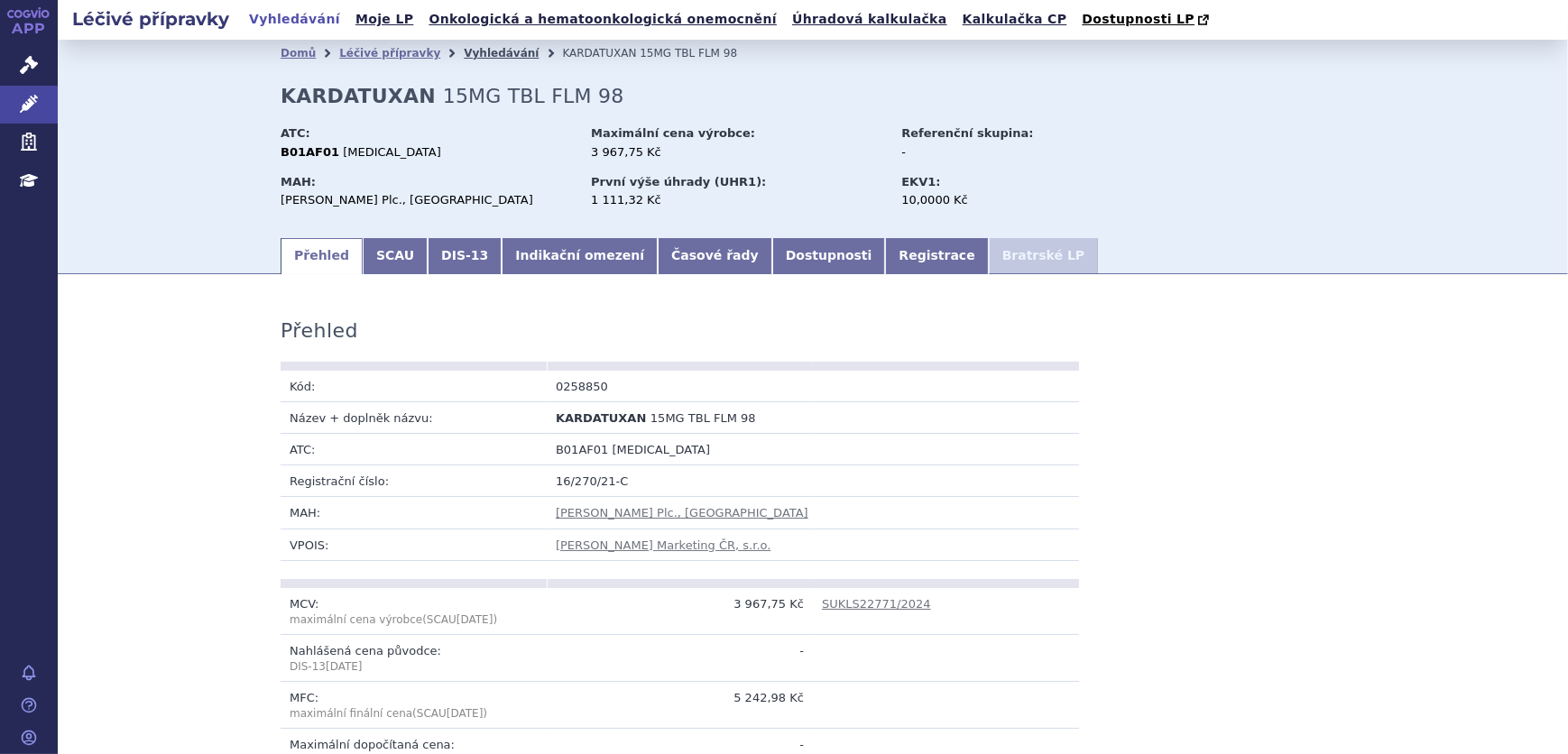
click at [464, 50] on link "Vyhledávání" at bounding box center [501, 53] width 75 height 12
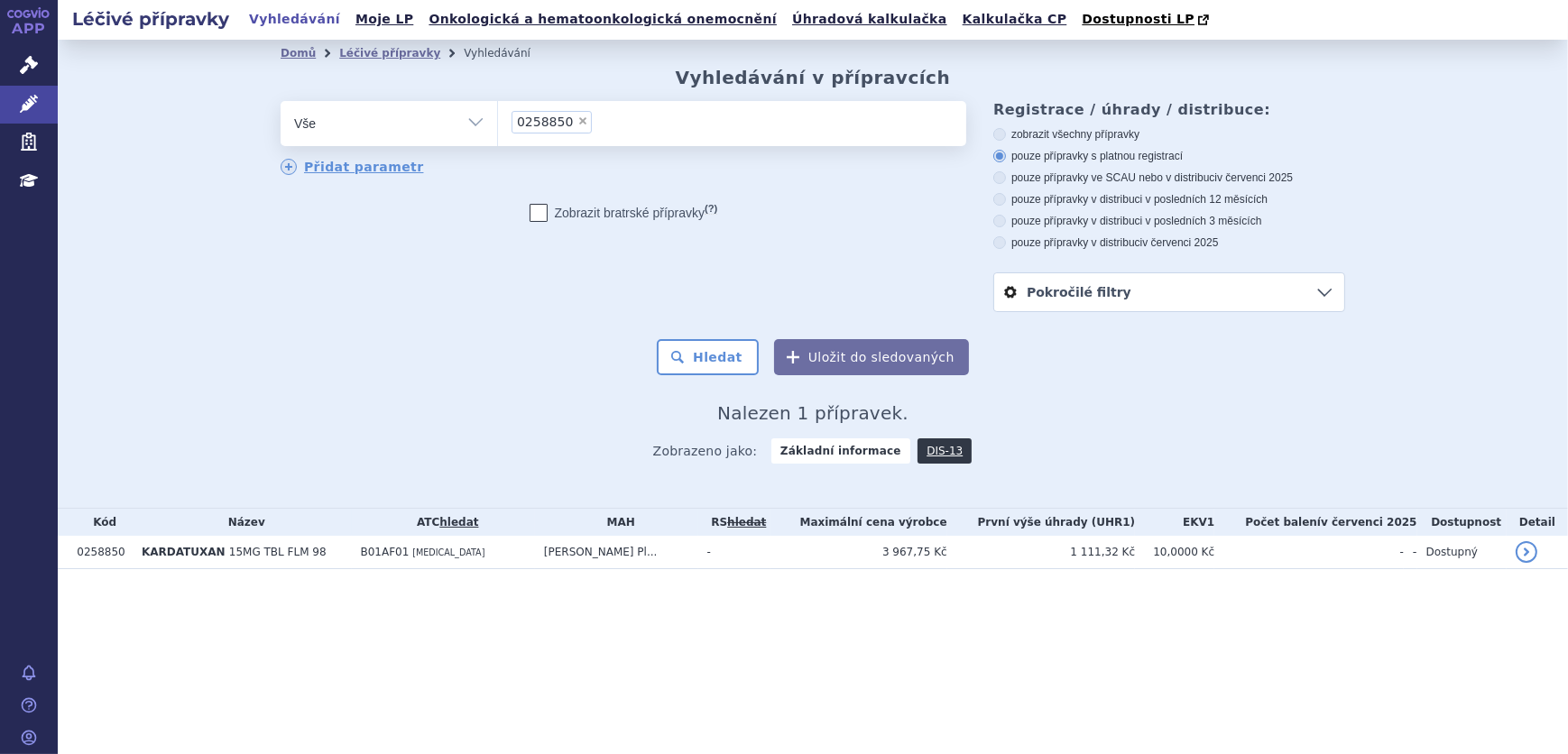
click at [577, 123] on span "×" at bounding box center [582, 120] width 10 height 10
click at [498, 123] on select "0258850" at bounding box center [497, 122] width 1 height 45
select select
paste input "0258845"
type input "0258845"
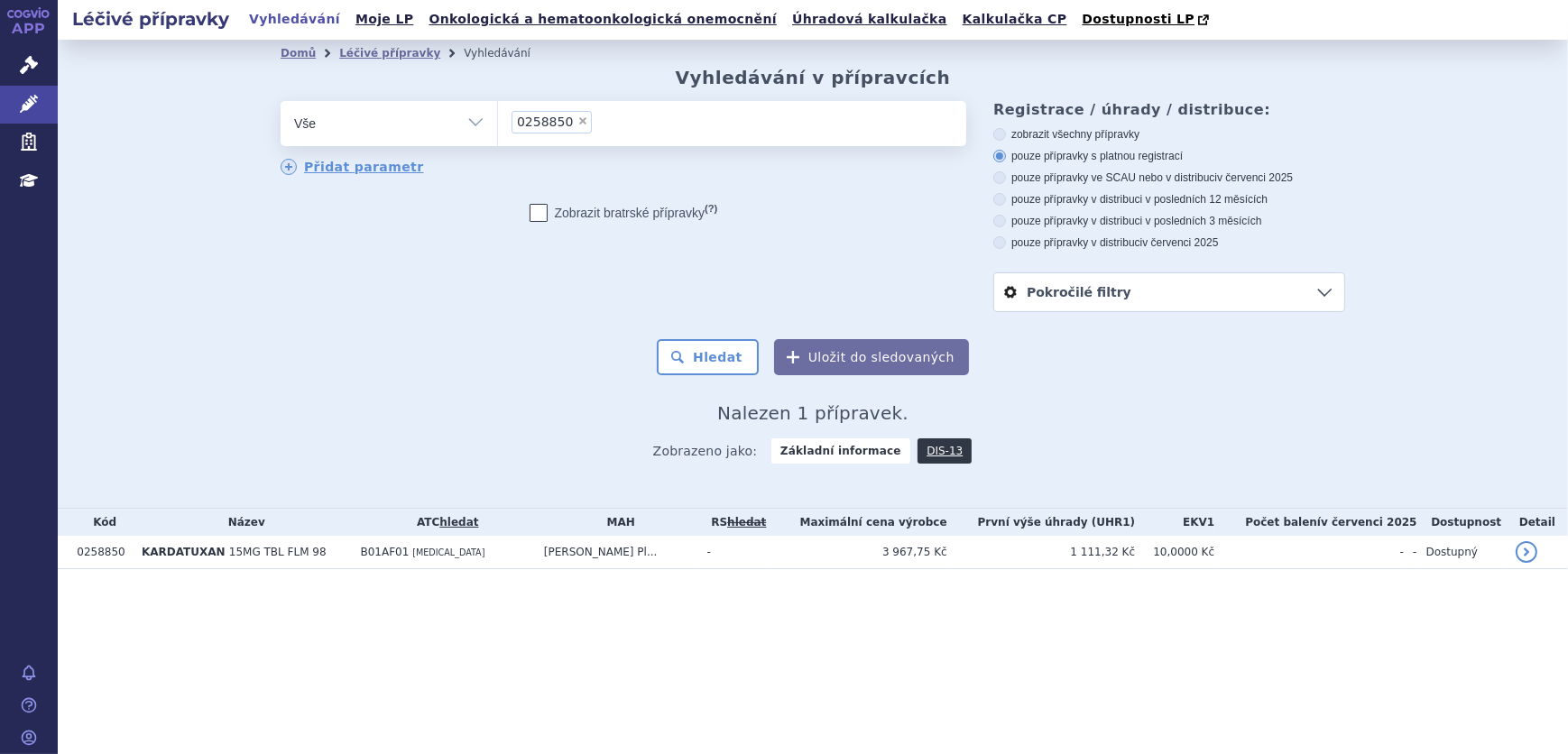
select select "0258845"
click at [720, 366] on button "Hledat" at bounding box center [707, 357] width 102 height 36
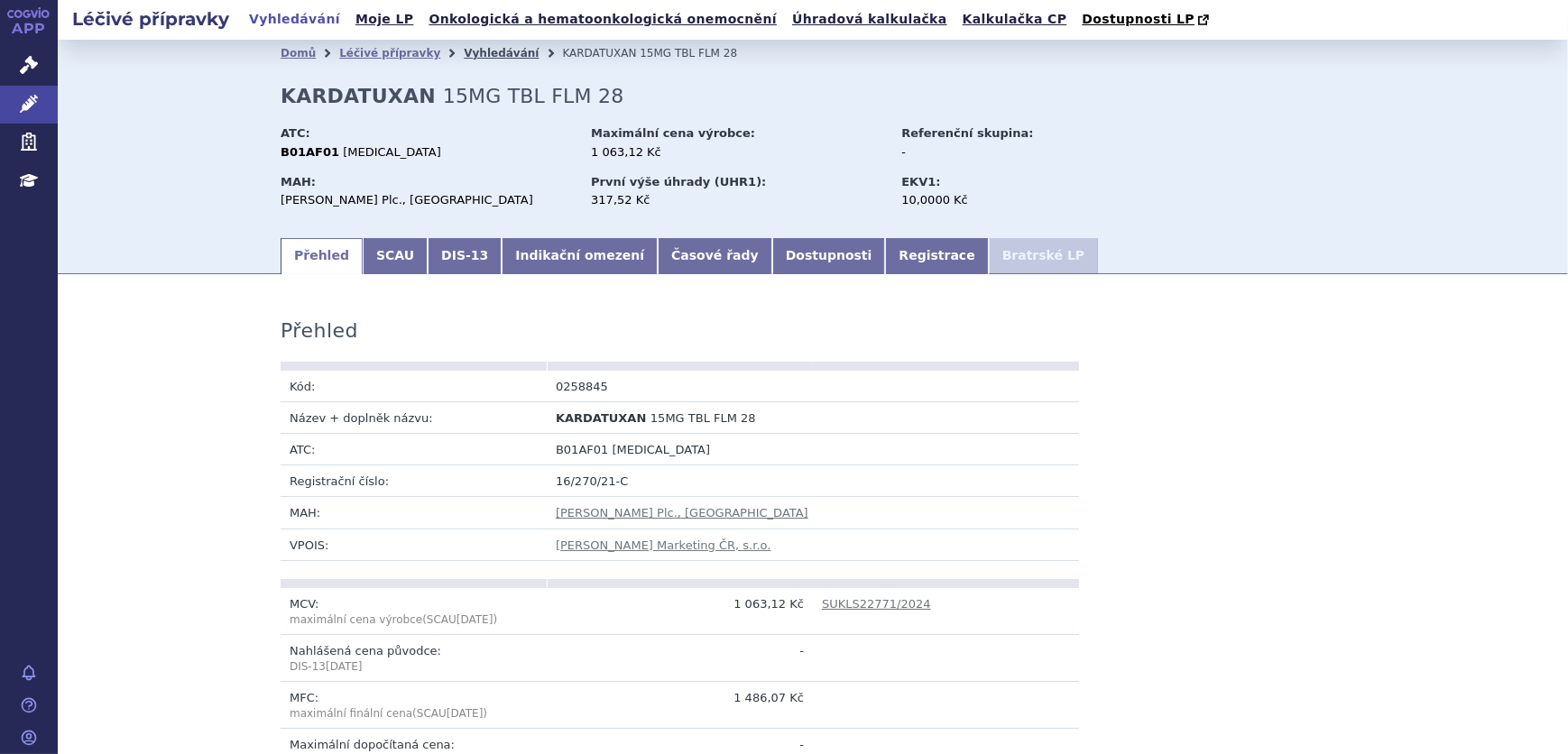
click at [463, 51] on link "Vyhledávání" at bounding box center [501, 53] width 75 height 12
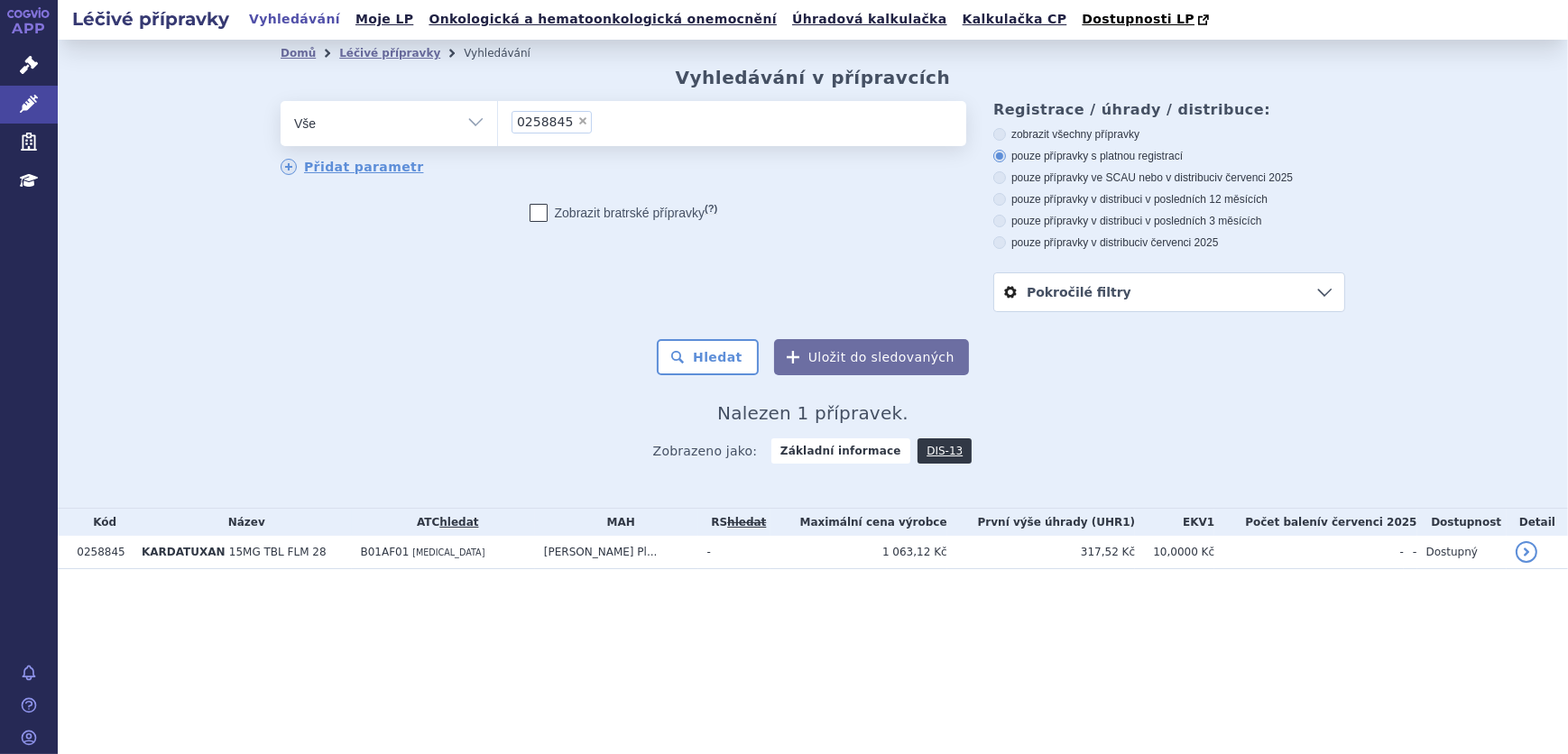
click at [577, 118] on span "×" at bounding box center [582, 120] width 10 height 10
click at [498, 118] on select "0258845" at bounding box center [497, 122] width 1 height 45
select select
type input "0249995"
select select "0249995"
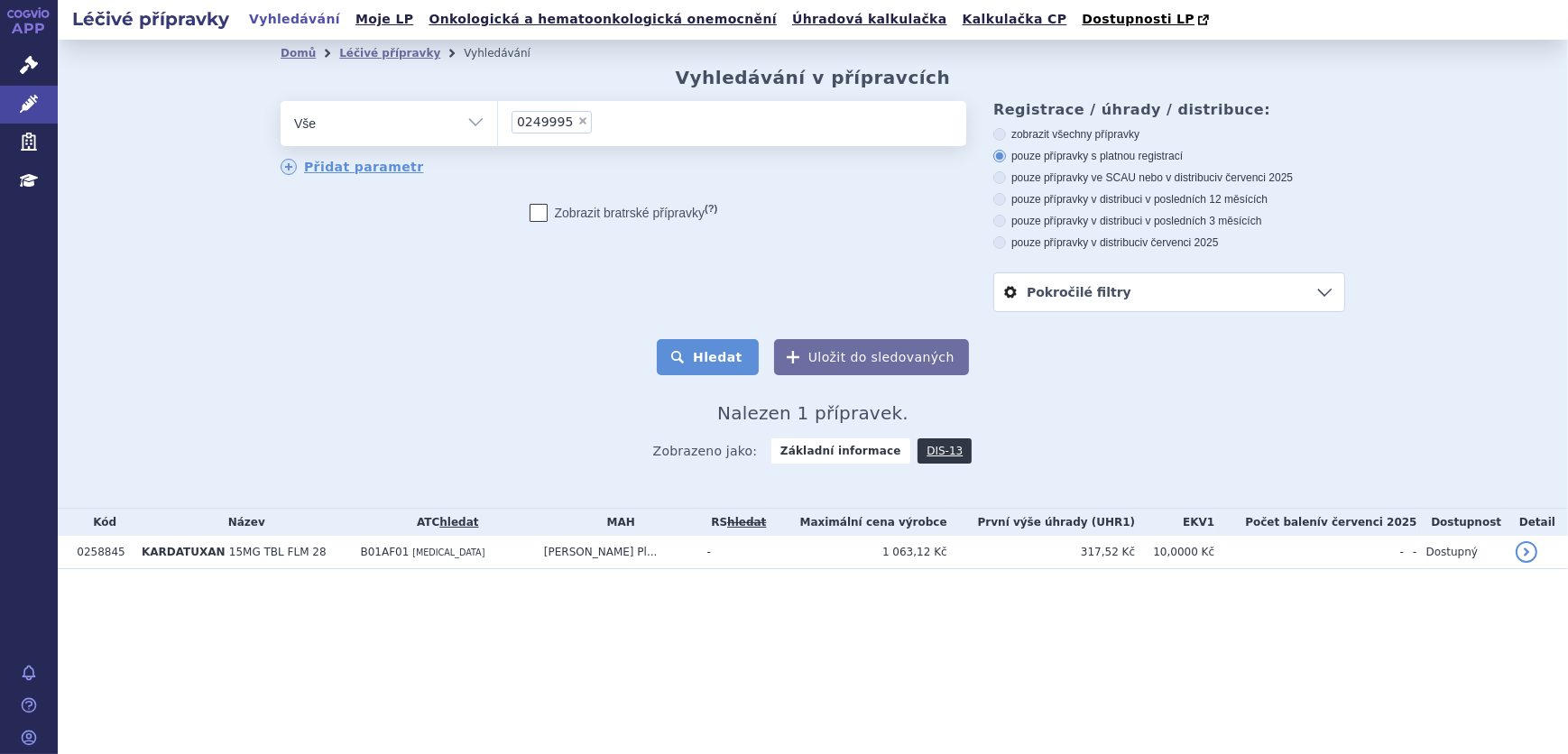
click at [731, 363] on button "Hledat" at bounding box center [707, 357] width 102 height 36
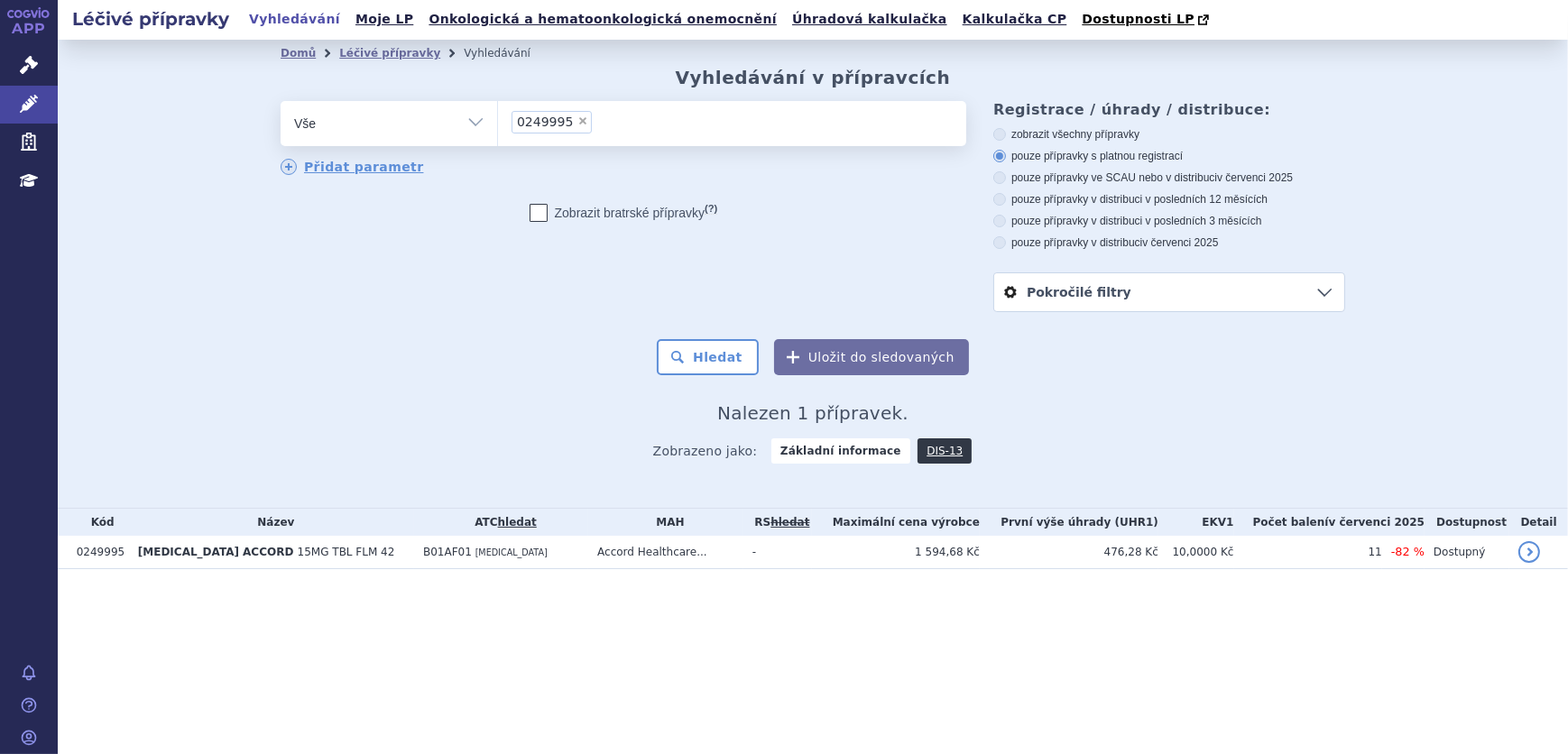
click at [425, 561] on td "B01AF01 [MEDICAL_DATA]" at bounding box center [501, 552] width 174 height 33
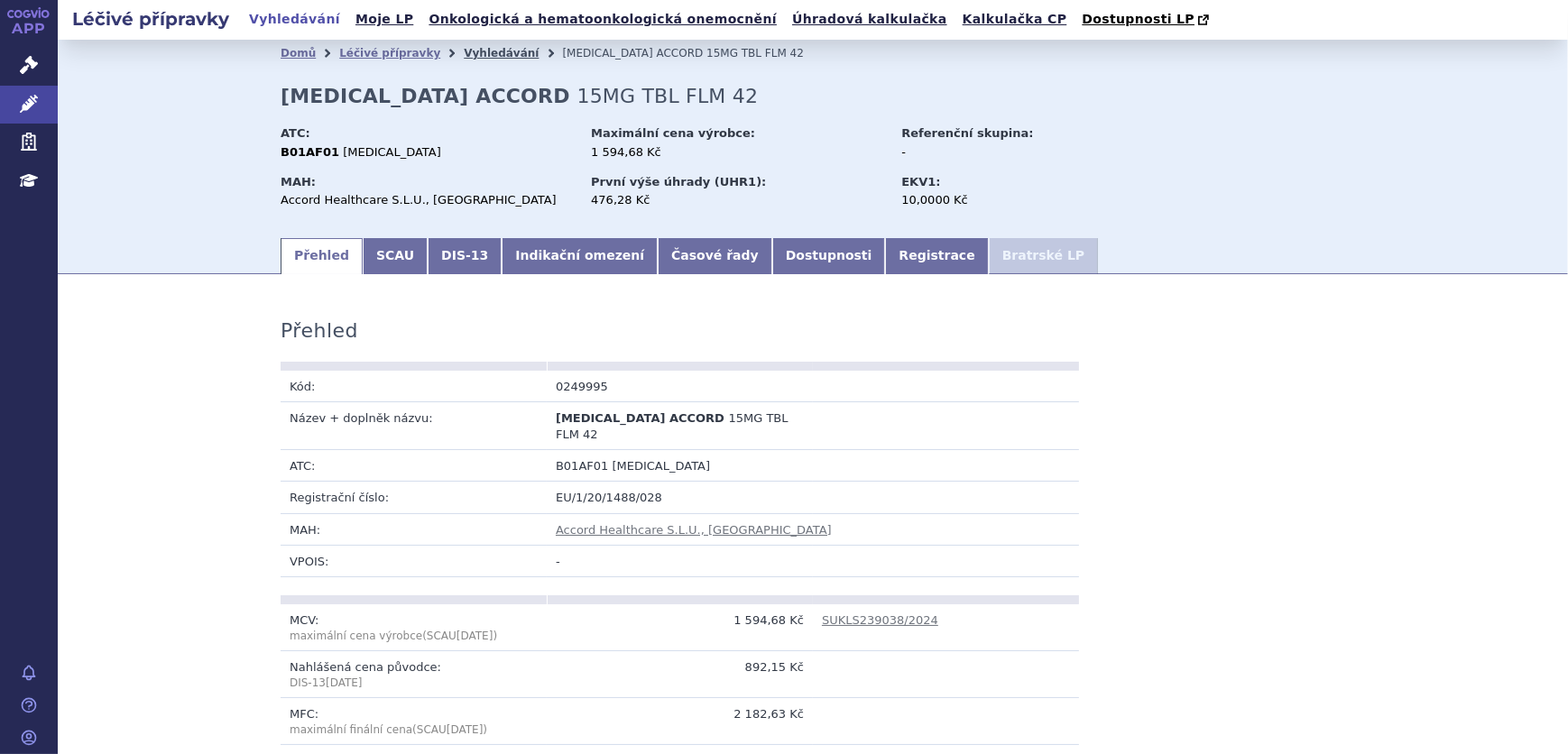
click at [465, 54] on link "Vyhledávání" at bounding box center [501, 53] width 75 height 12
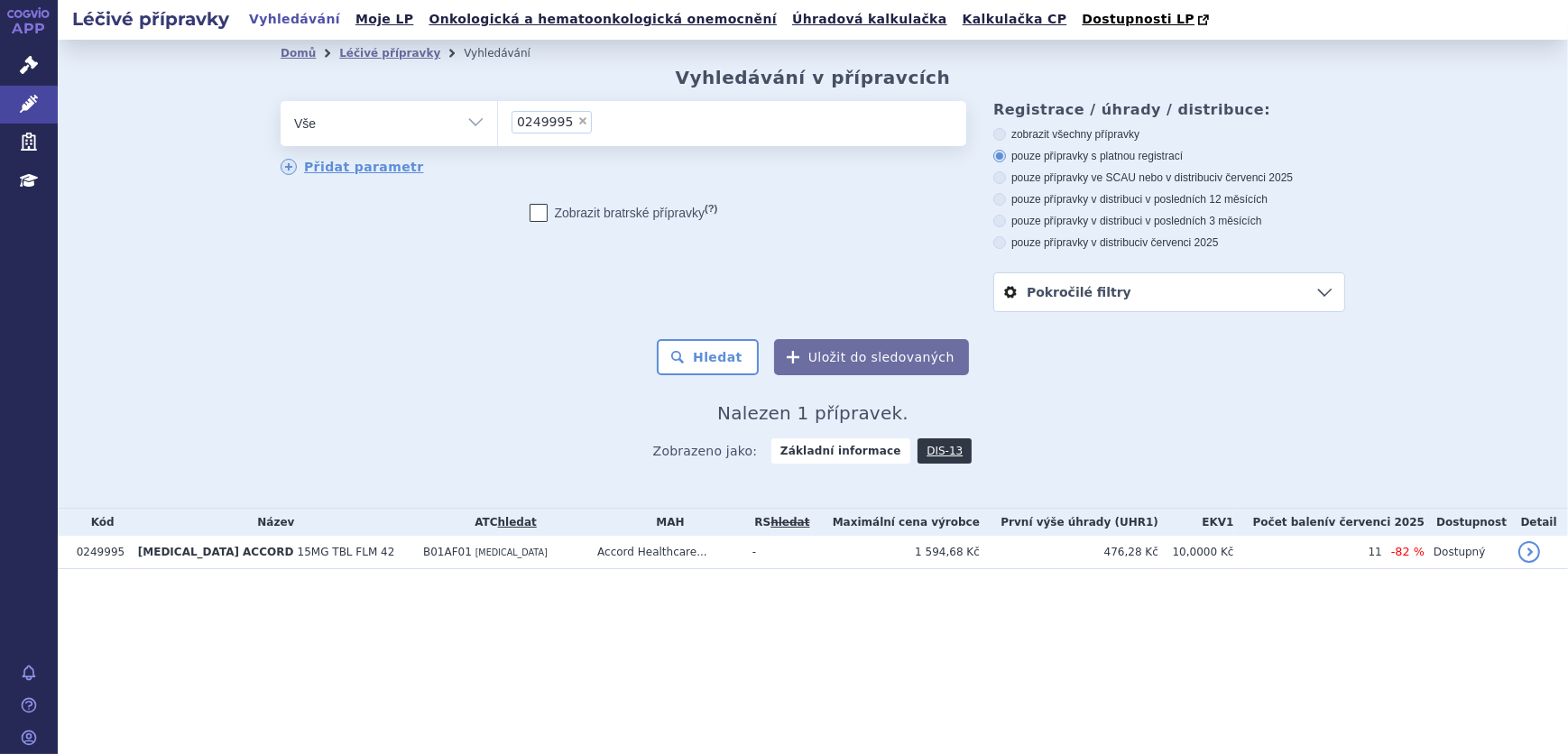
click at [577, 118] on span "×" at bounding box center [582, 120] width 10 height 10
click at [498, 118] on select "0249995" at bounding box center [497, 122] width 1 height 45
select select
paste input "0168906"
type input "0168906"
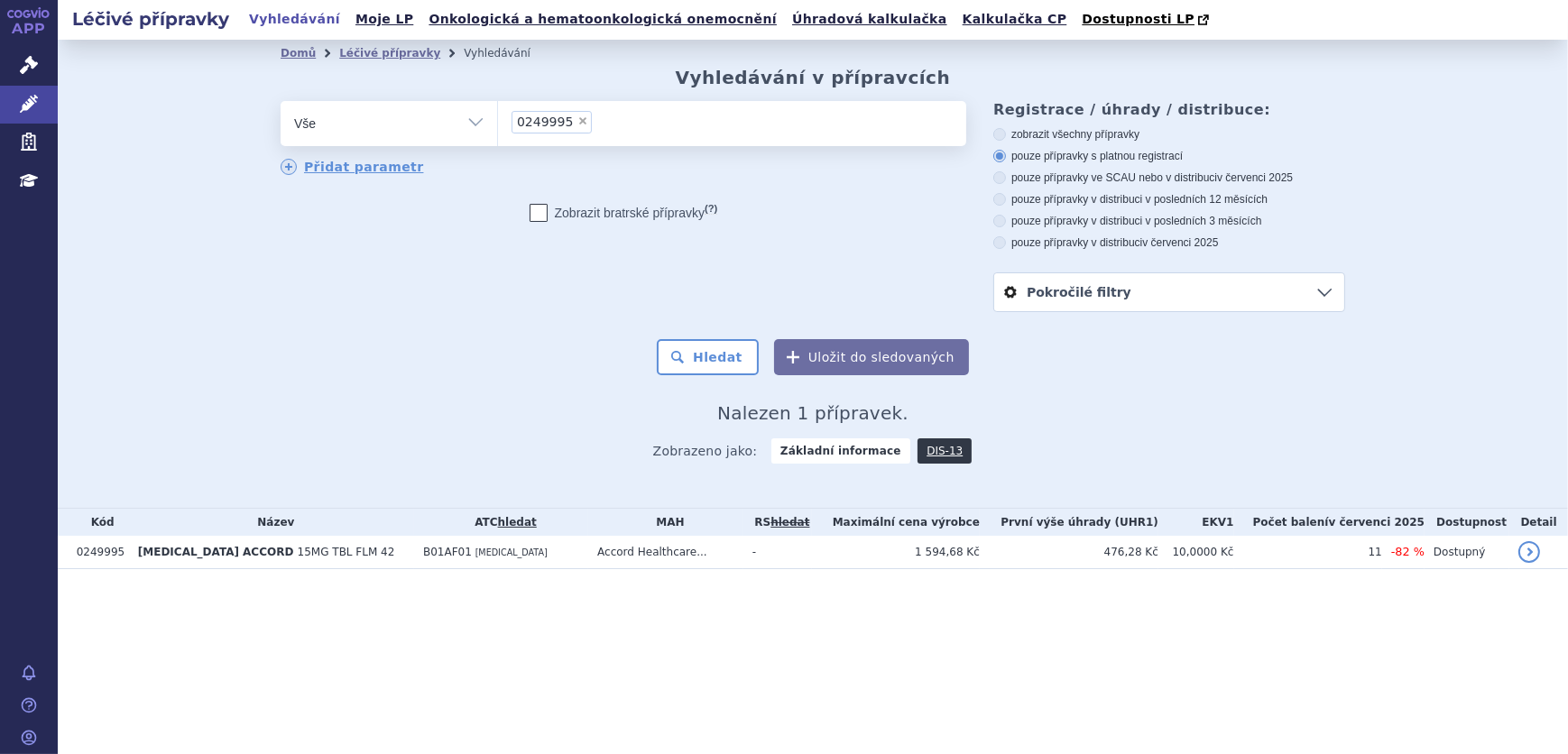
select select "0168906"
click at [707, 353] on button "Hledat" at bounding box center [707, 357] width 102 height 36
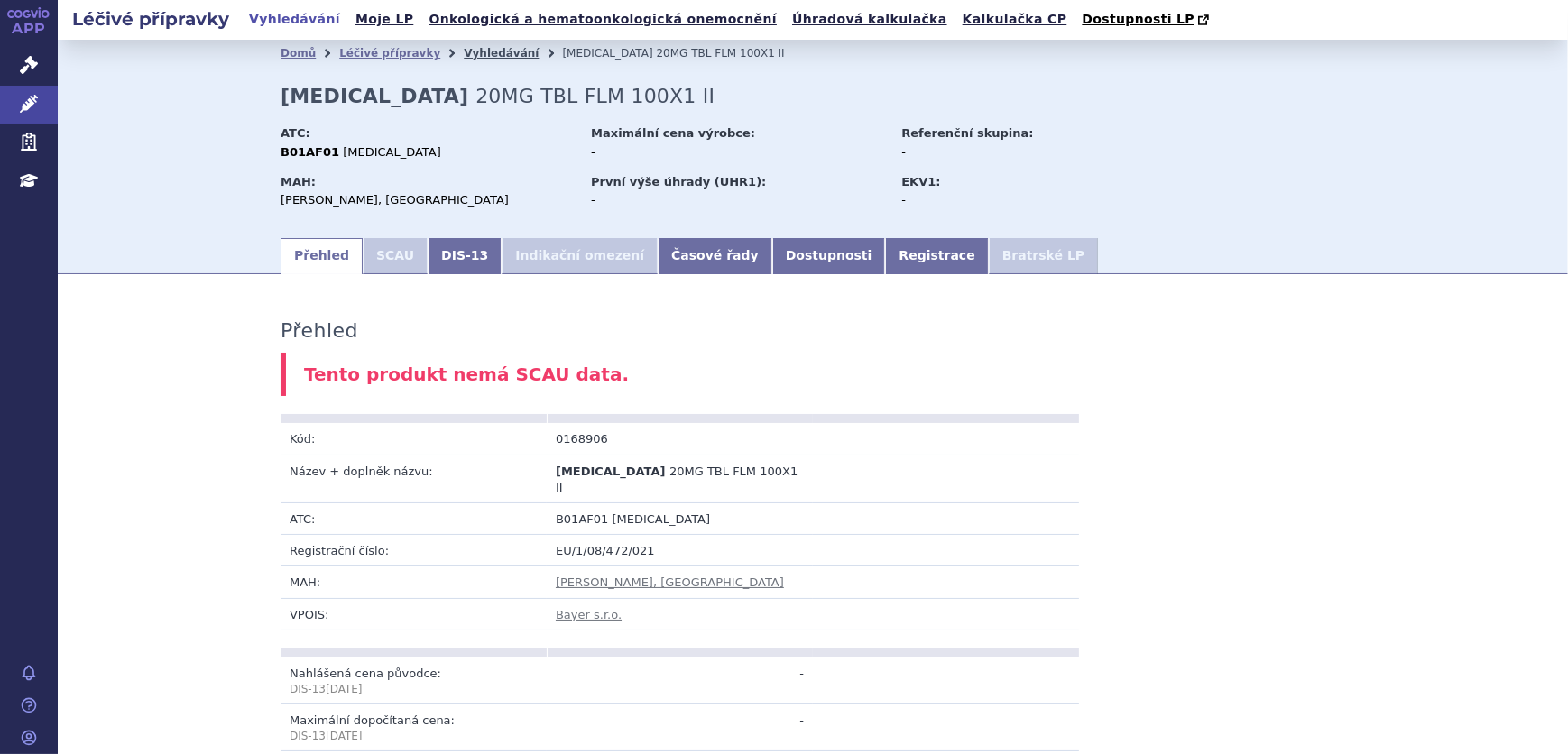
click at [463, 56] on link "Vyhledávání" at bounding box center [501, 53] width 75 height 12
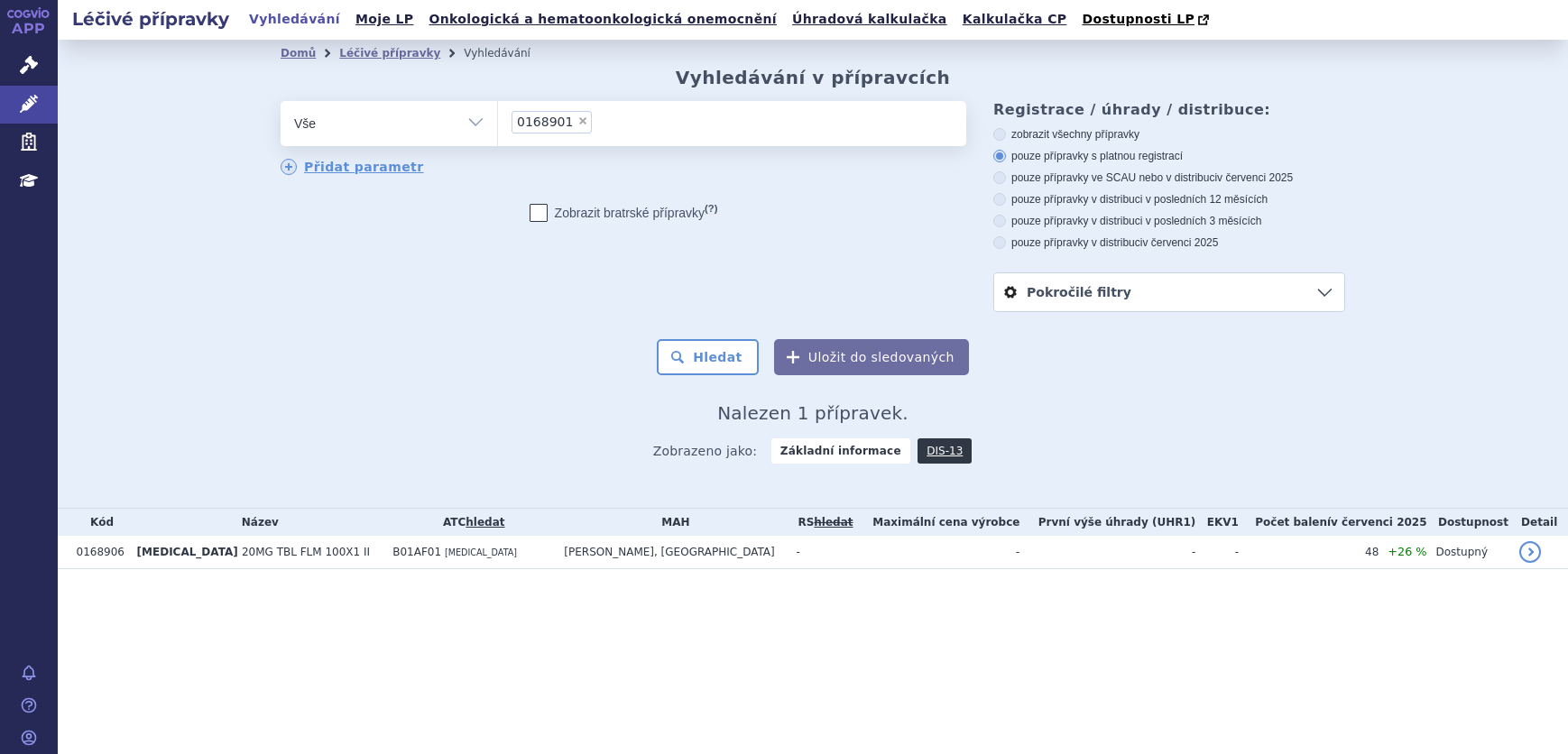
select select "0168901"
click at [687, 349] on button "Hledat" at bounding box center [707, 357] width 102 height 36
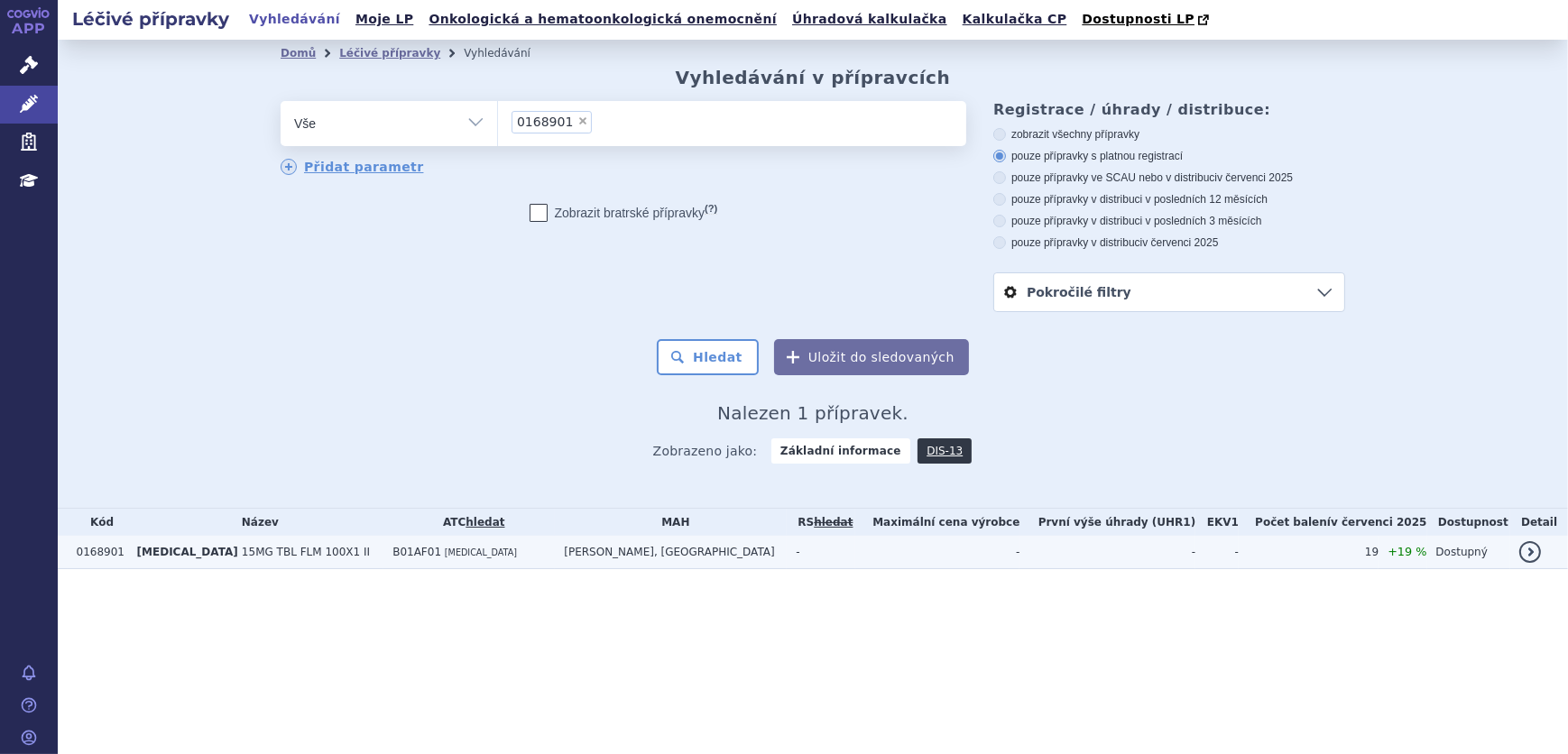
click at [445, 554] on span "[MEDICAL_DATA]" at bounding box center [480, 552] width 73 height 10
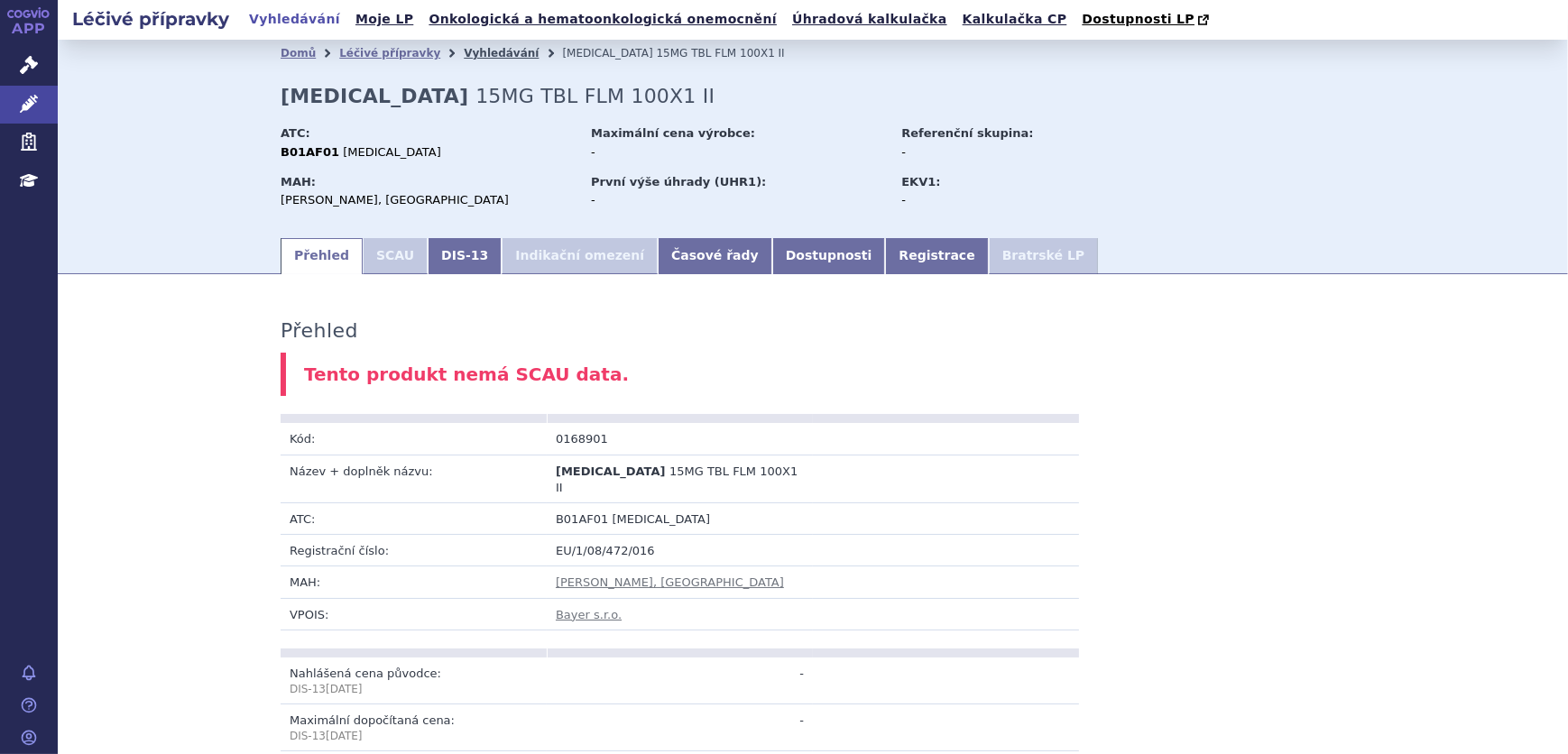
click at [463, 54] on link "Vyhledávání" at bounding box center [501, 53] width 75 height 12
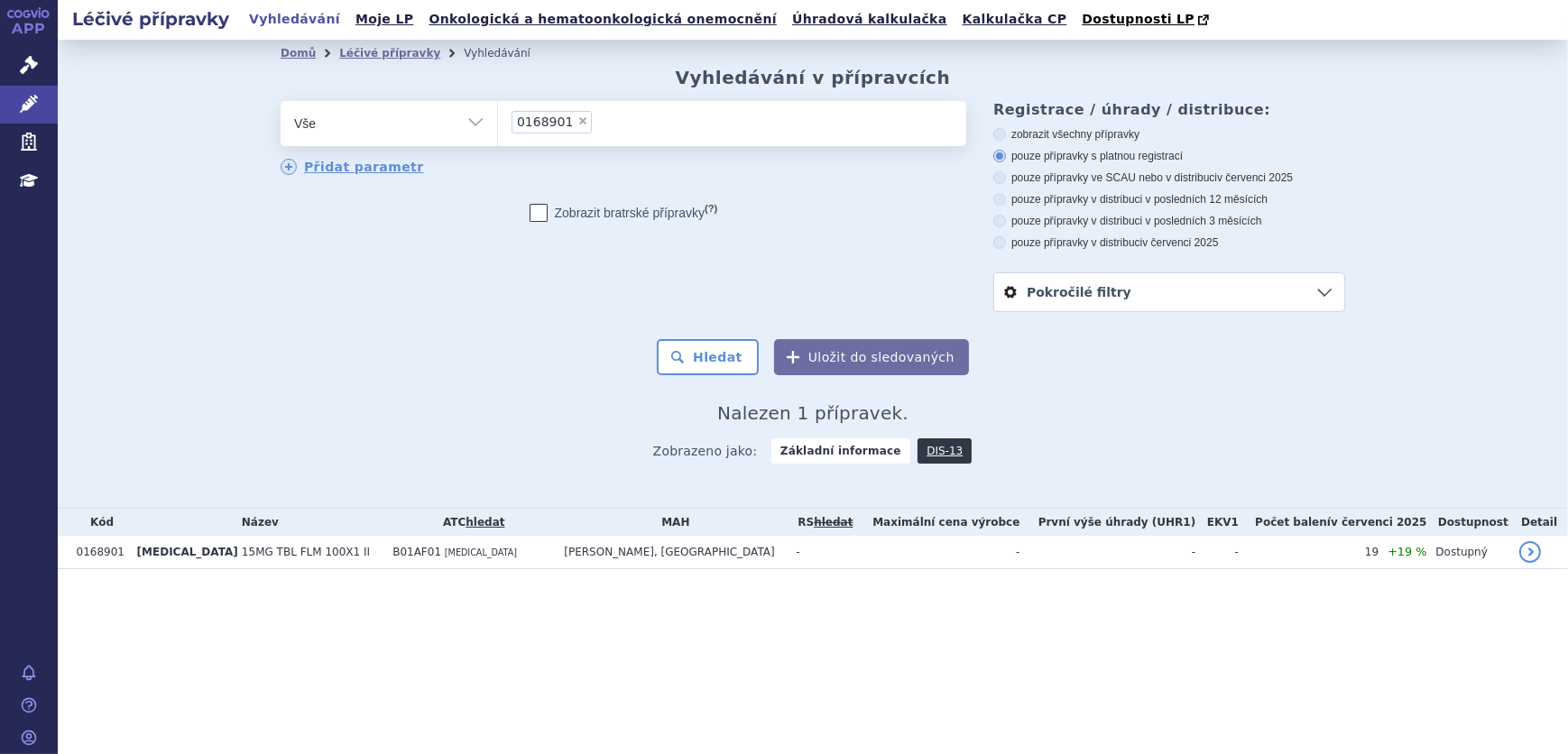
click at [577, 122] on span "×" at bounding box center [582, 120] width 10 height 10
click at [498, 122] on select "0168901" at bounding box center [497, 122] width 1 height 45
select select
type input "XA"
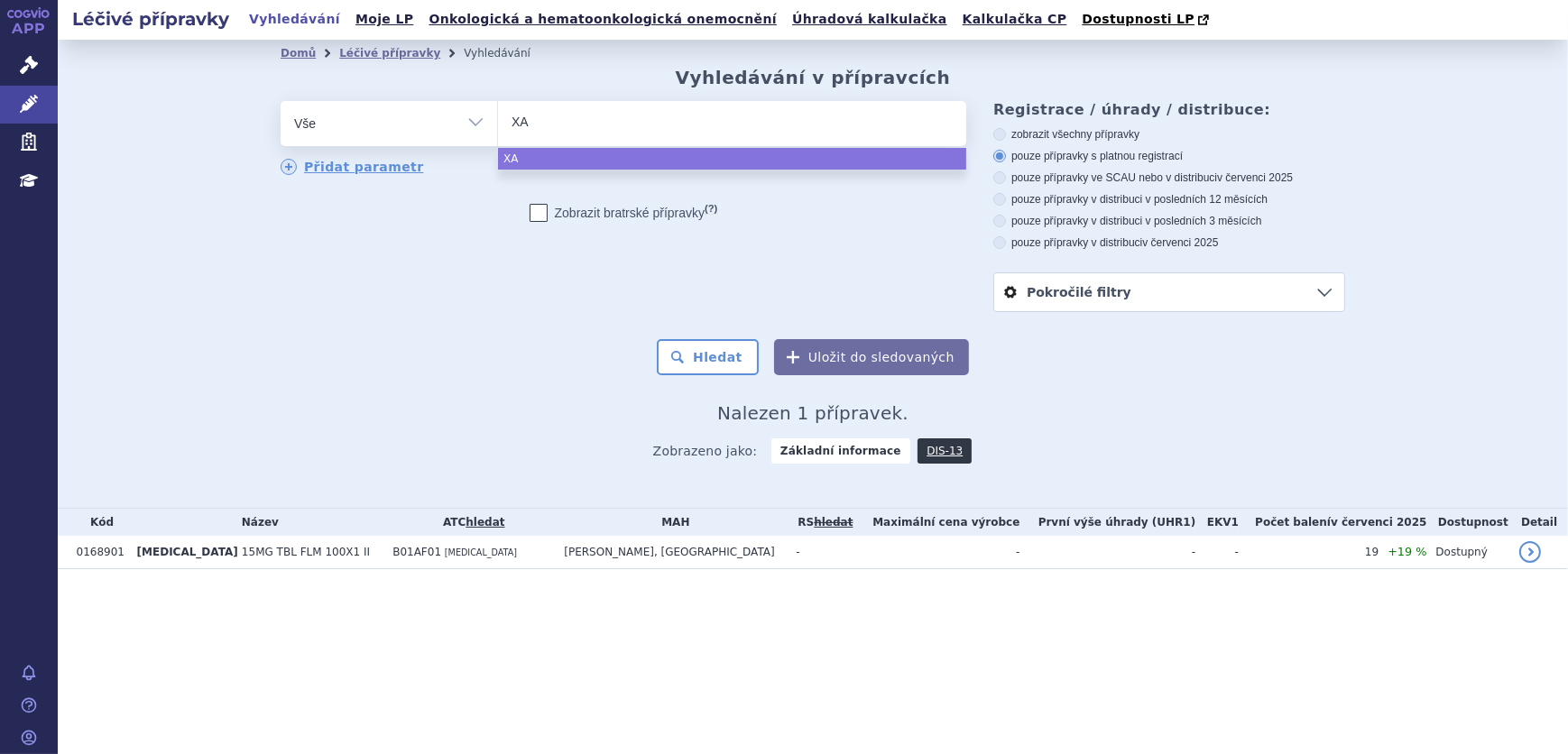
type input "XAN"
type input "XANIR"
type input "XANIRV"
type input "XANIRVA"
select select "XANIRVA"
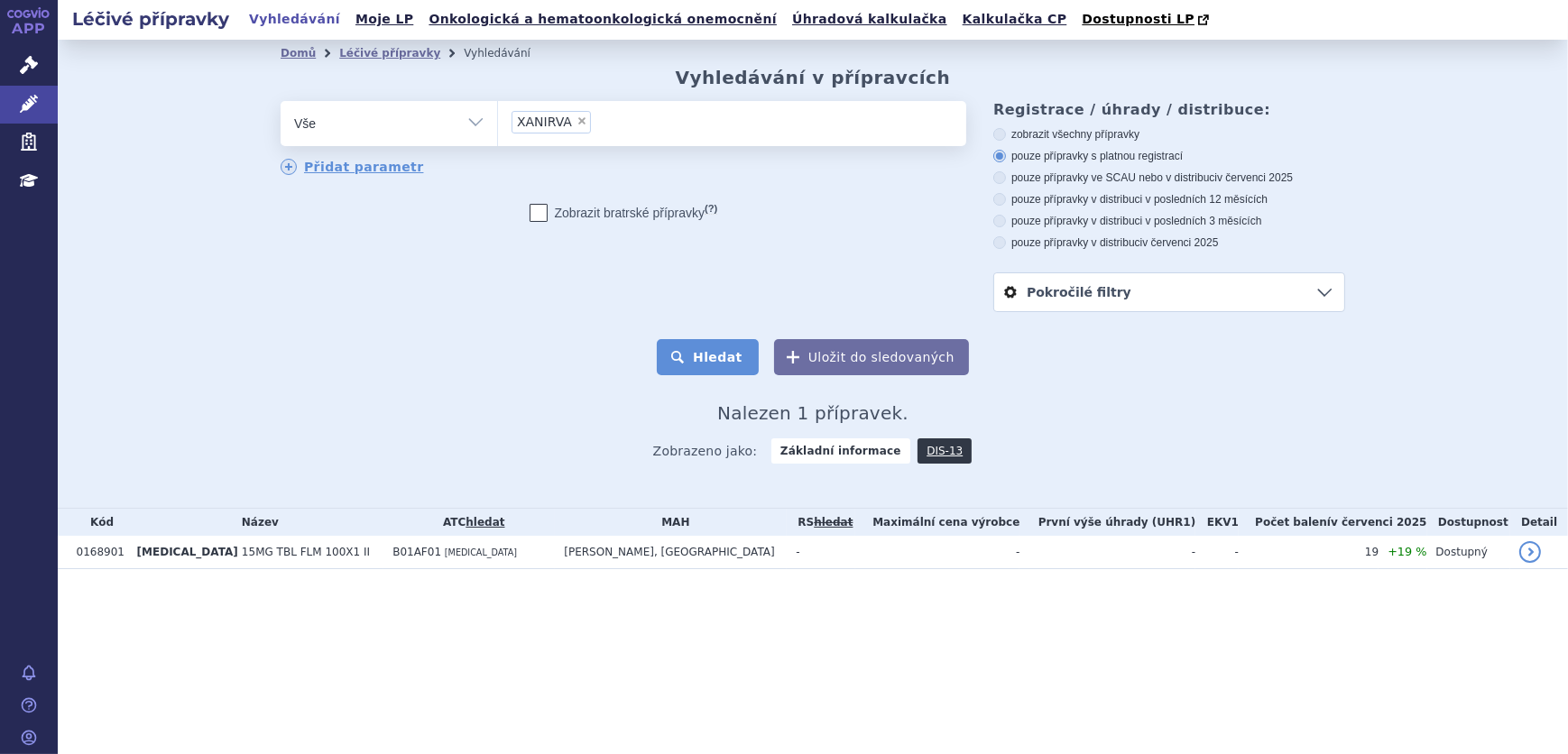
click at [711, 361] on button "Hledat" at bounding box center [707, 357] width 102 height 36
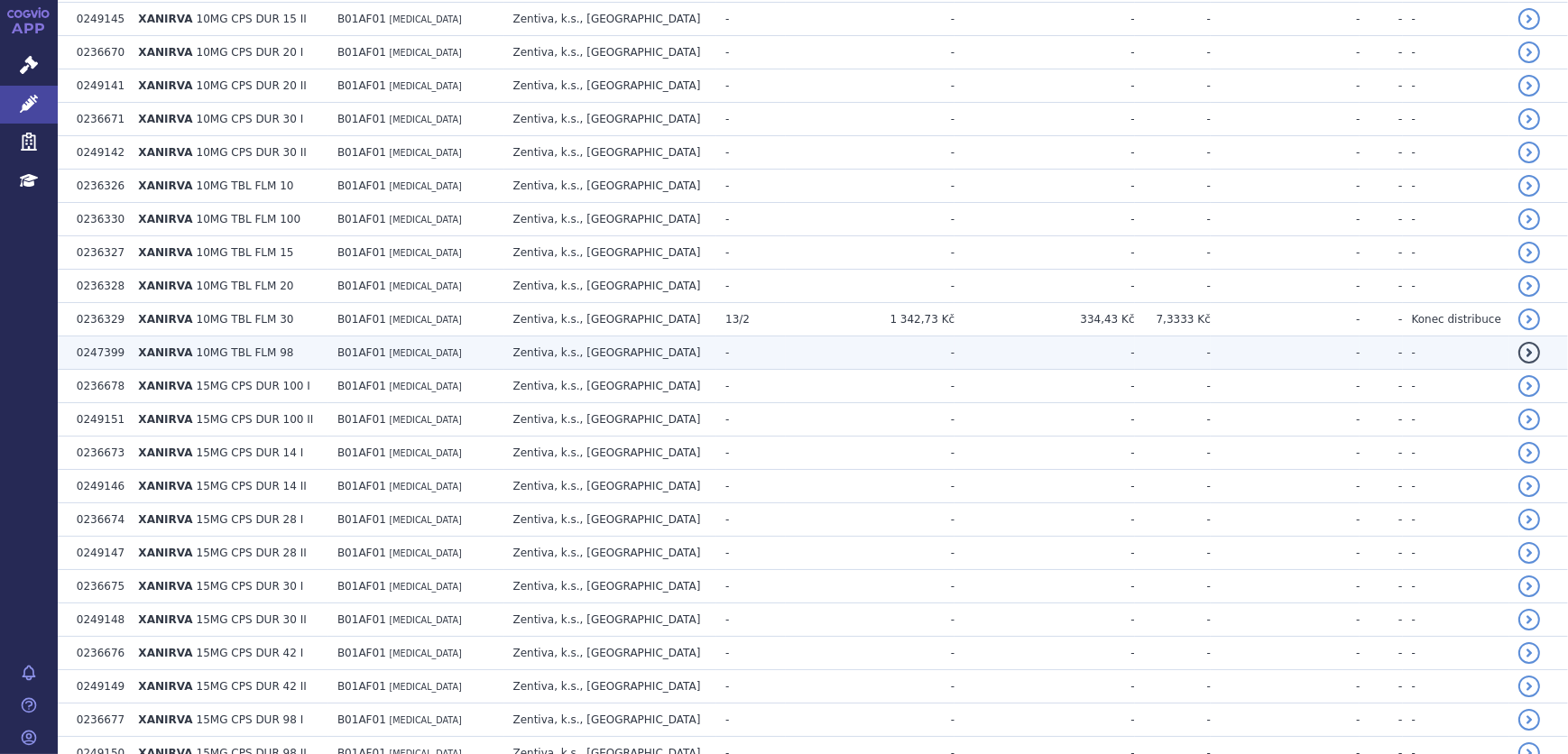
scroll to position [738, 0]
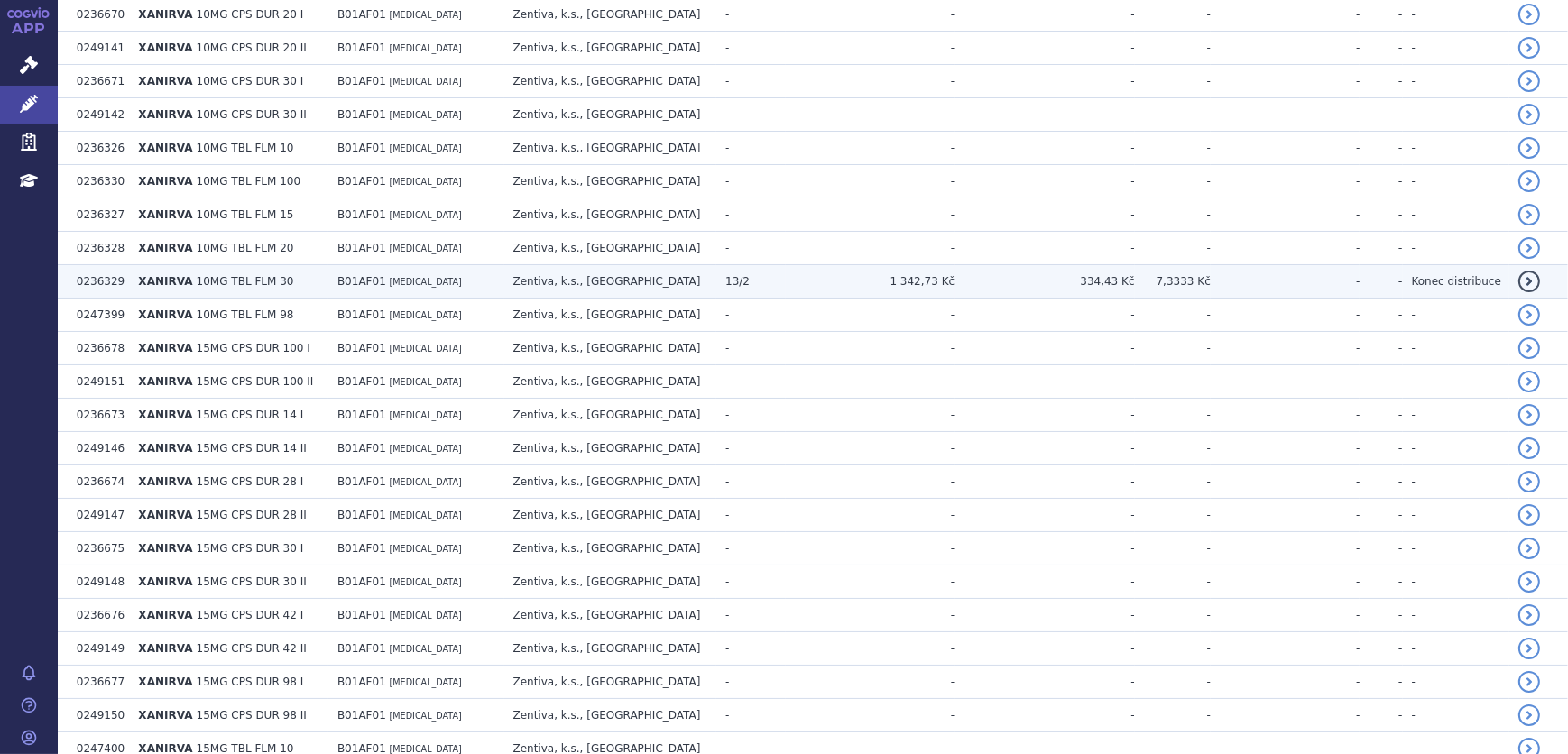
click at [551, 277] on td "Zentiva, k.s., [GEOGRAPHIC_DATA]" at bounding box center [610, 281] width 213 height 33
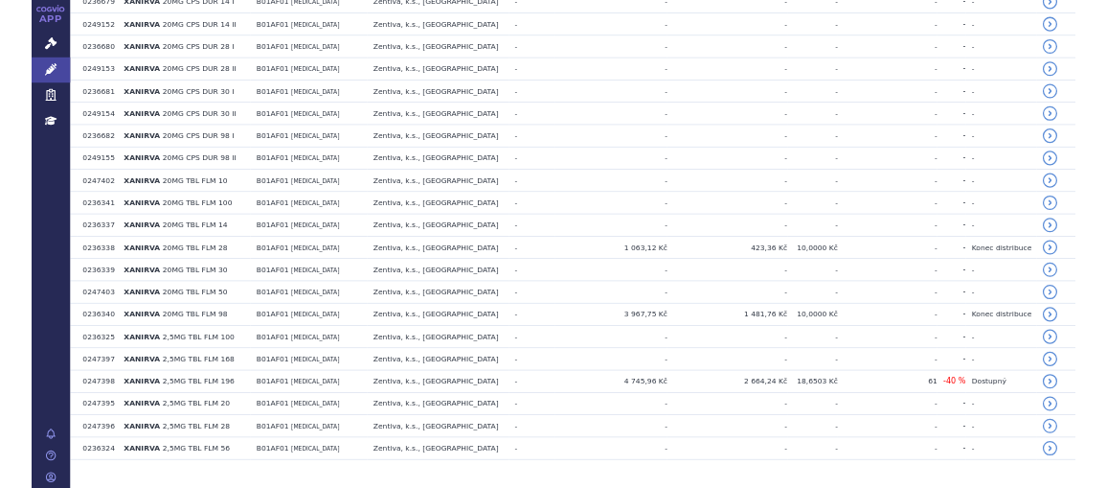
scroll to position [2107, 0]
